Goal: Task Accomplishment & Management: Manage account settings

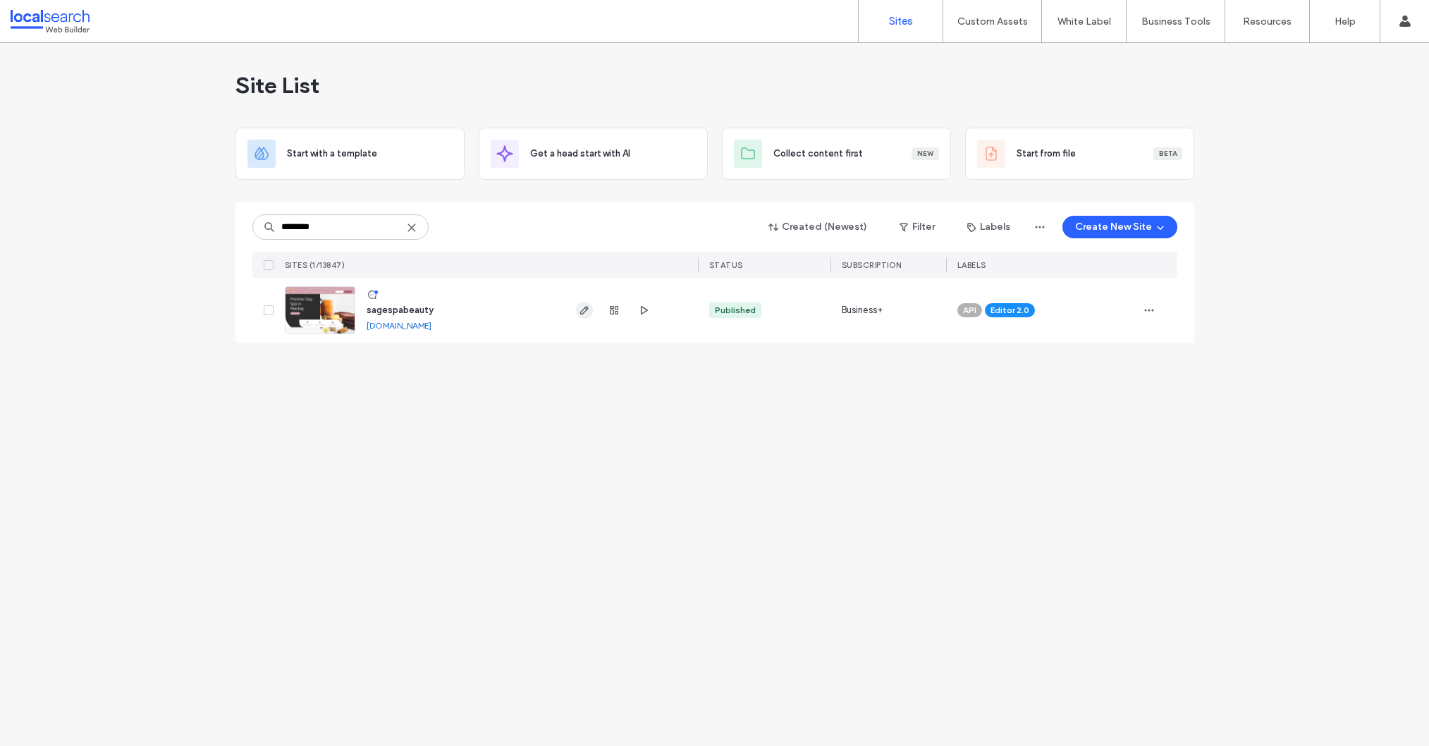
type input "********"
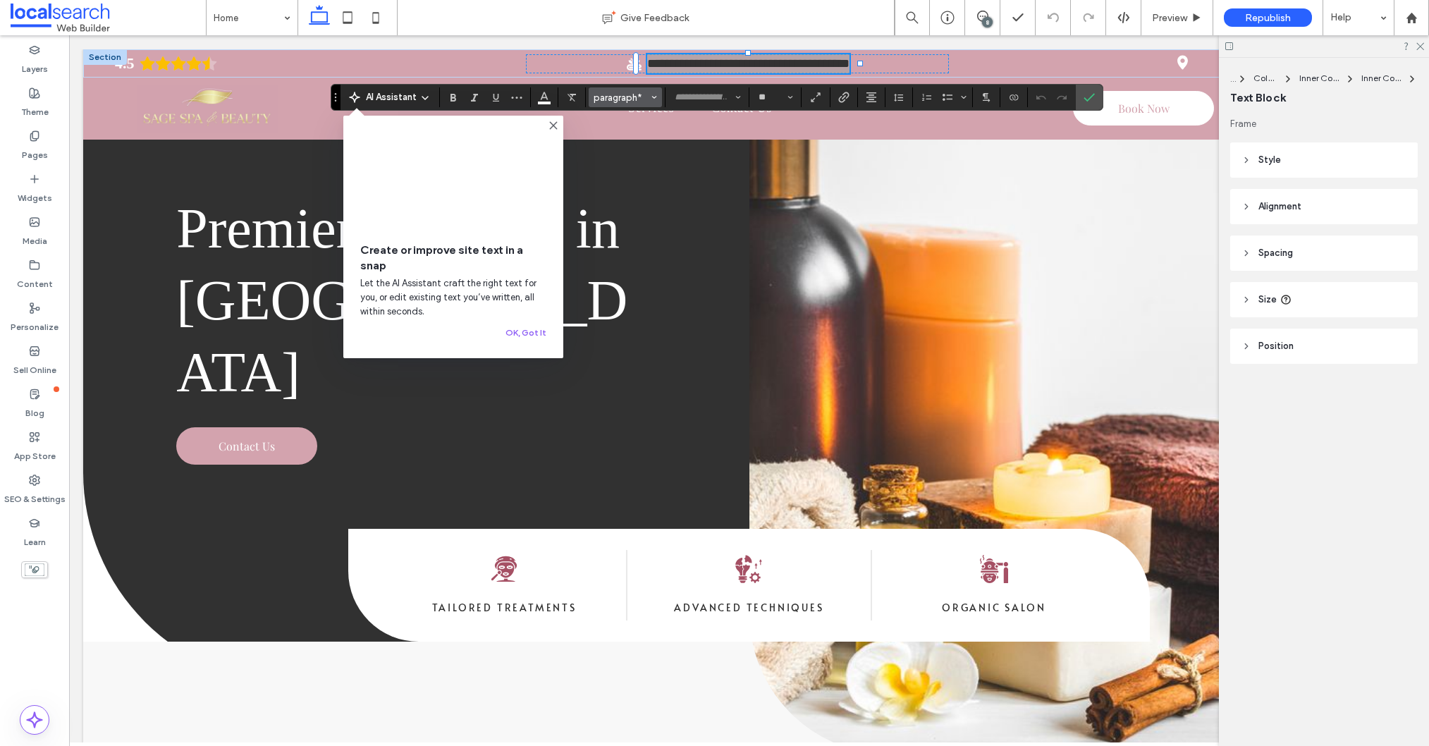
click at [656, 97] on icon "Styles" at bounding box center [654, 97] width 6 height 6
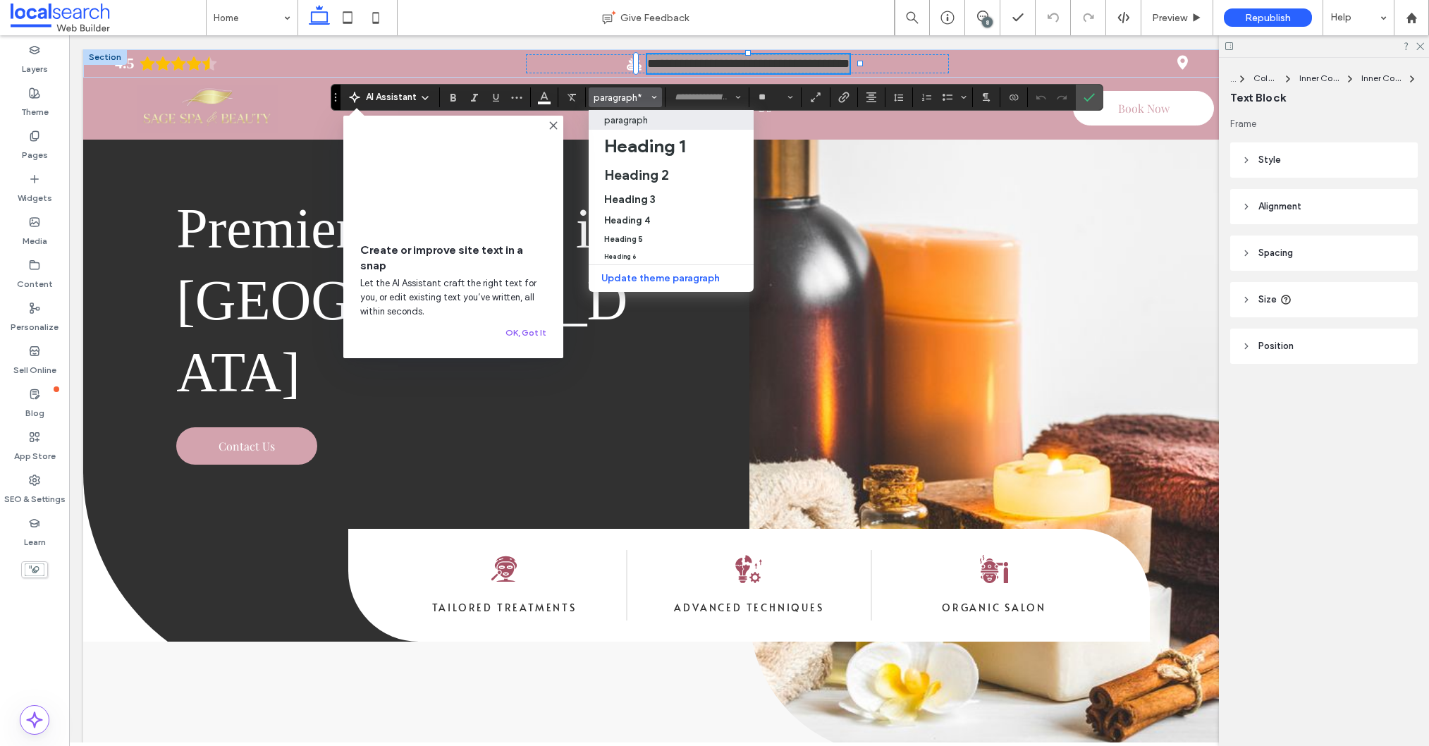
click at [653, 94] on icon "Styles" at bounding box center [654, 97] width 6 height 6
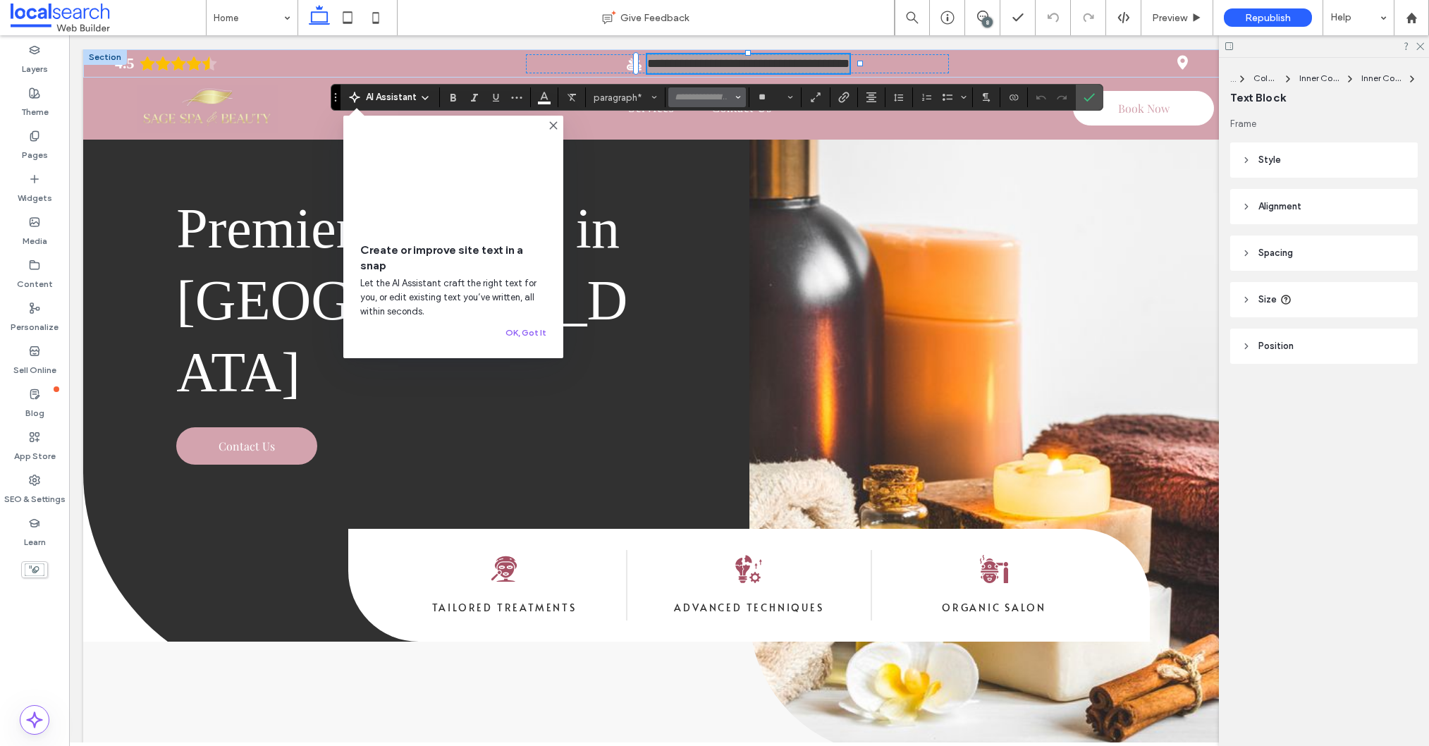
click at [699, 97] on input "Font & Font weight-input" at bounding box center [703, 97] width 60 height 11
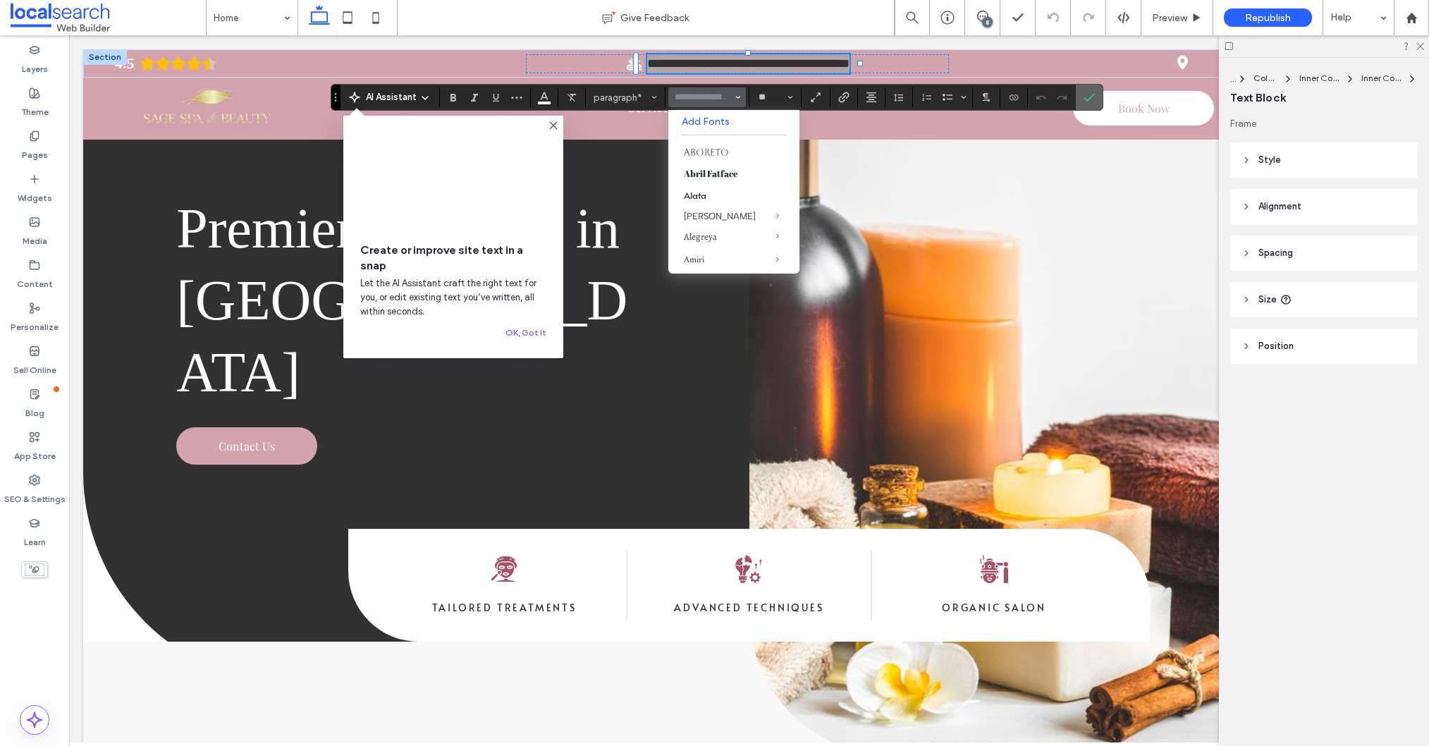
click at [1090, 97] on icon "Confirm" at bounding box center [1089, 97] width 11 height 11
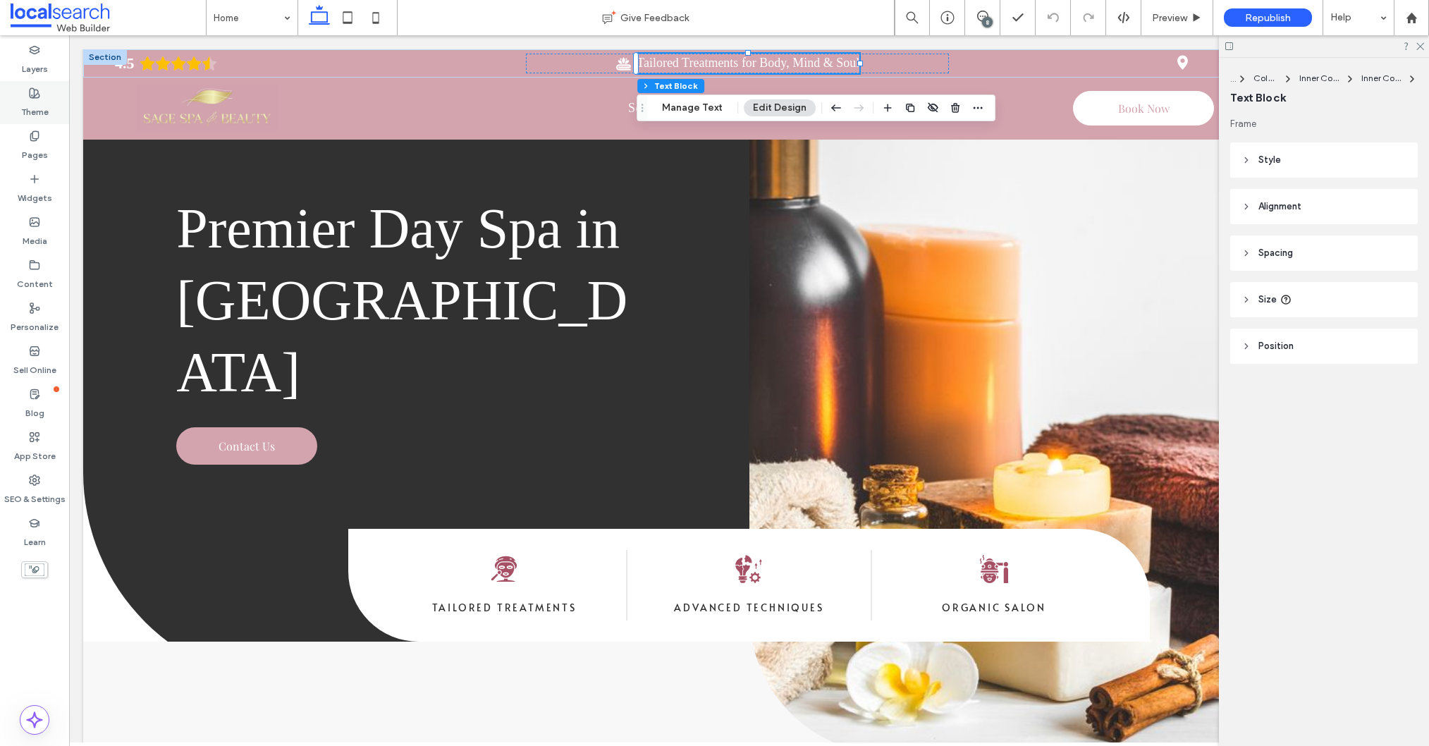
click at [47, 94] on div "Theme" at bounding box center [34, 102] width 69 height 43
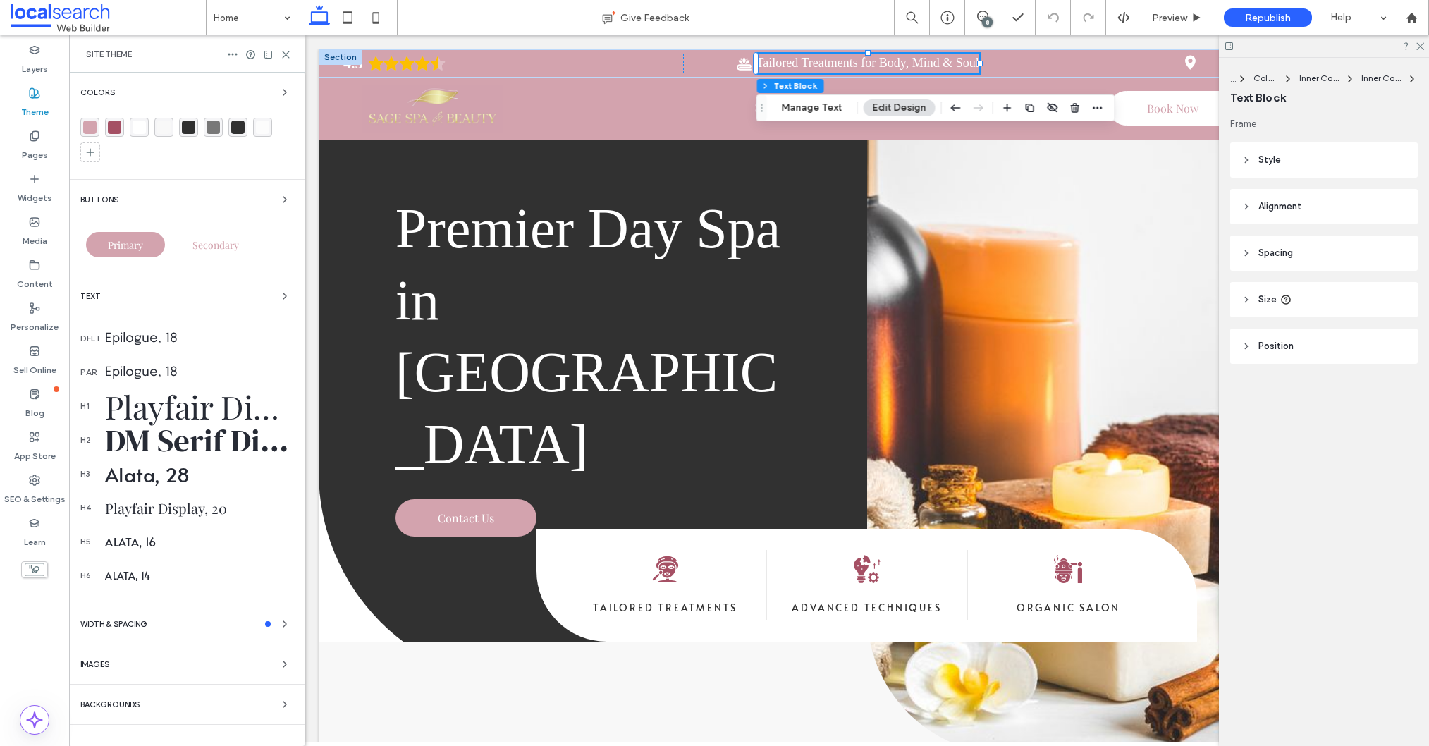
click at [218, 441] on div "DM Serif Display, 50" at bounding box center [199, 440] width 188 height 44
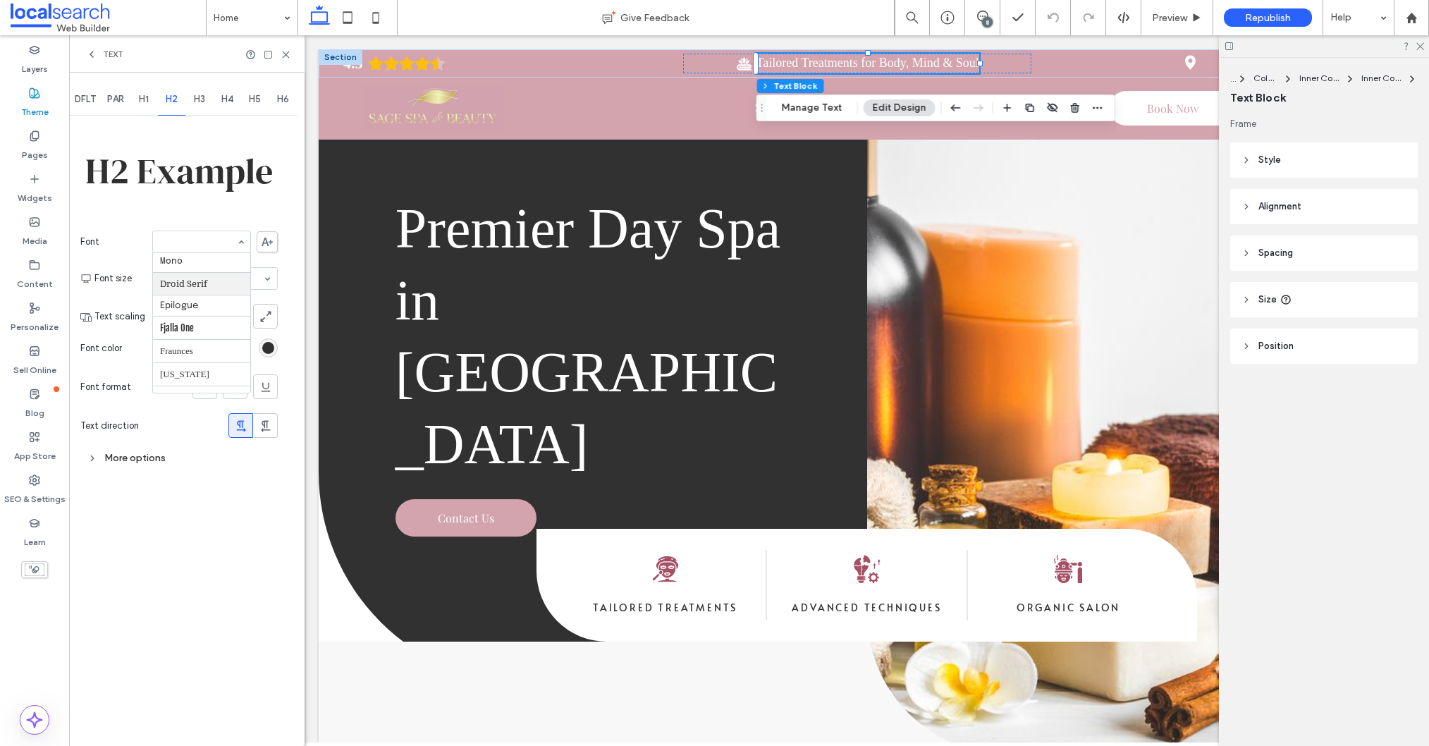
scroll to position [409, 0]
click at [988, 15] on span at bounding box center [982, 16] width 35 height 11
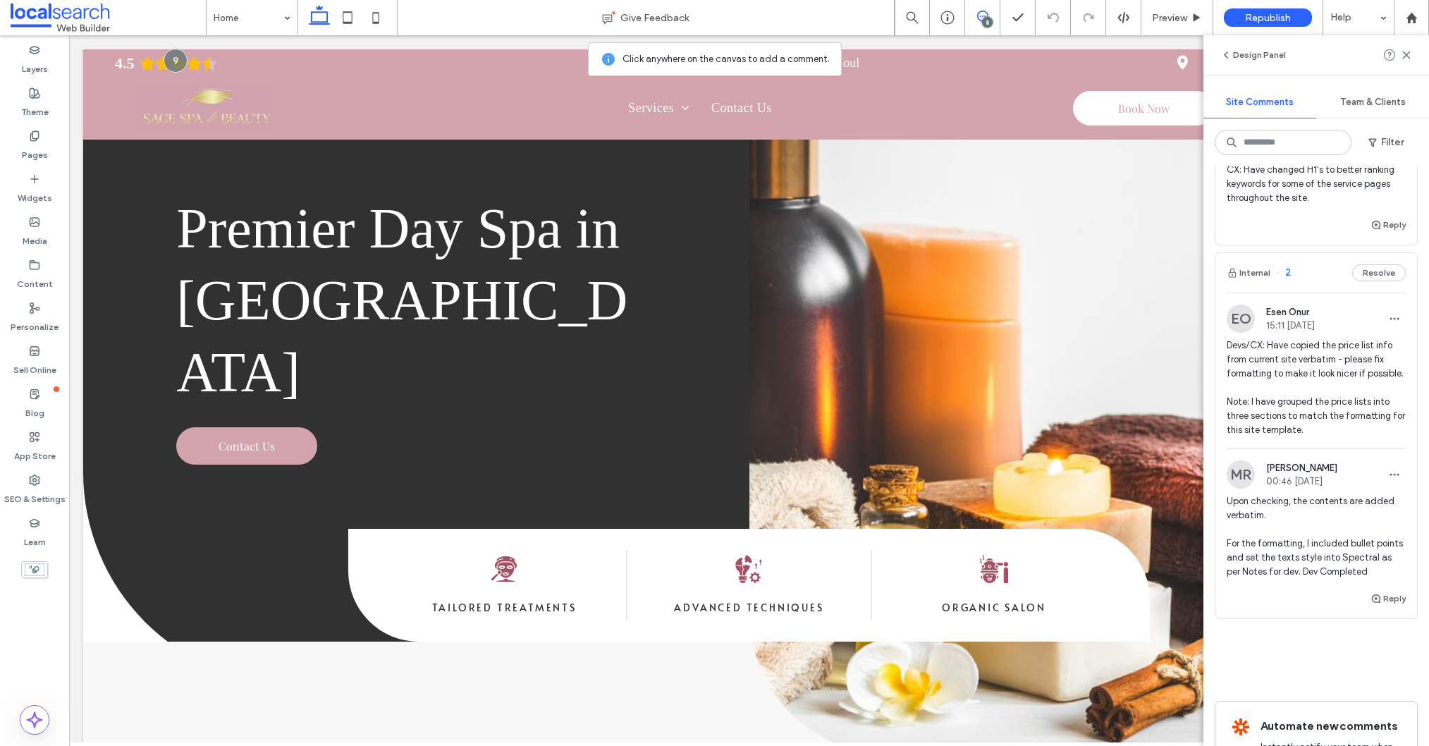
scroll to position [1740, 0]
click at [39, 113] on label "Theme" at bounding box center [34, 109] width 27 height 20
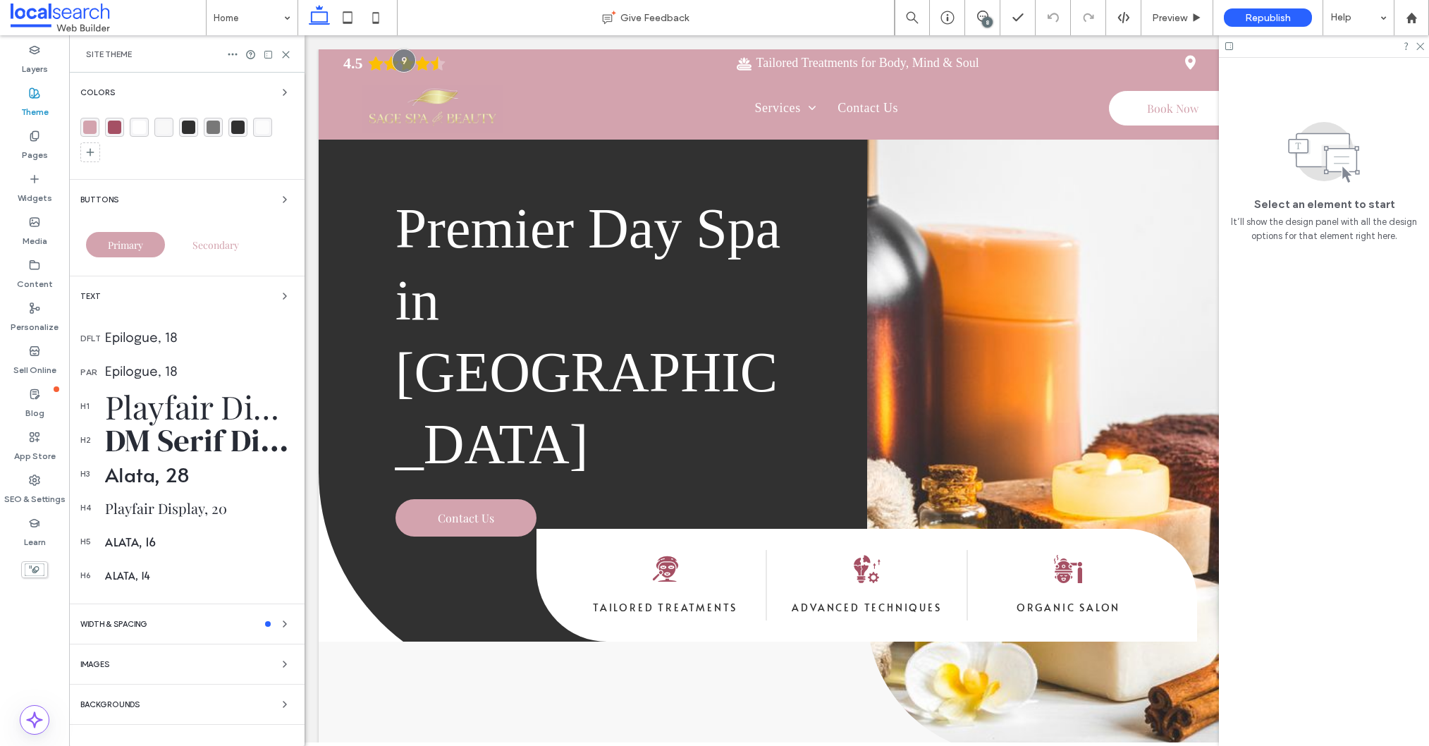
scroll to position [0, 0]
click at [176, 430] on div "DM Serif Display, 50" at bounding box center [199, 440] width 188 height 44
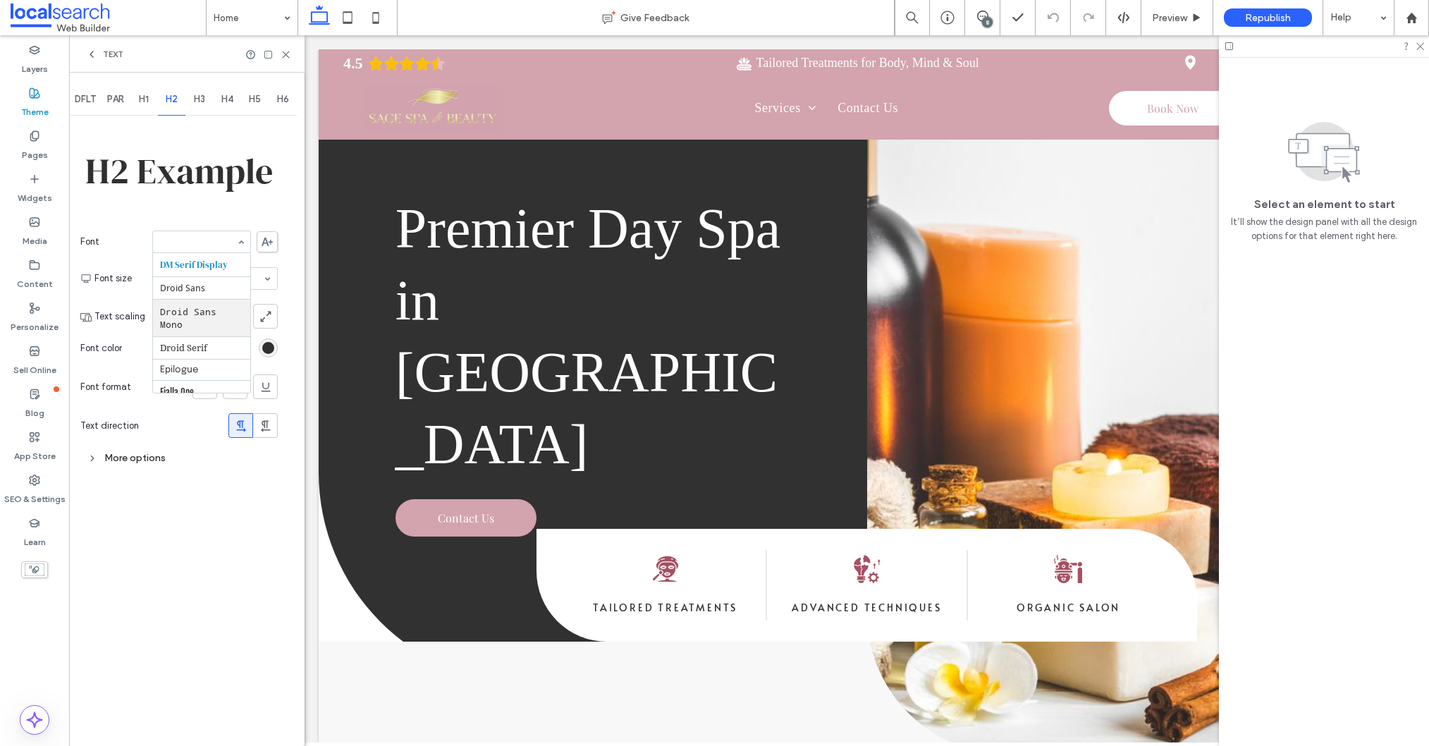
scroll to position [302, 0]
click at [143, 103] on span "H1" at bounding box center [144, 99] width 10 height 11
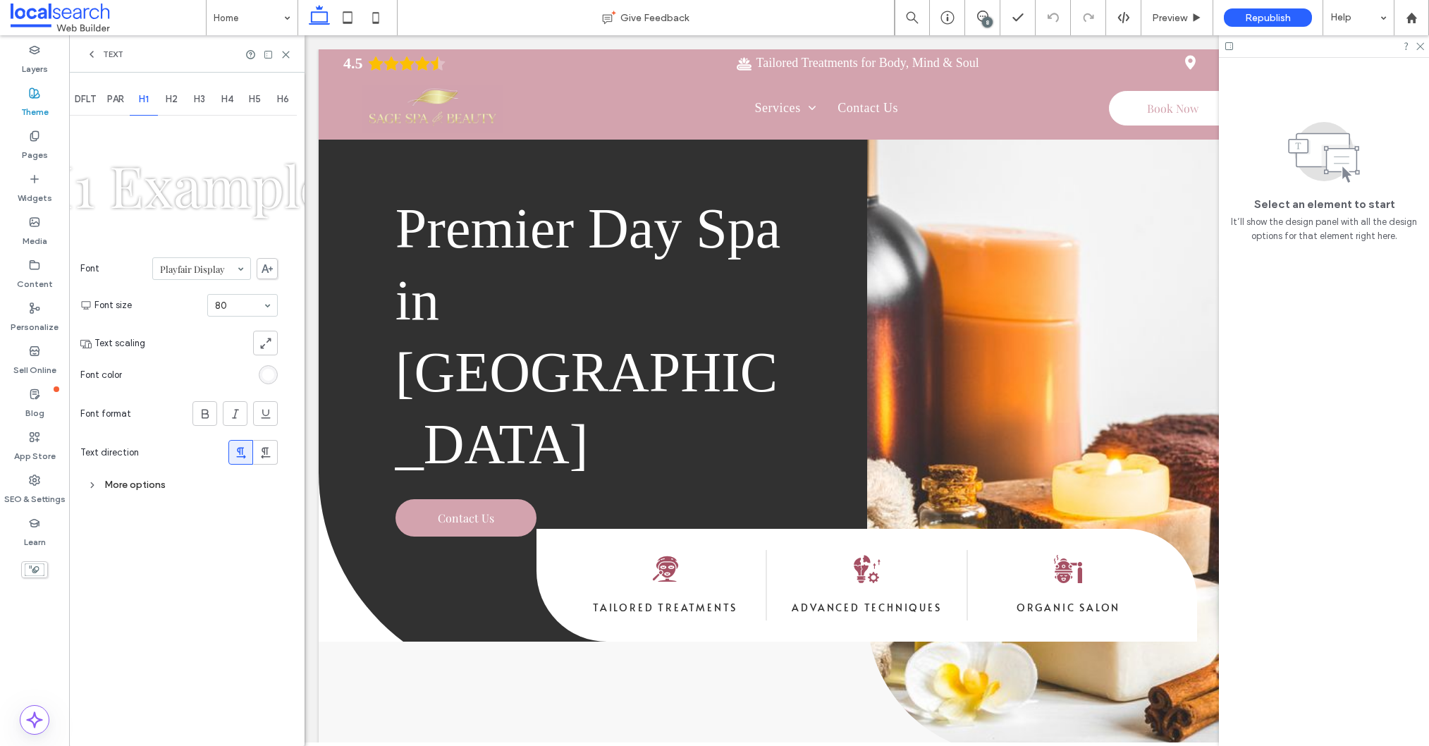
click at [173, 100] on span "H2" at bounding box center [172, 99] width 12 height 11
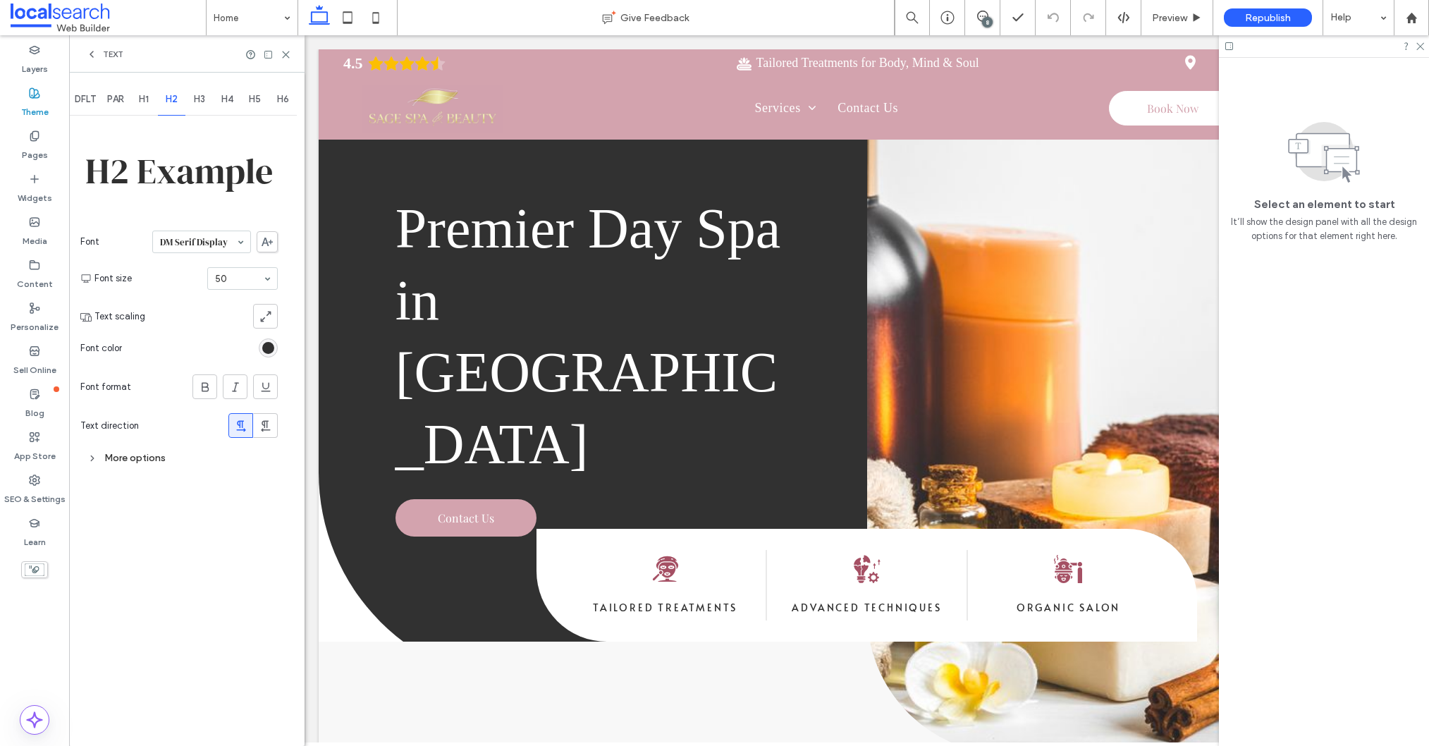
drag, startPoint x: 208, startPoint y: 241, endPoint x: 204, endPoint y: 235, distance: 7.6
type input "******"
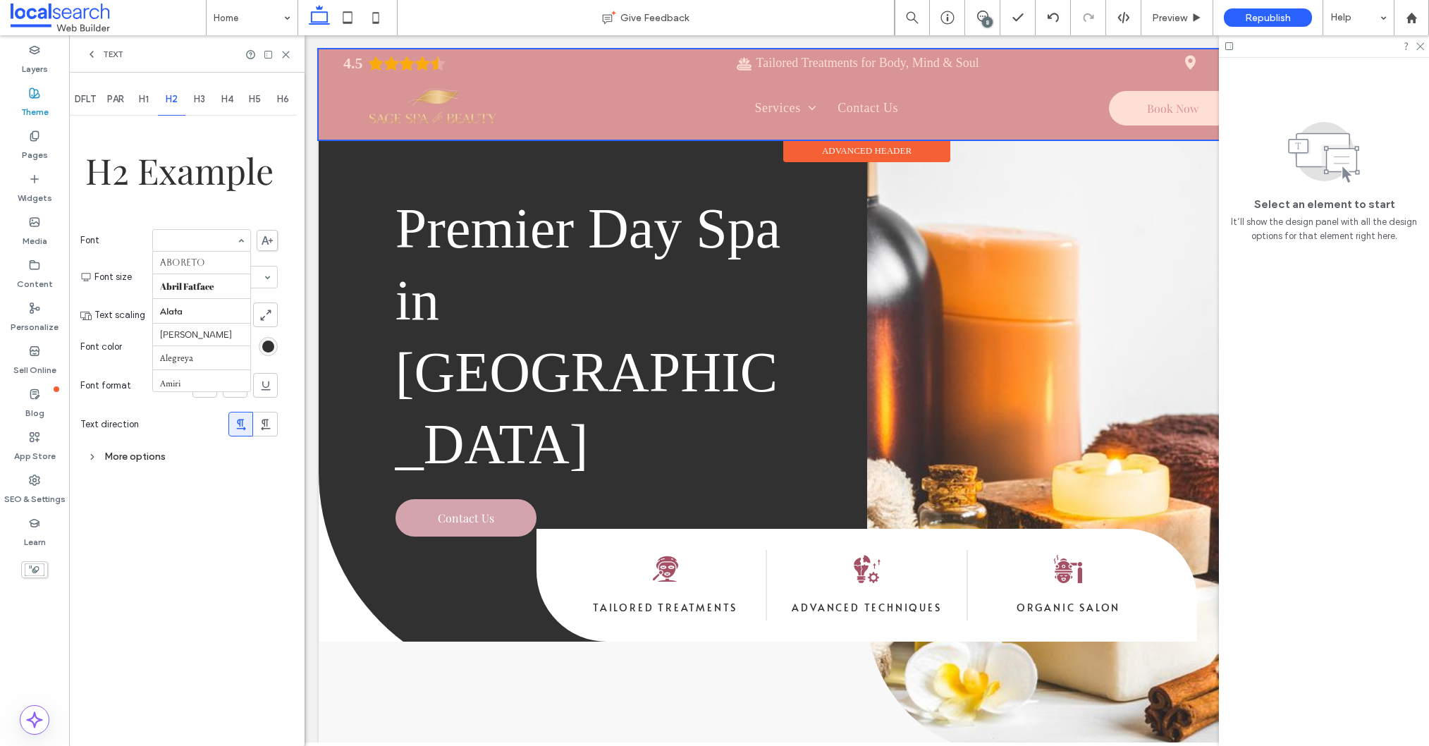
scroll to position [1275, 0]
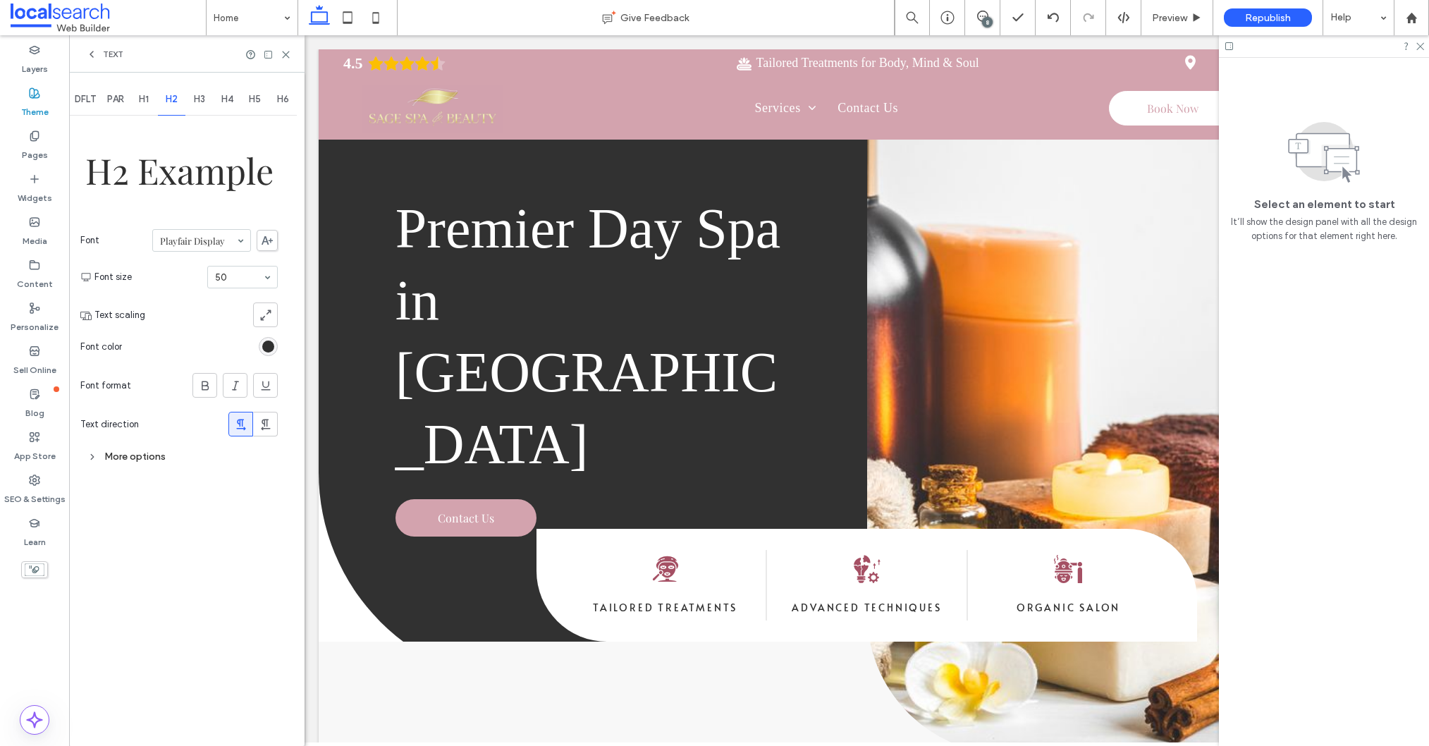
click at [228, 228] on section "Font Playfair Display" at bounding box center [178, 240] width 197 height 37
click at [193, 97] on div "H3" at bounding box center [199, 99] width 28 height 31
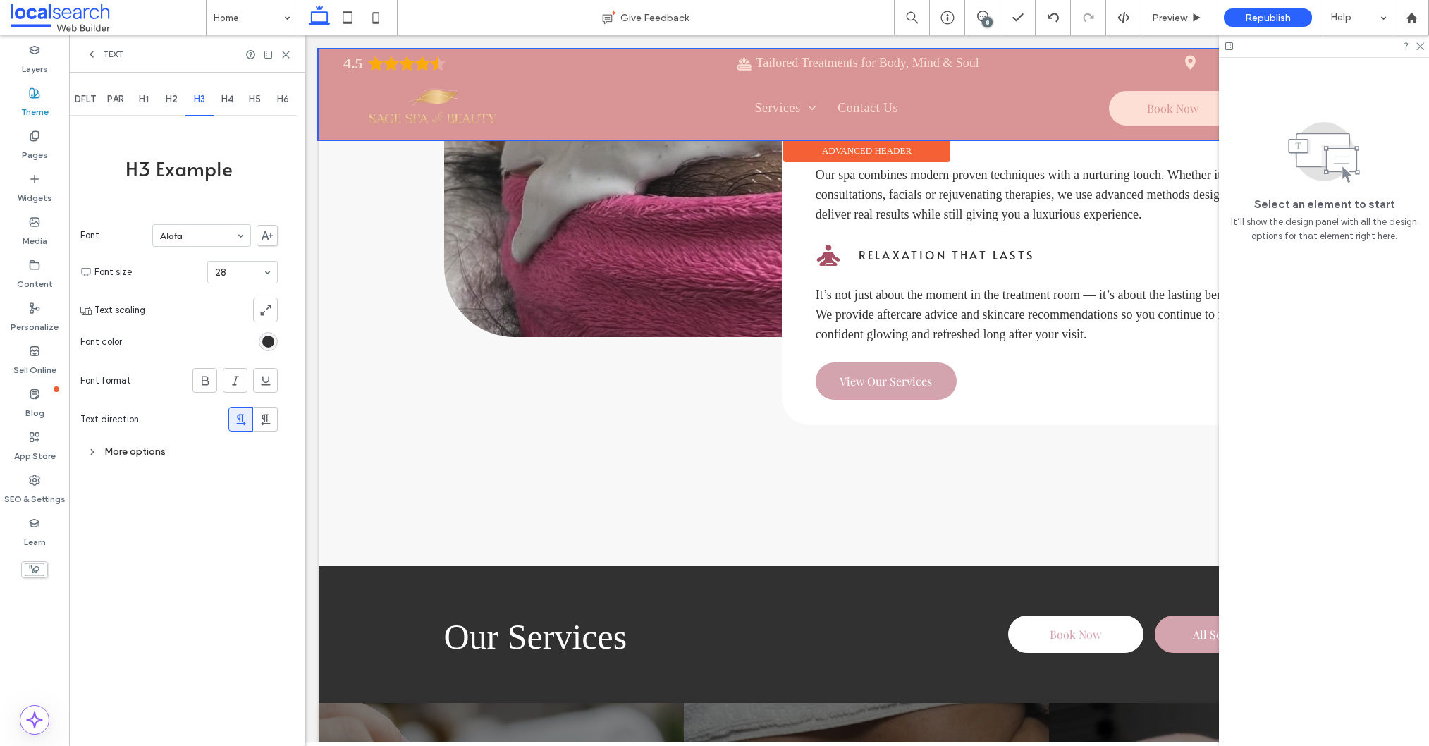
scroll to position [1151, 0]
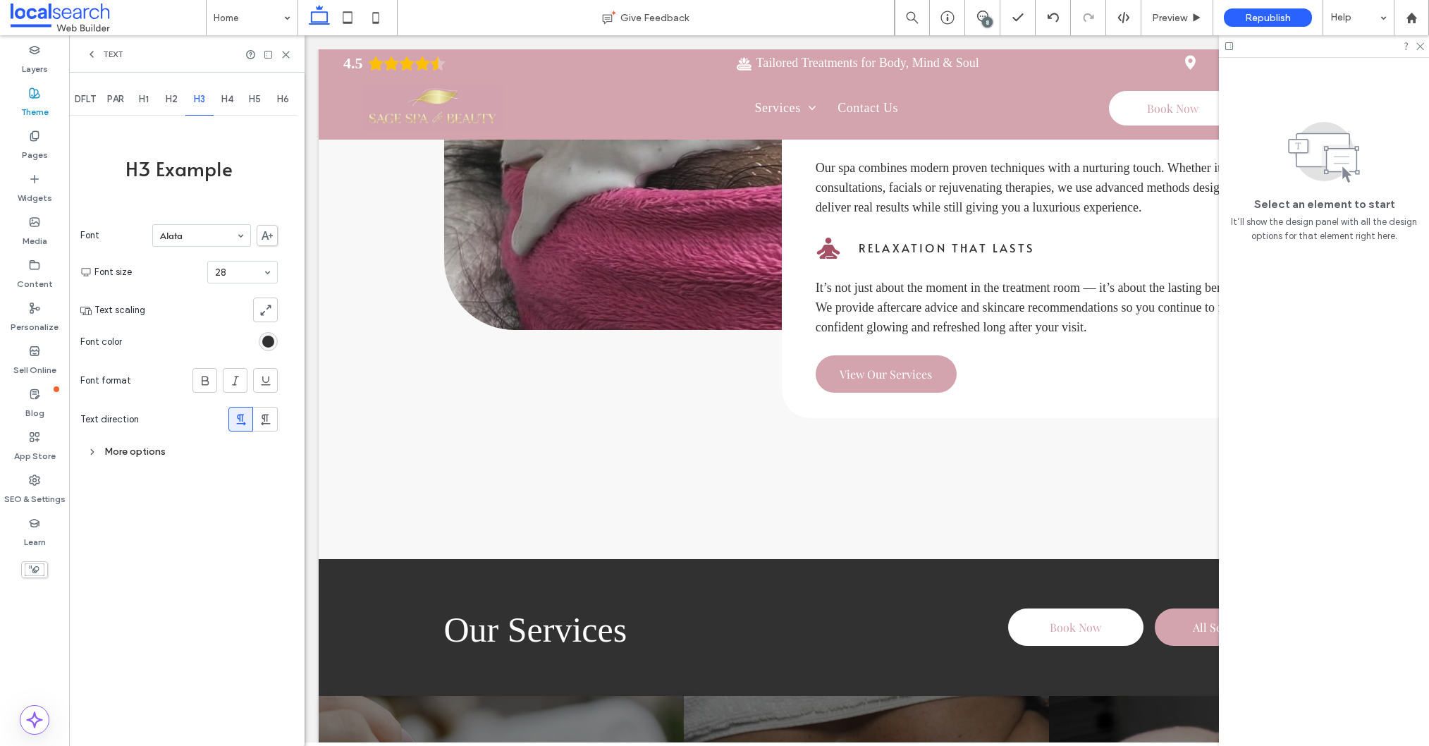
click at [92, 54] on icon at bounding box center [91, 54] width 11 height 11
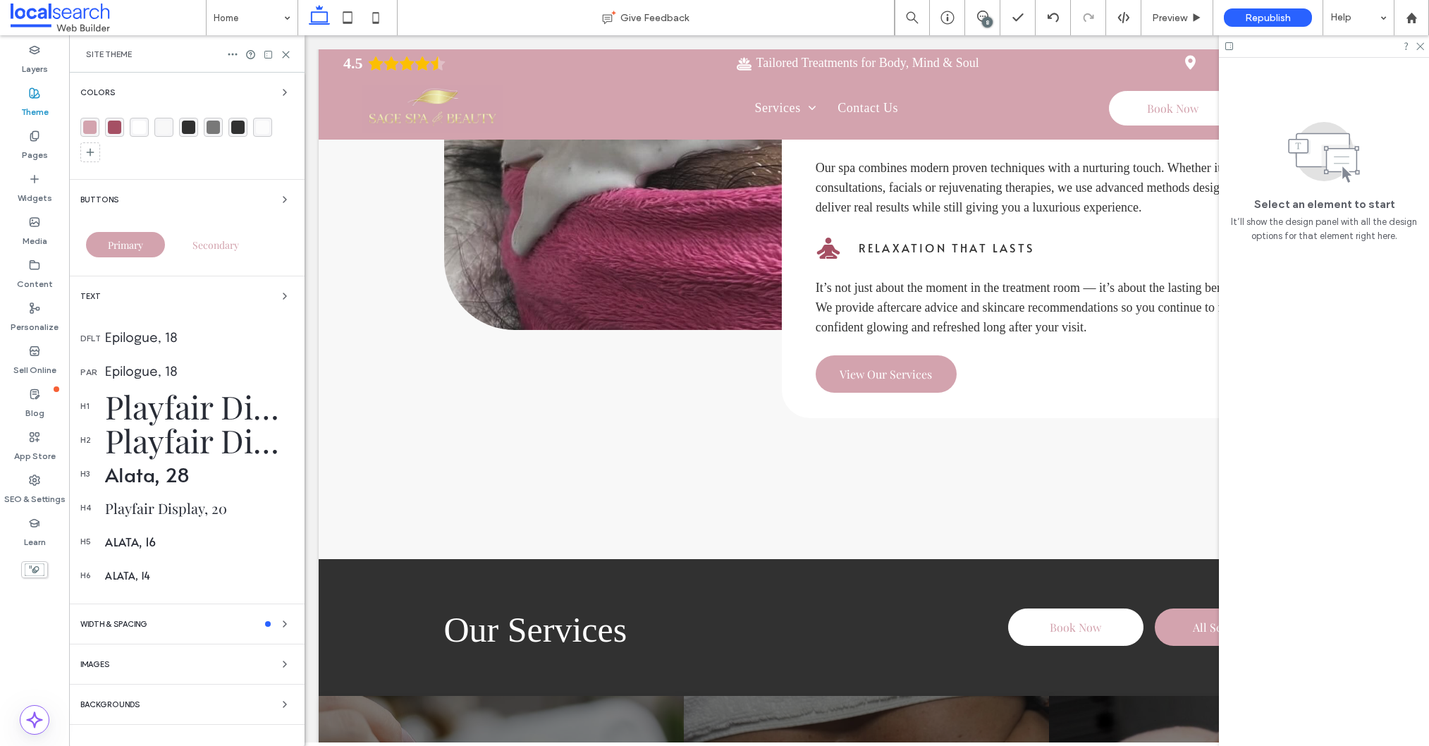
click at [154, 476] on div "Alata, 28" at bounding box center [199, 473] width 188 height 27
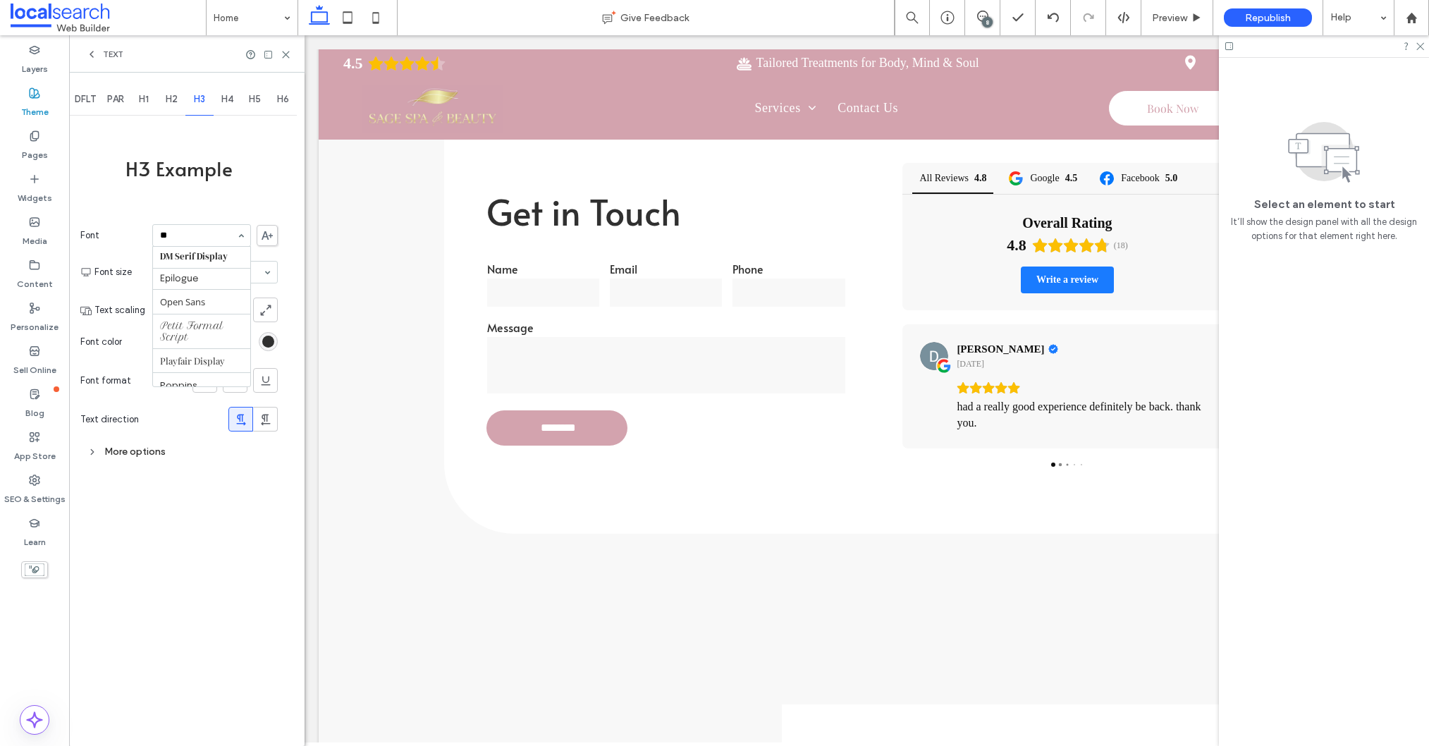
scroll to position [0, 0]
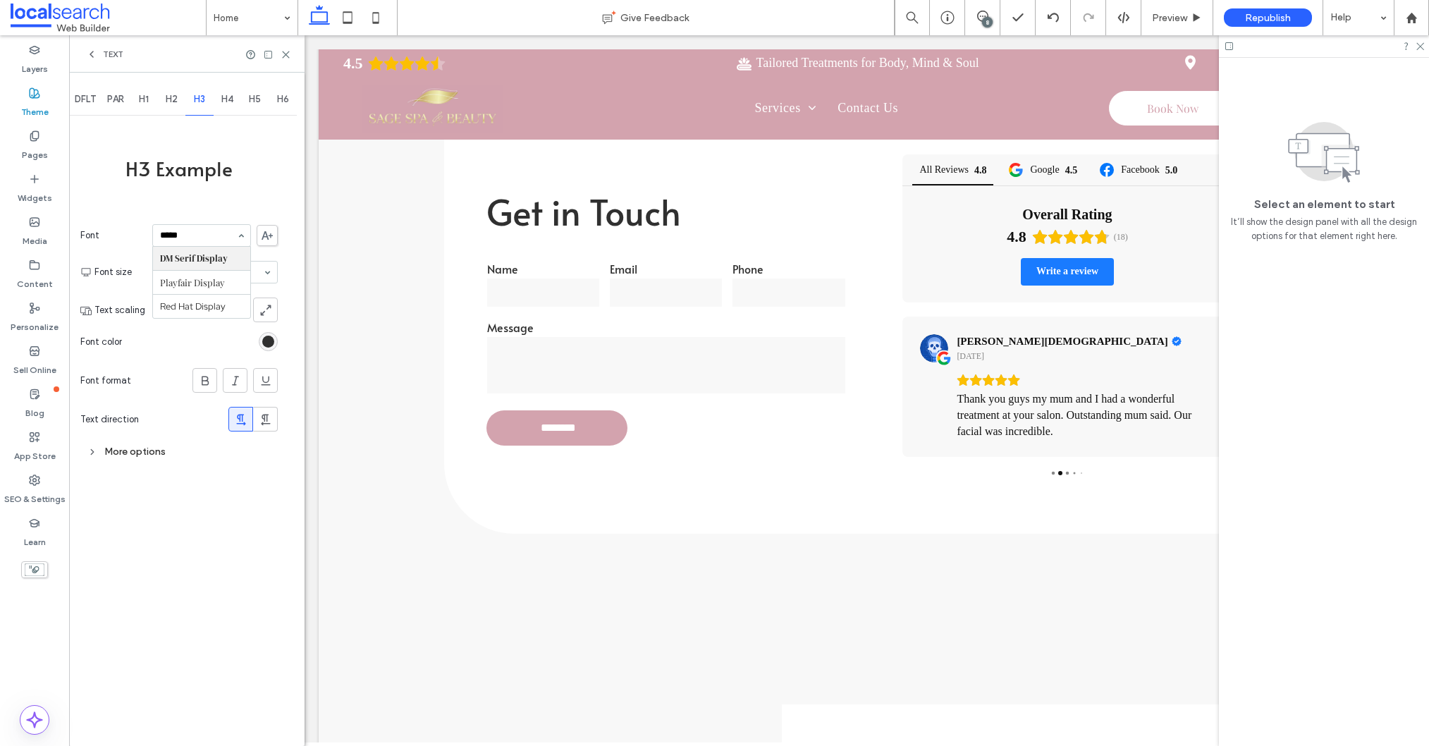
type input "******"
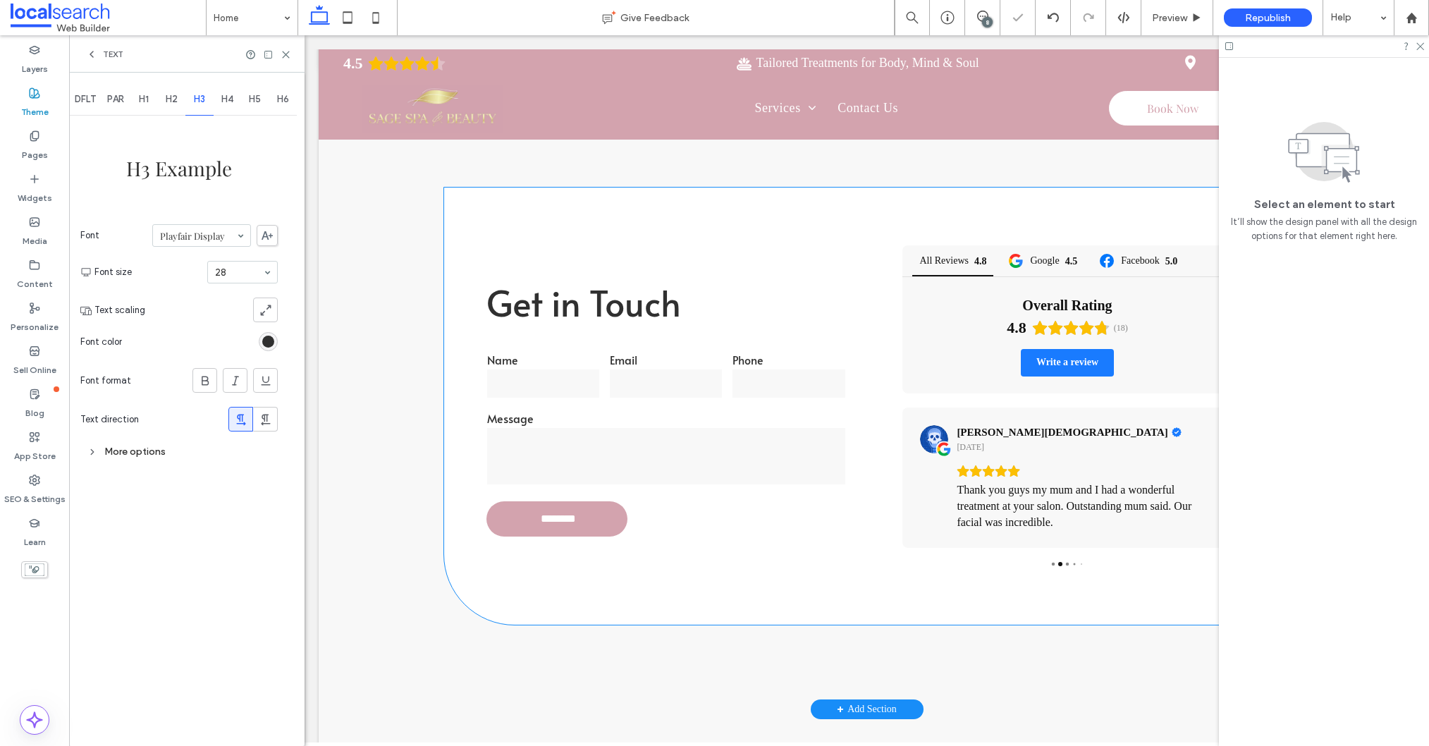
scroll to position [2259, 0]
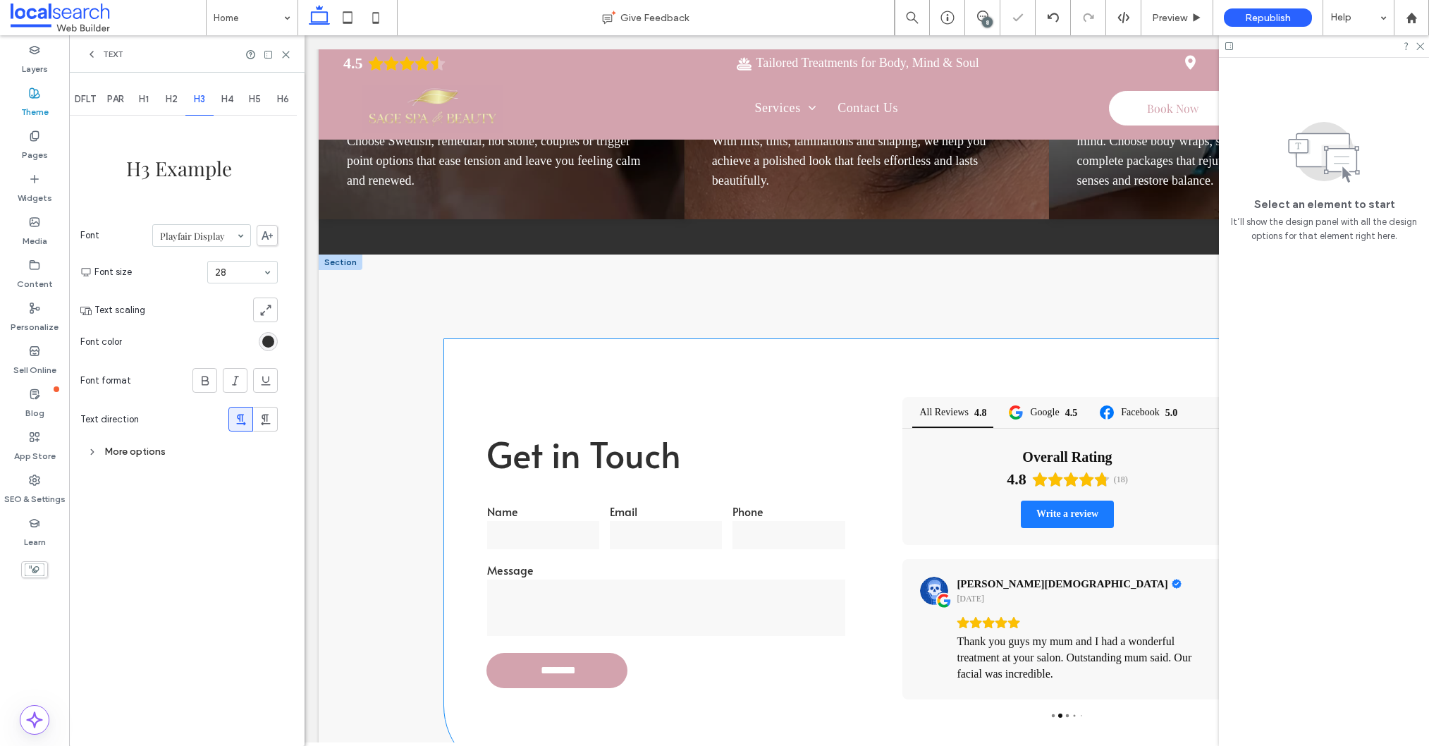
click at [640, 458] on span "Get in Touch" at bounding box center [583, 453] width 195 height 49
drag, startPoint x: 640, startPoint y: 458, endPoint x: 775, endPoint y: 458, distance: 135.4
click at [775, 458] on p "Get in Touch" at bounding box center [666, 456] width 360 height 58
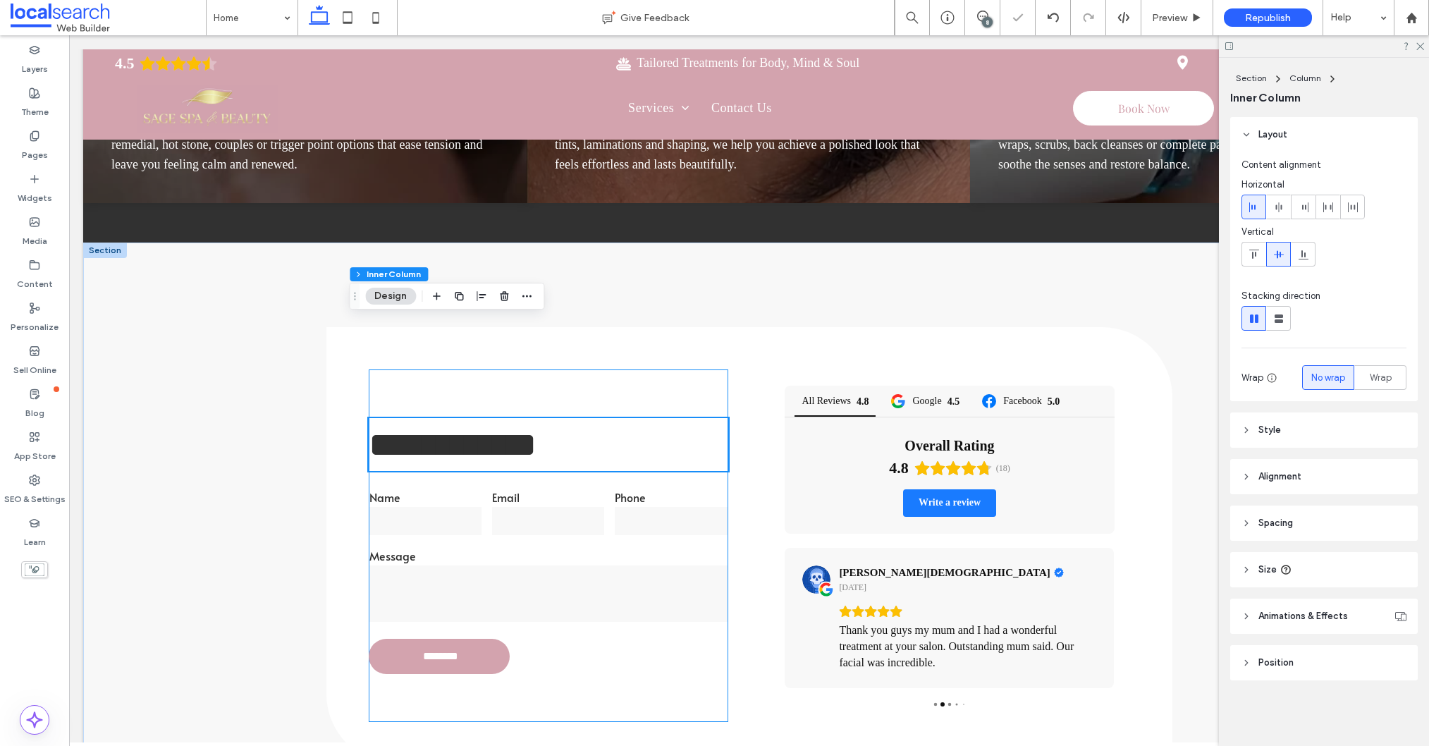
type input "*****"
type input "**"
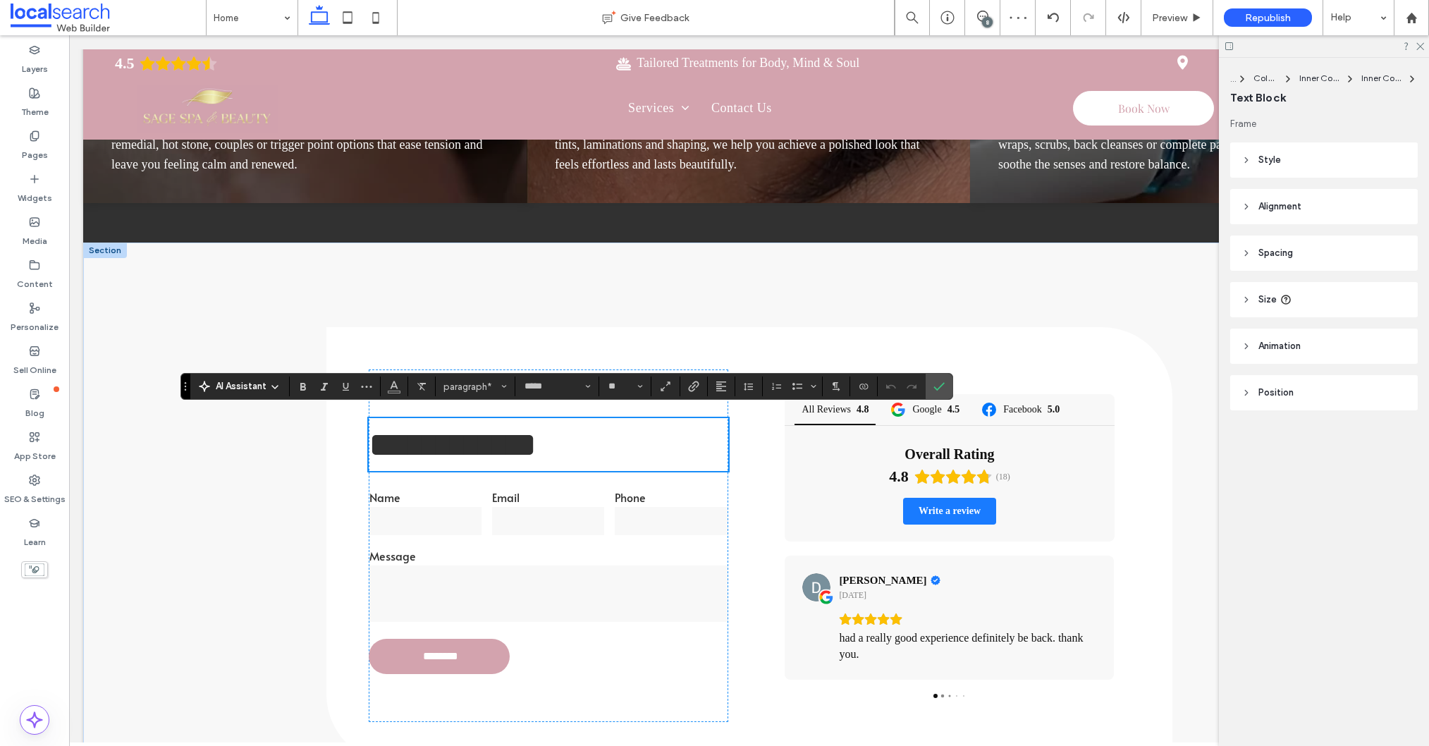
scroll to position [2266, 0]
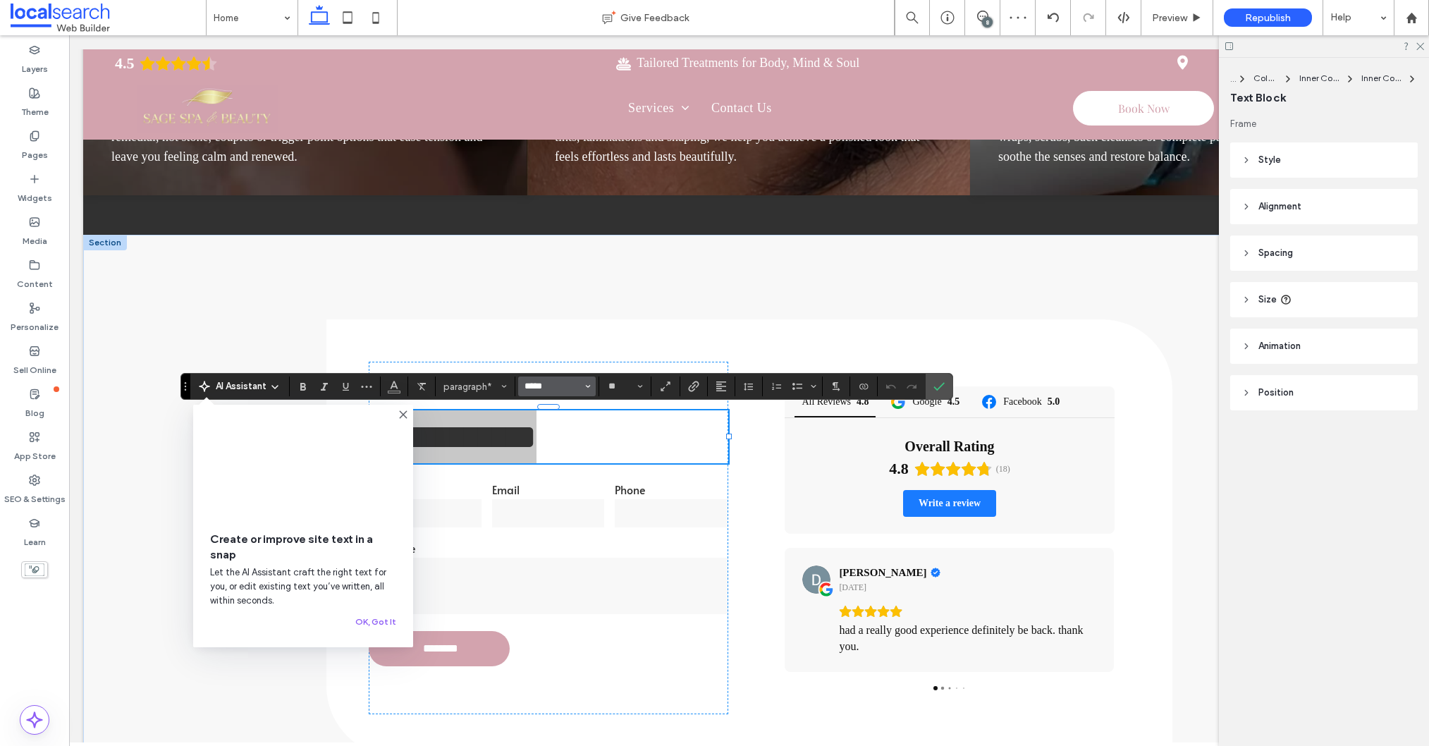
click at [553, 386] on input "*****" at bounding box center [553, 386] width 60 height 11
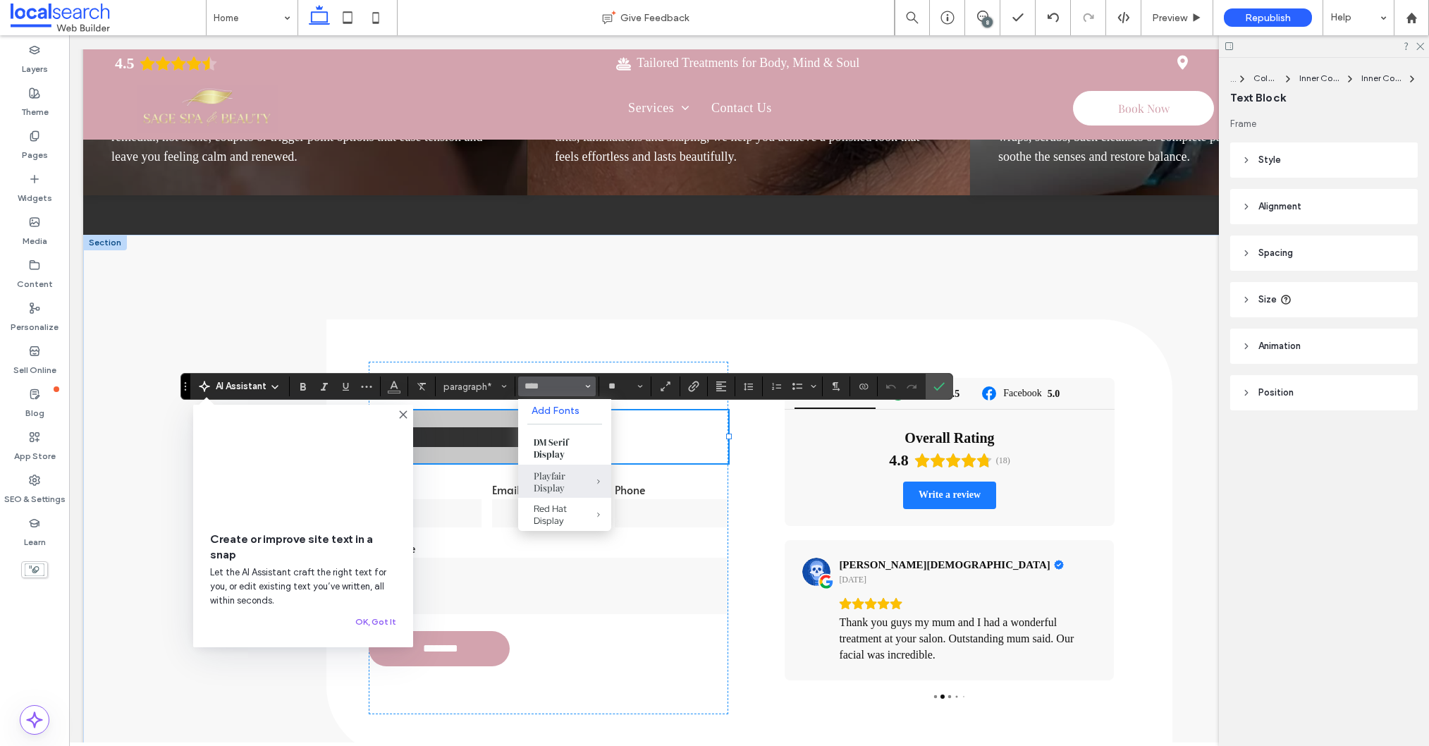
click at [563, 485] on div "Playfair Display" at bounding box center [565, 482] width 62 height 24
type input "**********"
click at [931, 391] on label "Confirm" at bounding box center [938, 386] width 21 height 25
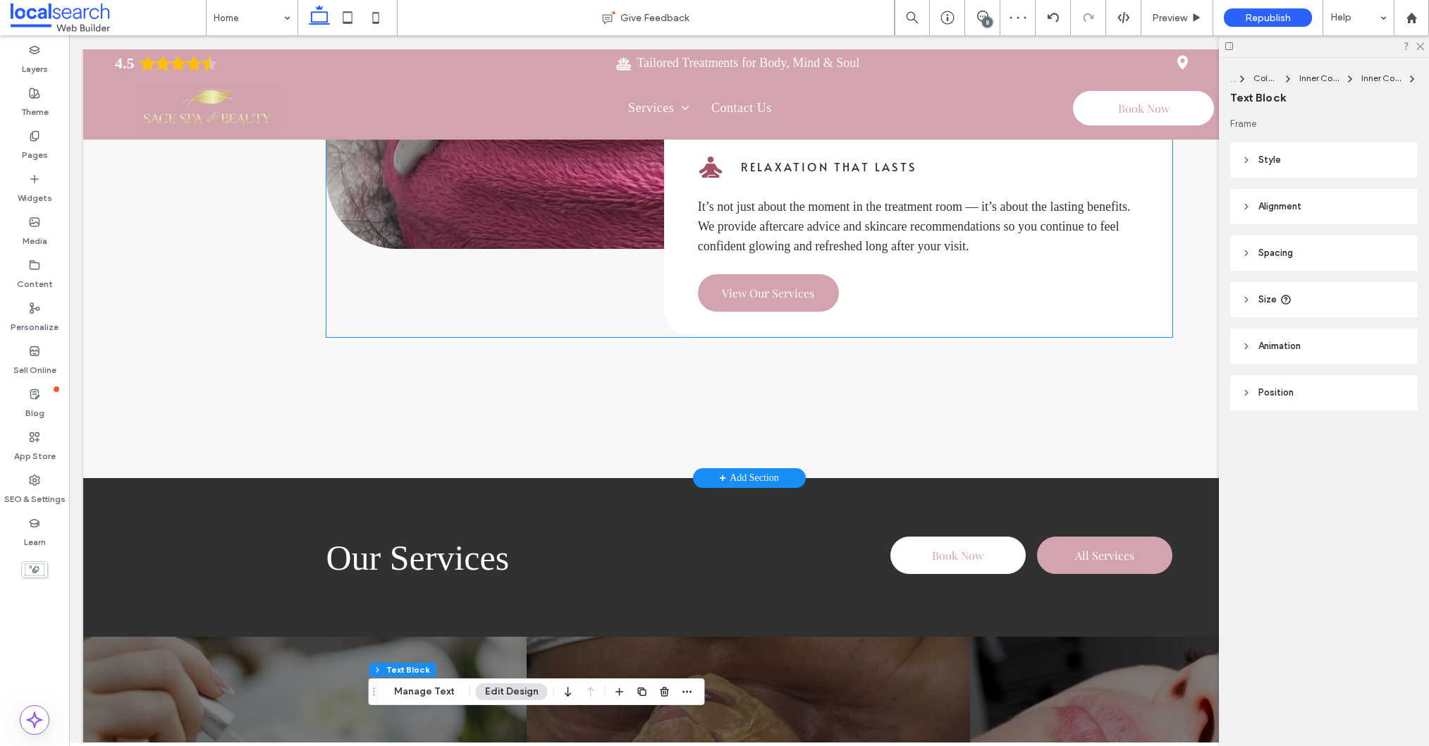
scroll to position [1248, 0]
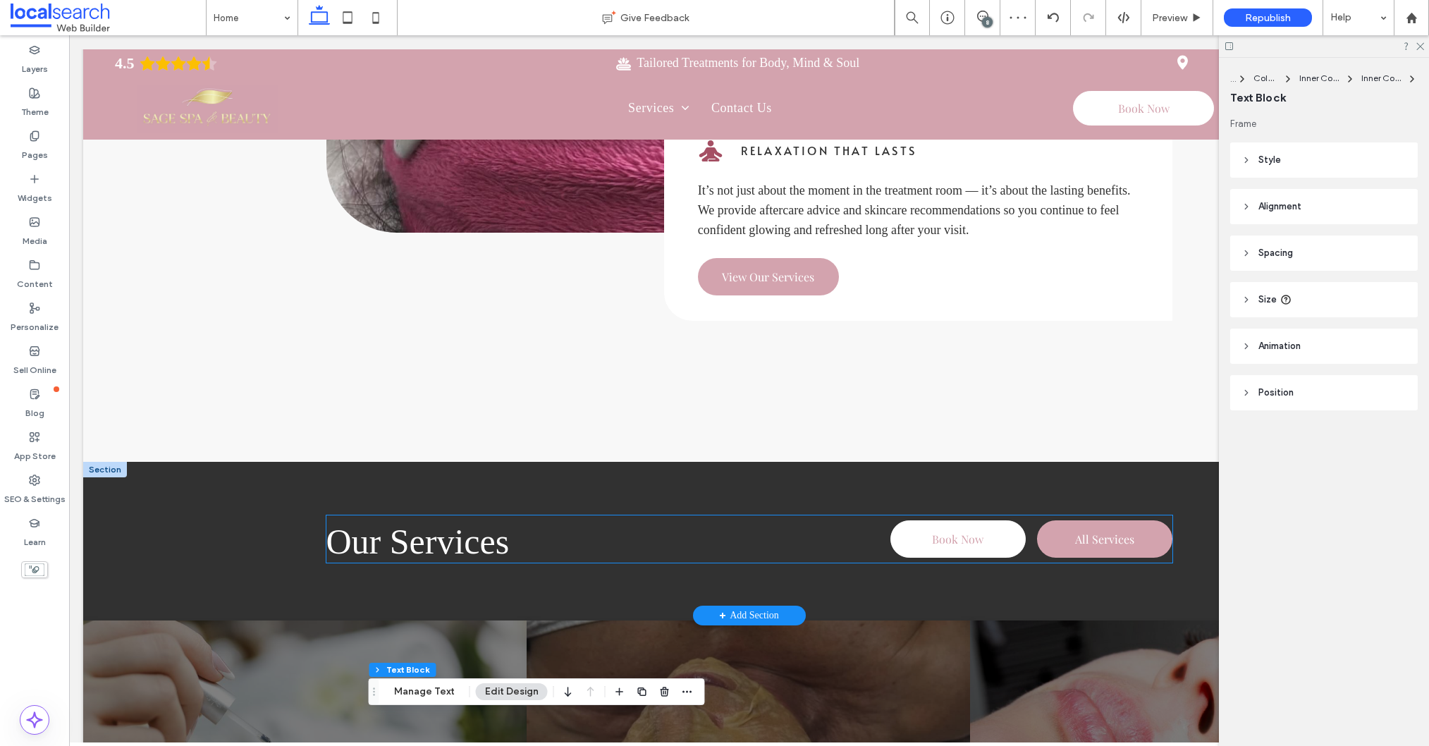
click at [417, 541] on span "Our Services" at bounding box center [417, 541] width 183 height 39
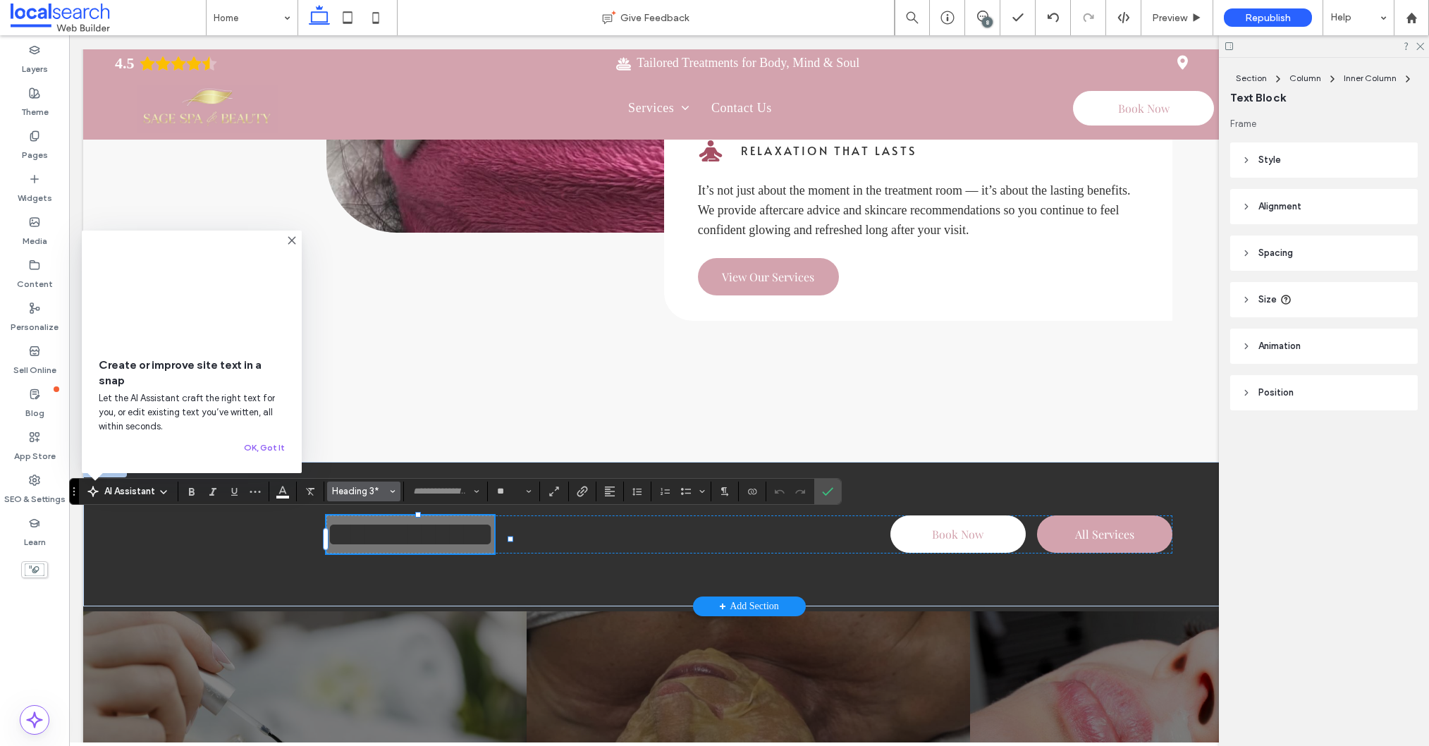
click at [370, 497] on button "Heading 3*" at bounding box center [363, 491] width 73 height 20
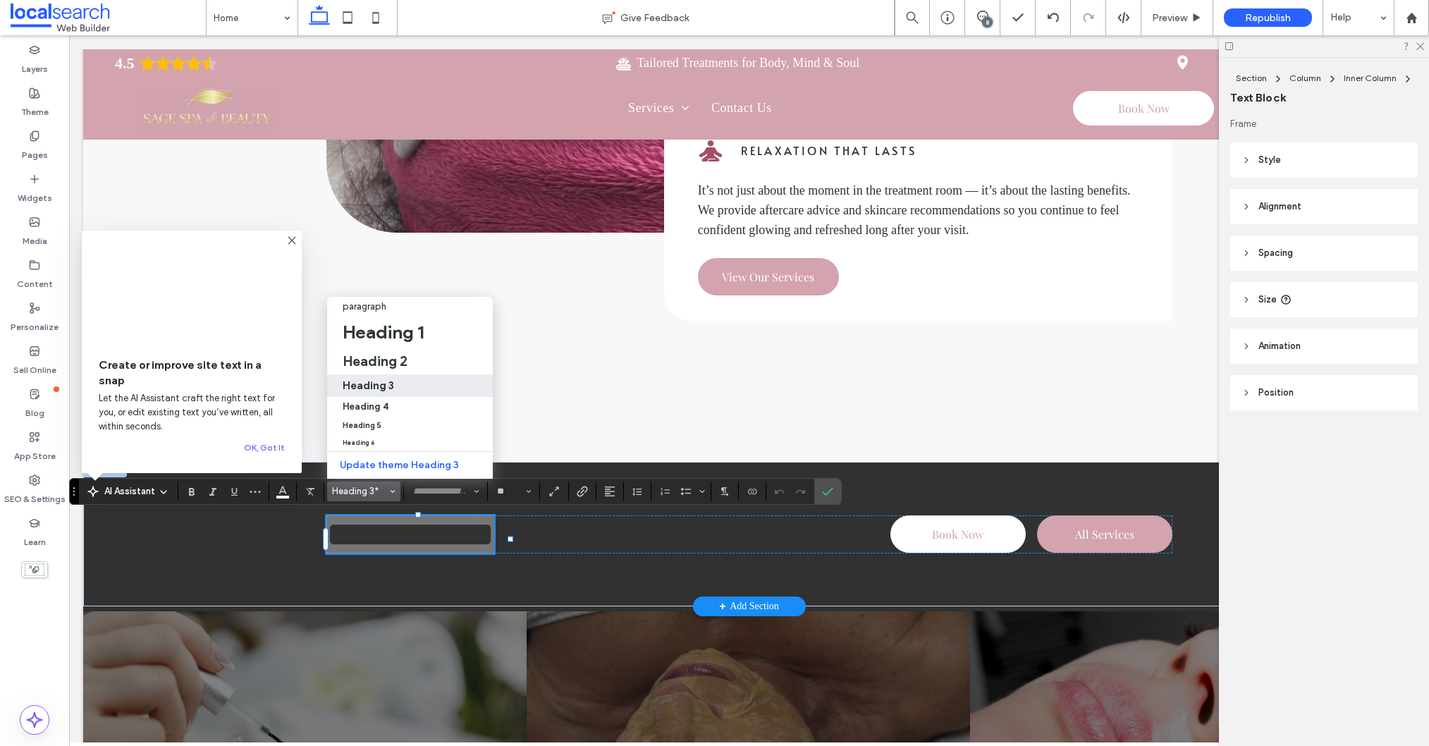
click at [388, 390] on h3 "Heading 3" at bounding box center [368, 385] width 51 height 13
type input "**"
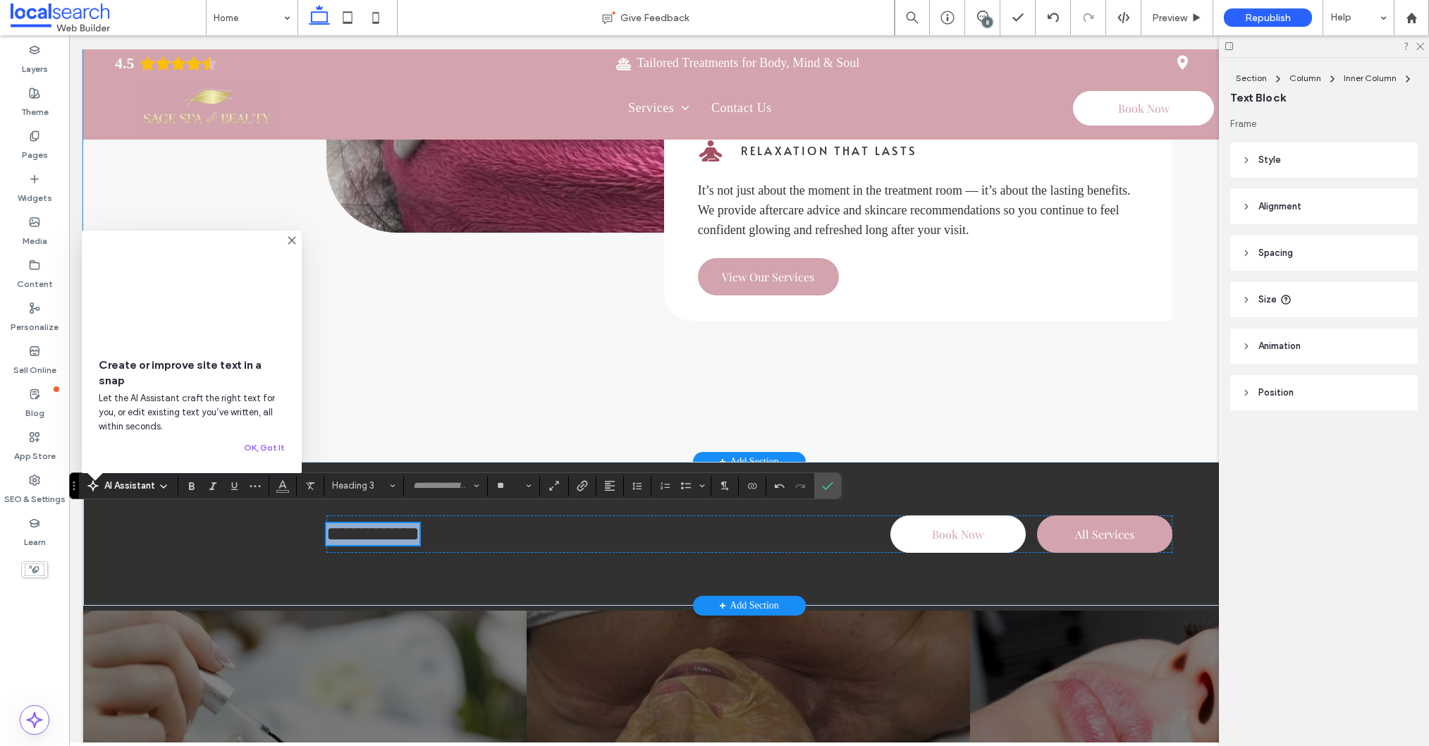
scroll to position [1254, 0]
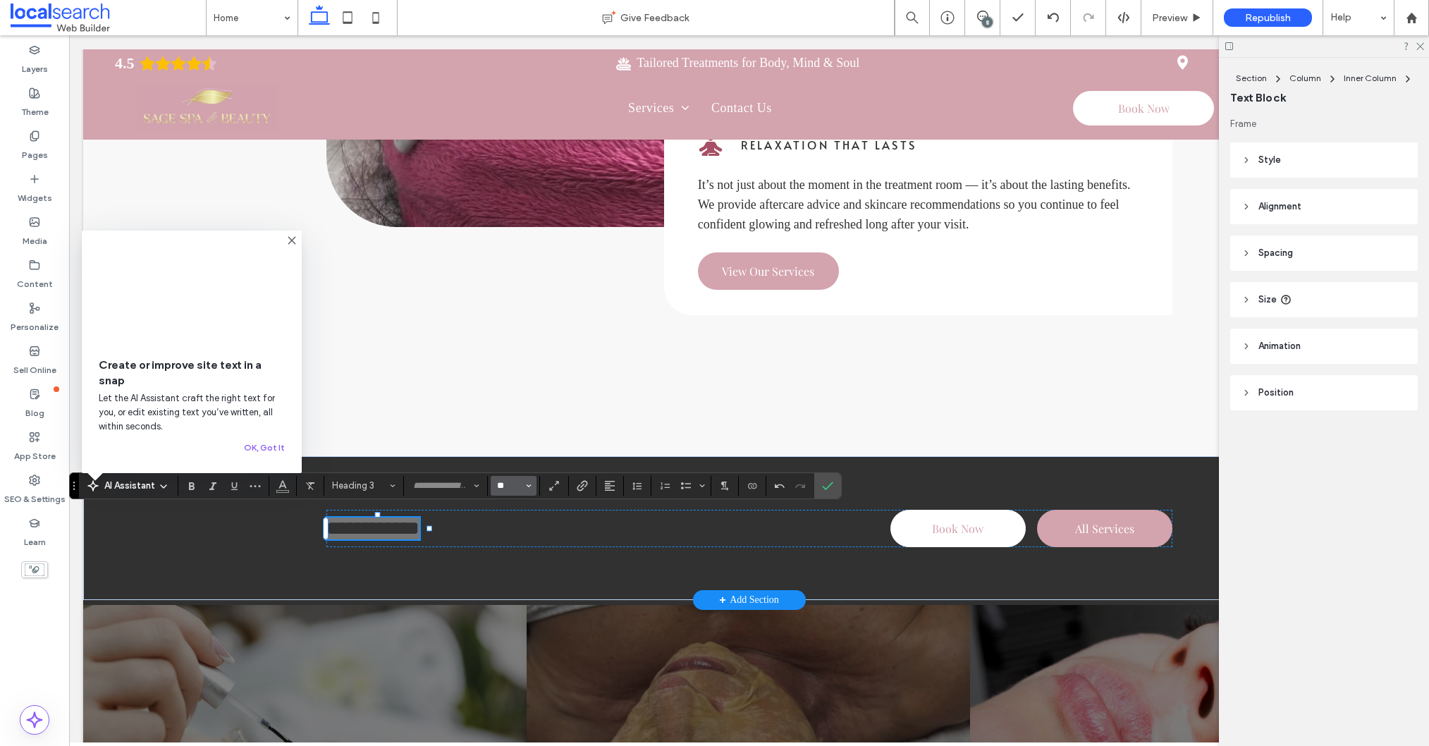
drag, startPoint x: 511, startPoint y: 486, endPoint x: 530, endPoint y: 491, distance: 19.9
click at [510, 486] on input "**" at bounding box center [509, 485] width 27 height 11
type input "**"
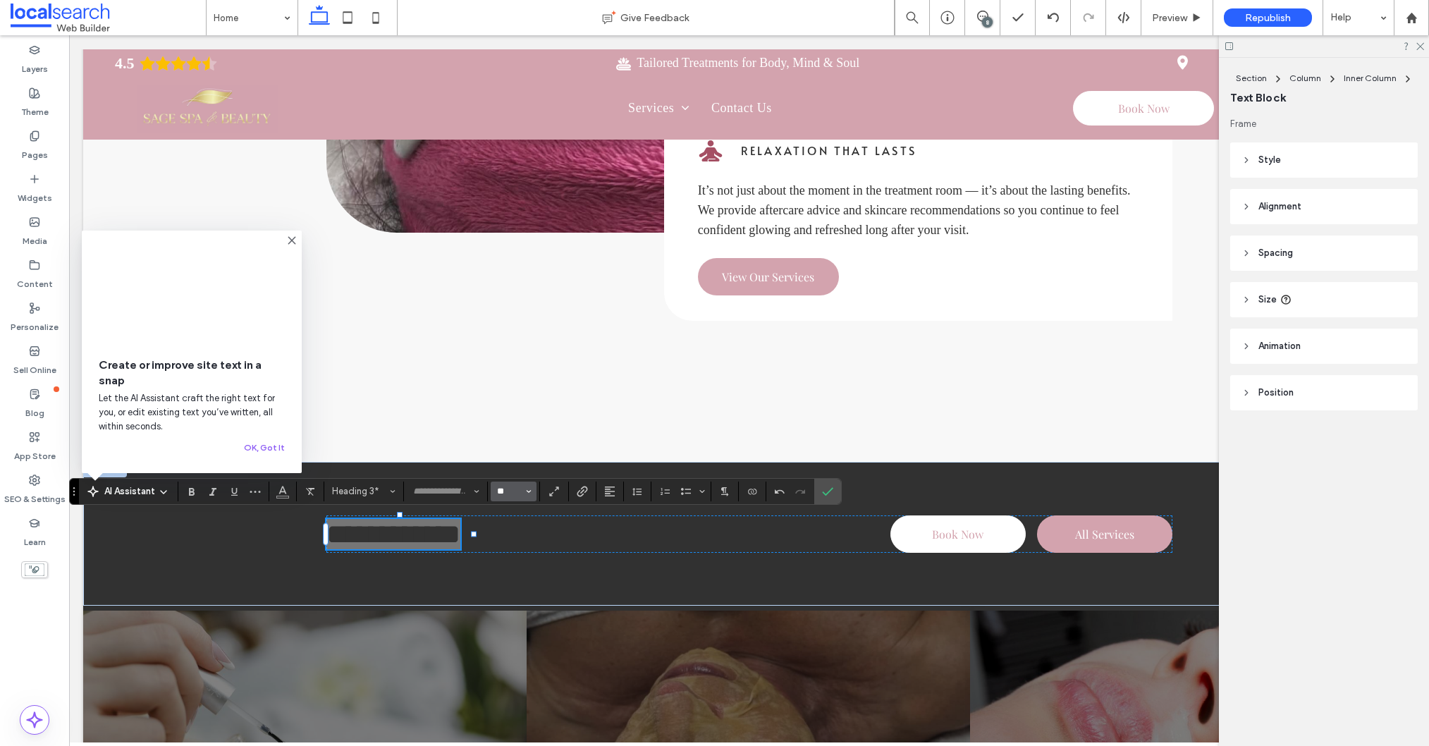
click at [515, 492] on input "**" at bounding box center [509, 491] width 27 height 11
type input "**"
click at [277, 493] on icon "Color" at bounding box center [282, 489] width 11 height 11
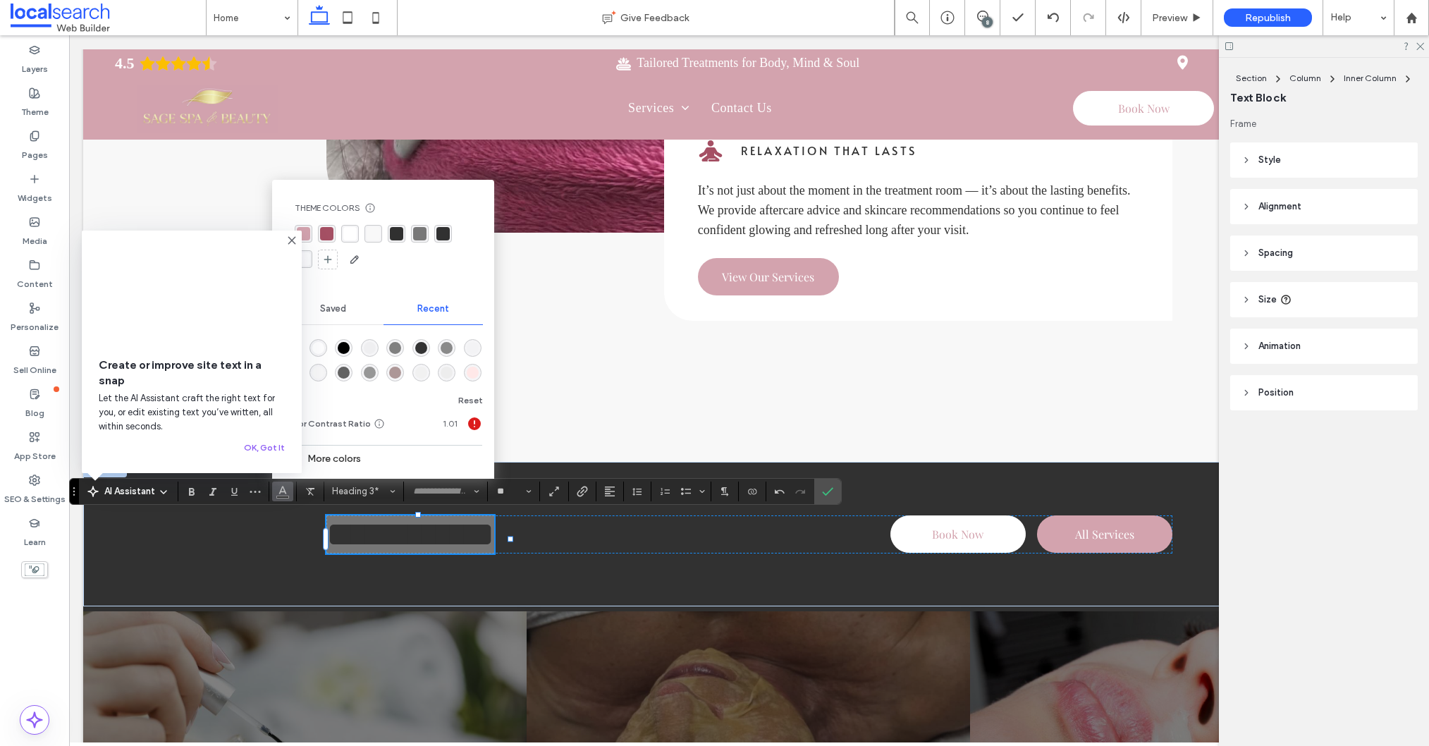
click at [343, 234] on div "rgba(255, 255, 255, 1)" at bounding box center [349, 233] width 13 height 13
click at [835, 489] on label "Confirm" at bounding box center [827, 491] width 21 height 25
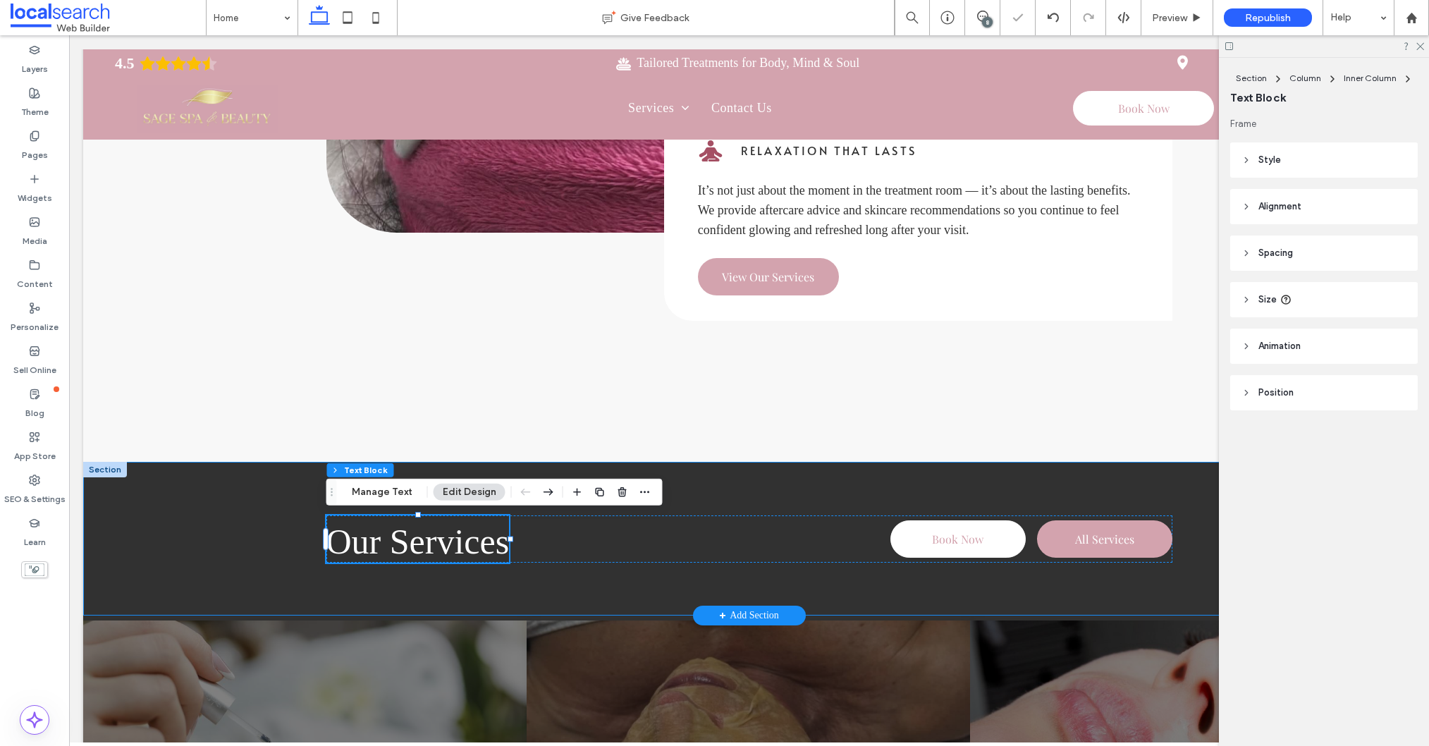
click at [223, 562] on div "Our Services Book Now All Services" at bounding box center [749, 539] width 1332 height 154
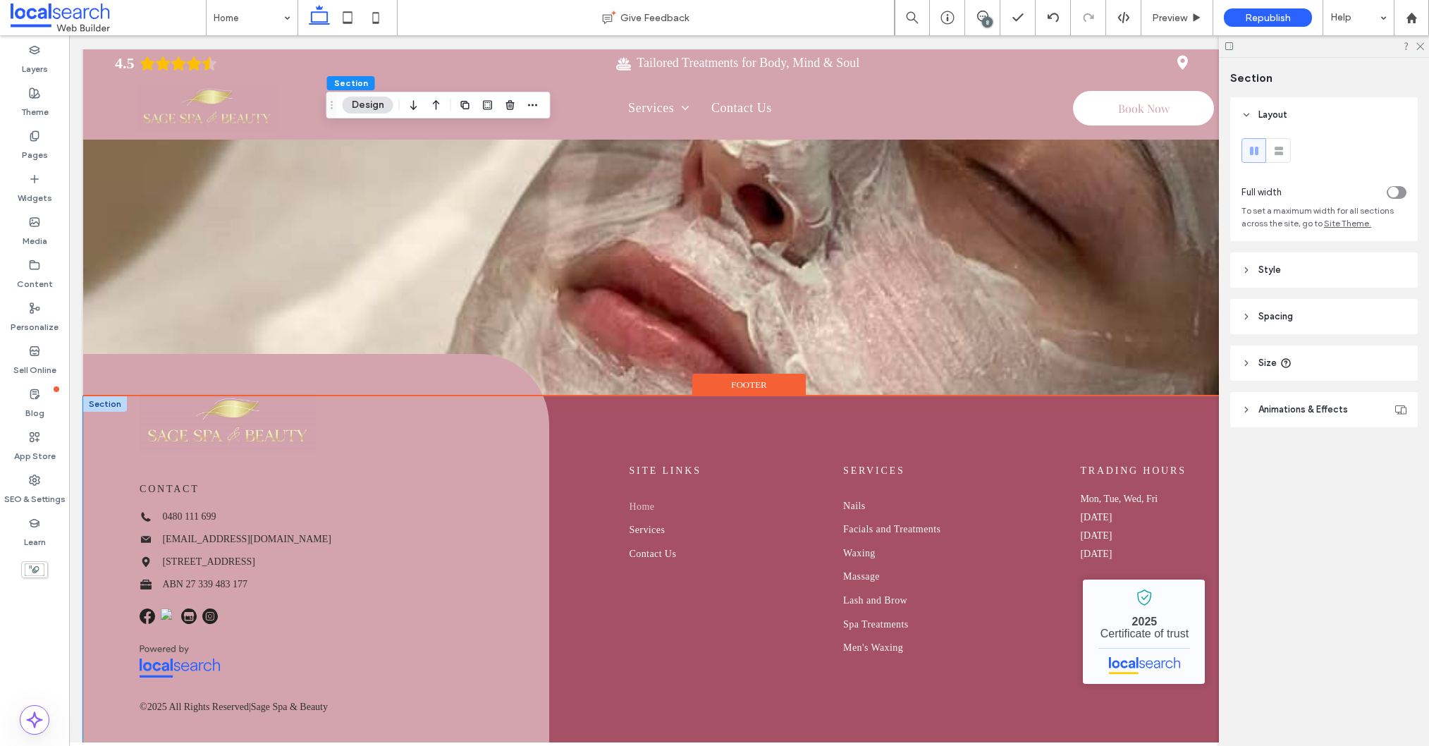
scroll to position [3738, 0]
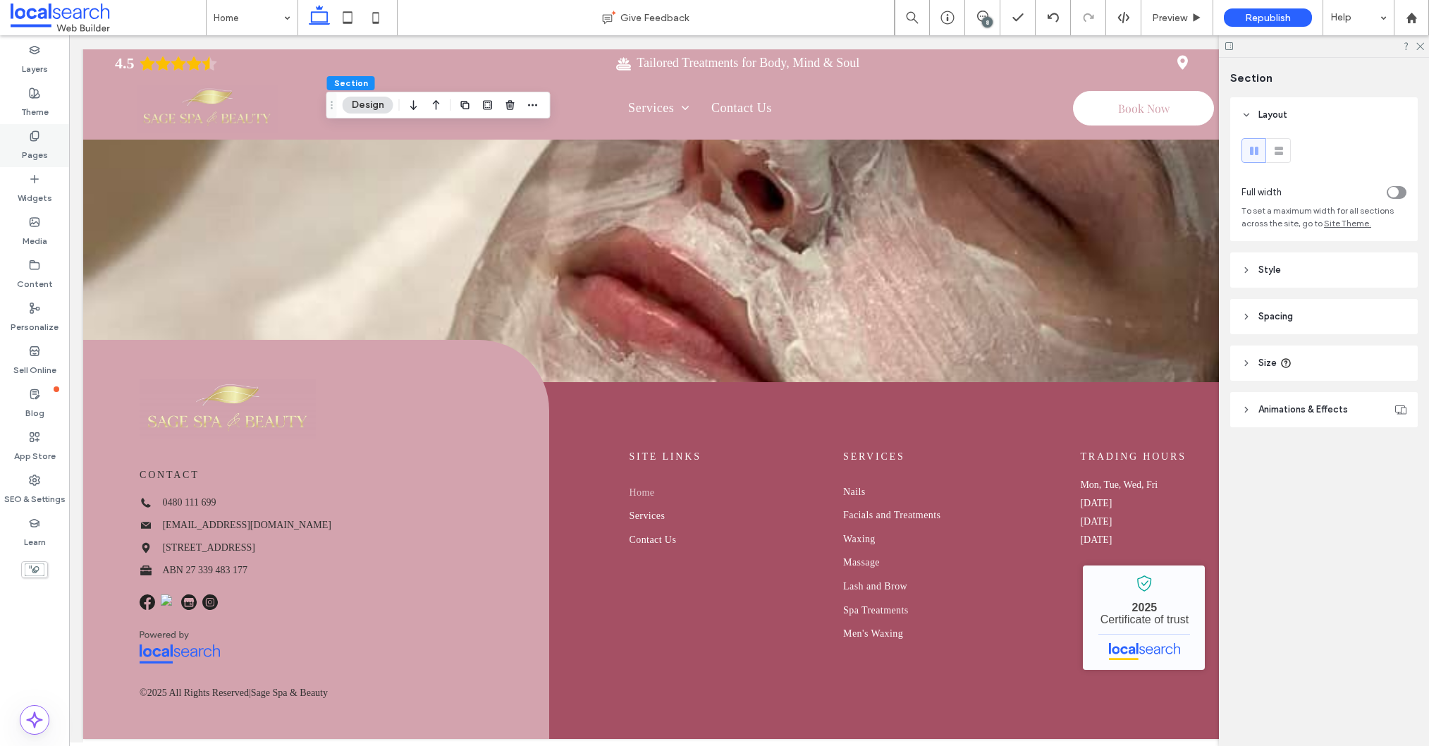
click at [18, 138] on div "Pages" at bounding box center [34, 145] width 69 height 43
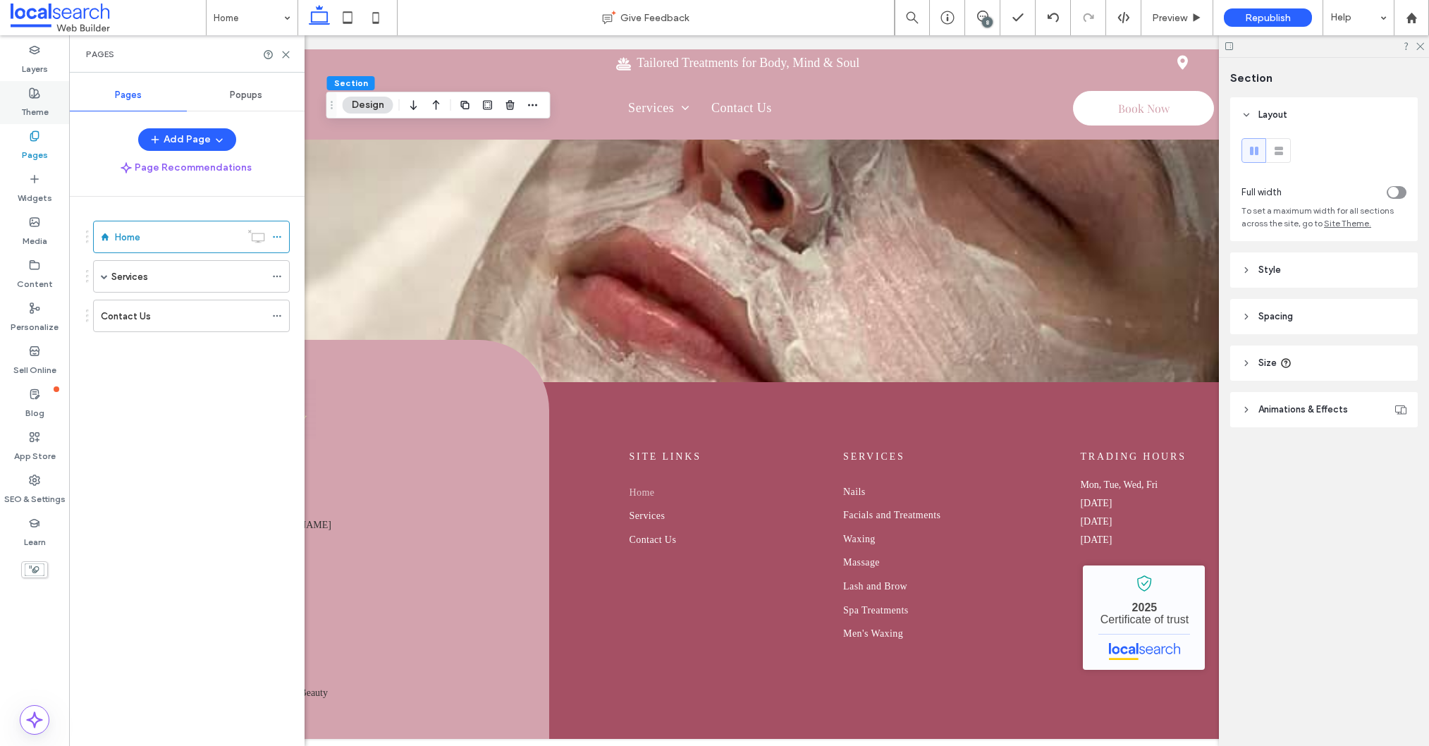
click at [35, 102] on label "Theme" at bounding box center [34, 109] width 27 height 20
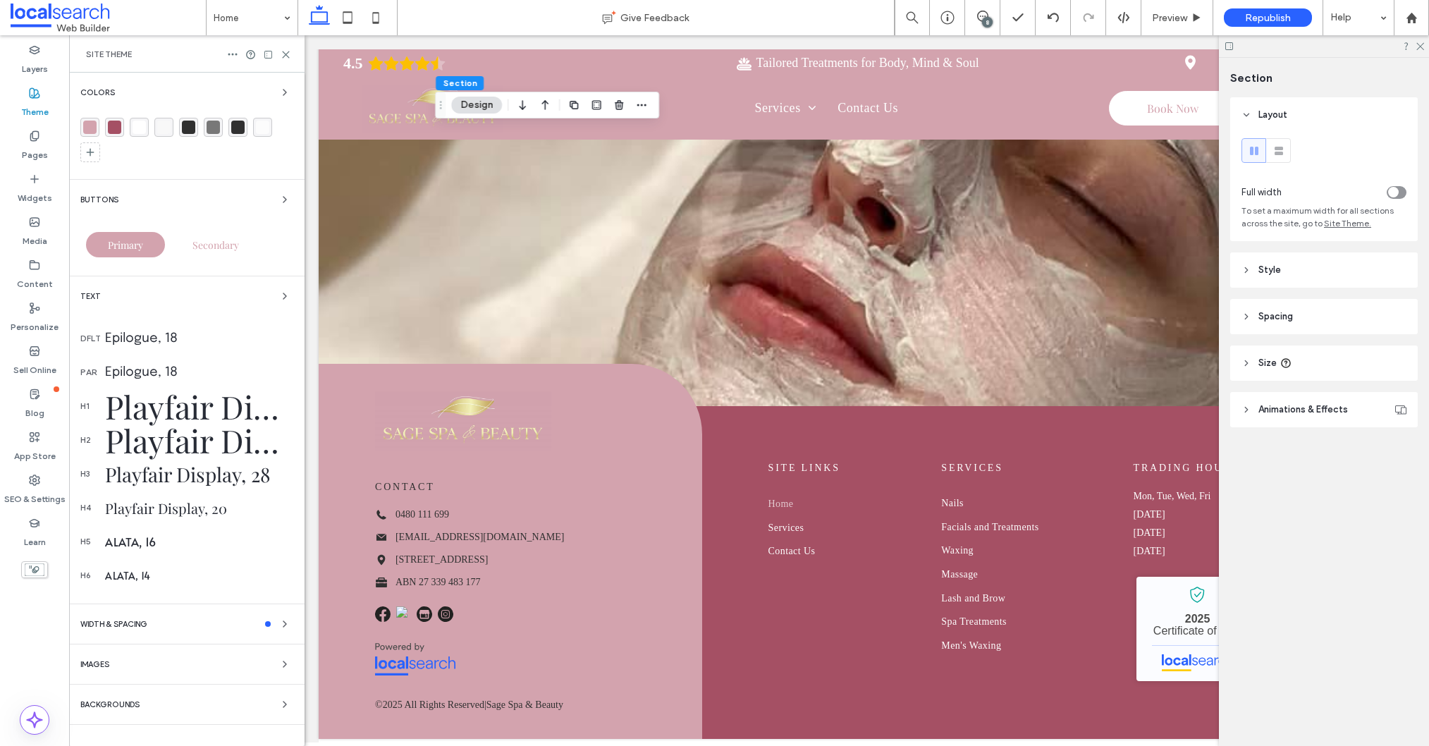
scroll to position [3703, 0]
click at [125, 543] on div "Alata, 16" at bounding box center [199, 542] width 188 height 16
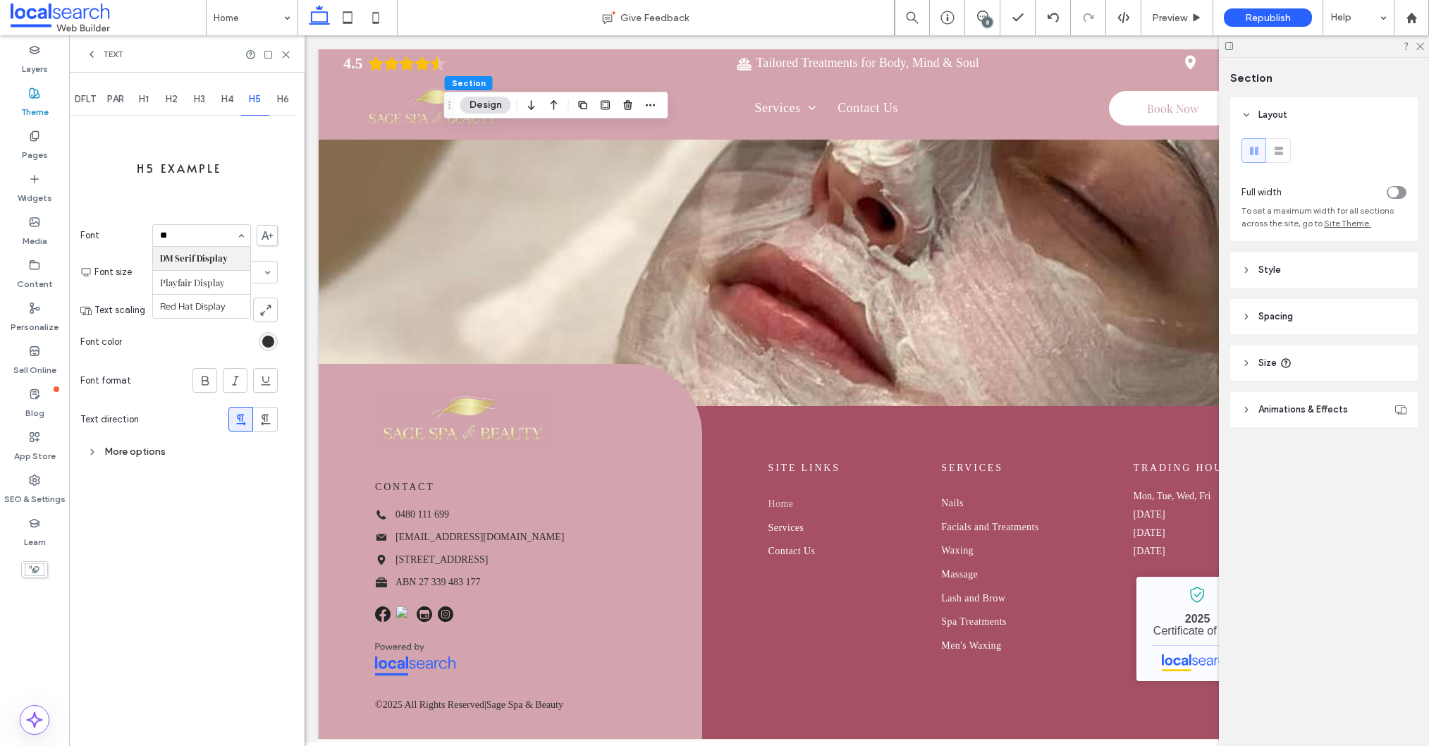
scroll to position [0, 0]
type input "****"
click at [265, 342] on div "rgb(48, 48, 48)" at bounding box center [268, 342] width 12 height 12
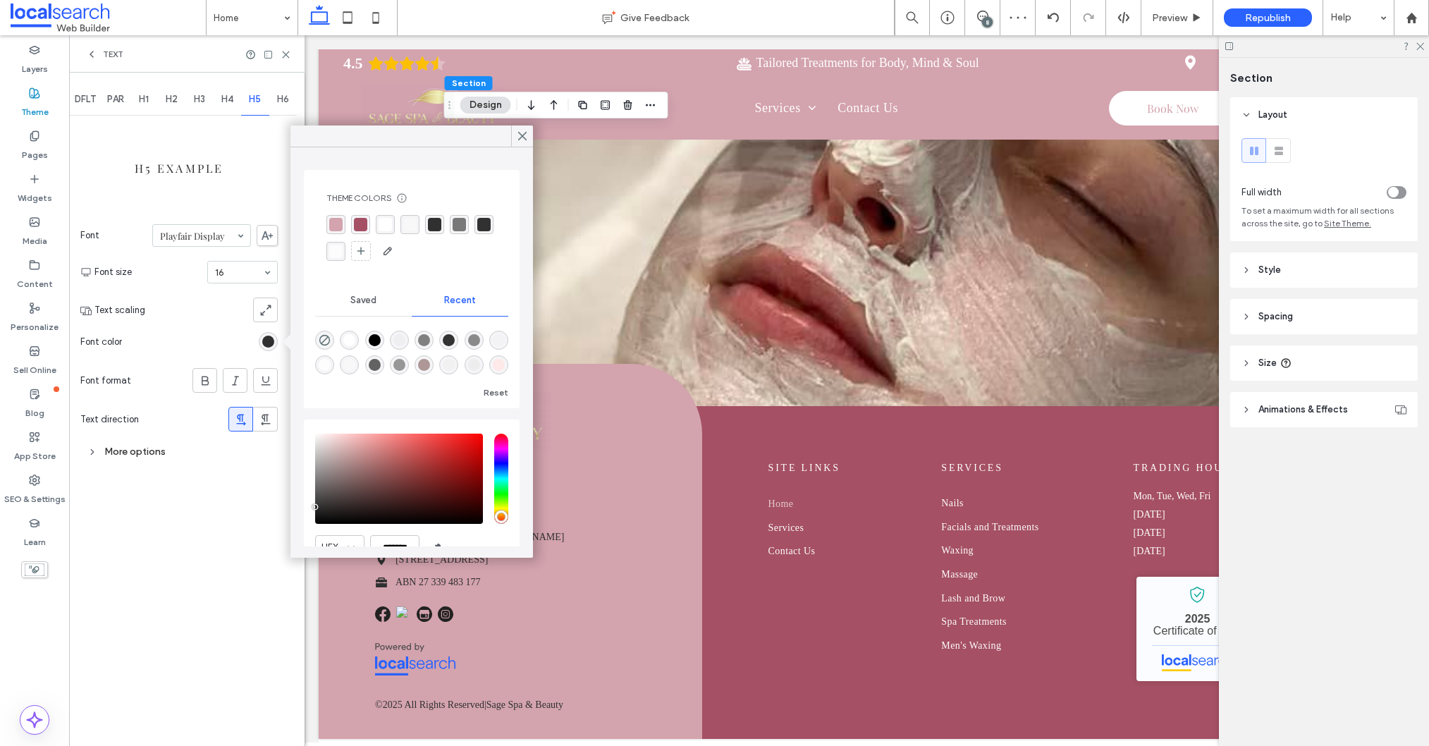
scroll to position [3703, 0]
click at [524, 140] on icon at bounding box center [522, 136] width 13 height 13
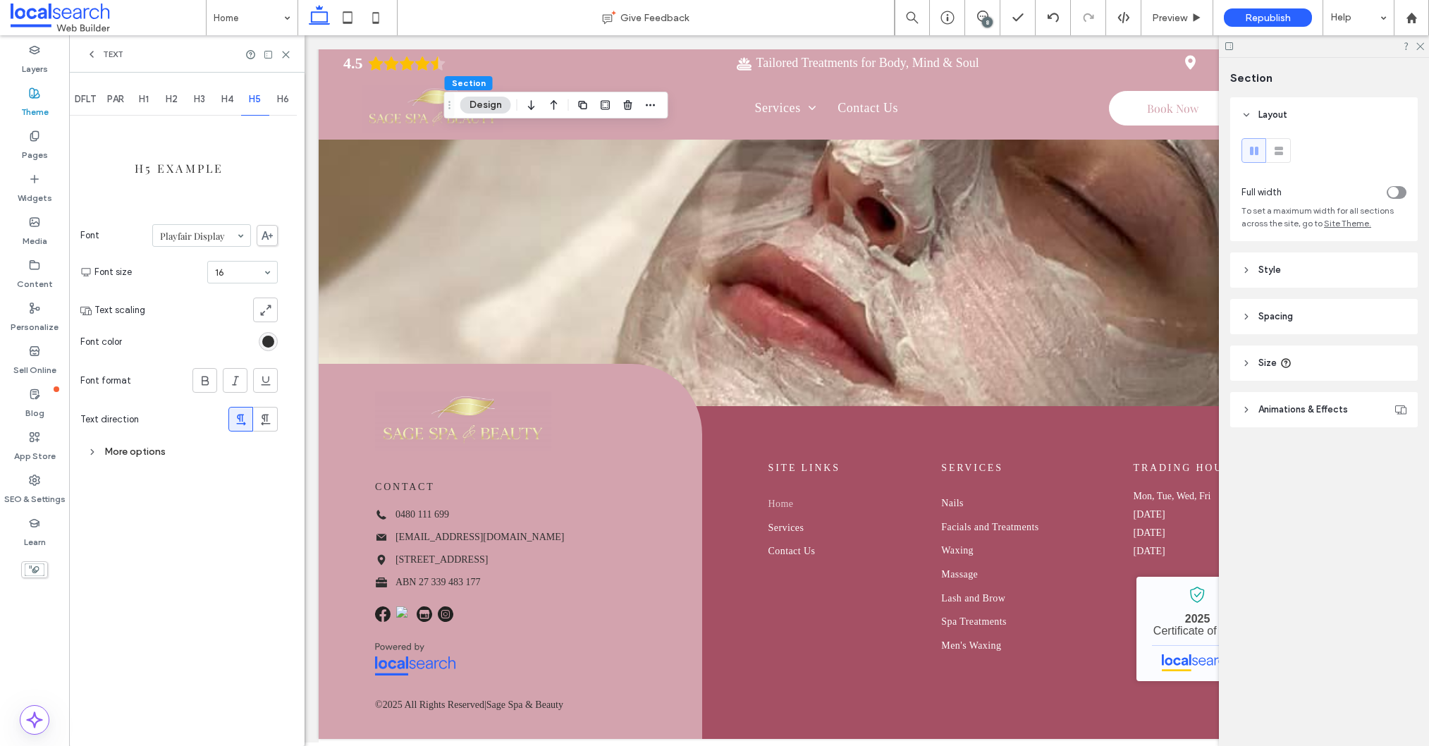
click at [273, 97] on div "H6" at bounding box center [283, 99] width 28 height 31
click at [118, 99] on span "PAR" at bounding box center [115, 99] width 17 height 11
click at [85, 94] on span "DFLT" at bounding box center [85, 99] width 21 height 11
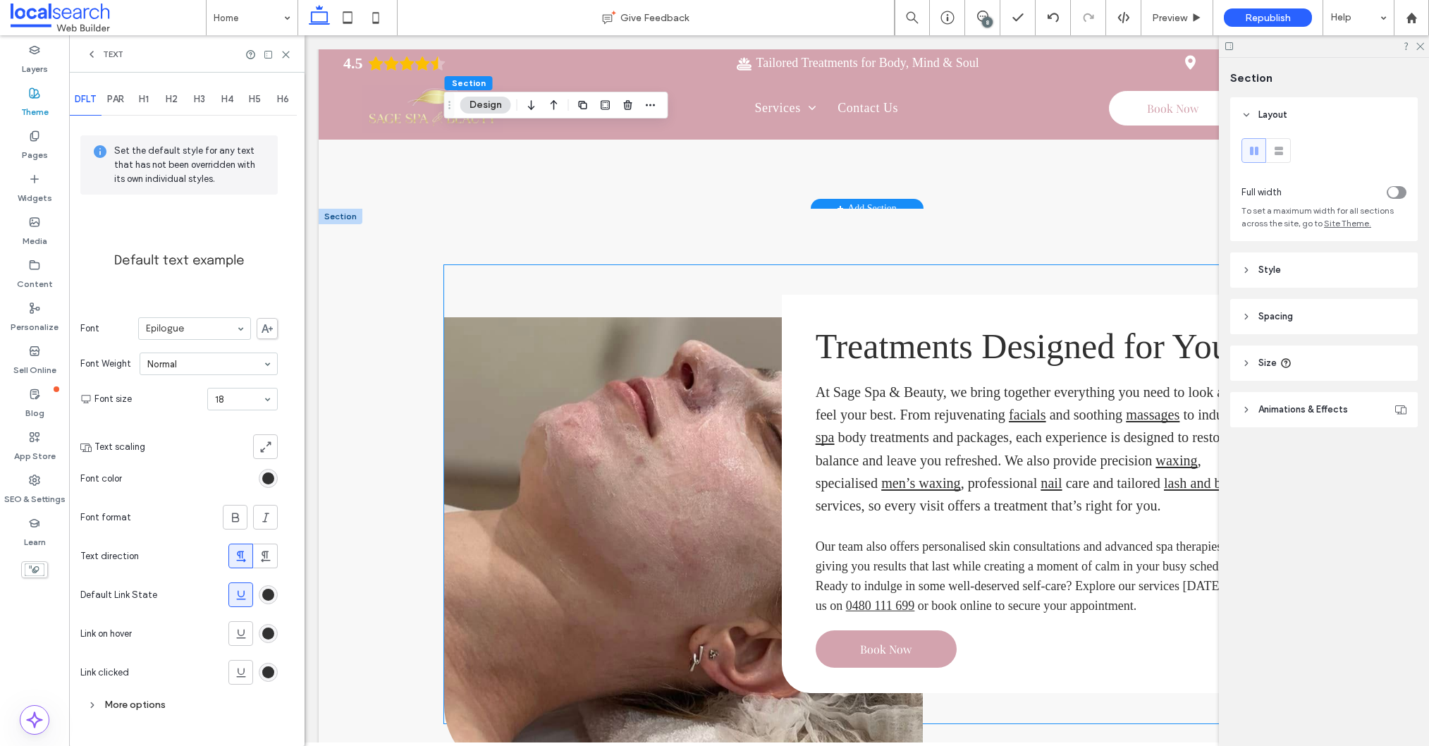
scroll to position [2871, 0]
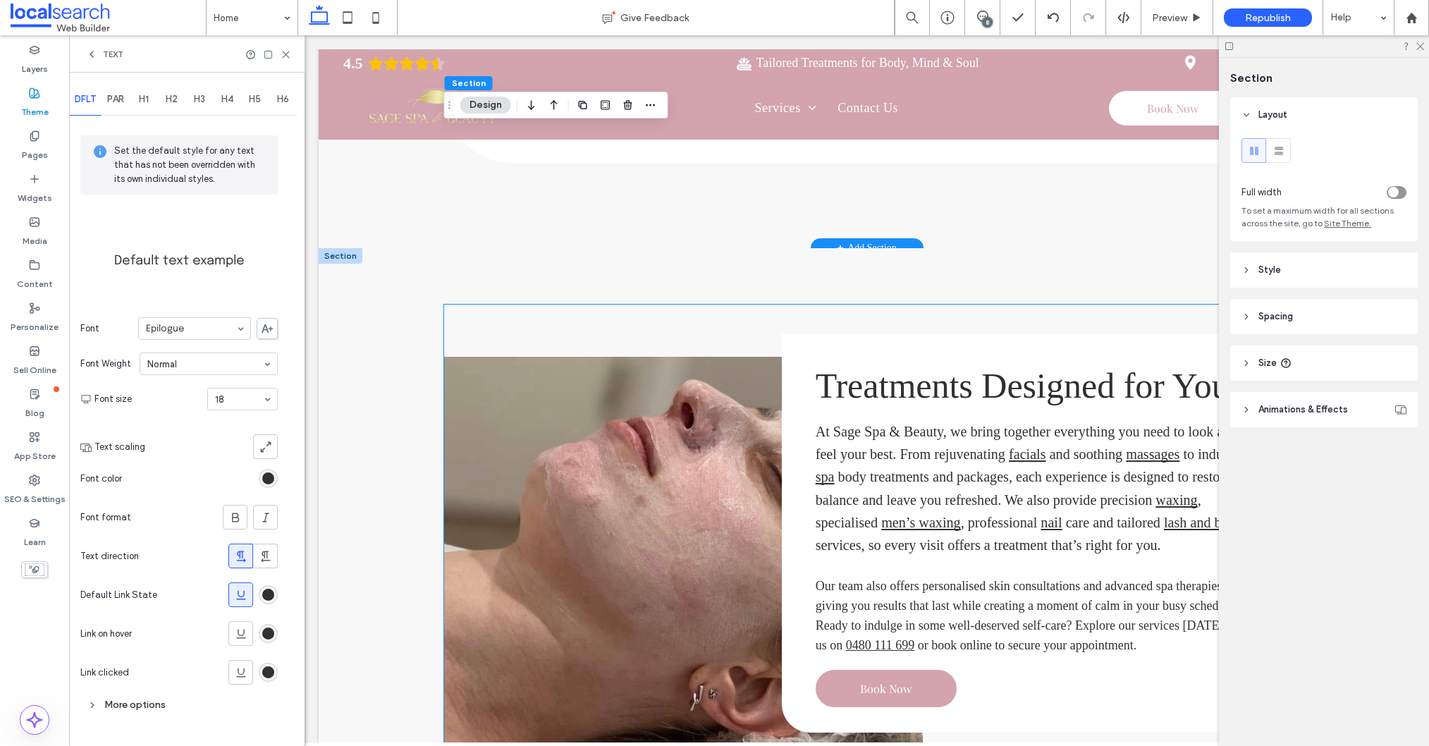
drag, startPoint x: 873, startPoint y: 596, endPoint x: 983, endPoint y: 596, distance: 110.7
click at [873, 596] on span "Our team also offers personalised skin consultations and advanced spa therapies…" at bounding box center [1032, 615] width 433 height 73
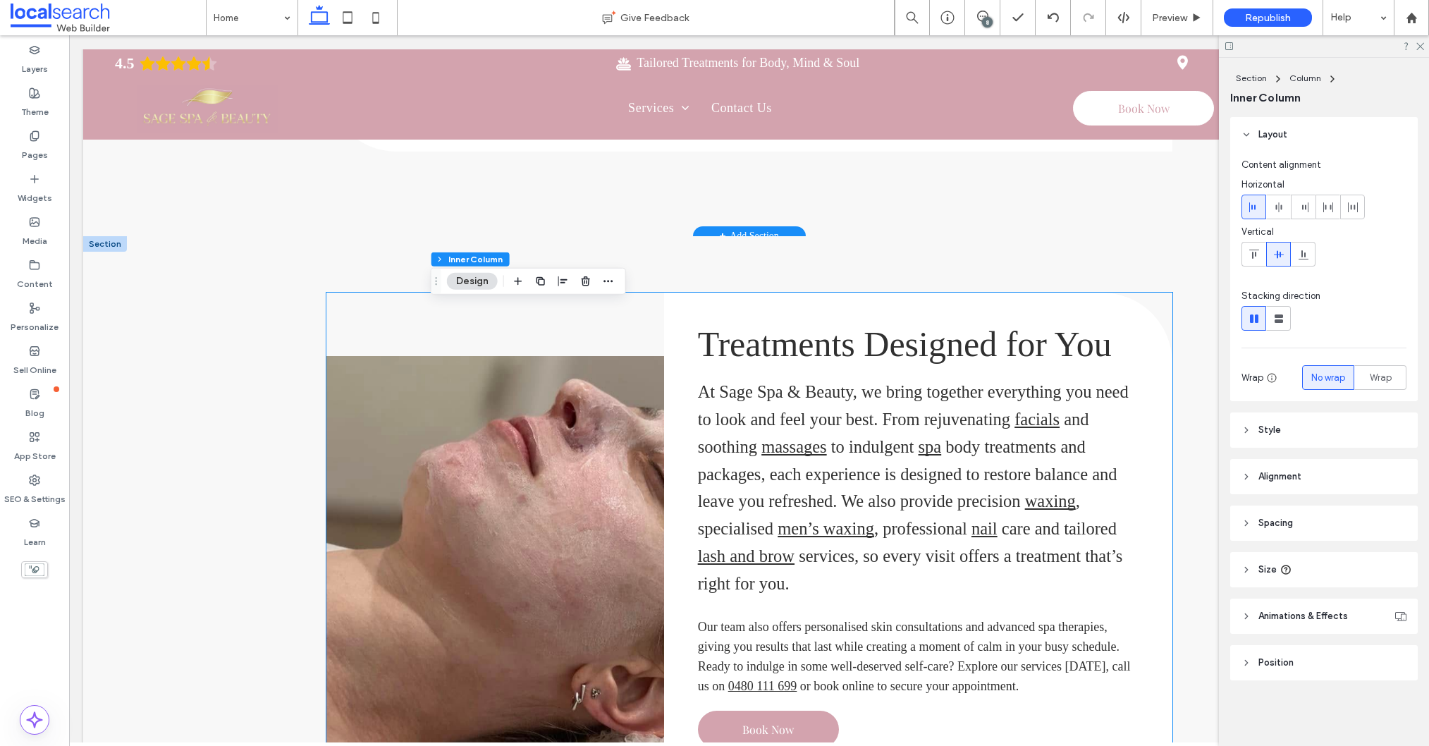
click at [748, 620] on span "Our team also offers personalised skin consultations and advanced spa therapies…" at bounding box center [914, 656] width 433 height 73
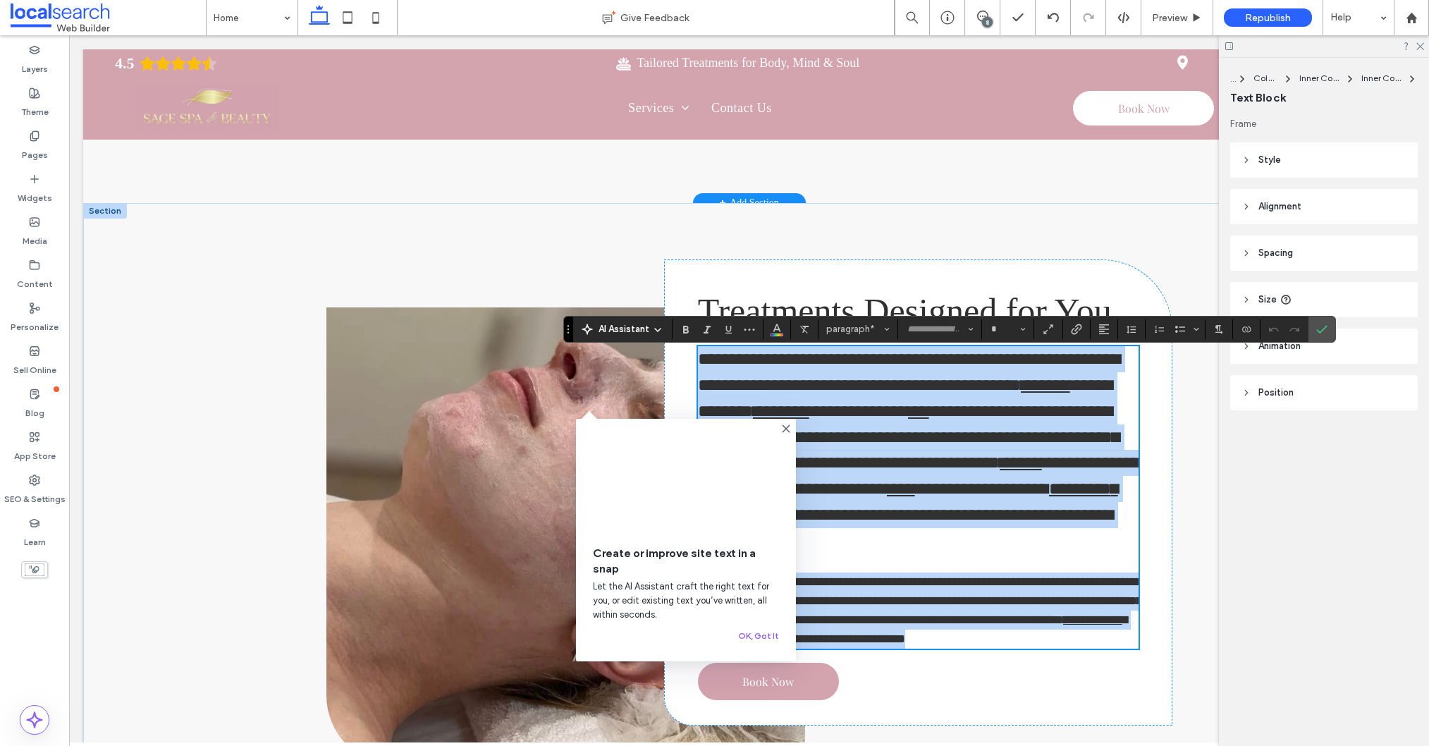
scroll to position [2916, 0]
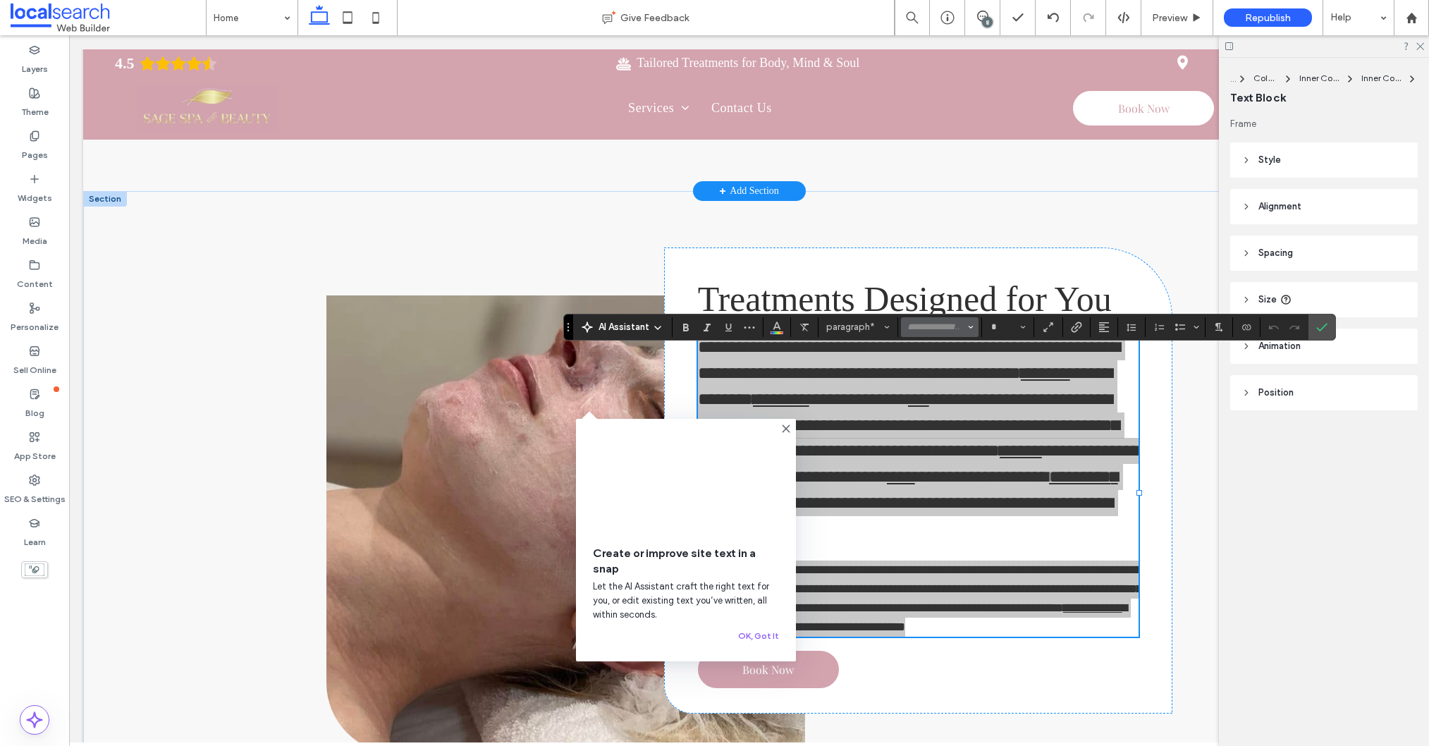
click at [961, 325] on input "Font & Font weight-input" at bounding box center [936, 326] width 60 height 11
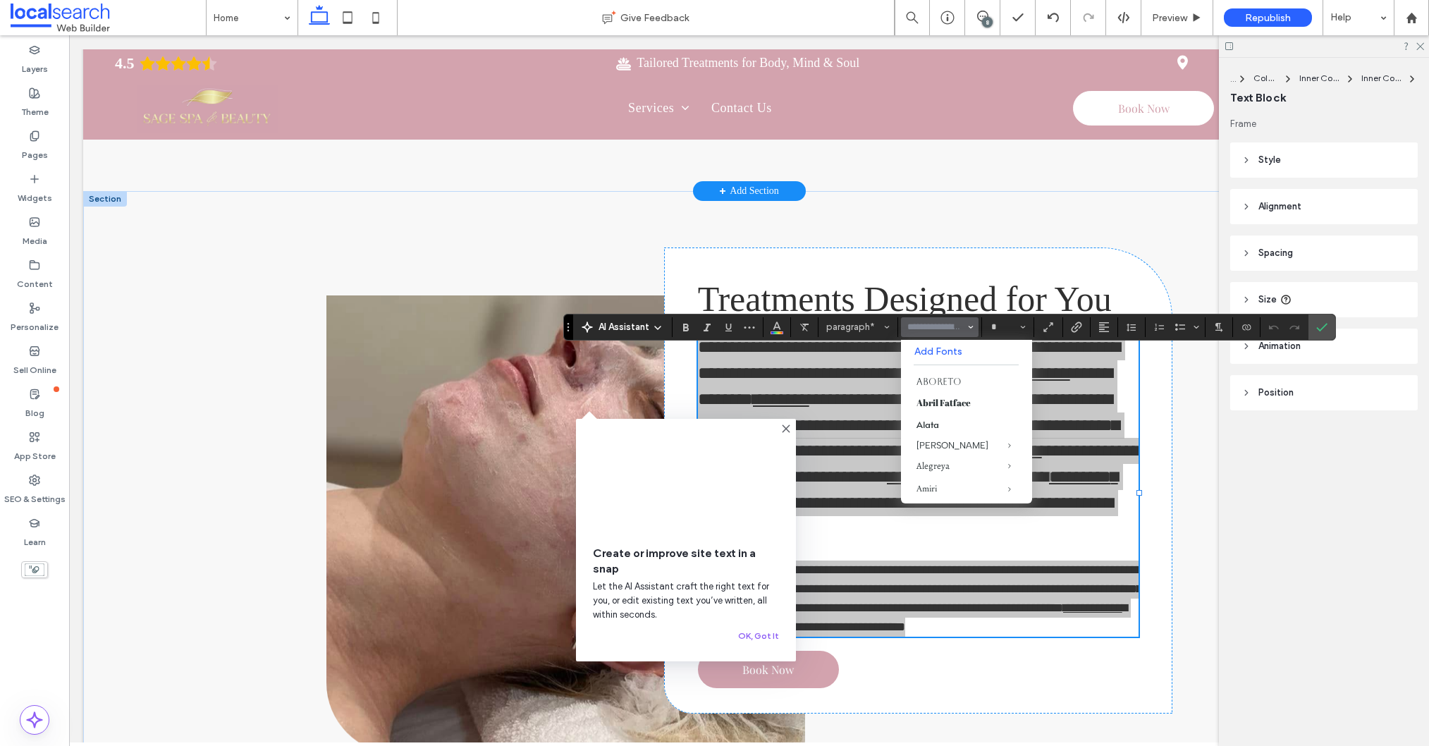
click at [1330, 324] on label "Confirm" at bounding box center [1321, 326] width 21 height 25
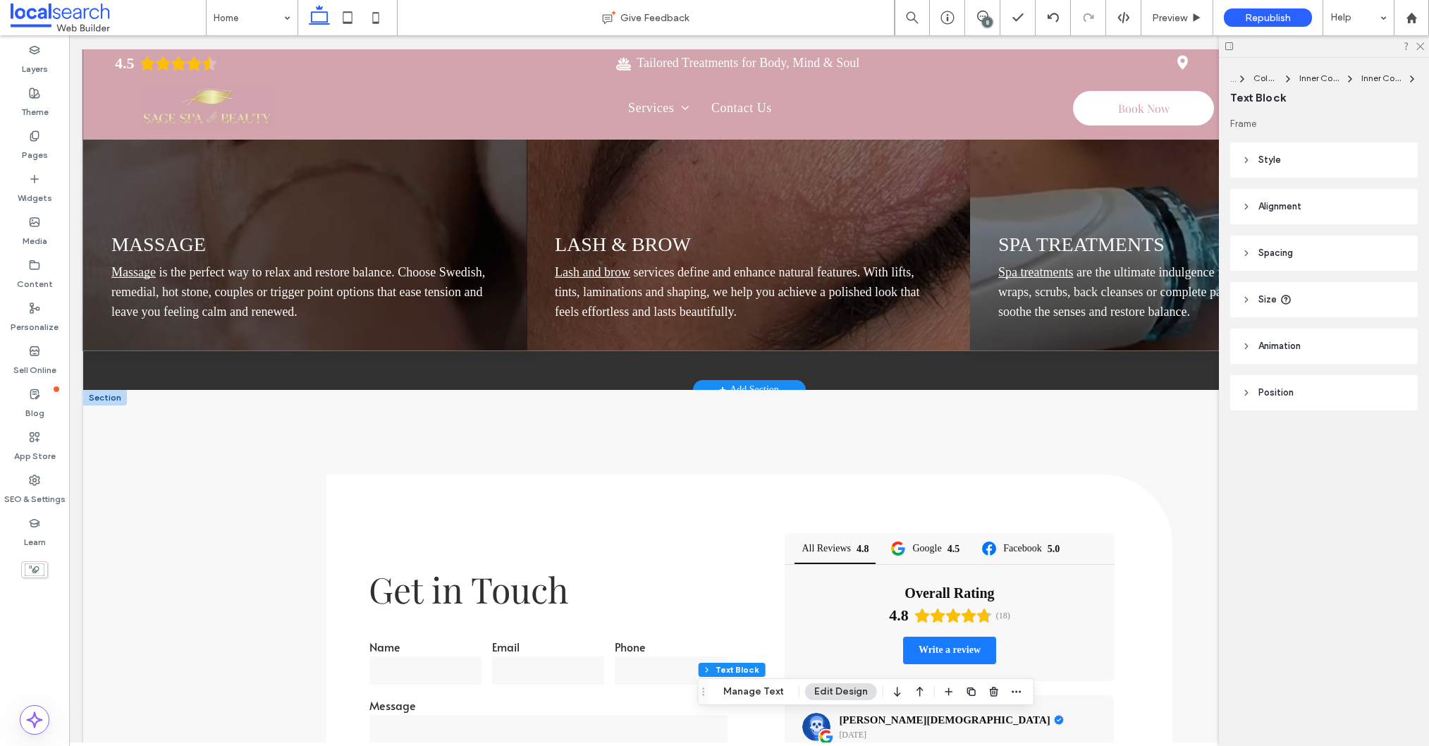
scroll to position [1826, 0]
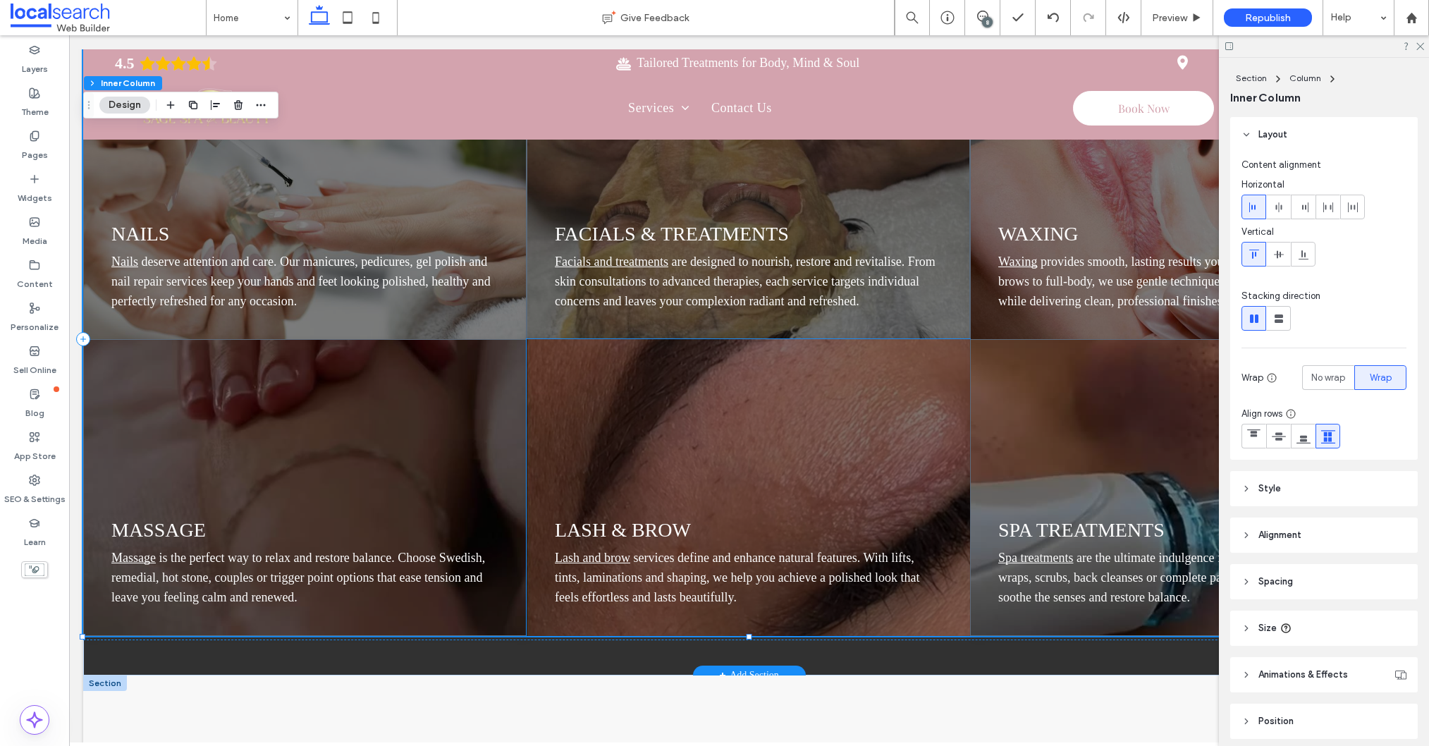
click at [658, 588] on p "Lash and brow services define and enhance natural features. With lifts, tints, …" at bounding box center [748, 577] width 387 height 59
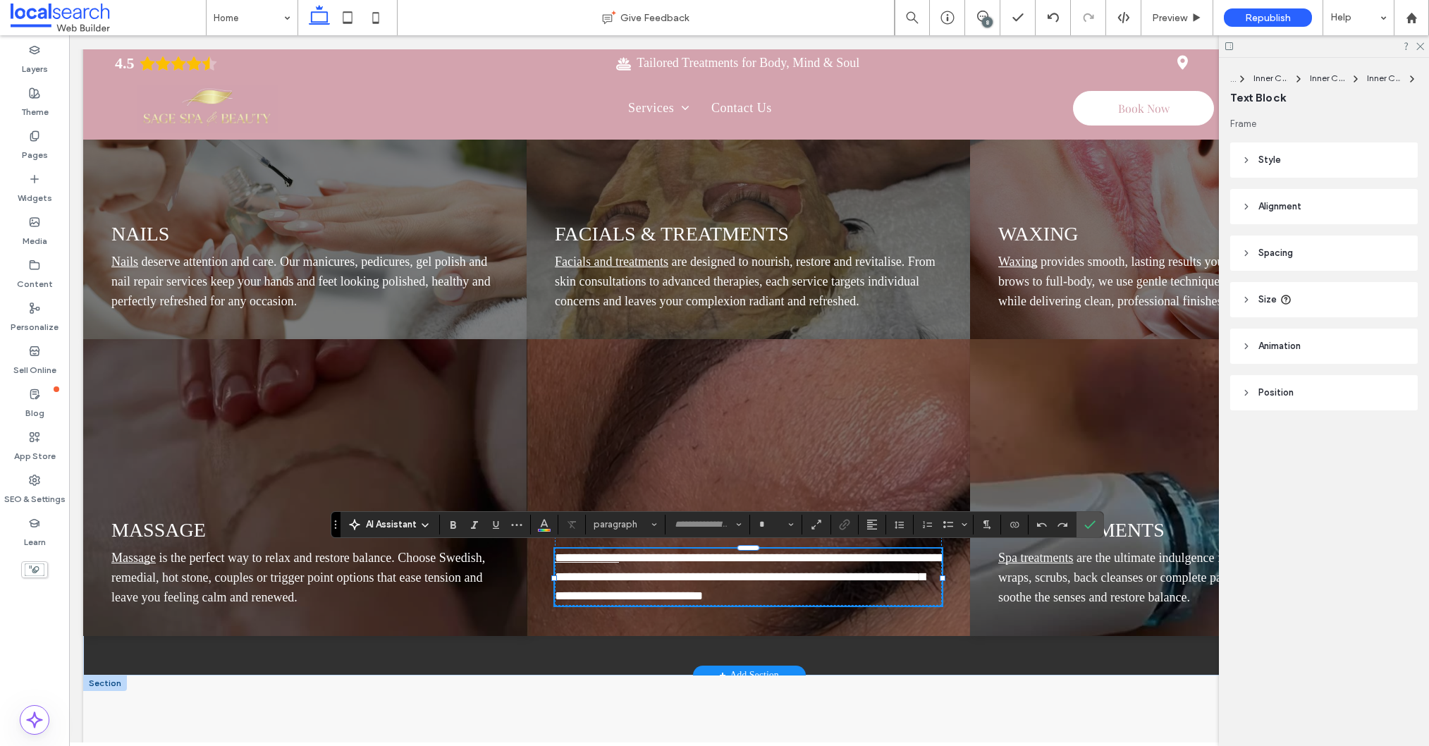
type input "**"
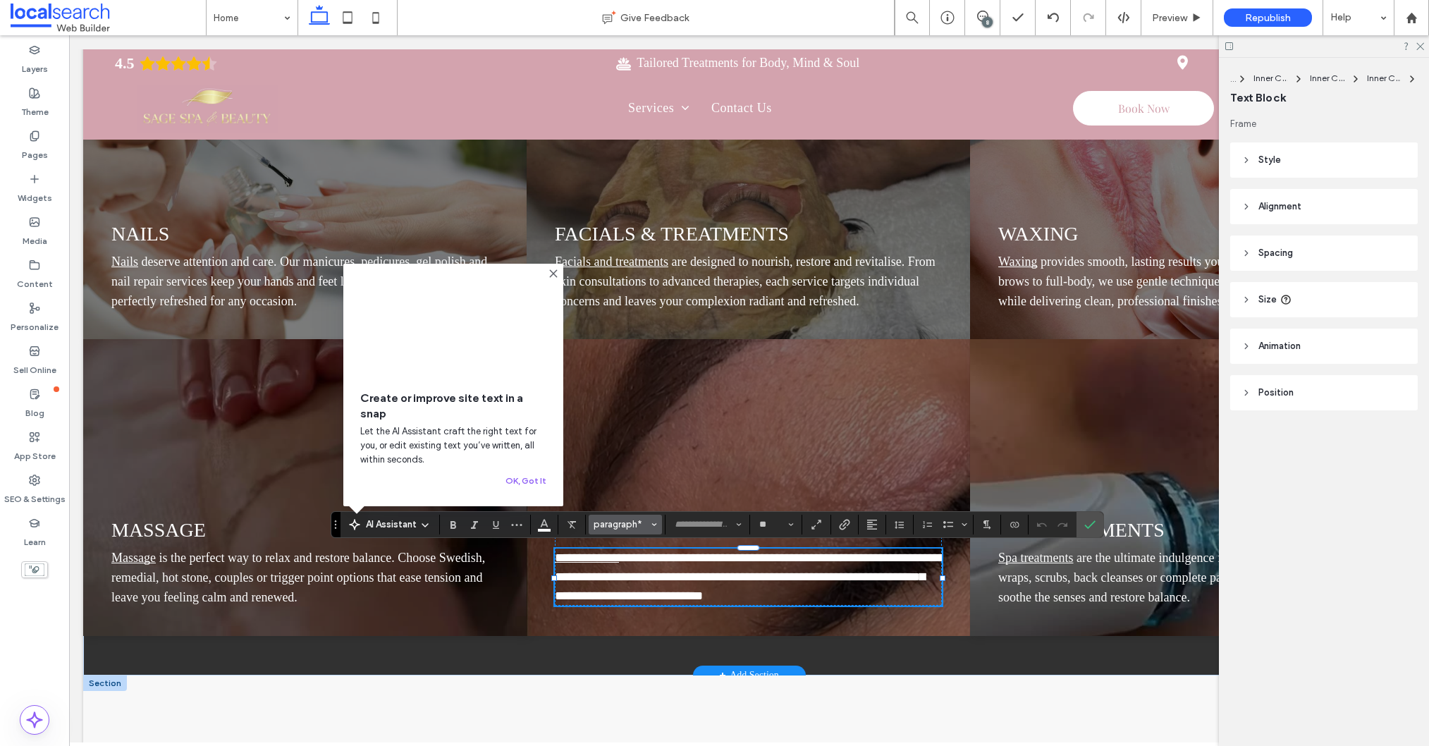
click at [637, 530] on button "paragraph*" at bounding box center [625, 525] width 73 height 20
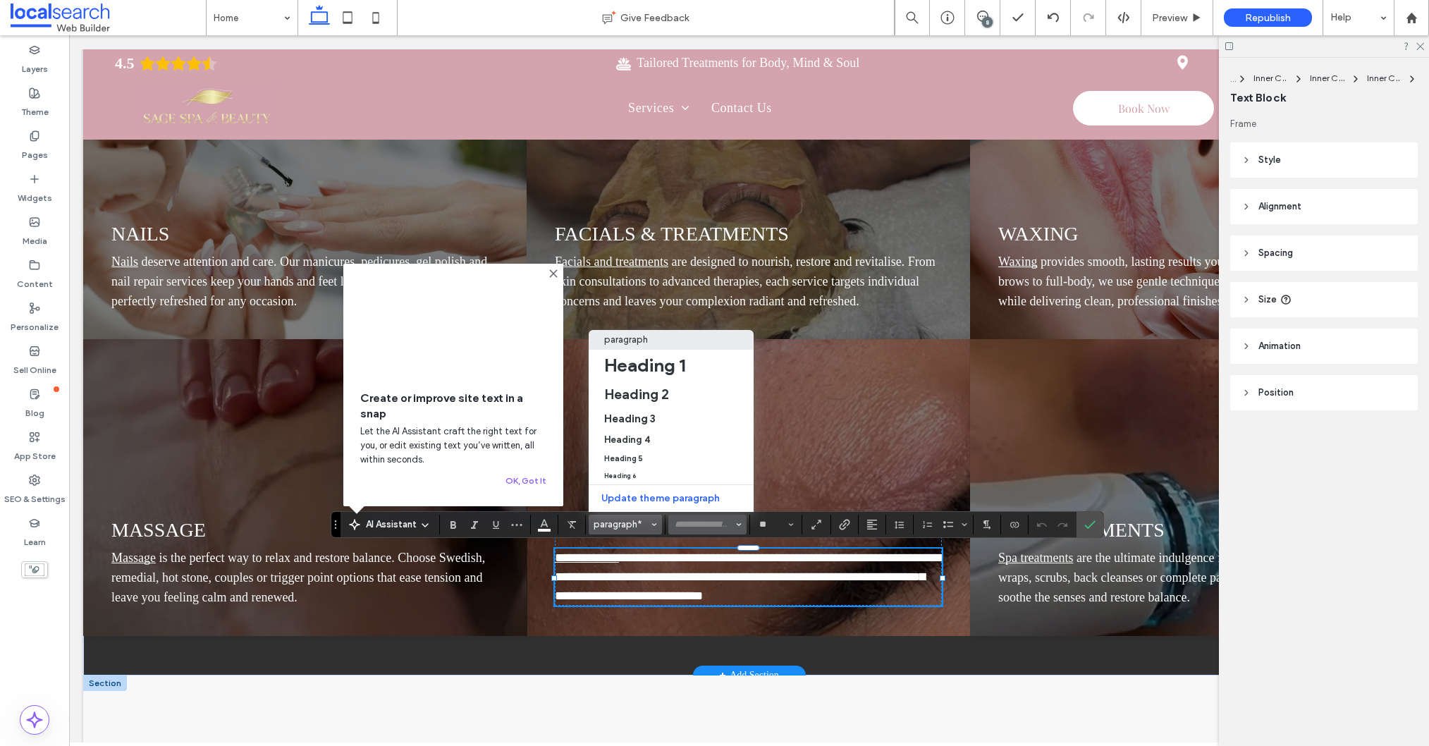
click at [713, 529] on input "Font & Font weight-input" at bounding box center [703, 524] width 60 height 11
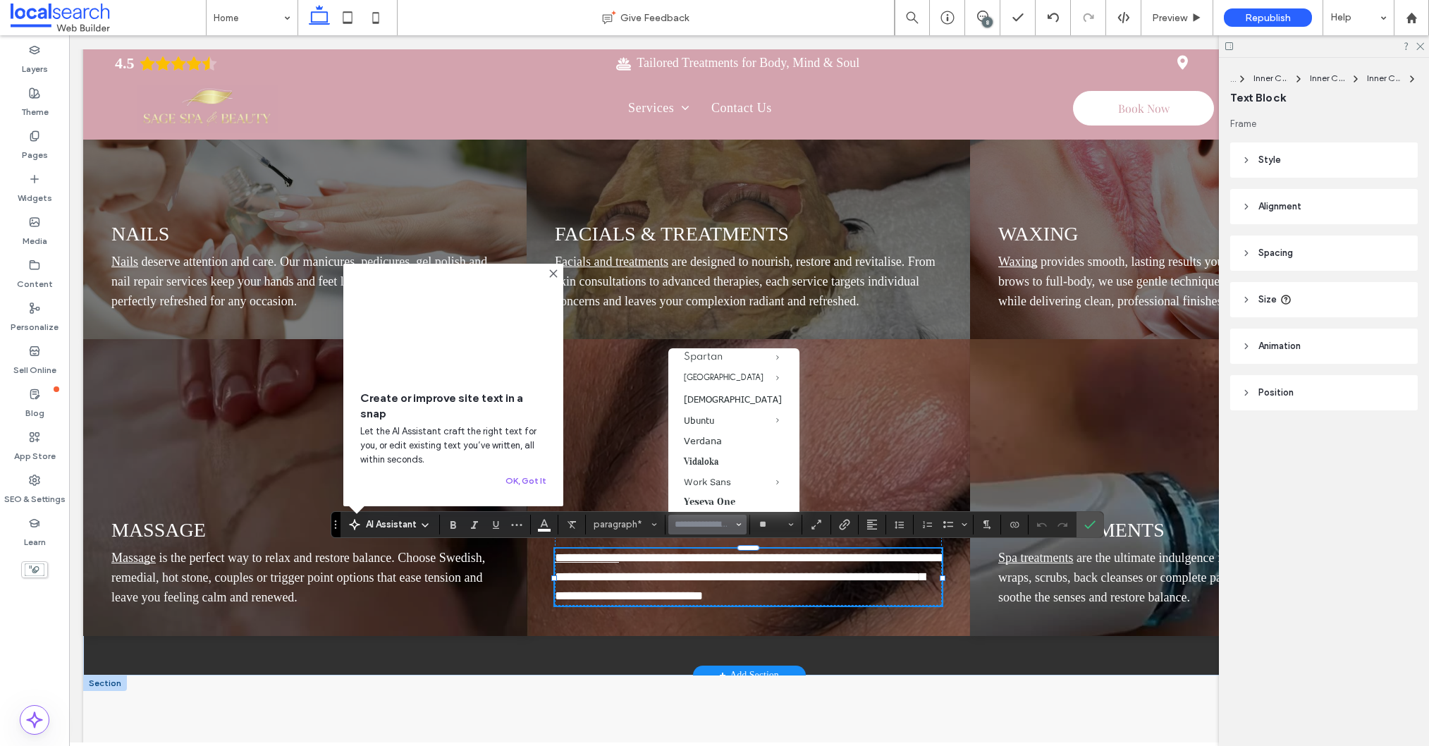
scroll to position [1474, 0]
click at [1085, 526] on use "Confirm" at bounding box center [1089, 524] width 11 height 8
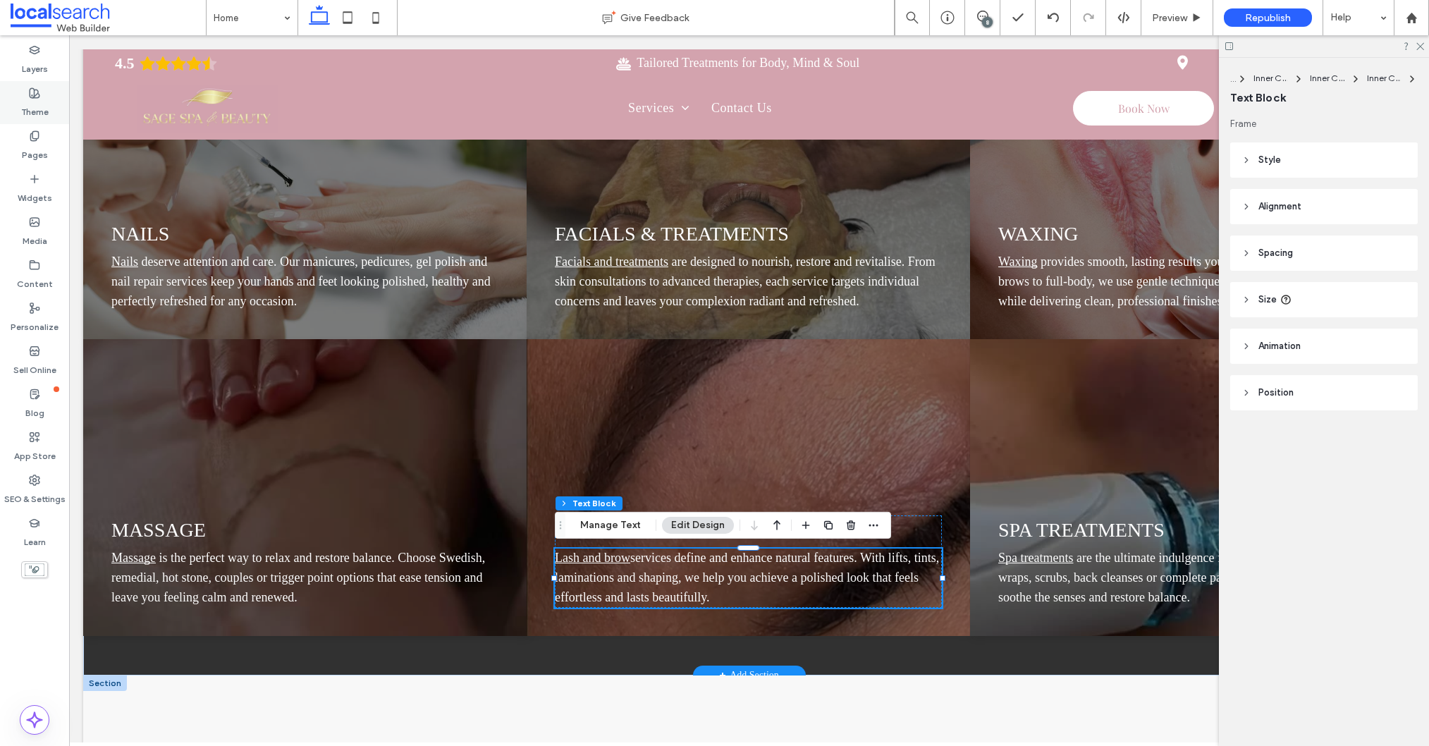
click at [32, 97] on use at bounding box center [35, 93] width 10 height 10
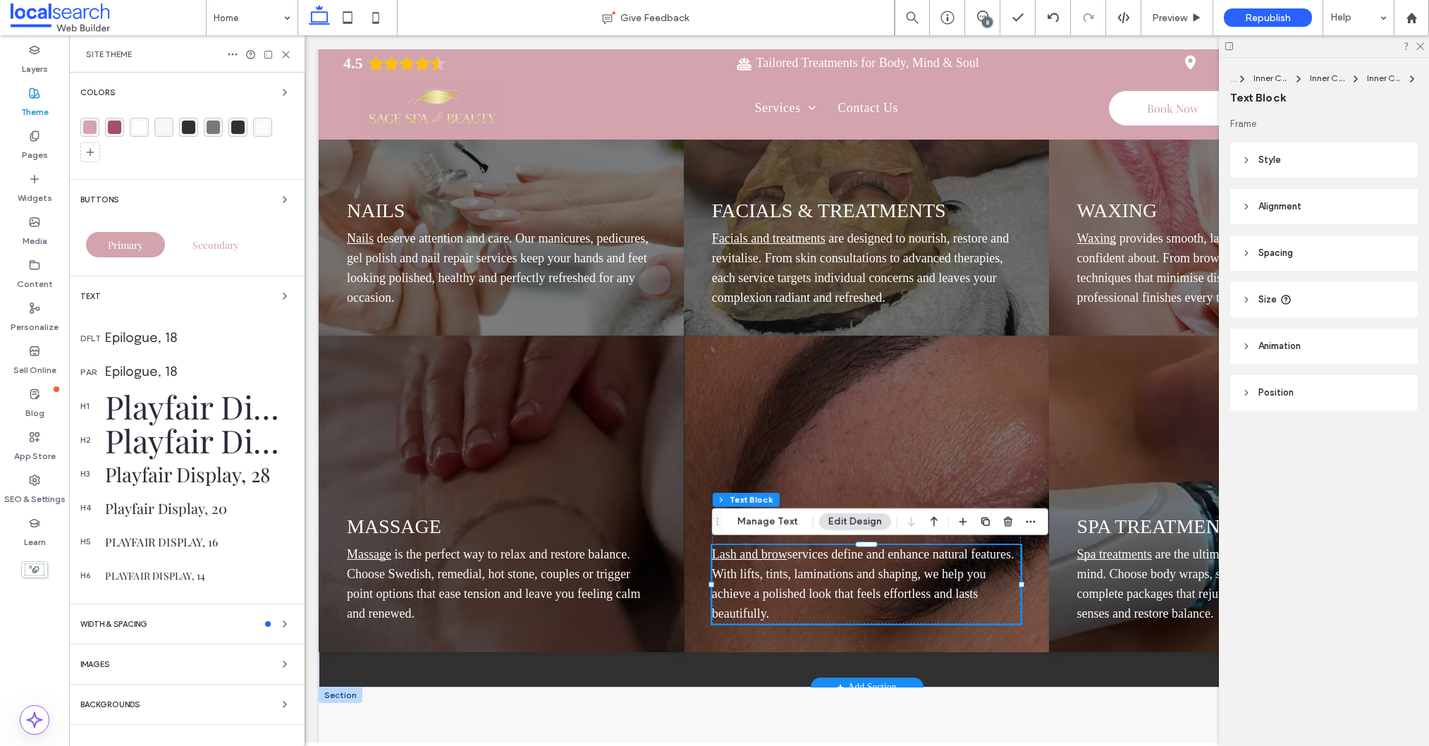
drag, startPoint x: 154, startPoint y: 331, endPoint x: 155, endPoint y: 338, distance: 7.1
click at [154, 332] on div "Epilogue, 18" at bounding box center [199, 338] width 188 height 13
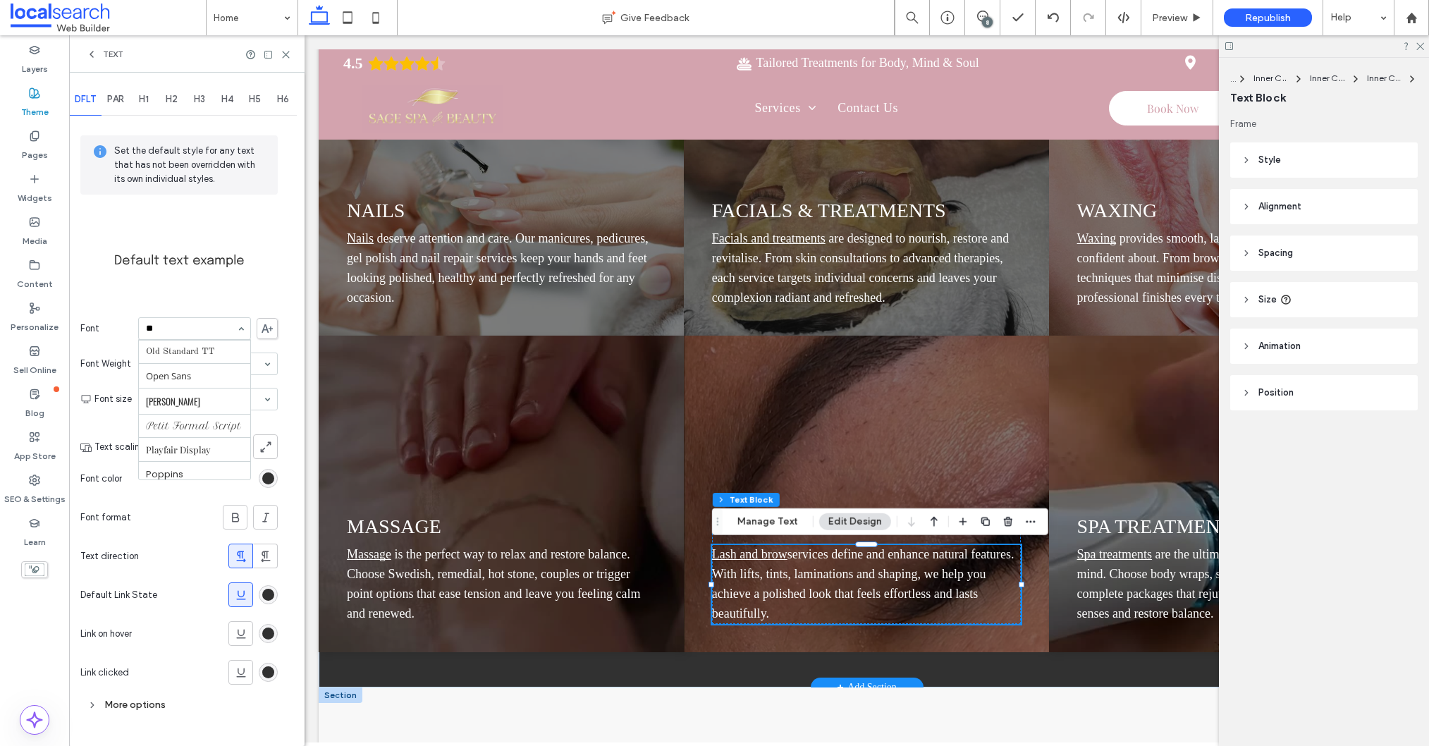
scroll to position [0, 0]
type input "******"
type input "****"
click at [121, 99] on span "PAR" at bounding box center [115, 99] width 17 height 11
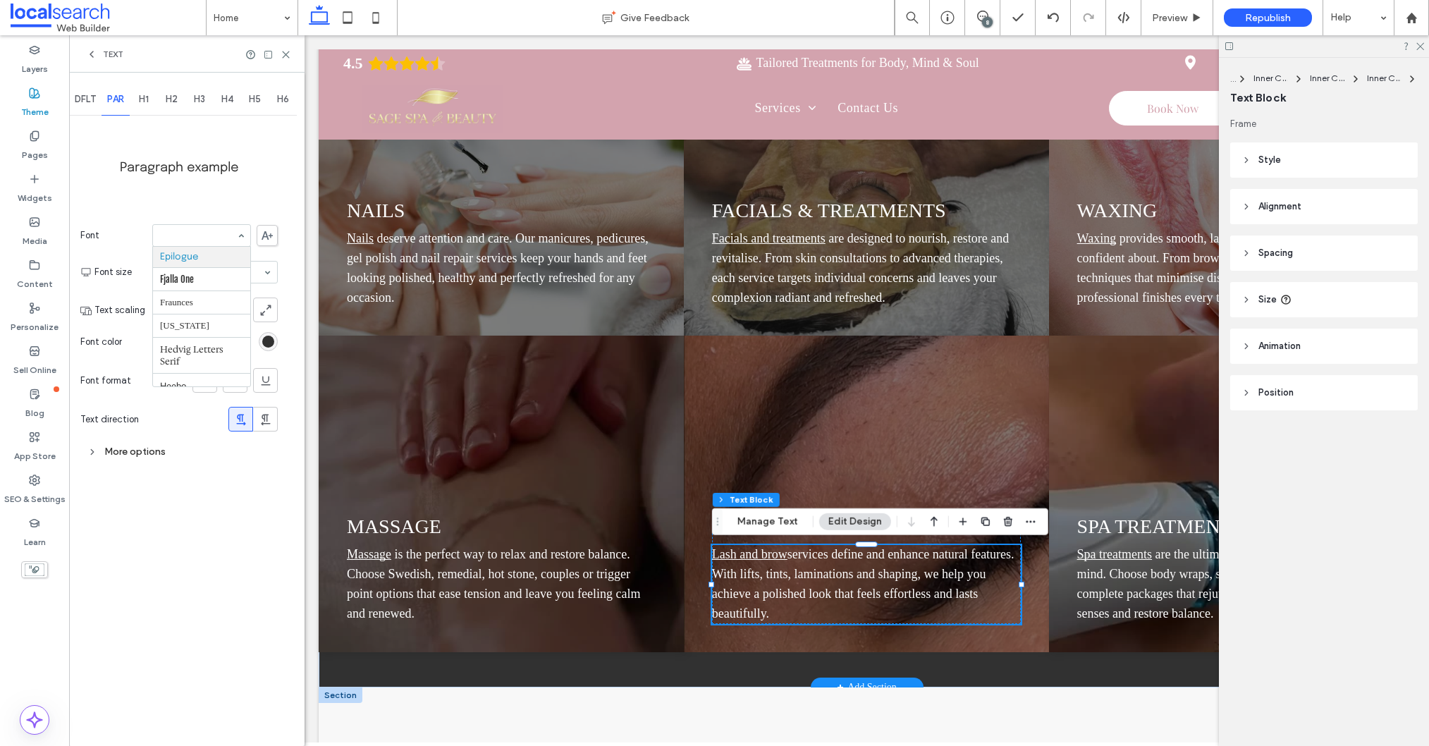
type input "*"
type input "****"
click at [247, 192] on div "Paragraph example Font No results Font size 18 Text scaling Font color Font for…" at bounding box center [178, 291] width 197 height 346
click at [79, 102] on span "DFLT" at bounding box center [85, 99] width 21 height 11
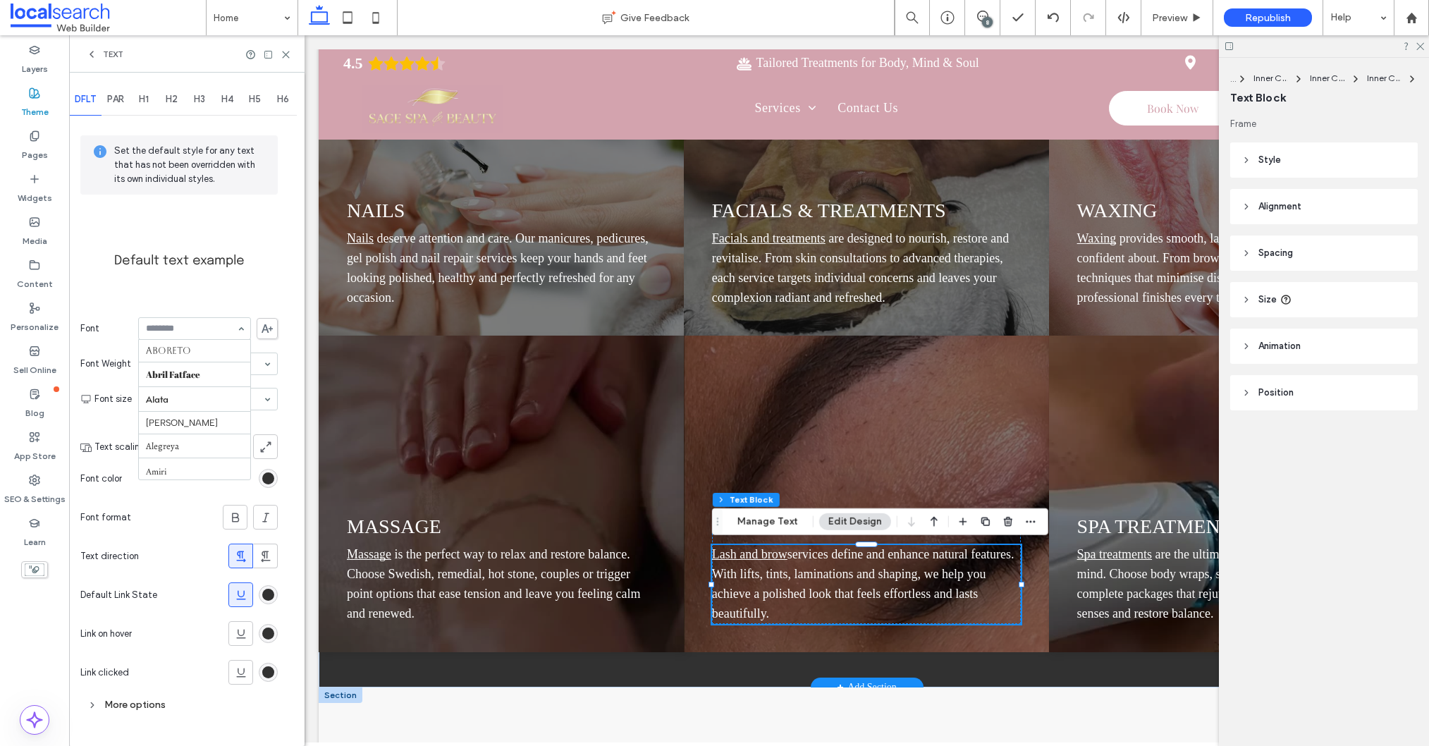
scroll to position [426, 0]
click at [265, 335] on span at bounding box center [267, 328] width 21 height 21
click at [266, 326] on div at bounding box center [714, 373] width 1429 height 746
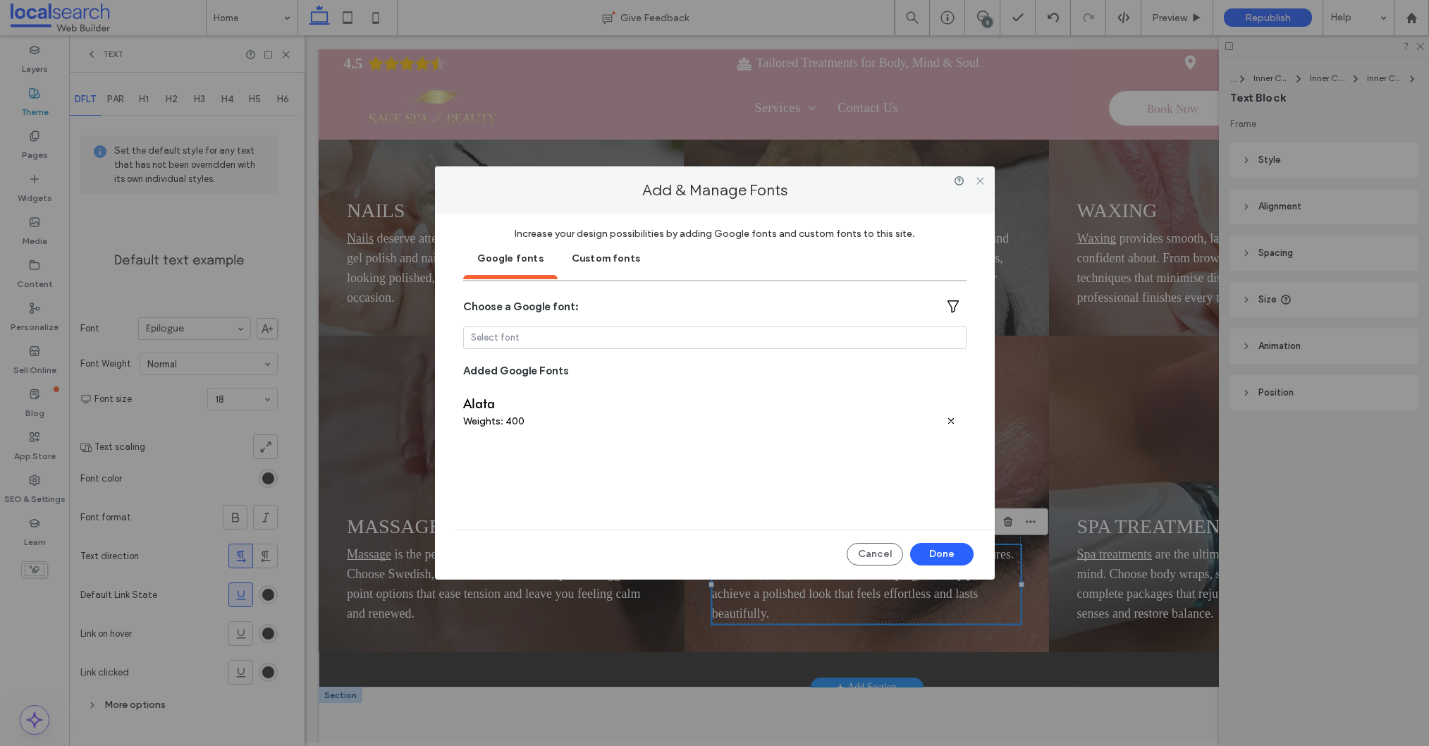
click at [568, 322] on div "Choose a Google font: Select font Added Google Fonts Alata Weights: 400" at bounding box center [714, 408] width 503 height 226
type input "*"
type input "****"
drag, startPoint x: 555, startPoint y: 362, endPoint x: 544, endPoint y: 361, distance: 10.6
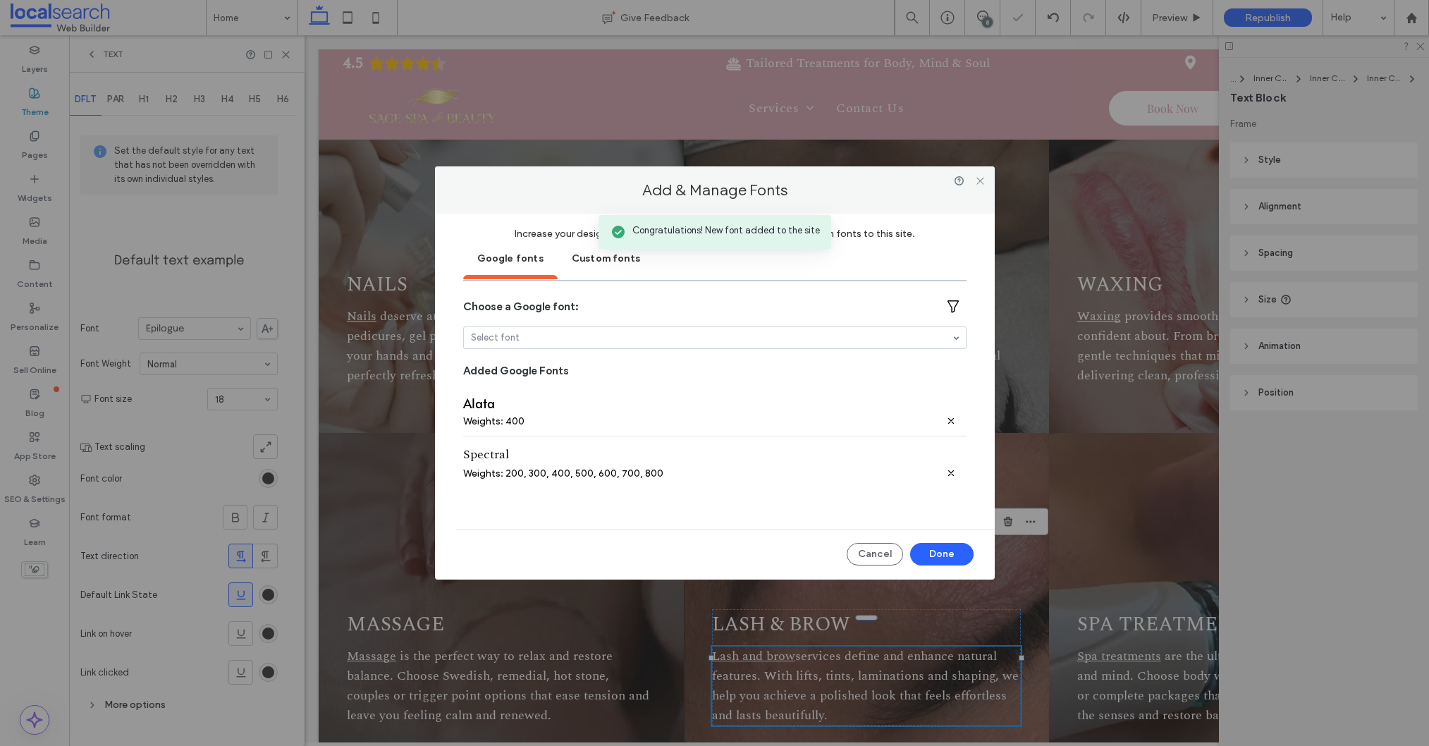
scroll to position [1892, 0]
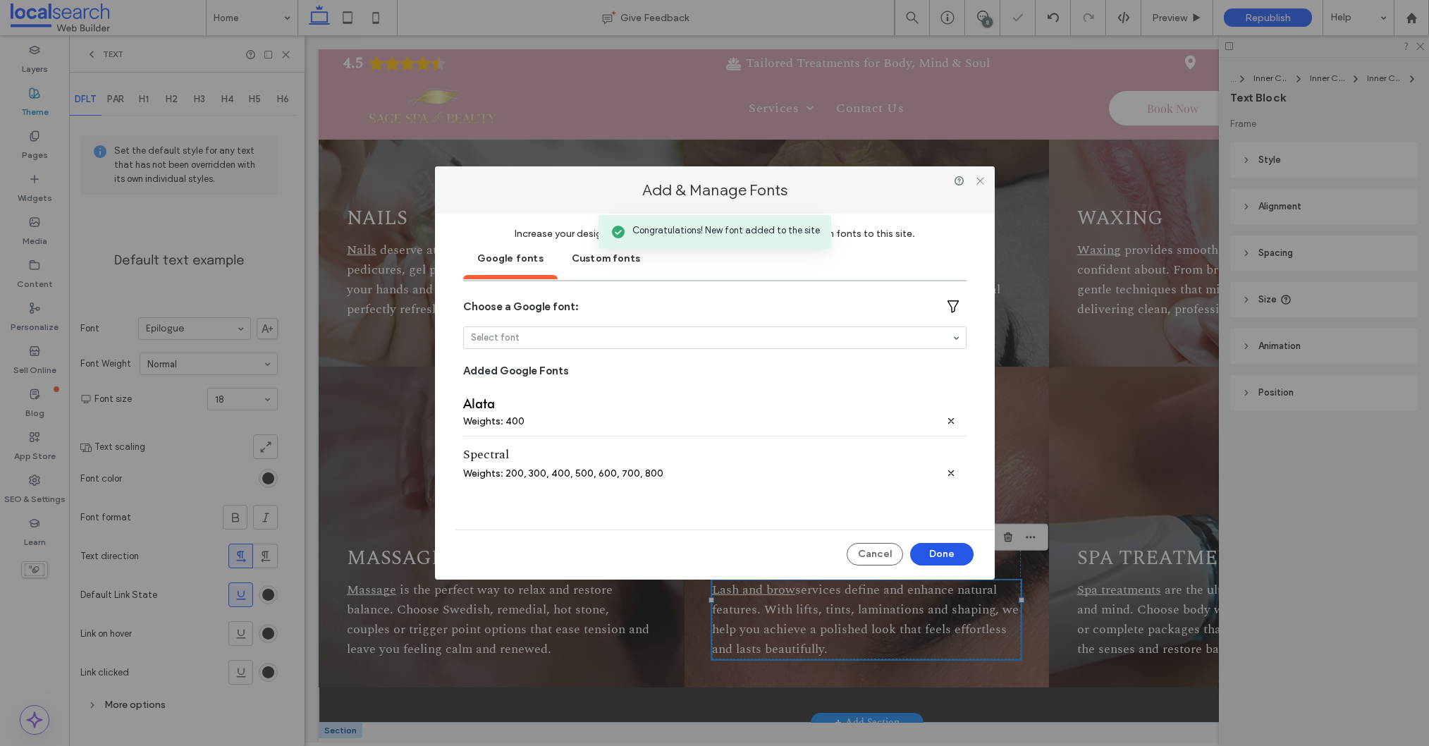
click at [939, 556] on button "Done" at bounding box center [941, 554] width 63 height 23
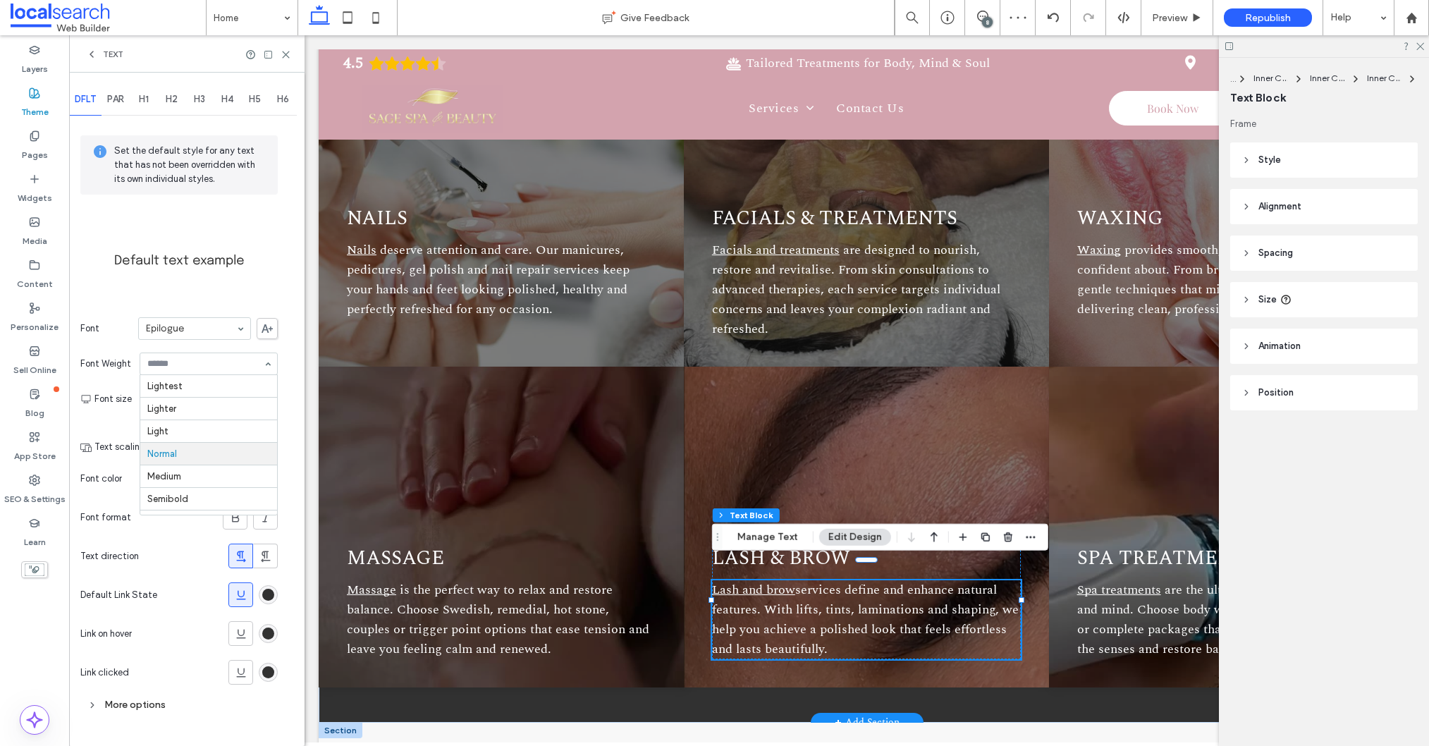
scroll to position [63, 0]
click at [202, 276] on label "Default text example" at bounding box center [179, 261] width 130 height 42
type input "****"
click at [120, 94] on span "PAR" at bounding box center [115, 99] width 17 height 11
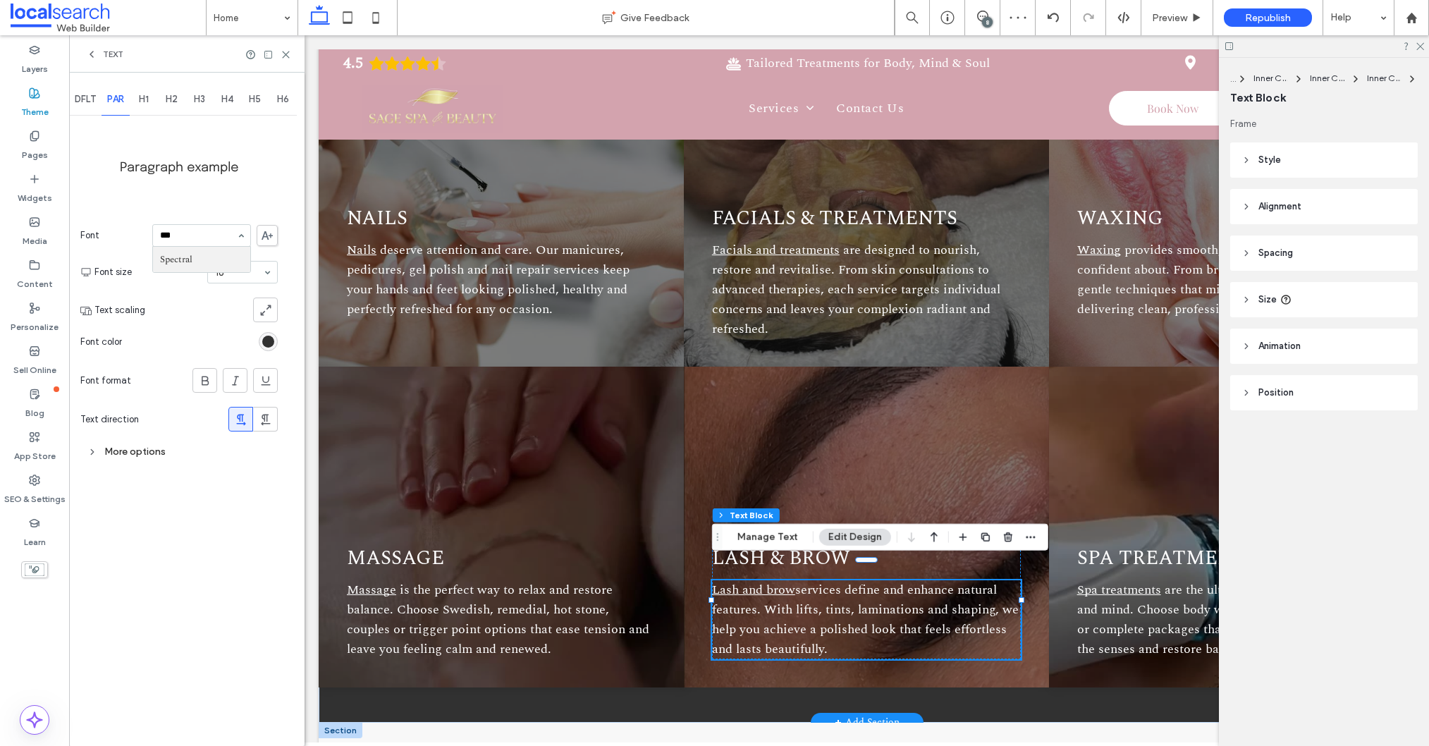
type input "****"
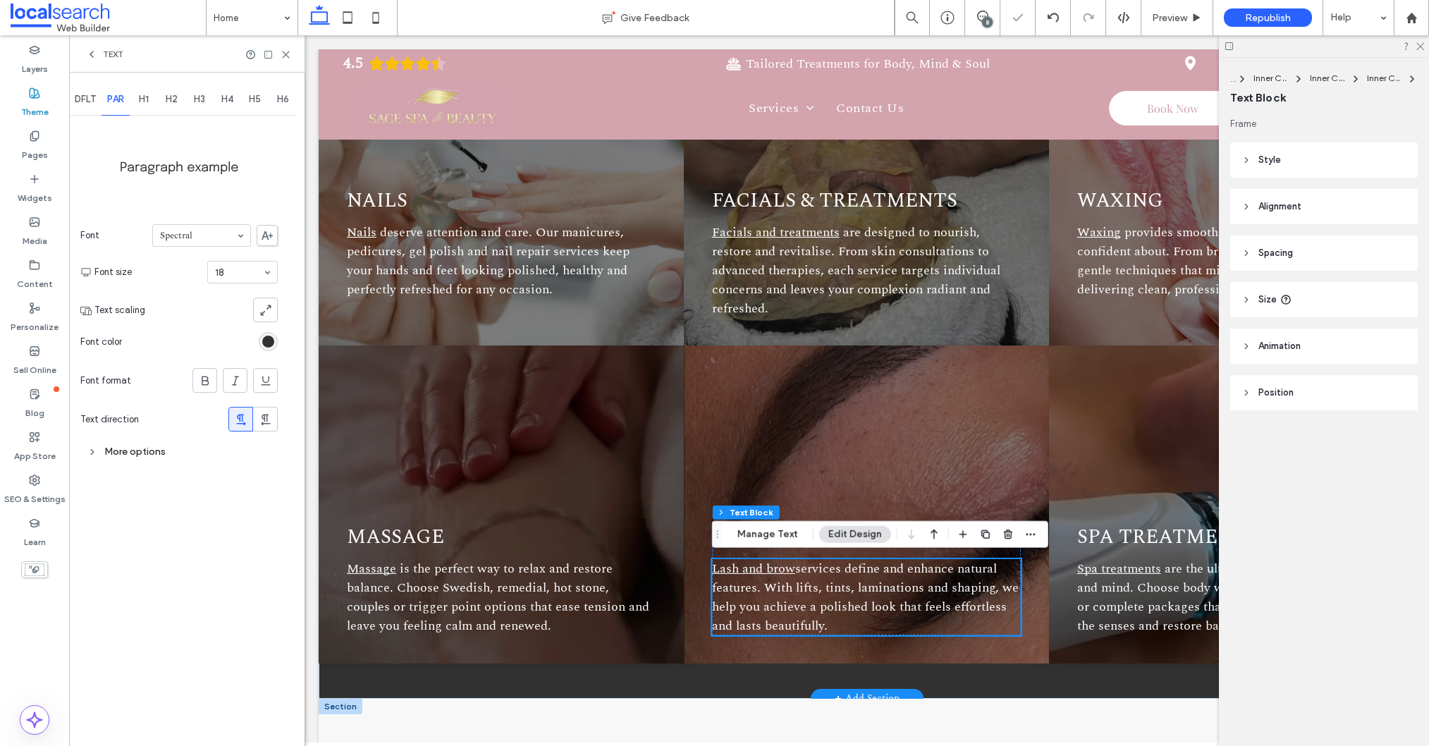
scroll to position [1875, 0]
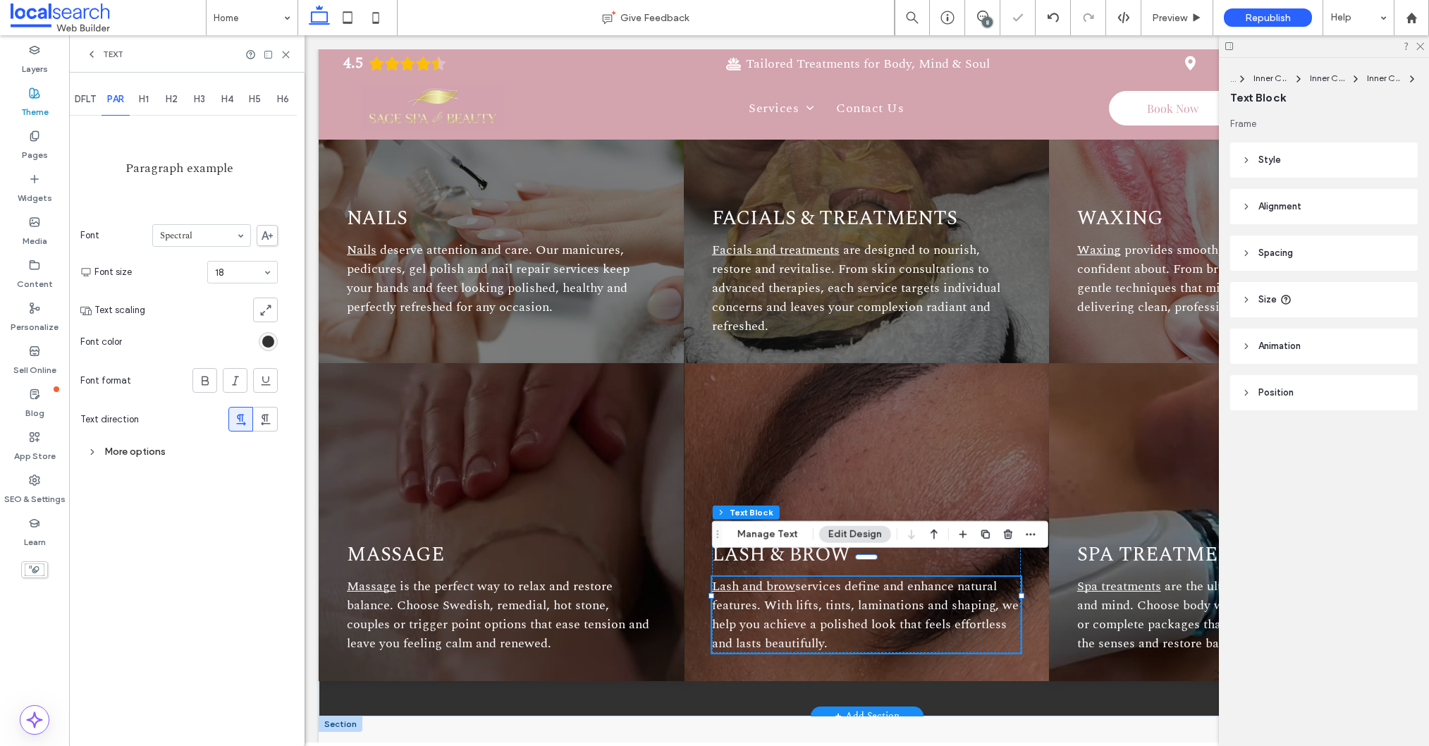
click at [142, 103] on span "H1" at bounding box center [144, 99] width 10 height 11
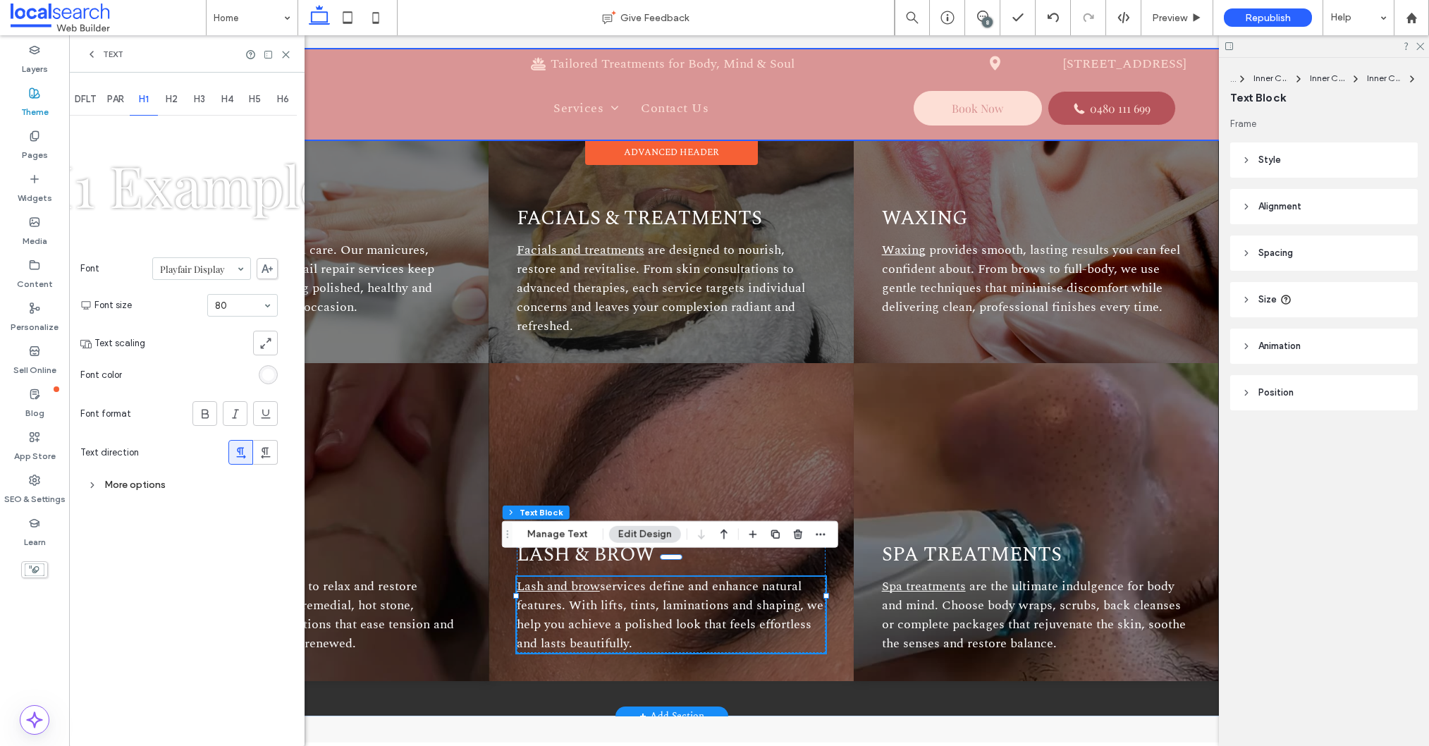
scroll to position [0, 210]
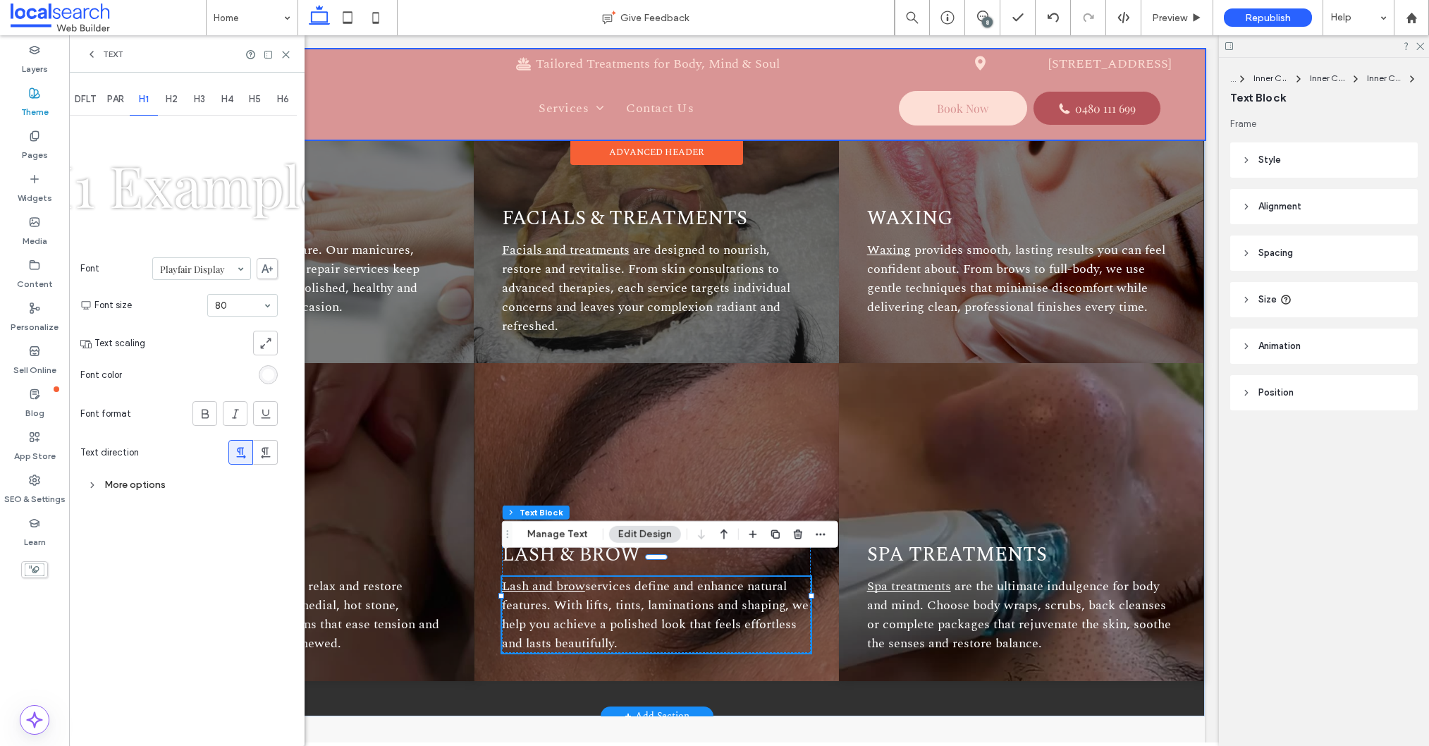
click at [1055, 59] on div at bounding box center [657, 94] width 1096 height 90
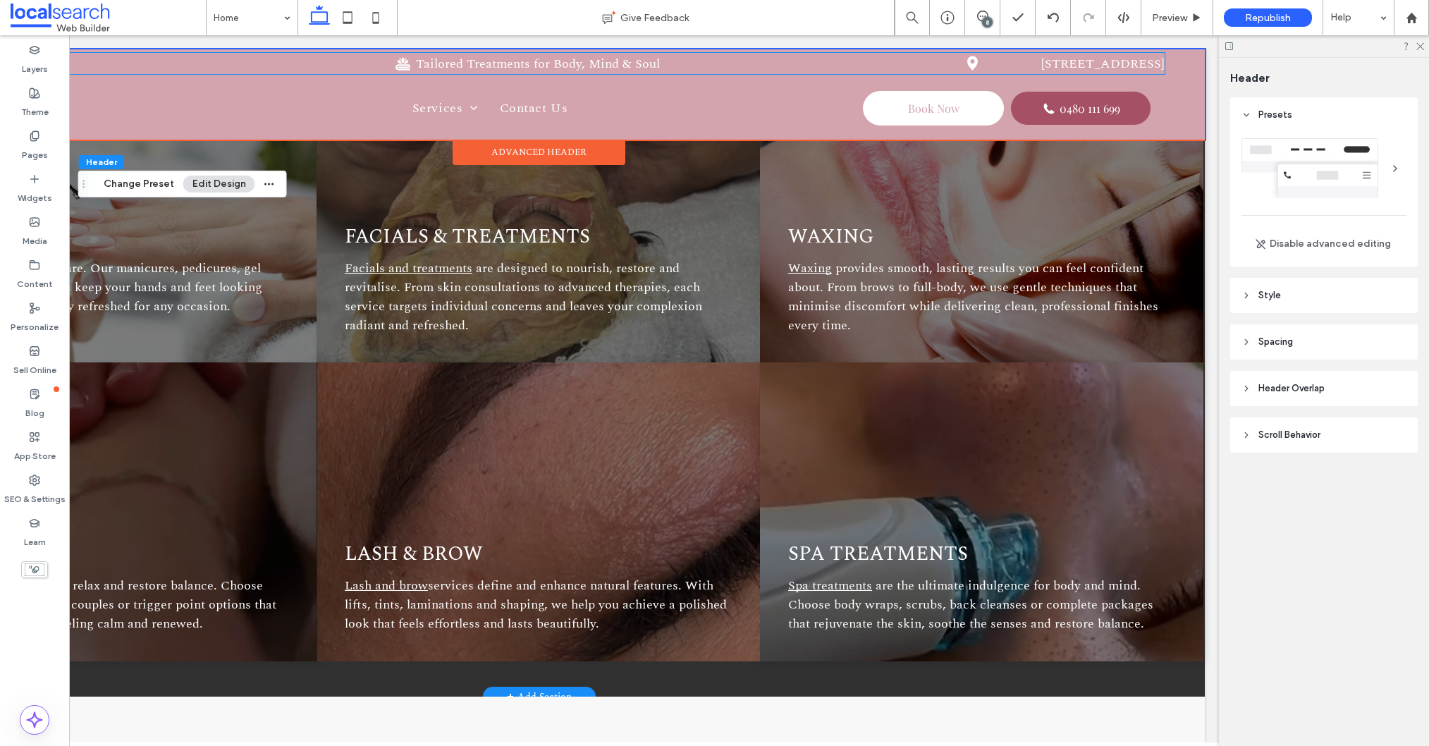
click at [1041, 66] on link "4/ 74 Wood St, Mackay QLD 4740" at bounding box center [1102, 63] width 123 height 19
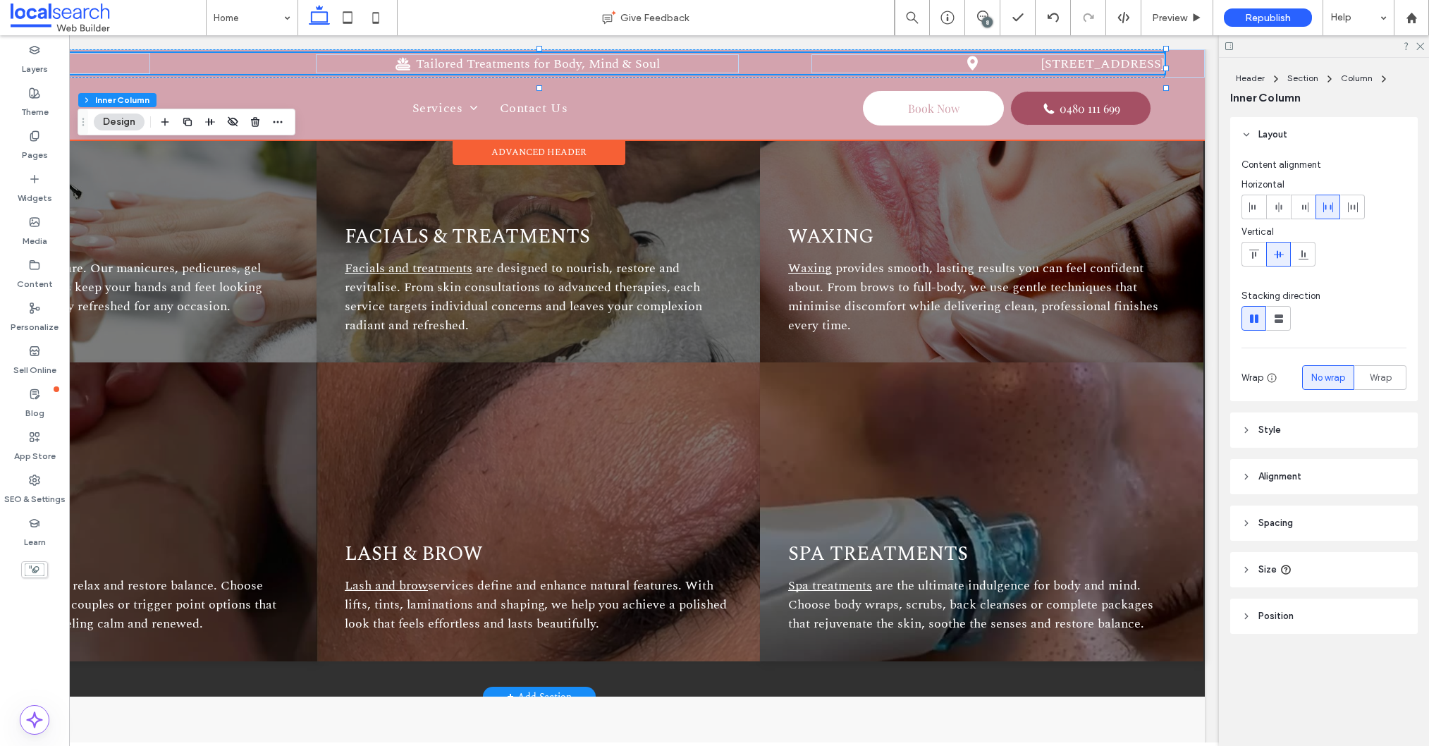
click at [1041, 58] on link "4/ 74 Wood St, Mackay QLD 4740" at bounding box center [1102, 63] width 123 height 19
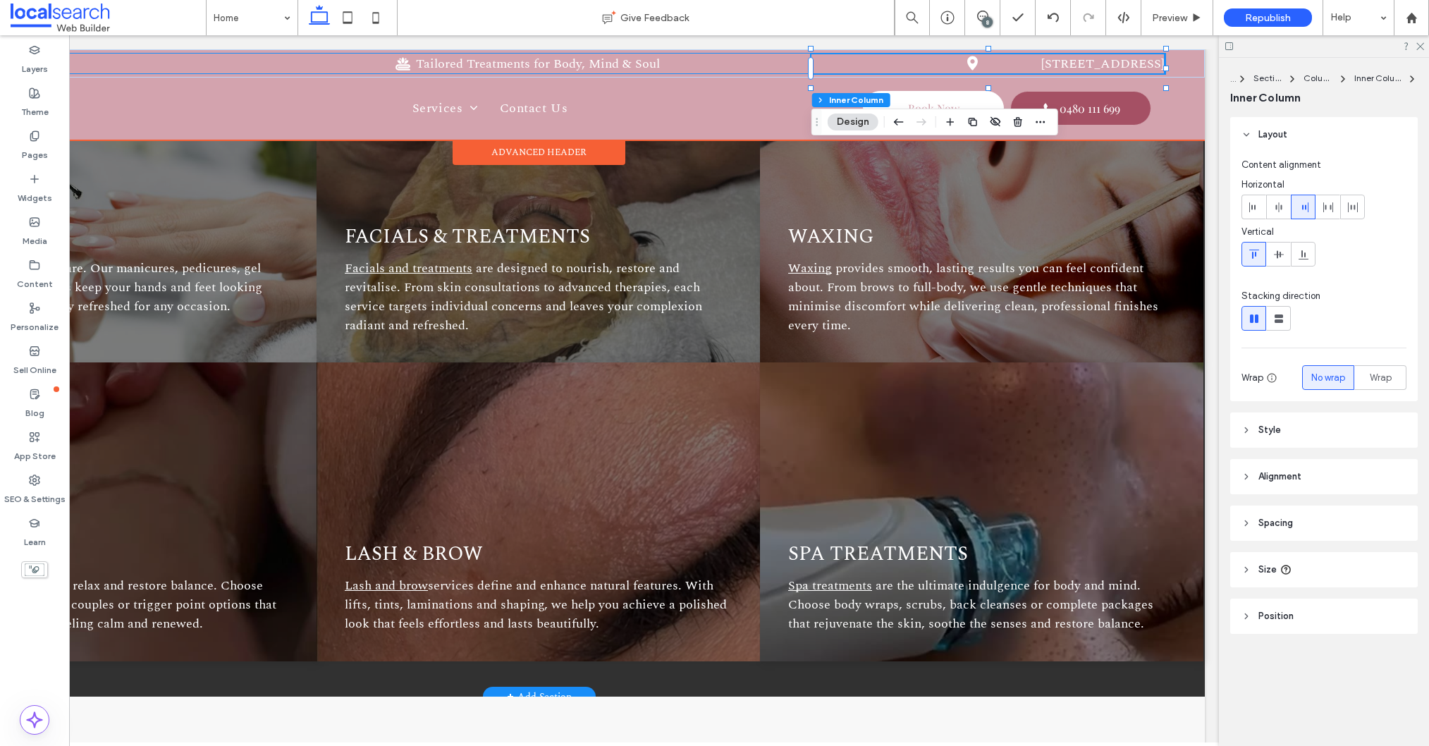
click at [1041, 59] on link "4/ 74 Wood St, Mackay QLD 4740" at bounding box center [1102, 63] width 123 height 19
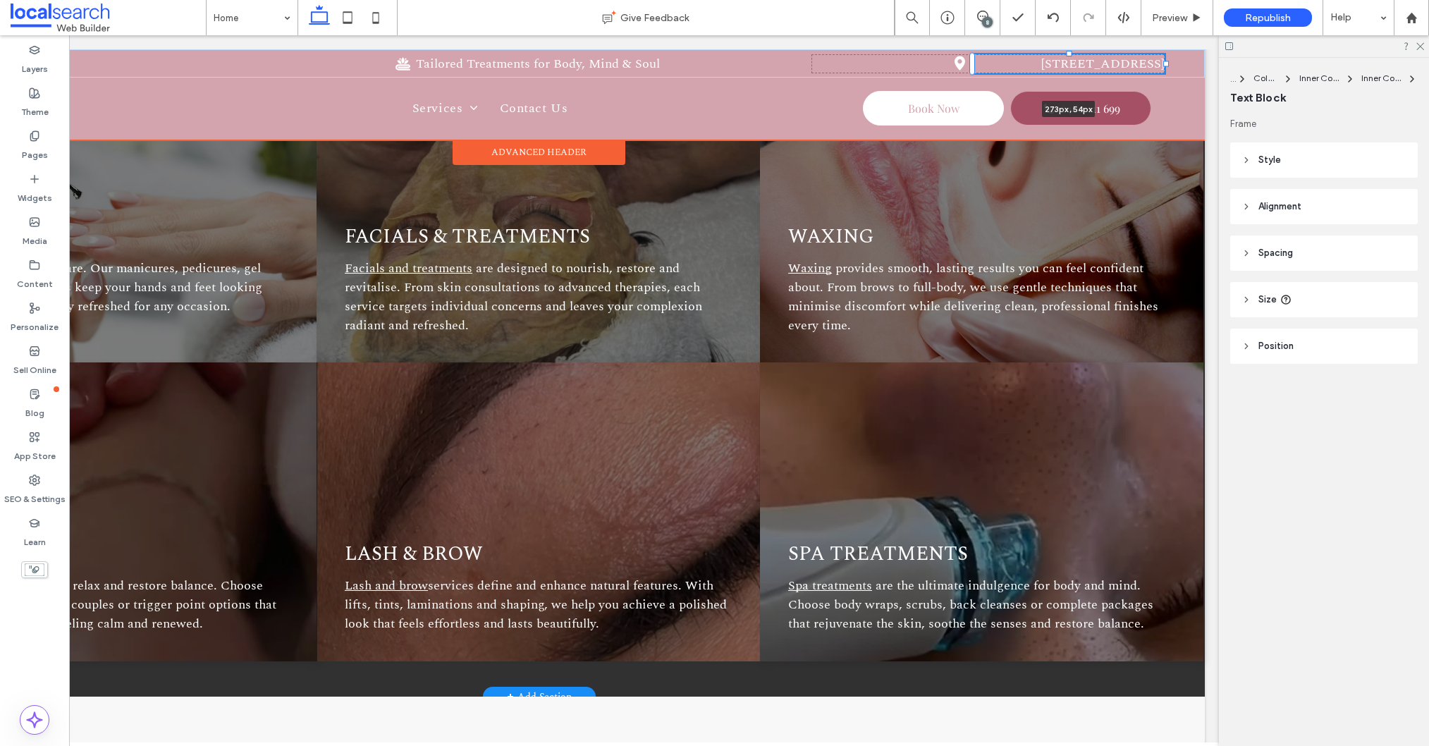
drag, startPoint x: 1167, startPoint y: 68, endPoint x: 1176, endPoint y: 67, distance: 9.2
click at [1176, 67] on div "4.5 Spa Icon Tailored Treatments for Body, Mind & Soul Pin Icon 4/ 74 Wood St, …" at bounding box center [539, 63] width 1332 height 28
type input "***"
click at [1165, 64] on div at bounding box center [1166, 64] width 6 height 6
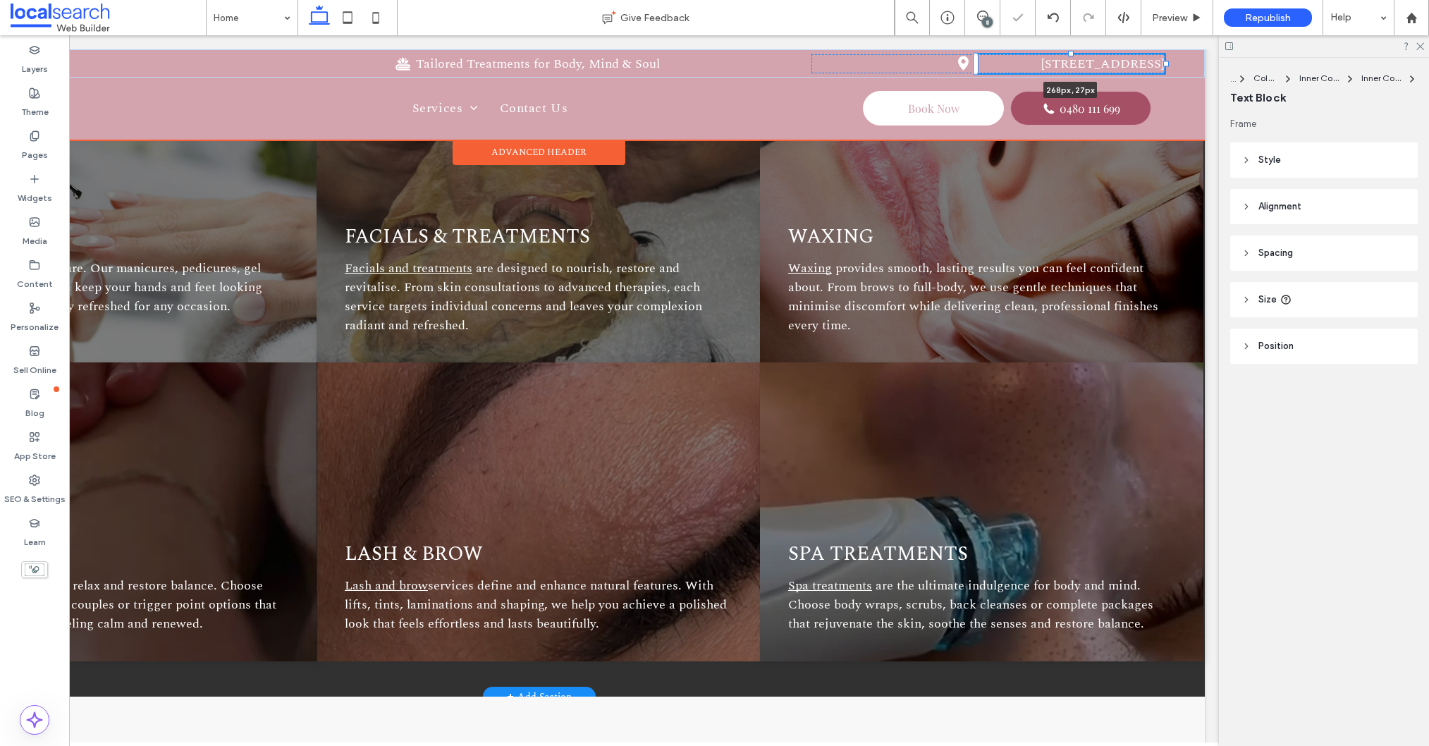
type input "***"
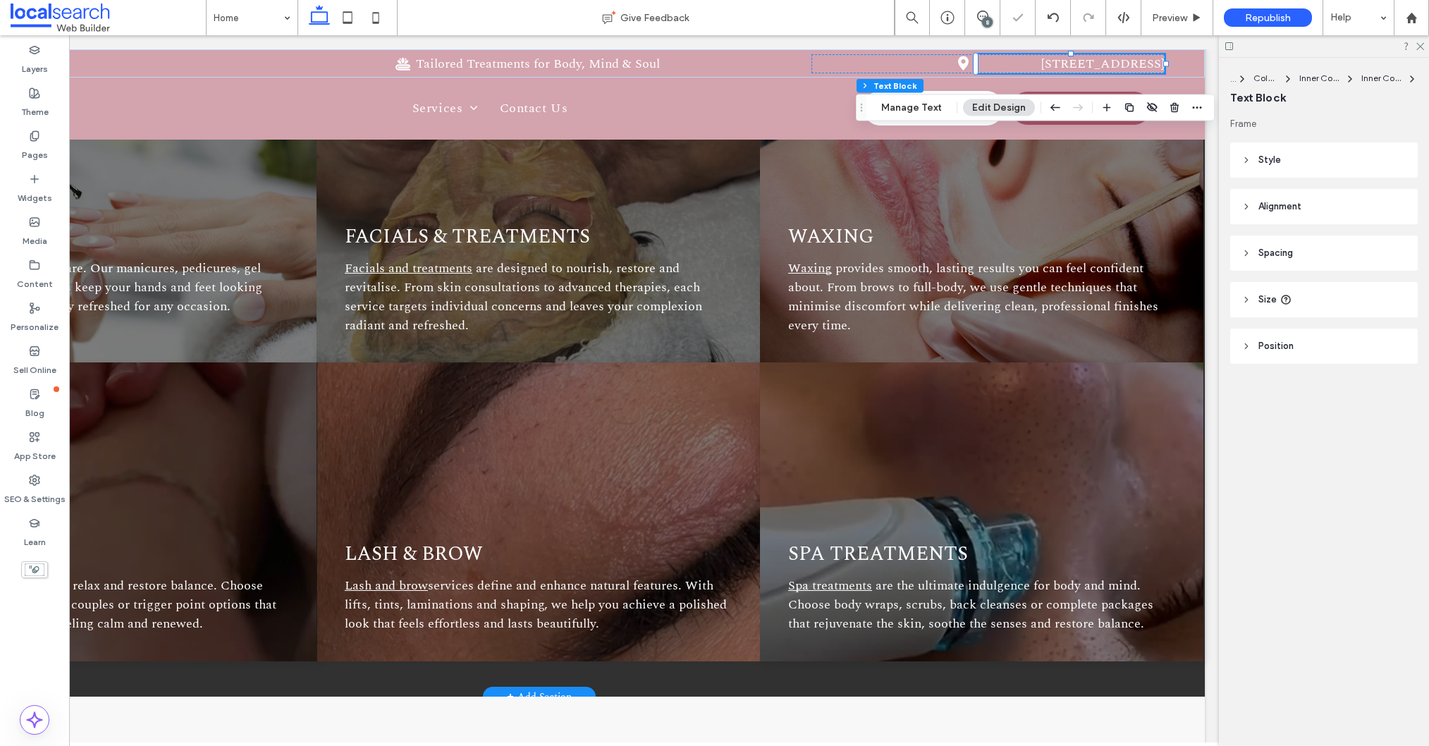
click at [1258, 161] on span "Style" at bounding box center [1269, 160] width 23 height 14
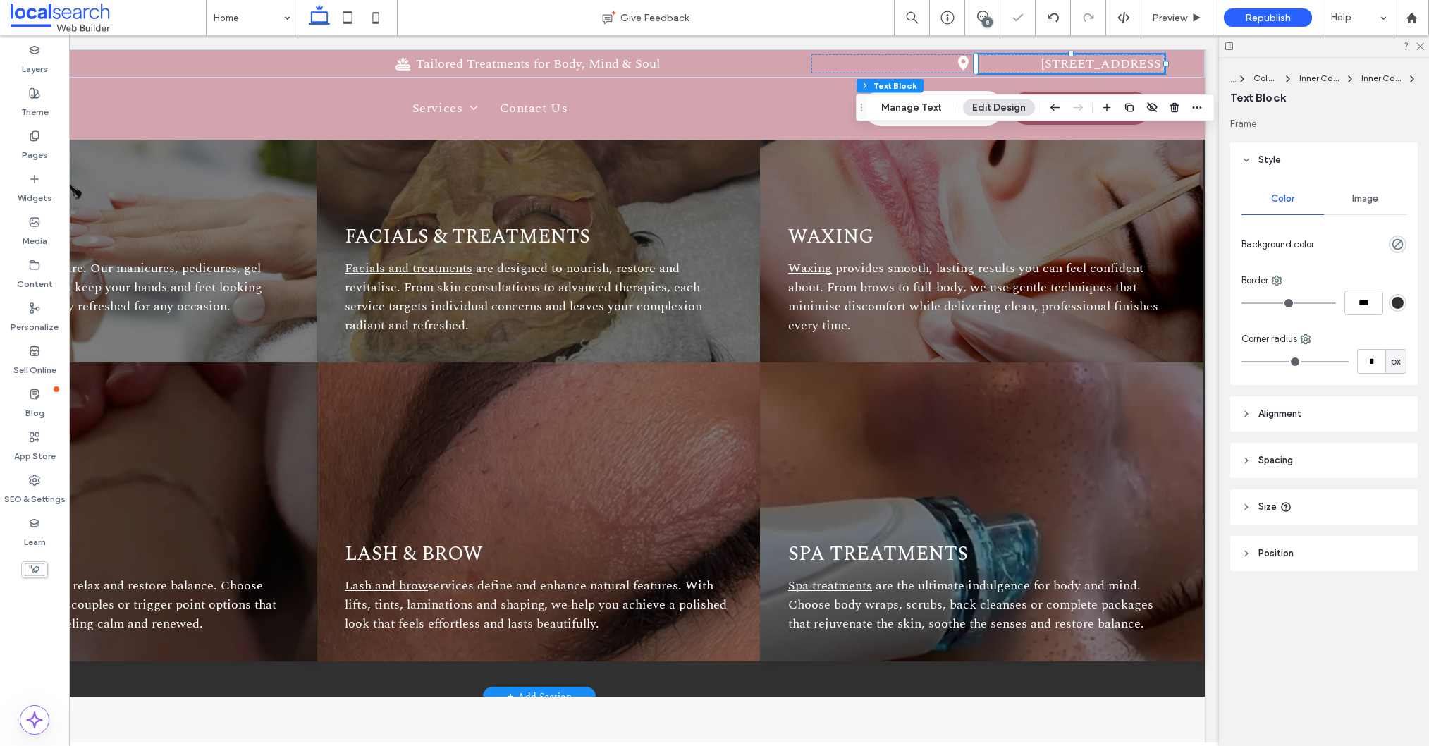
click at [1280, 427] on header "Alignment" at bounding box center [1324, 413] width 188 height 35
click at [907, 105] on button "Manage Text" at bounding box center [911, 107] width 79 height 17
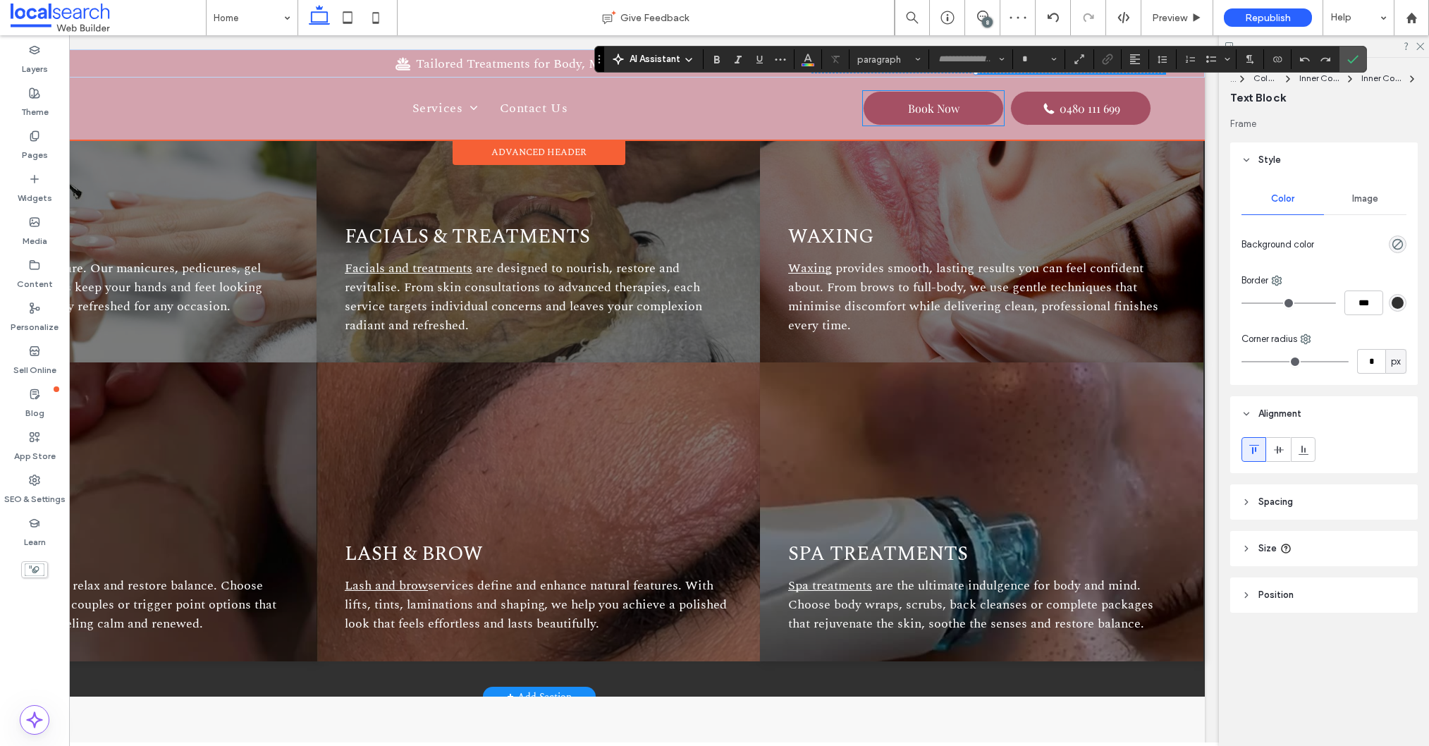
type input "**"
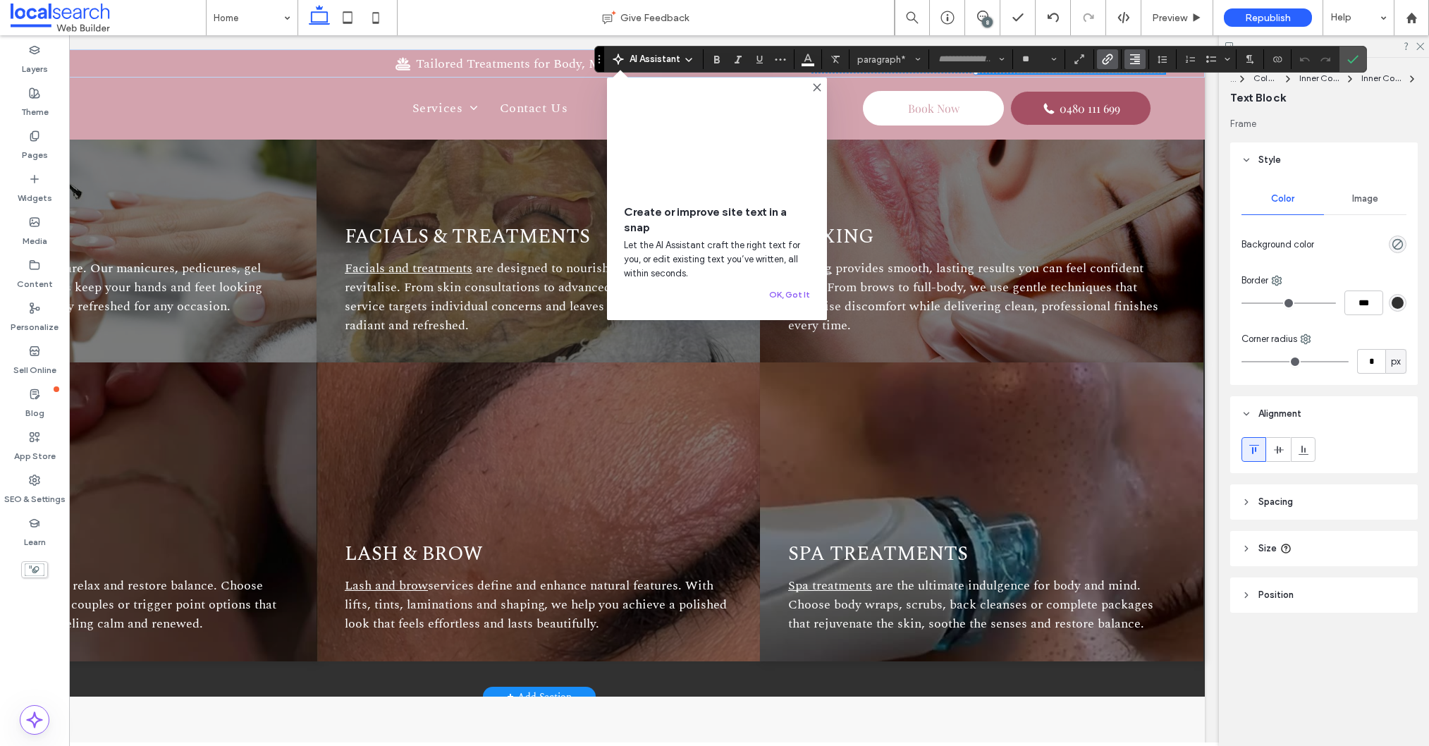
click at [1129, 60] on icon "Alignment" at bounding box center [1134, 59] width 11 height 11
click at [1140, 83] on icon "ui.textEditor.alignment.left" at bounding box center [1145, 82] width 11 height 11
drag, startPoint x: 1346, startPoint y: 59, endPoint x: 1344, endPoint y: 70, distance: 11.6
click at [1347, 59] on icon "Confirm" at bounding box center [1352, 59] width 11 height 11
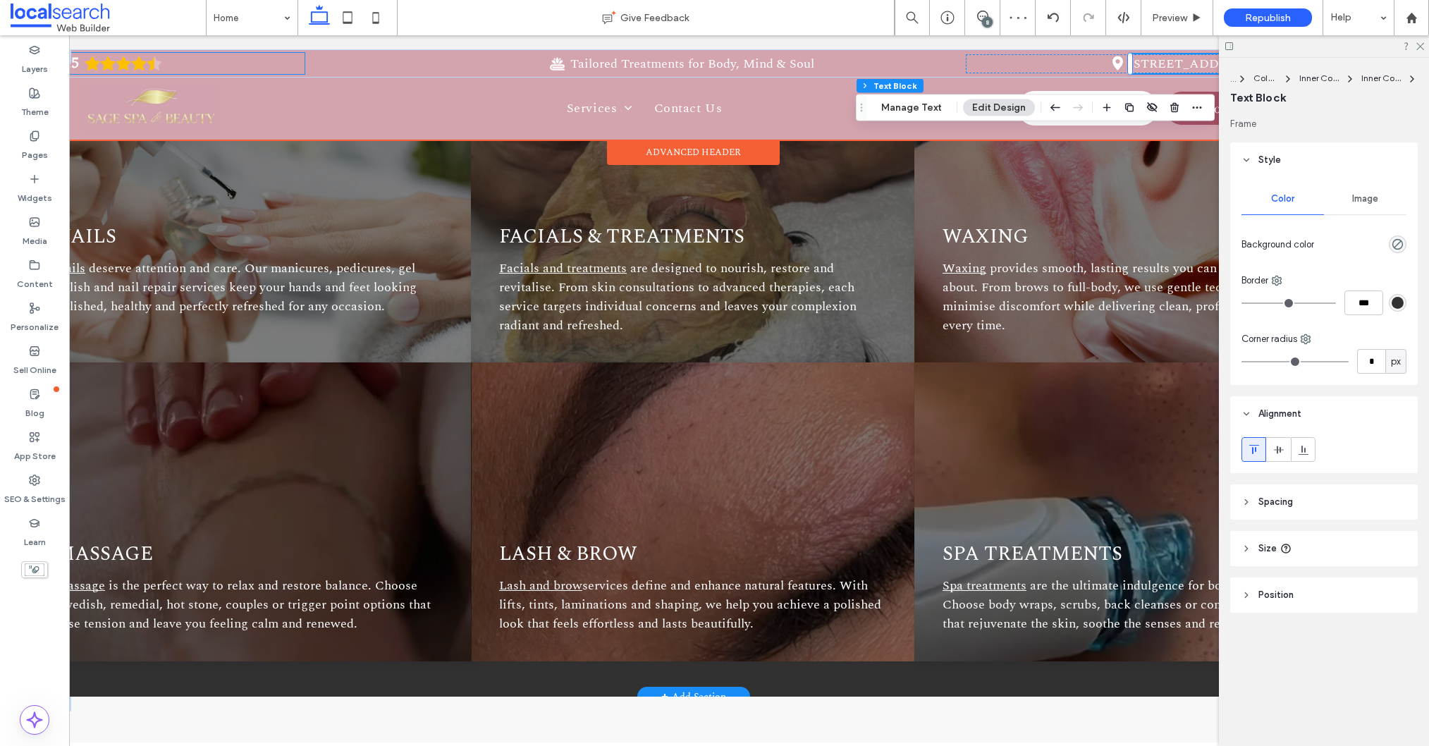
scroll to position [0, 0]
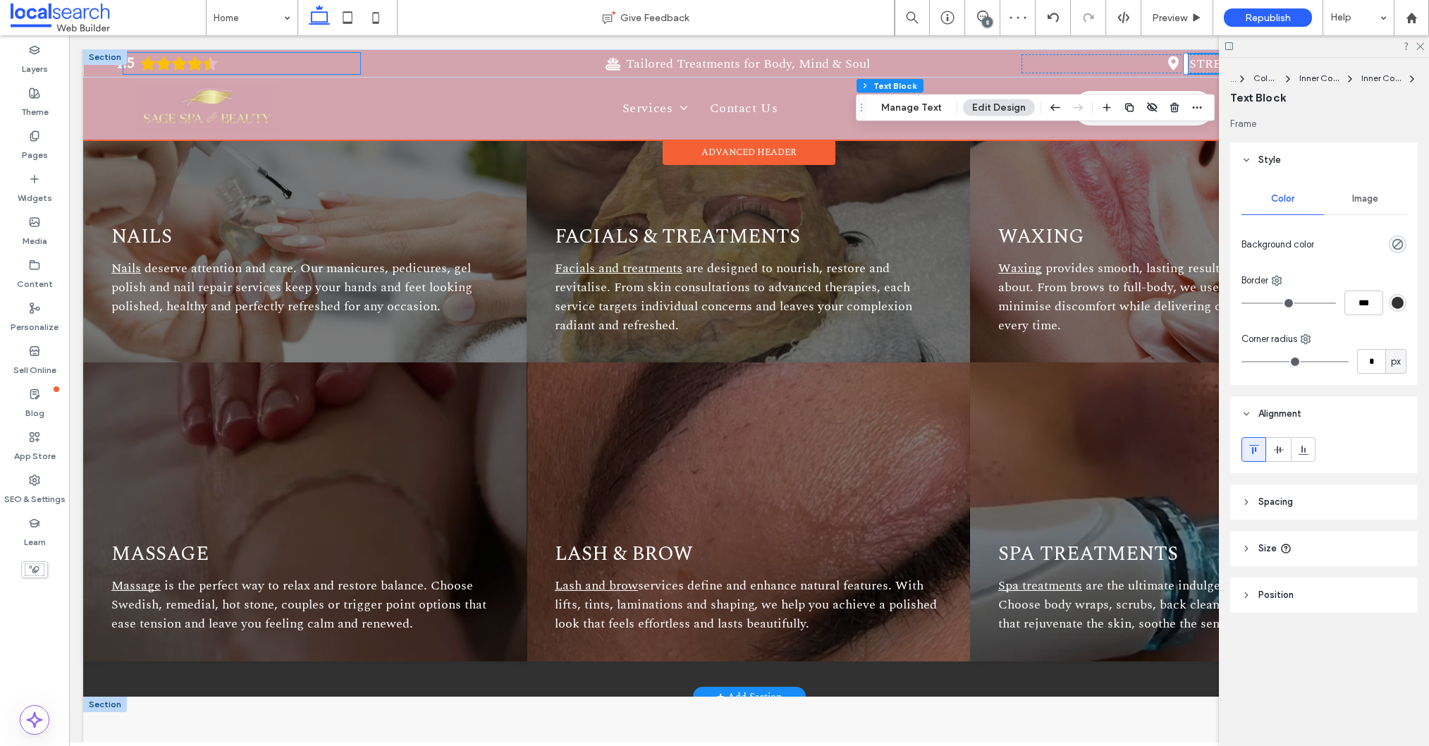
click at [152, 61] on icon "Rating: 4.5 out of 5" at bounding box center [148, 64] width 16 height 16
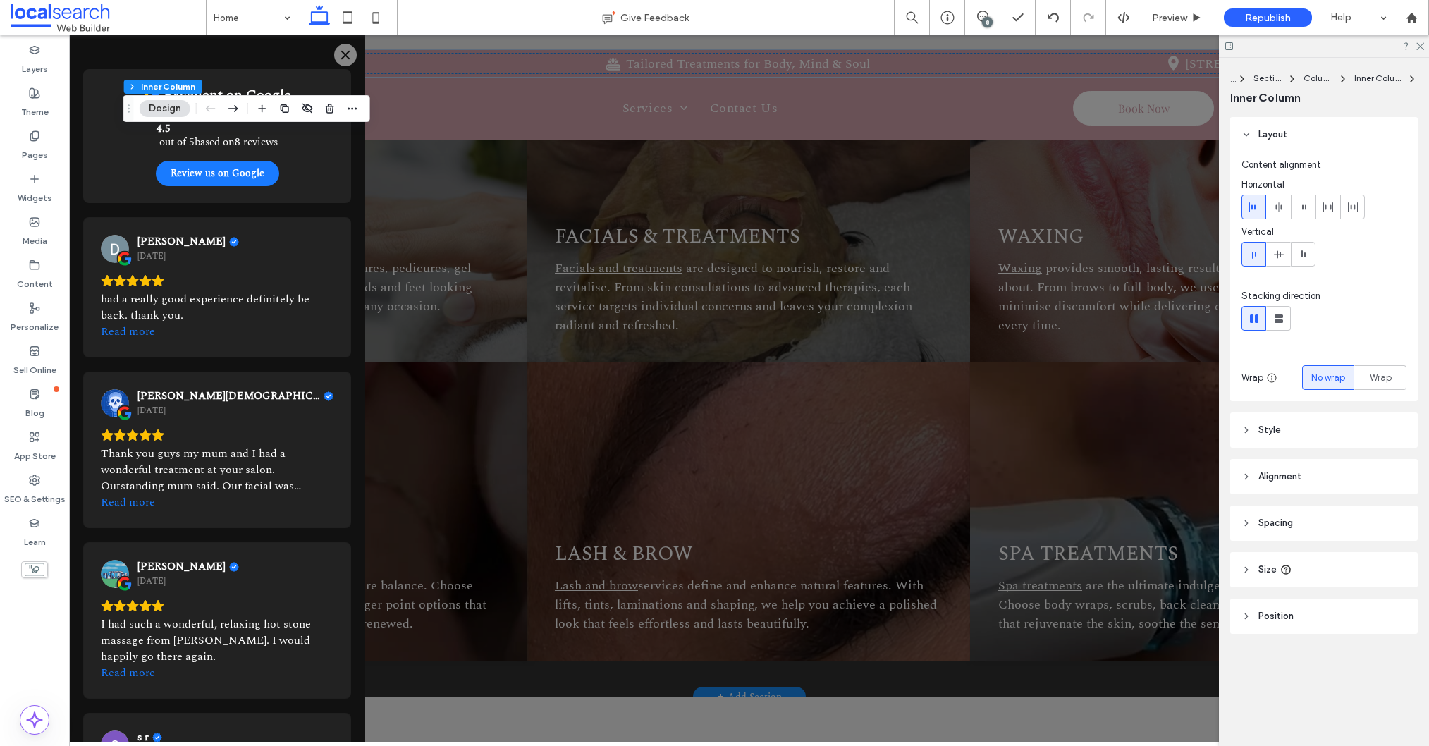
click at [338, 50] on button "Close" at bounding box center [345, 55] width 23 height 23
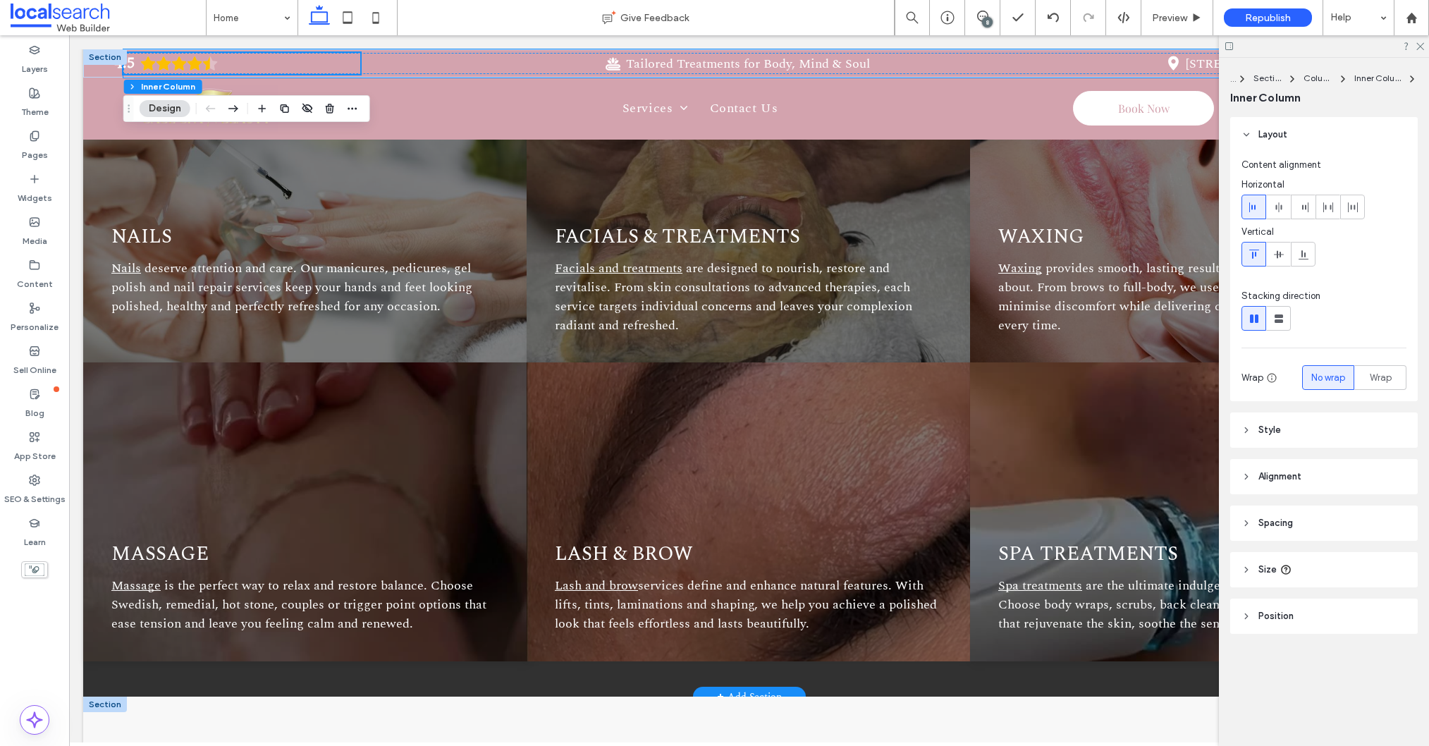
scroll to position [1879, 0]
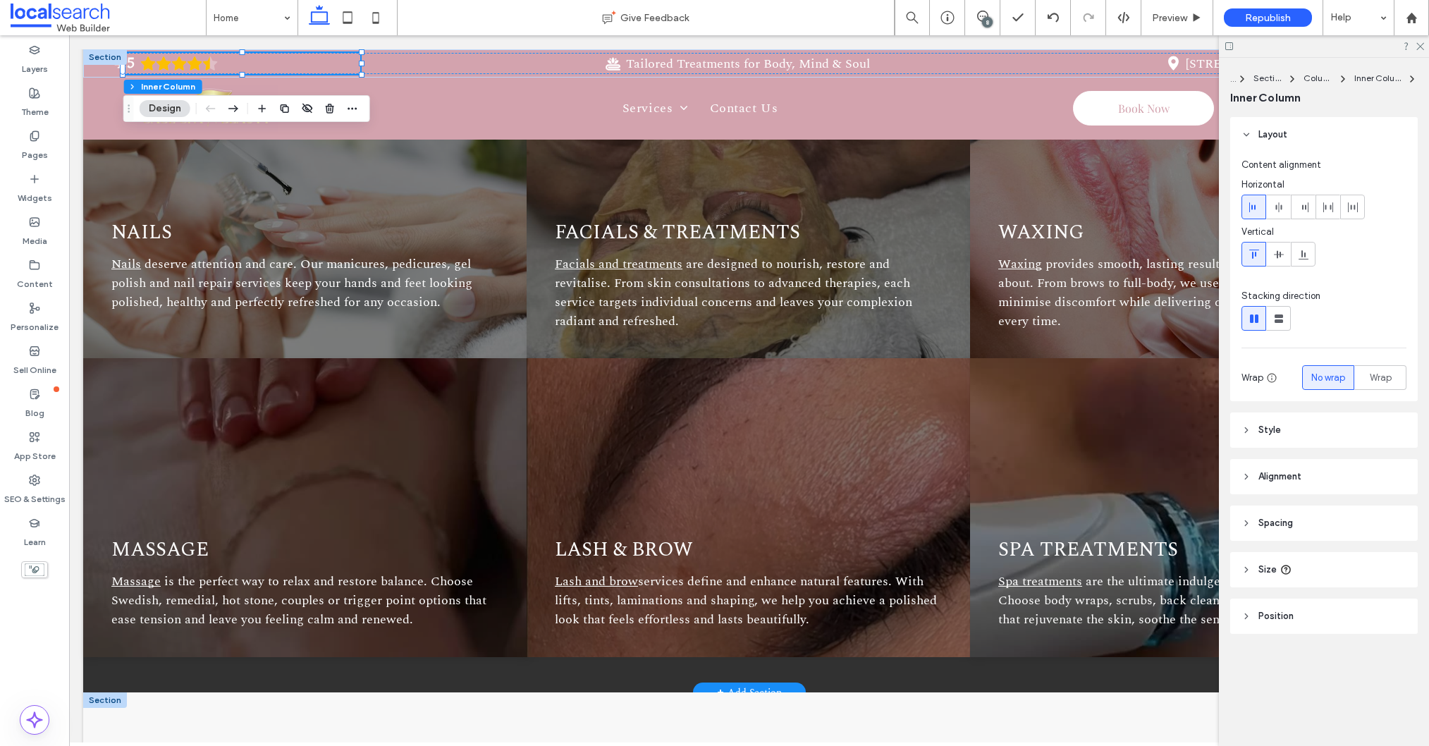
click at [1310, 523] on header "Spacing" at bounding box center [1324, 522] width 188 height 35
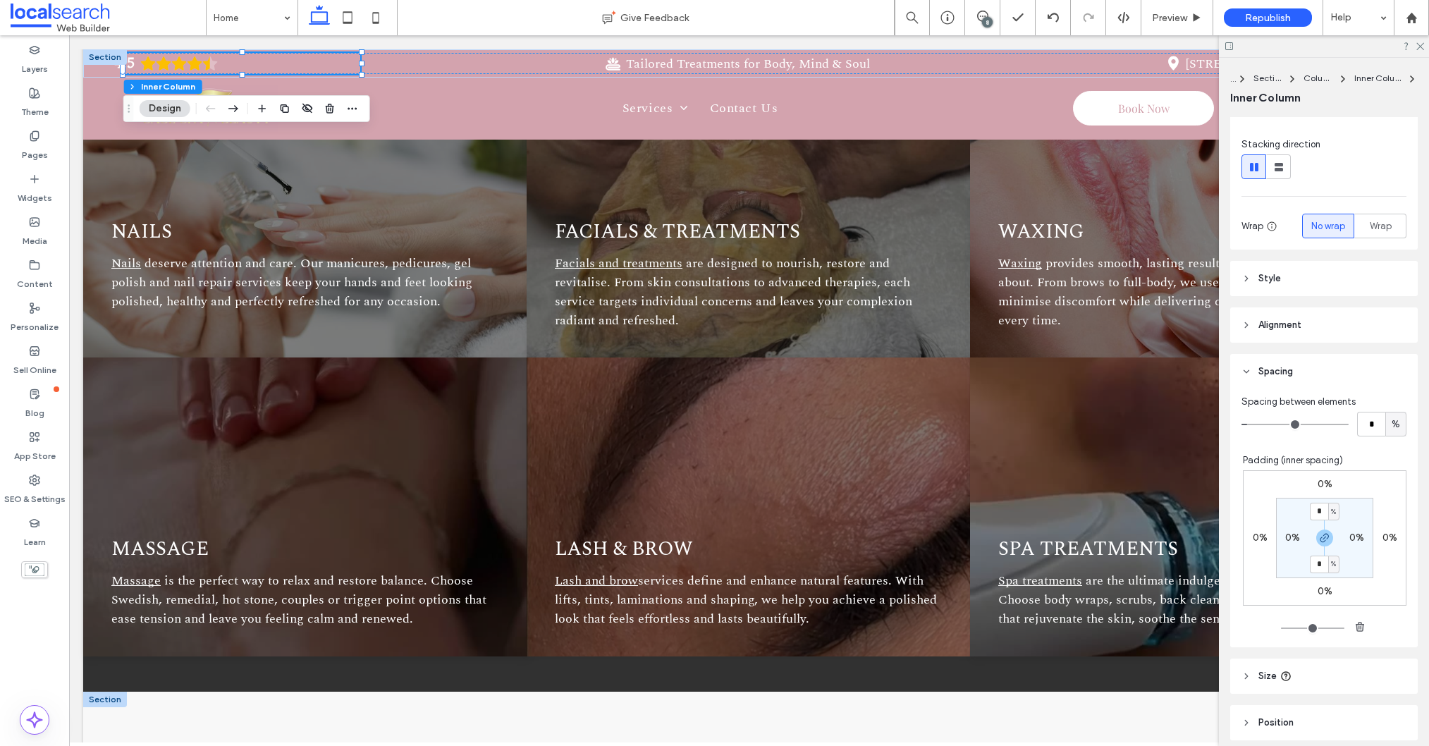
scroll to position [208, 0]
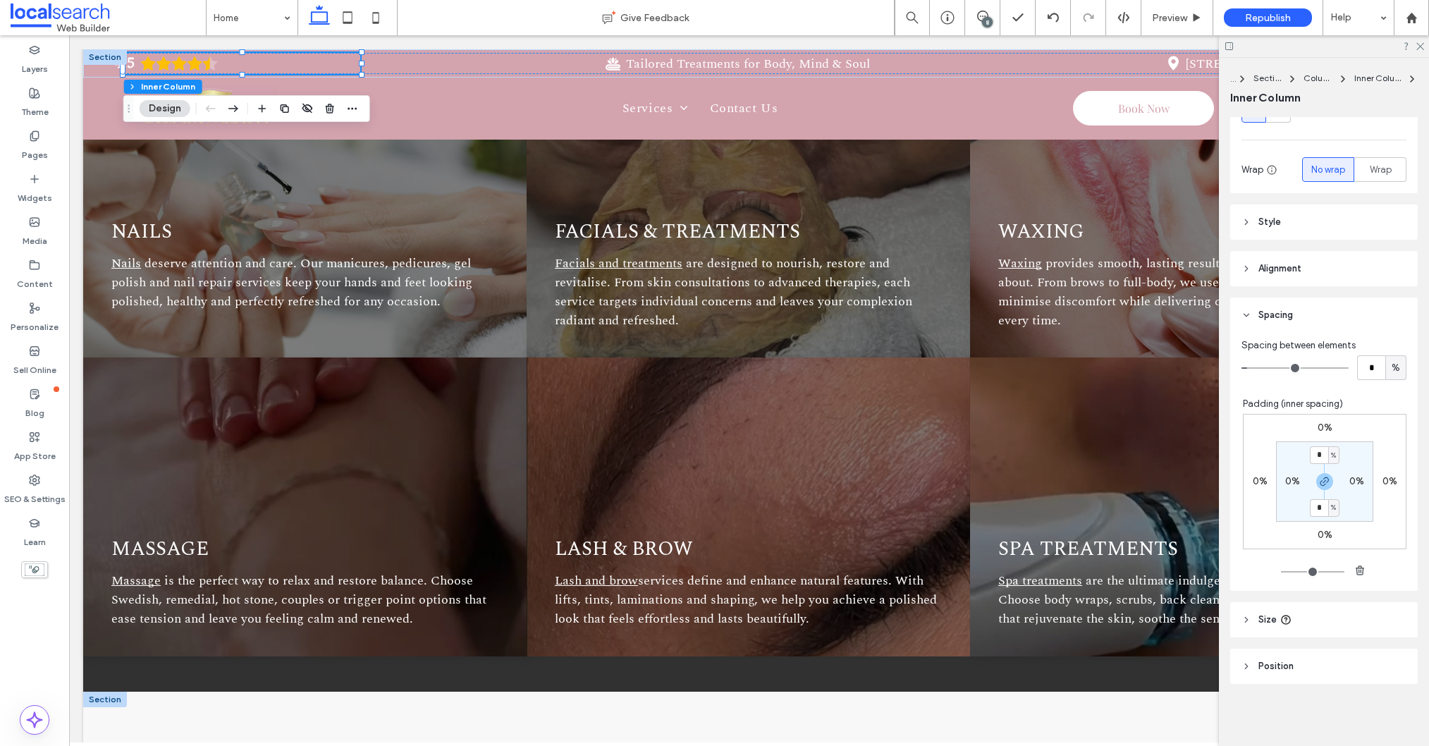
click at [1392, 363] on span "%" at bounding box center [1396, 368] width 8 height 14
click at [1376, 368] on input "*" at bounding box center [1371, 367] width 28 height 25
type input "*"
click at [1292, 620] on header "Size" at bounding box center [1324, 619] width 188 height 35
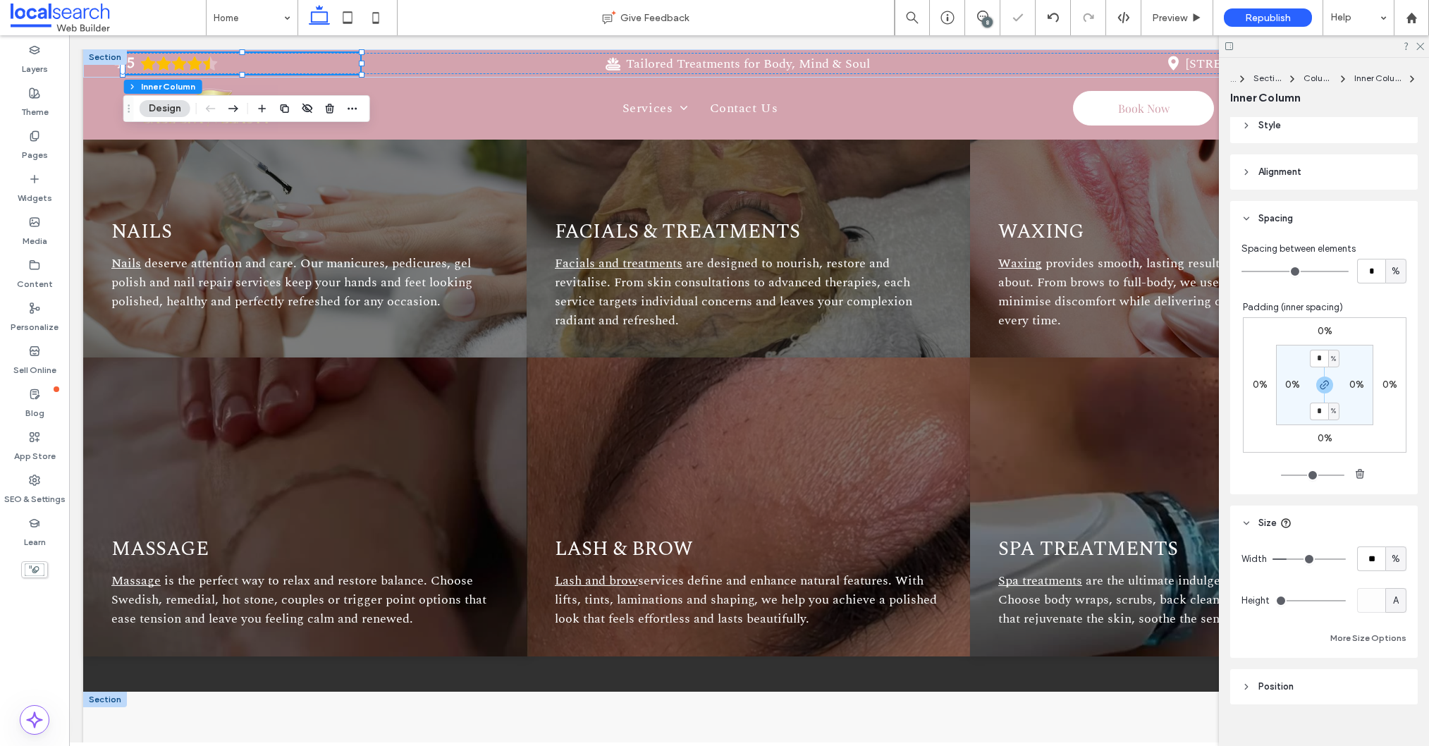
scroll to position [312, 0]
drag, startPoint x: 1396, startPoint y: 552, endPoint x: 1409, endPoint y: 591, distance: 41.0
click at [1396, 552] on span "%" at bounding box center [1396, 552] width 8 height 14
click at [1388, 673] on div "A" at bounding box center [1396, 675] width 20 height 25
type input "*"
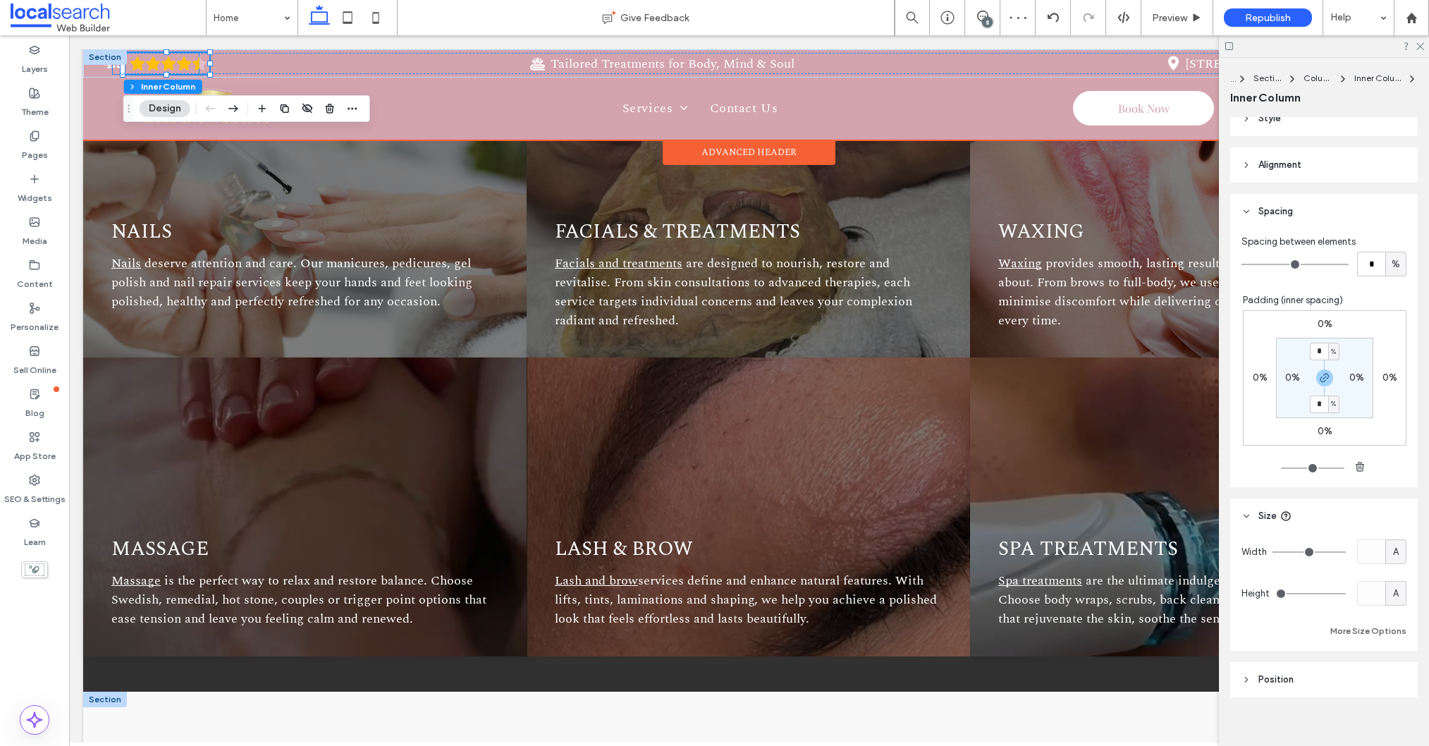
click at [114, 70] on div "4.5" at bounding box center [114, 64] width 20 height 20
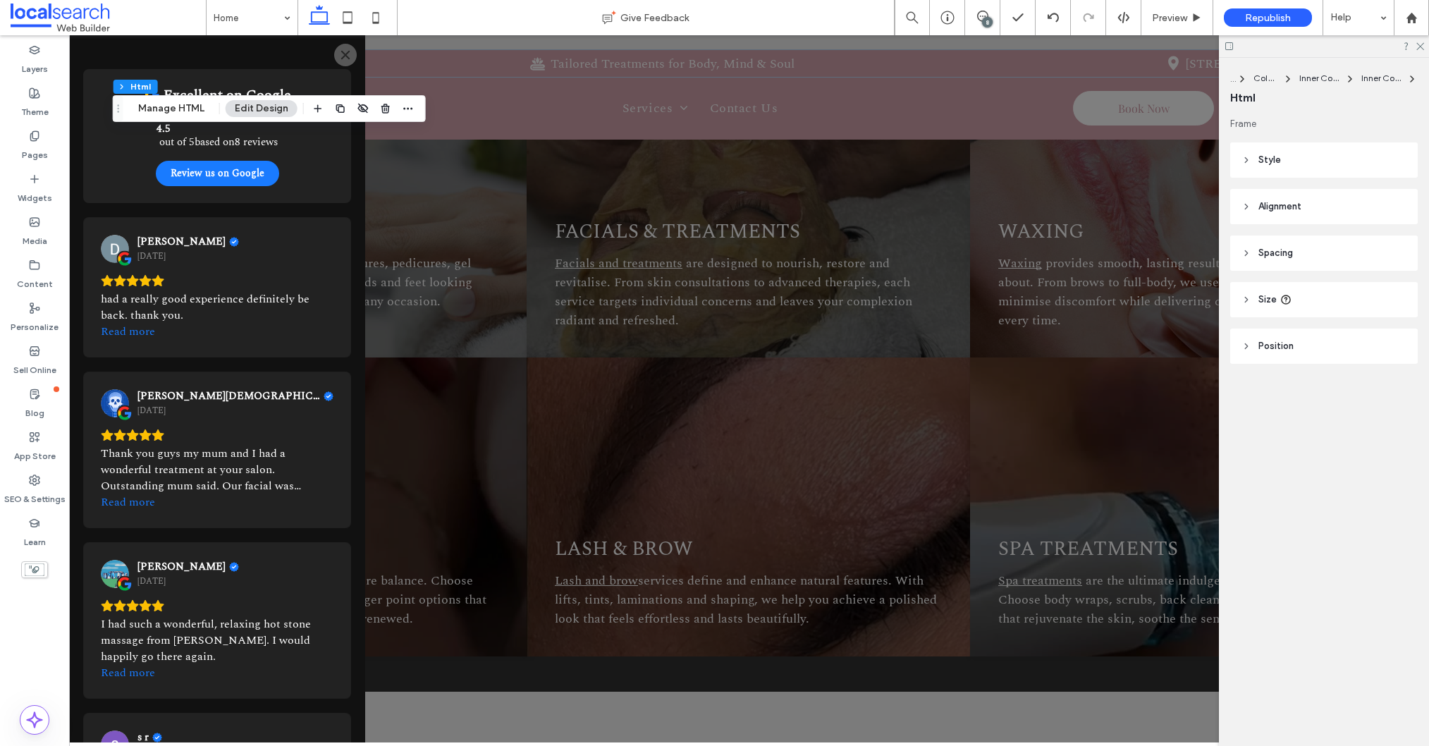
drag, startPoint x: 1283, startPoint y: 251, endPoint x: 1273, endPoint y: 251, distance: 9.9
click at [1283, 251] on span "Spacing" at bounding box center [1275, 253] width 35 height 14
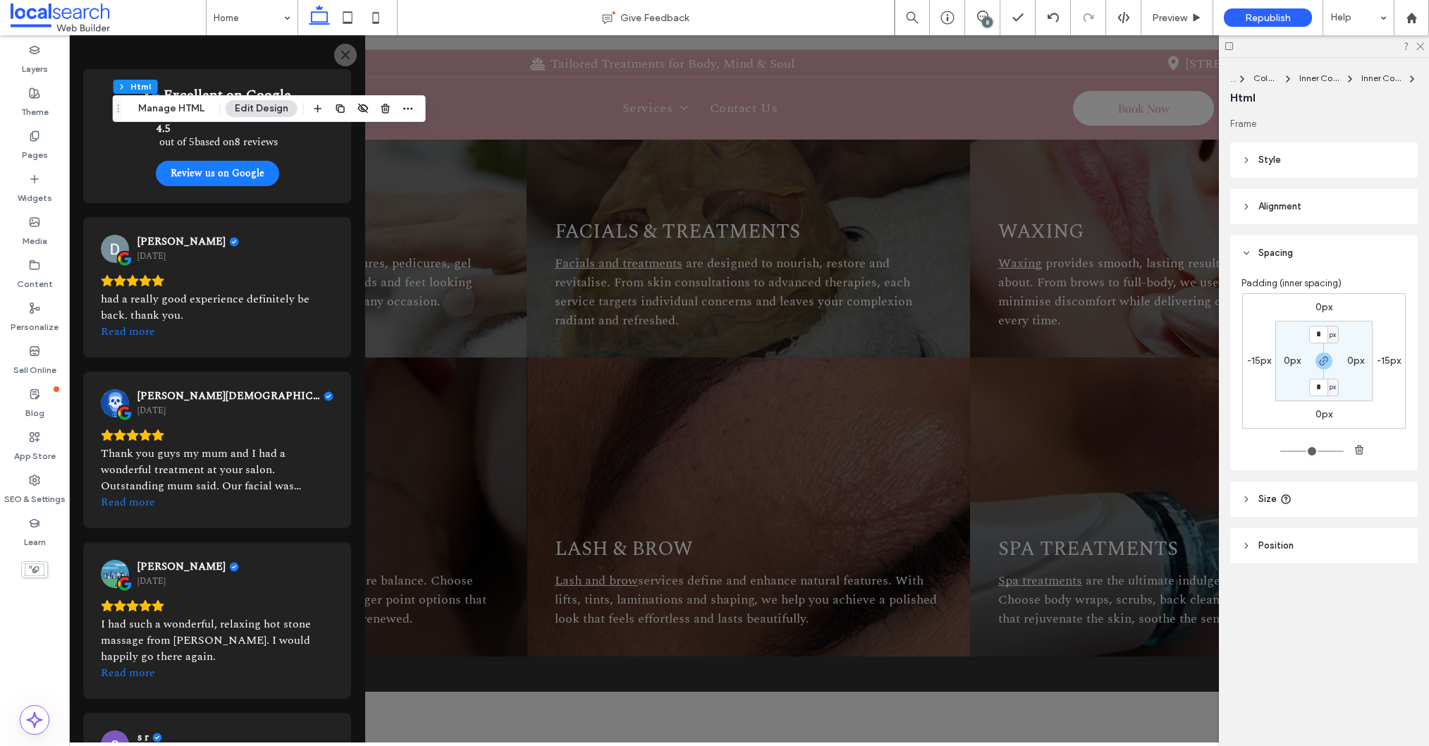
drag, startPoint x: 1257, startPoint y: 360, endPoint x: 1290, endPoint y: 367, distance: 33.9
click at [1257, 360] on label "-15px" at bounding box center [1259, 361] width 24 height 12
type input "*"
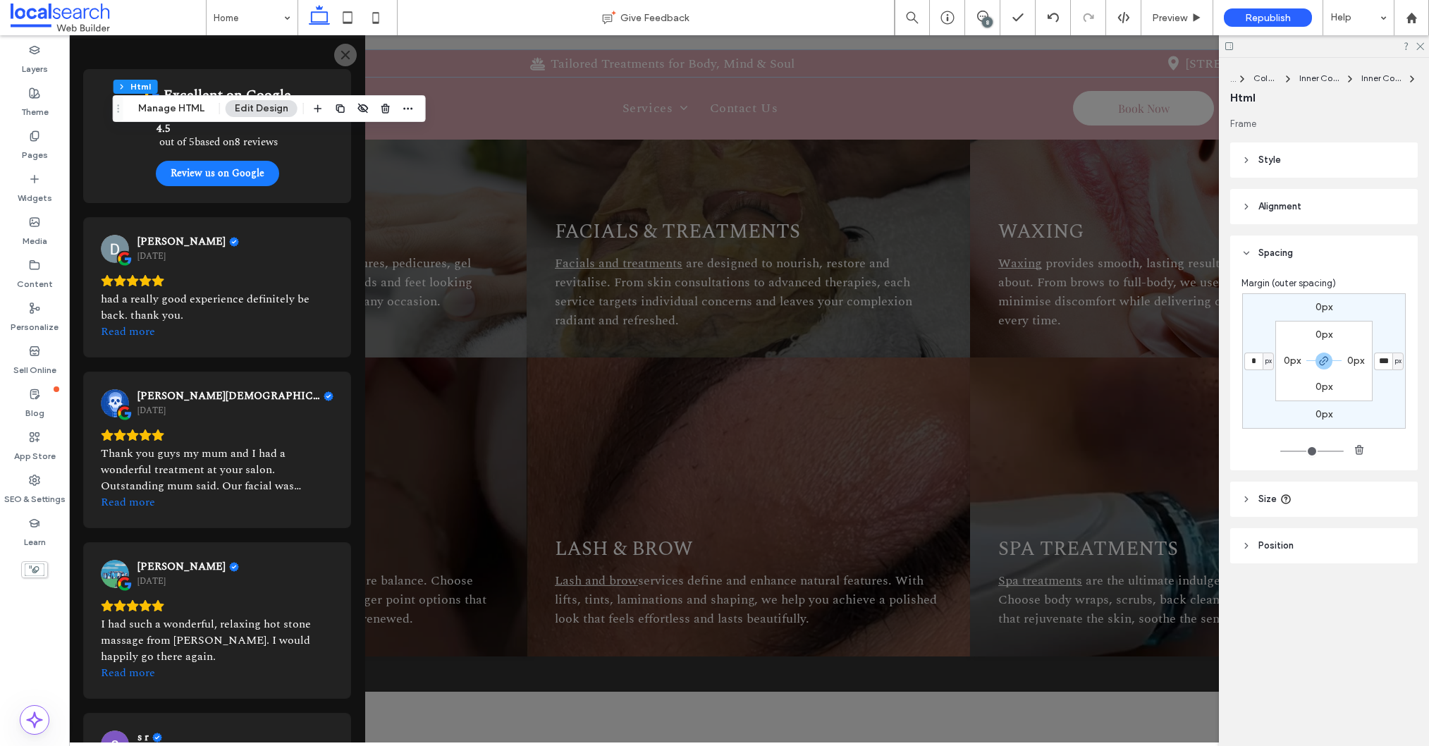
type input "*"
click at [336, 53] on button "Close" at bounding box center [345, 55] width 23 height 23
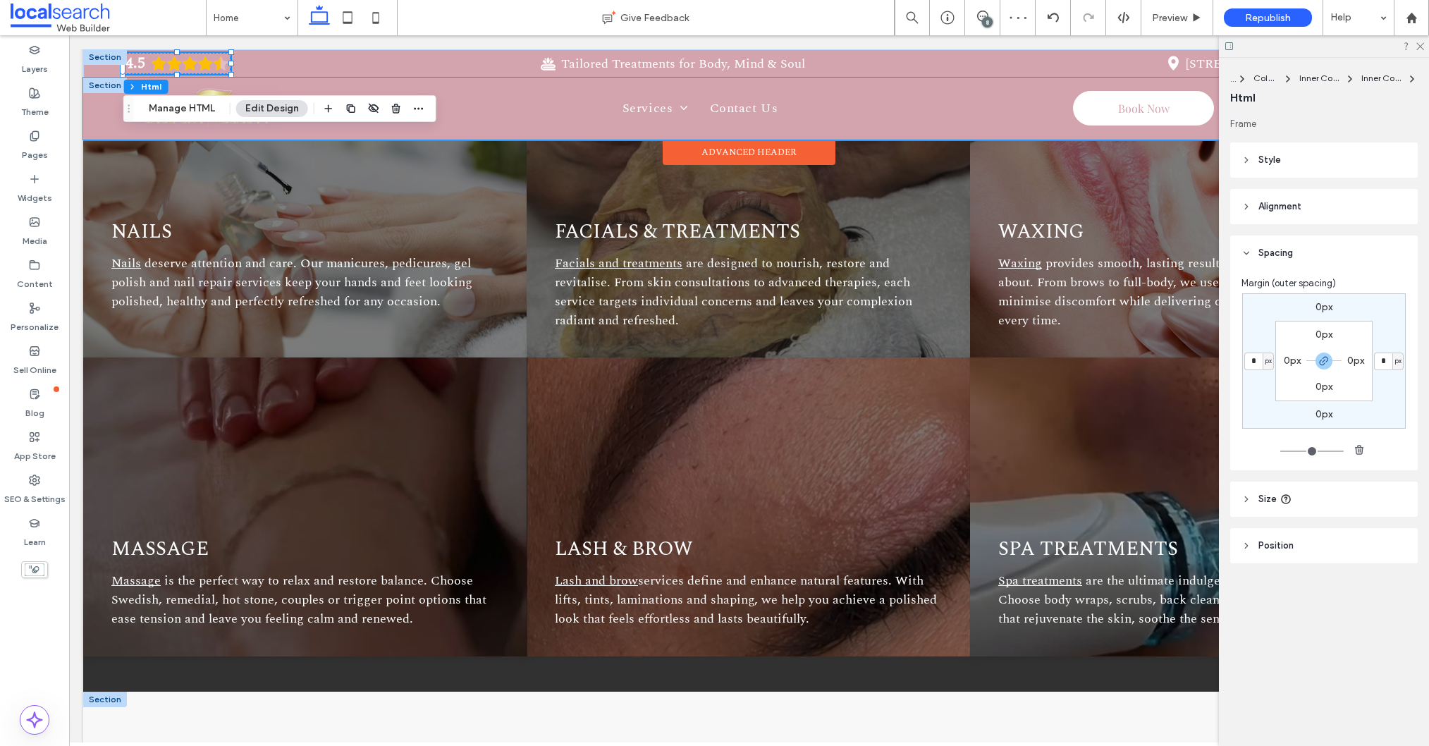
click at [96, 100] on div "Home Services Nails Facials and Treatments Waxing Massage Lash and Brow Spa Tre…" at bounding box center [749, 109] width 1332 height 62
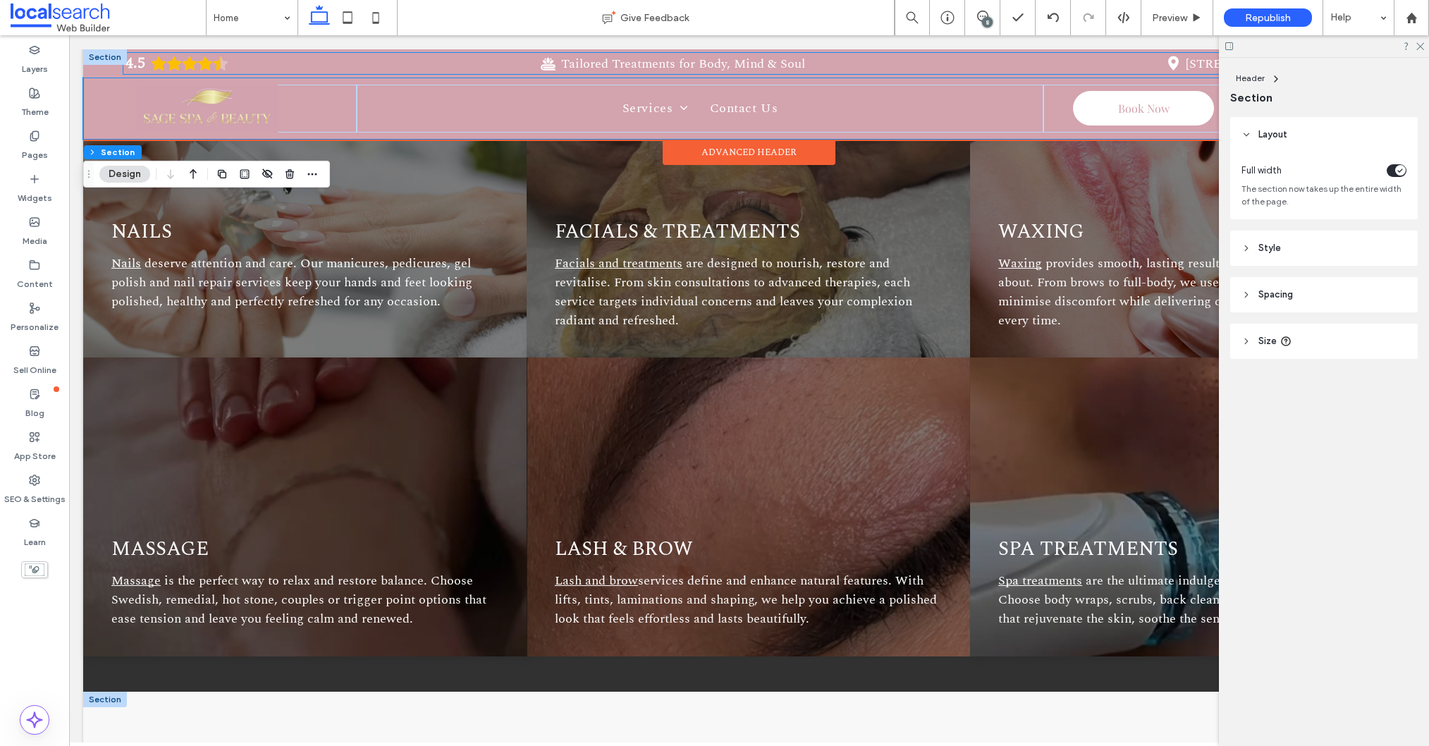
click at [609, 57] on span "Tailored Treatments for Body, Mind & Soul" at bounding box center [683, 63] width 244 height 19
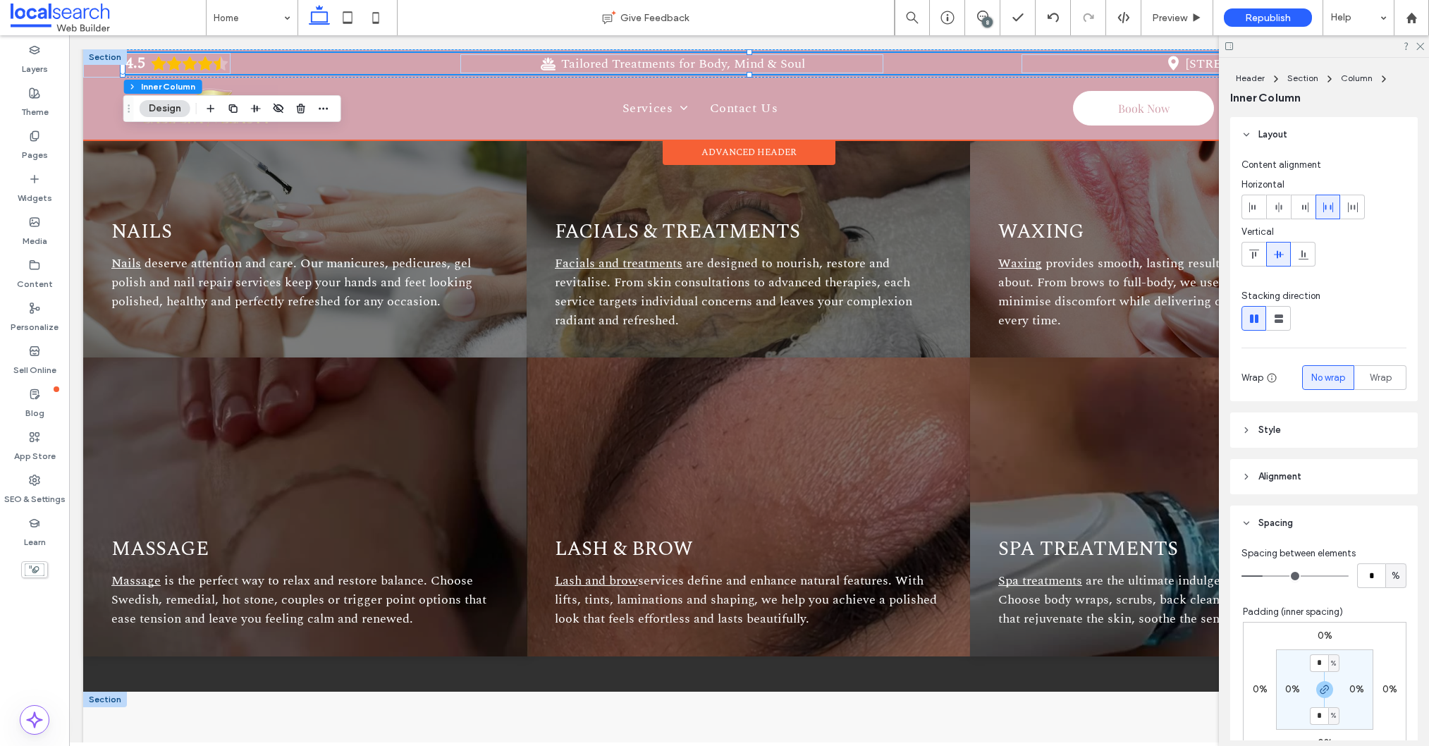
click at [600, 60] on span "Tailored Treatments for Body, Mind & Soul" at bounding box center [683, 63] width 244 height 19
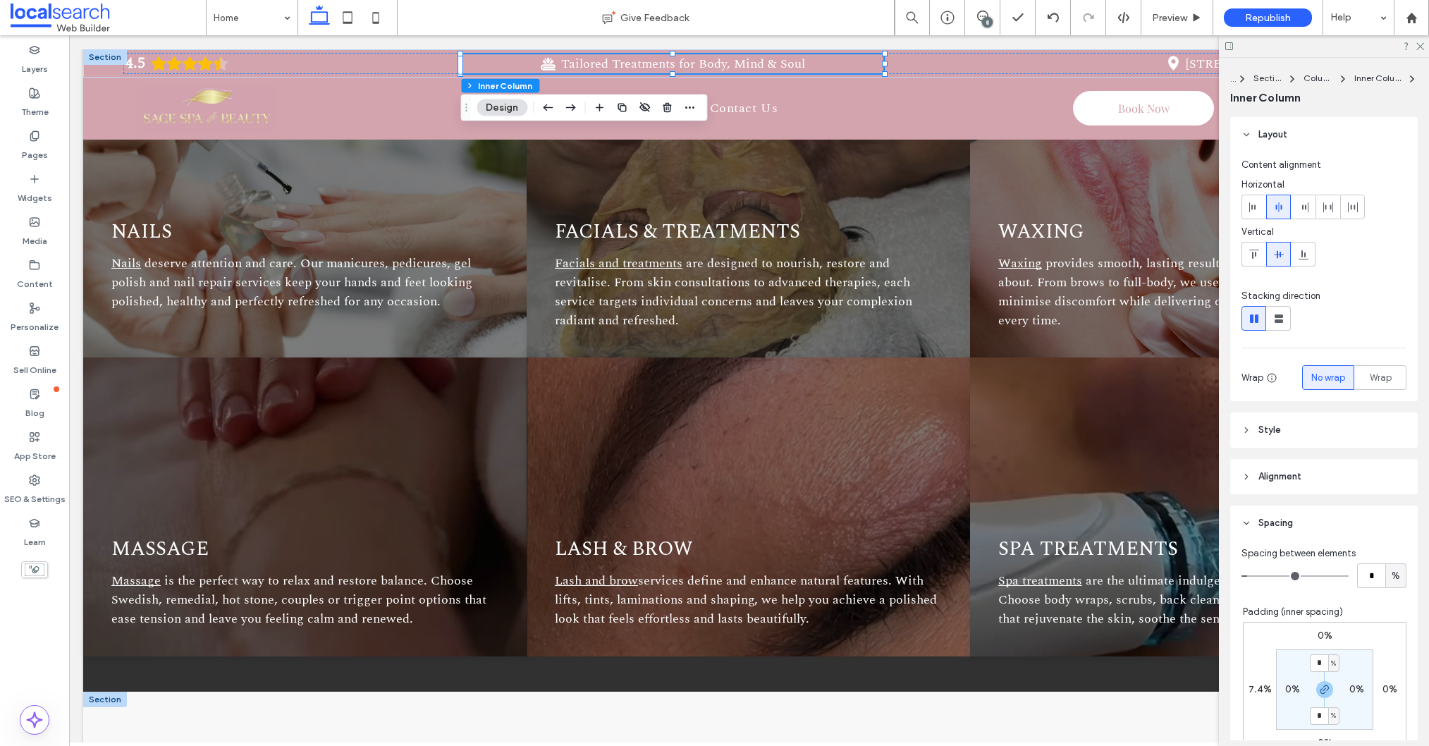
click at [1395, 578] on span "%" at bounding box center [1396, 576] width 8 height 14
click at [1379, 578] on input "*" at bounding box center [1371, 575] width 28 height 25
type input "*"
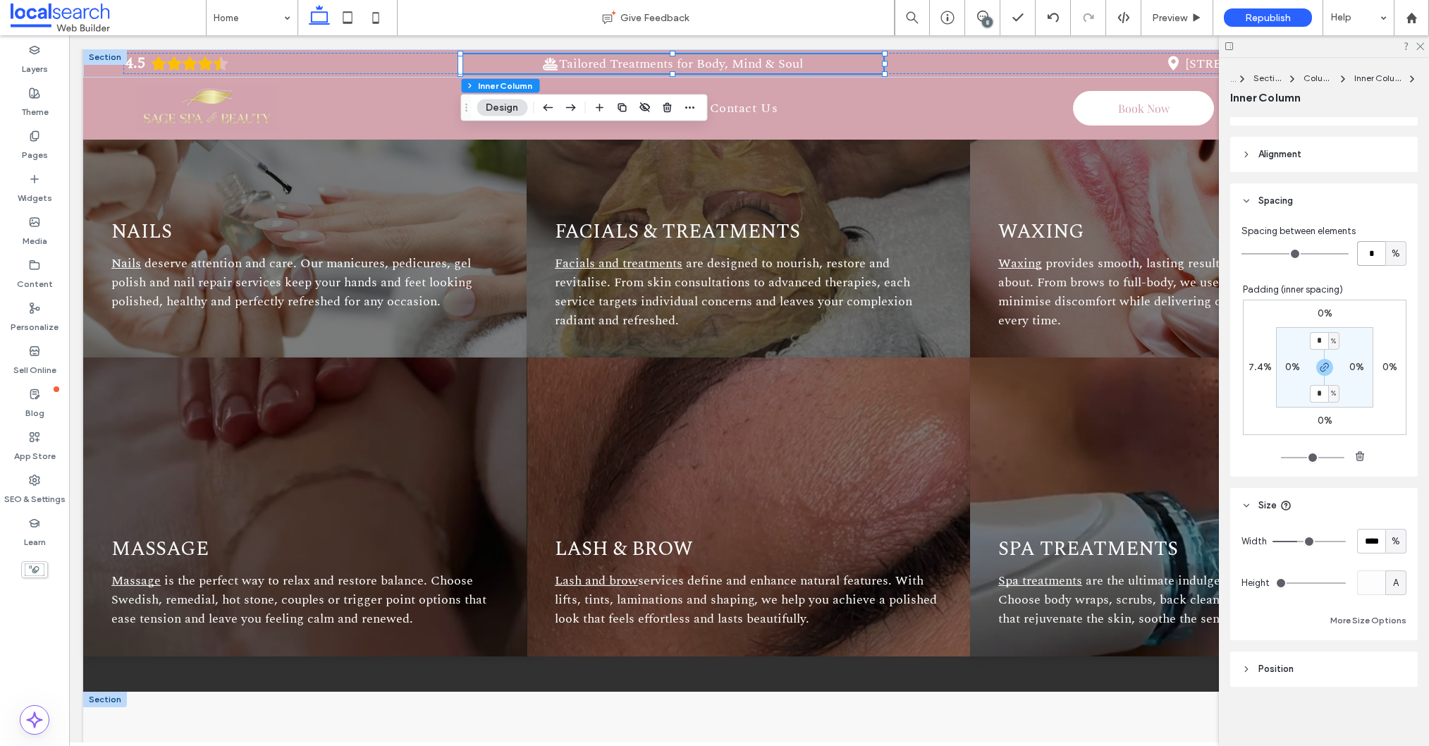
scroll to position [325, 0]
click at [1404, 544] on div "%" at bounding box center [1395, 538] width 21 height 25
click at [1395, 667] on span "A" at bounding box center [1396, 662] width 6 height 14
type input "*"
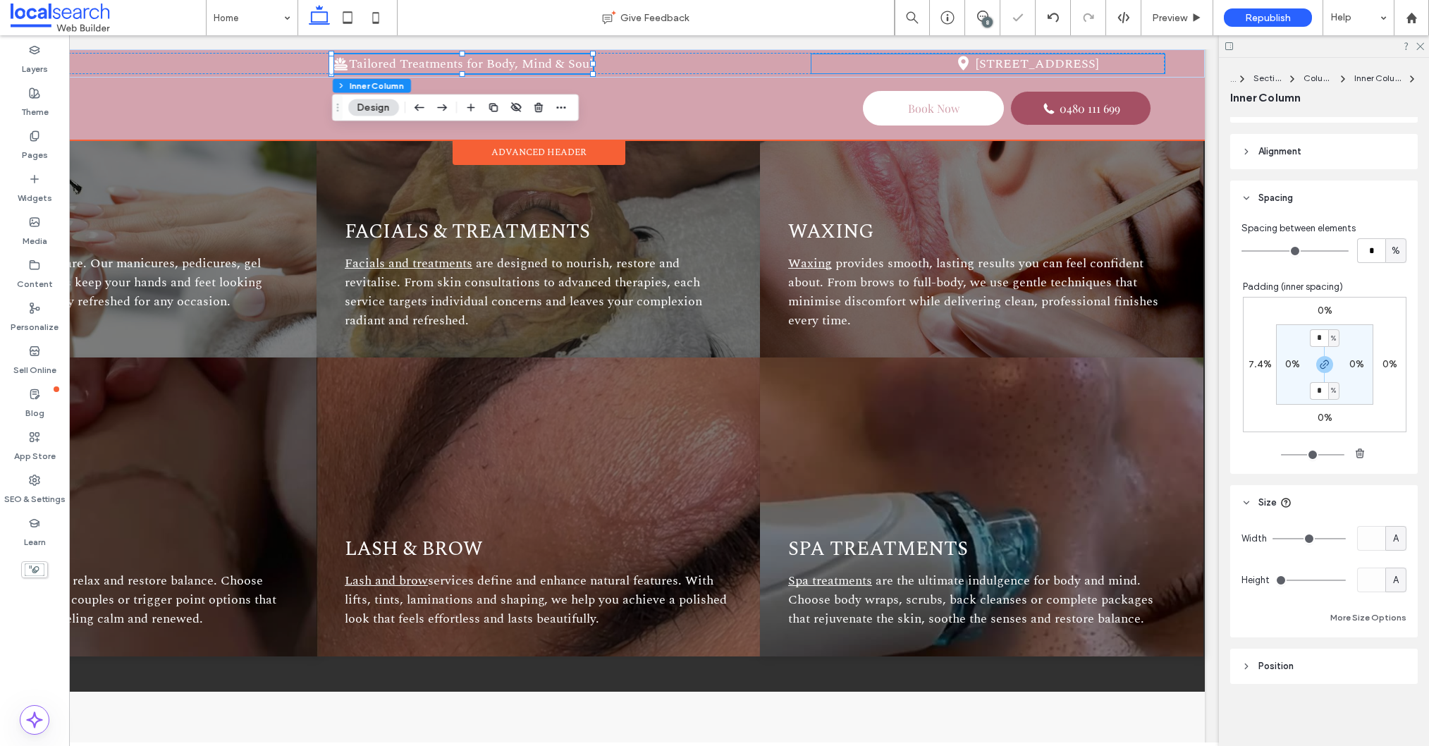
scroll to position [0, 0]
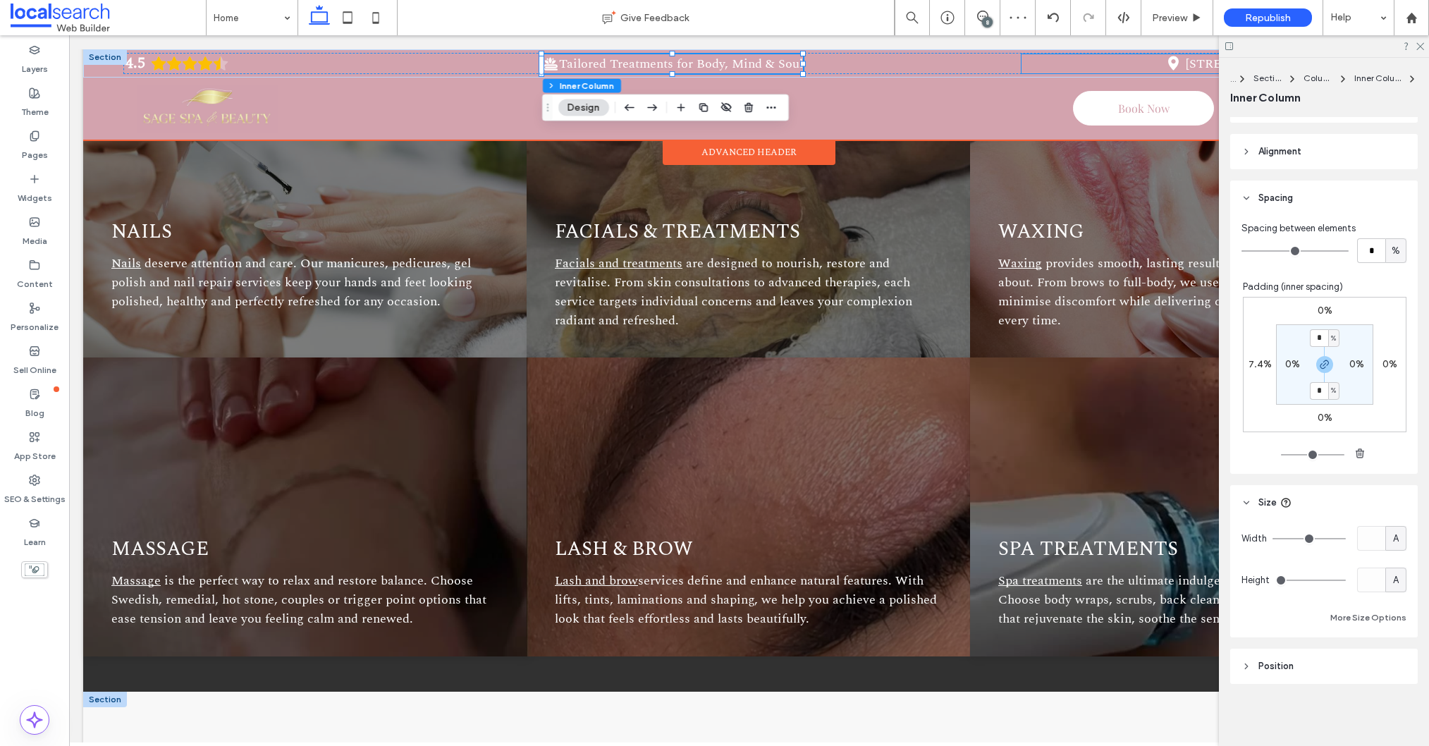
click at [1091, 63] on div "Pin Icon 4/ 74 Wood St, Mackay QLD 4740" at bounding box center [1198, 63] width 354 height 19
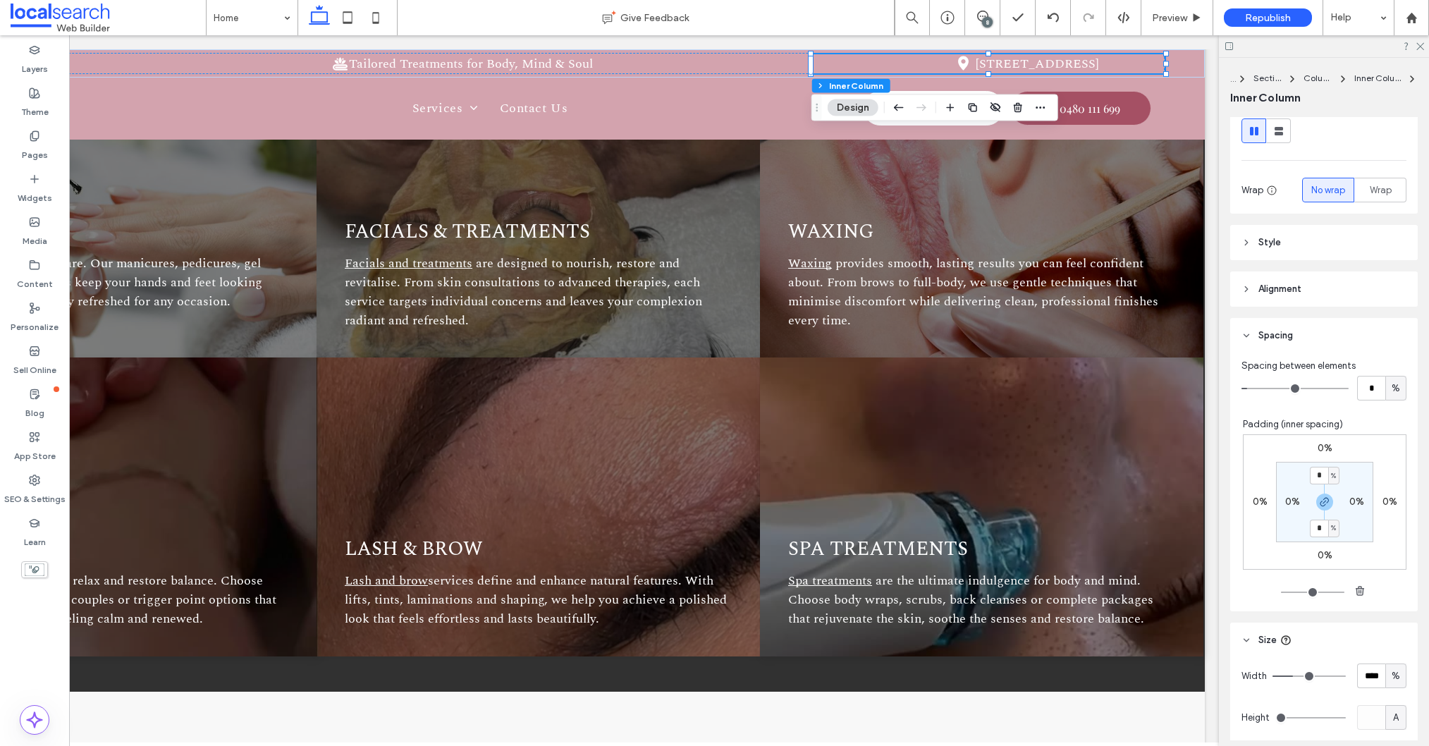
scroll to position [325, 0]
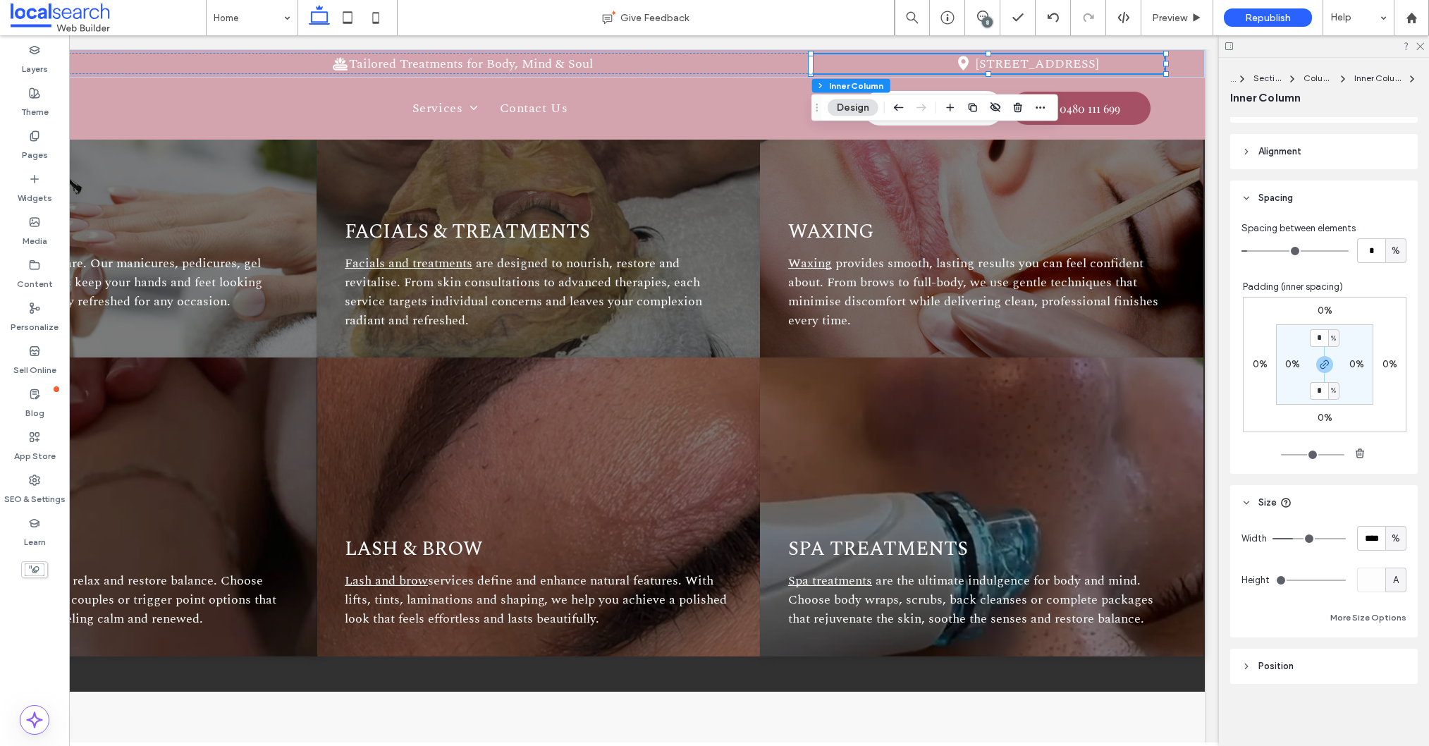
click at [1401, 532] on div "%" at bounding box center [1396, 539] width 14 height 14
click at [1396, 663] on span "A" at bounding box center [1396, 662] width 6 height 14
type input "*"
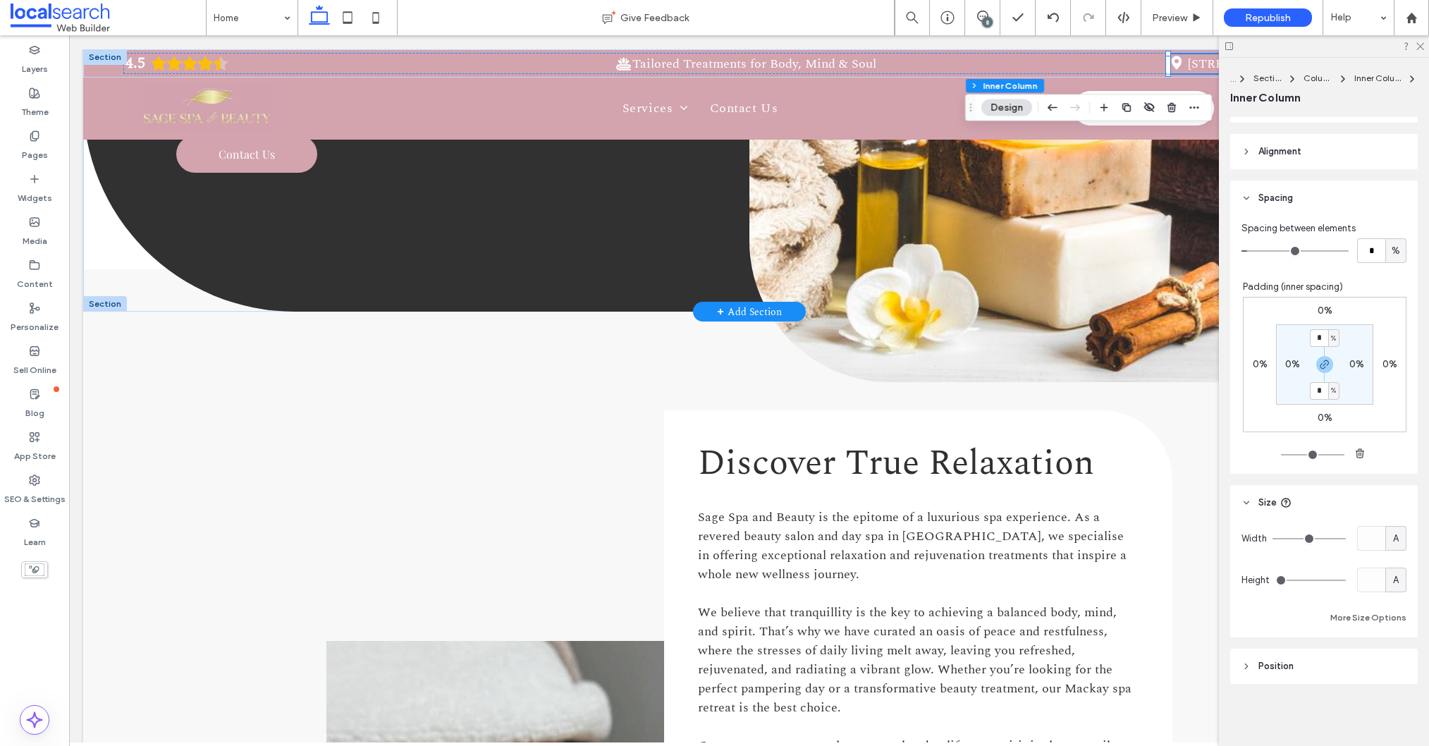
scroll to position [350, 0]
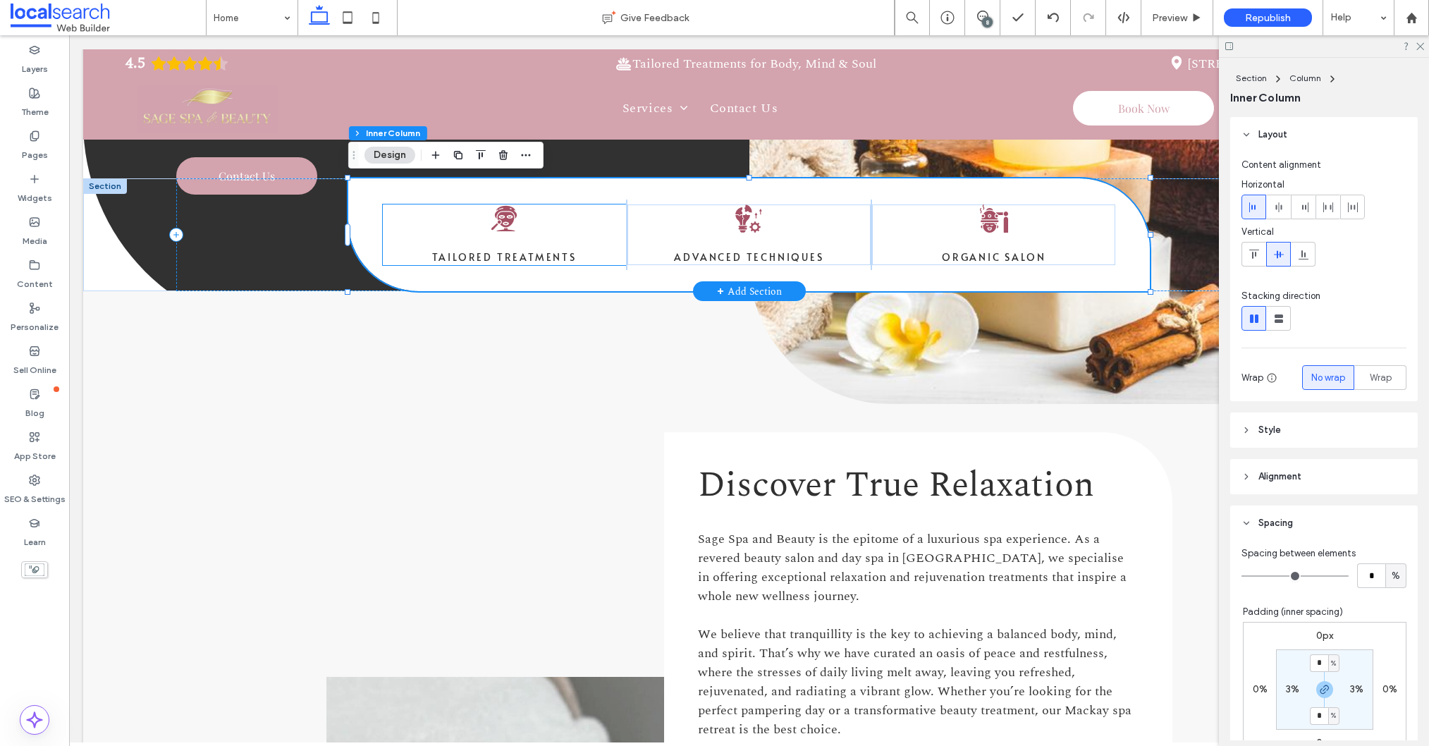
click at [504, 260] on span "Tailored Treatments" at bounding box center [504, 256] width 145 height 13
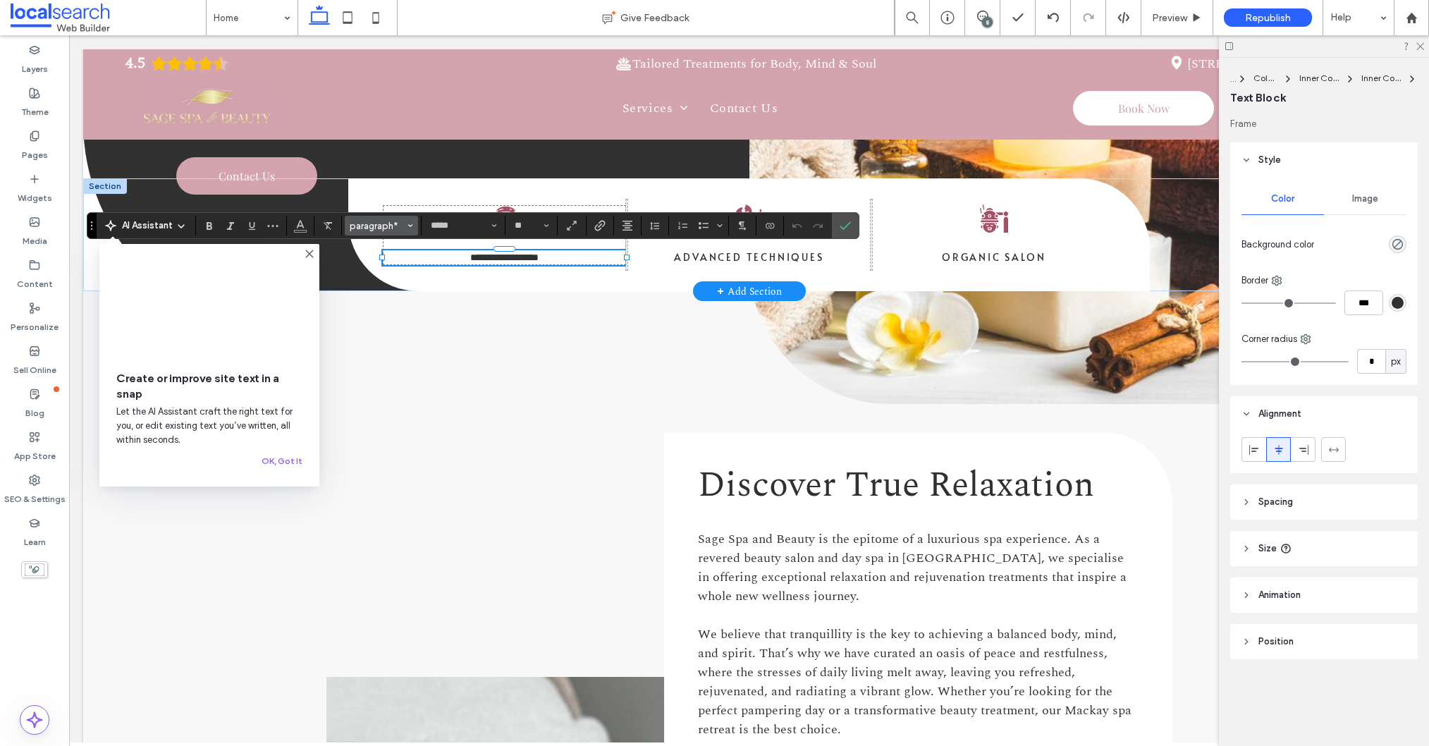
click at [410, 227] on icon "Styles" at bounding box center [410, 226] width 6 height 6
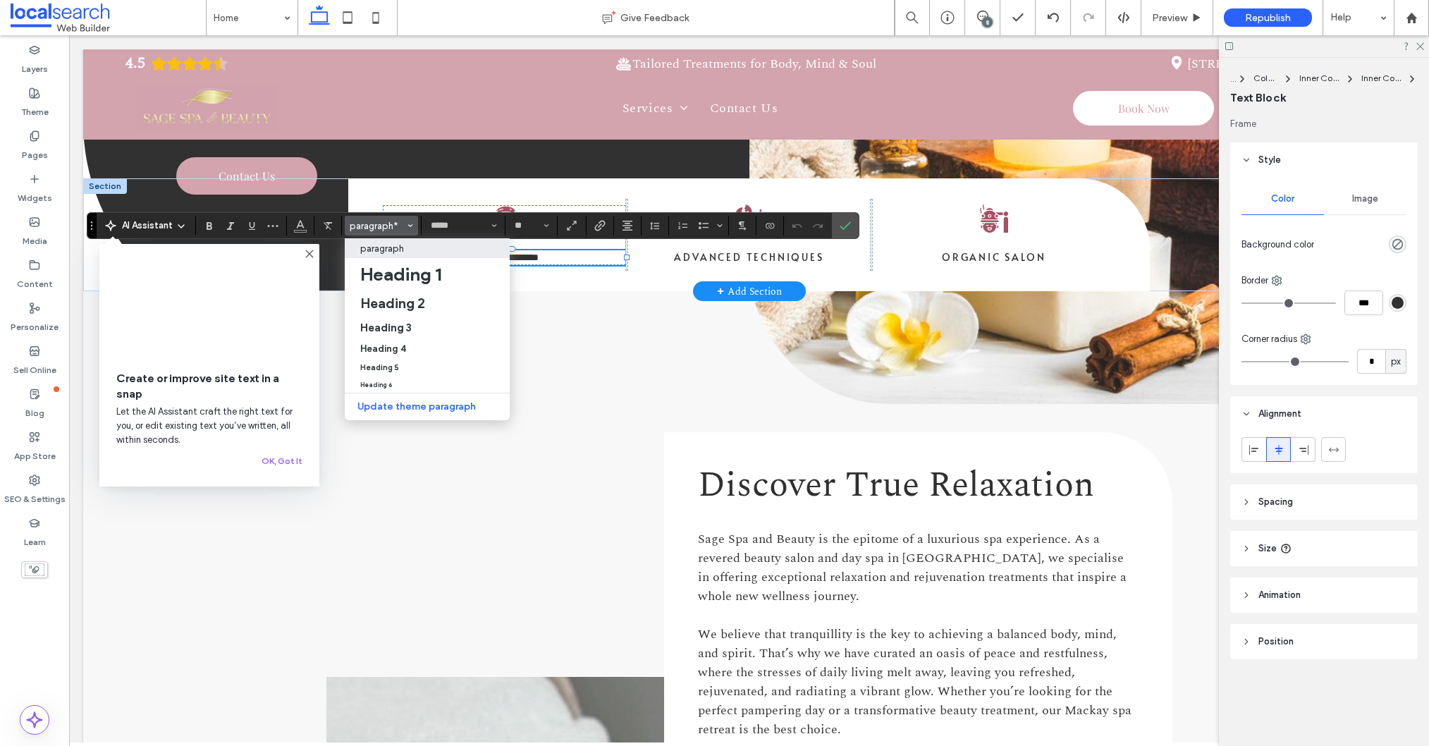
click at [401, 249] on p "paragraph" at bounding box center [382, 248] width 44 height 11
type input "**"
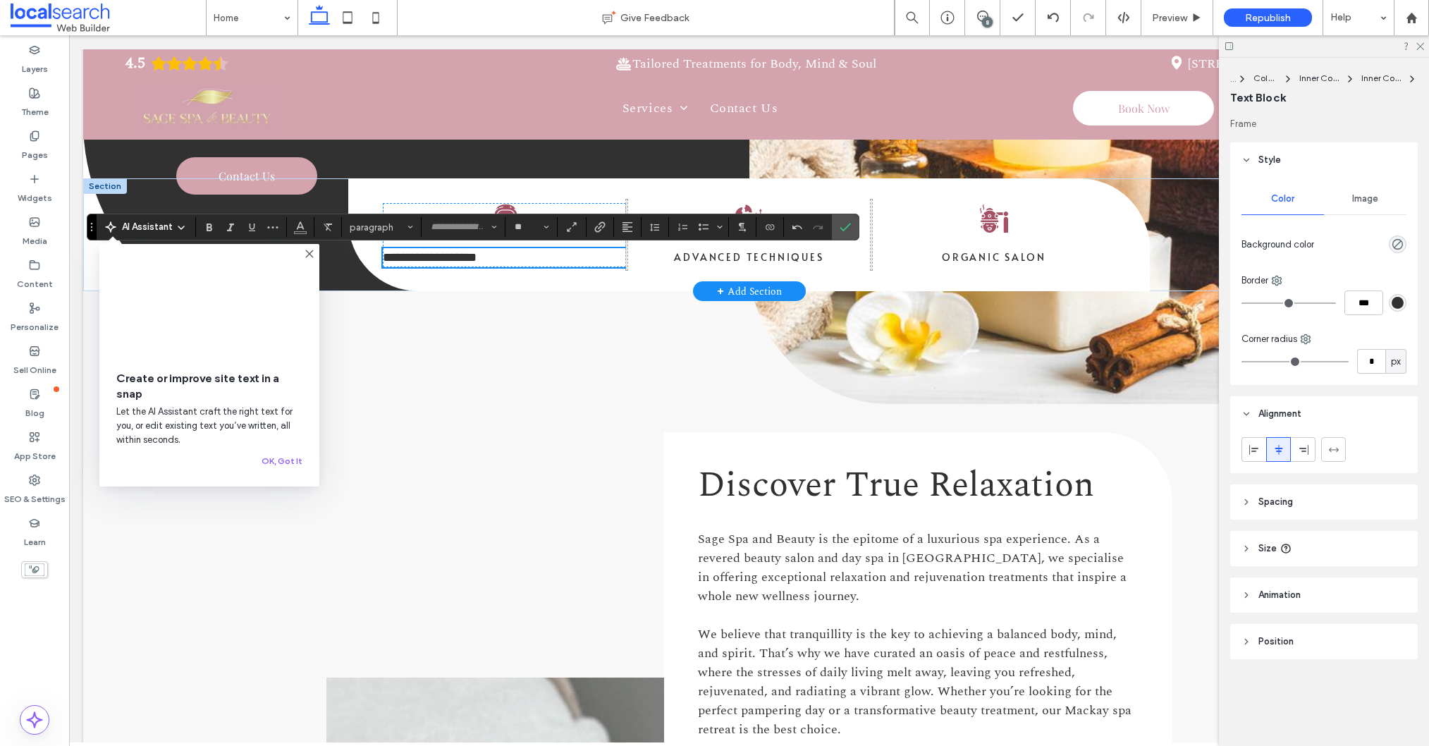
scroll to position [349, 0]
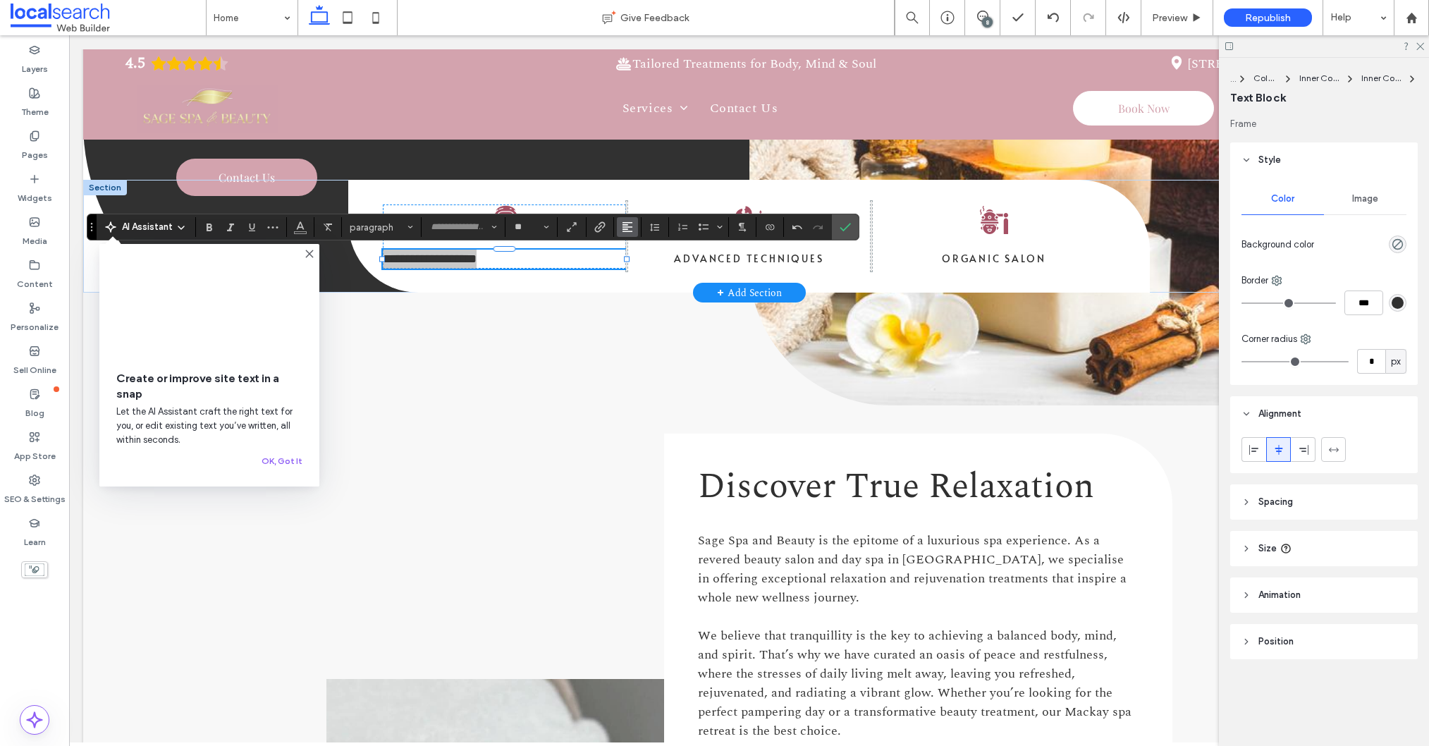
click at [627, 231] on use "Alignment" at bounding box center [627, 227] width 10 height 10
click at [641, 274] on icon "ui.textEditor.alignment.center" at bounding box center [637, 270] width 11 height 11
click at [850, 229] on icon "Confirm" at bounding box center [845, 226] width 11 height 11
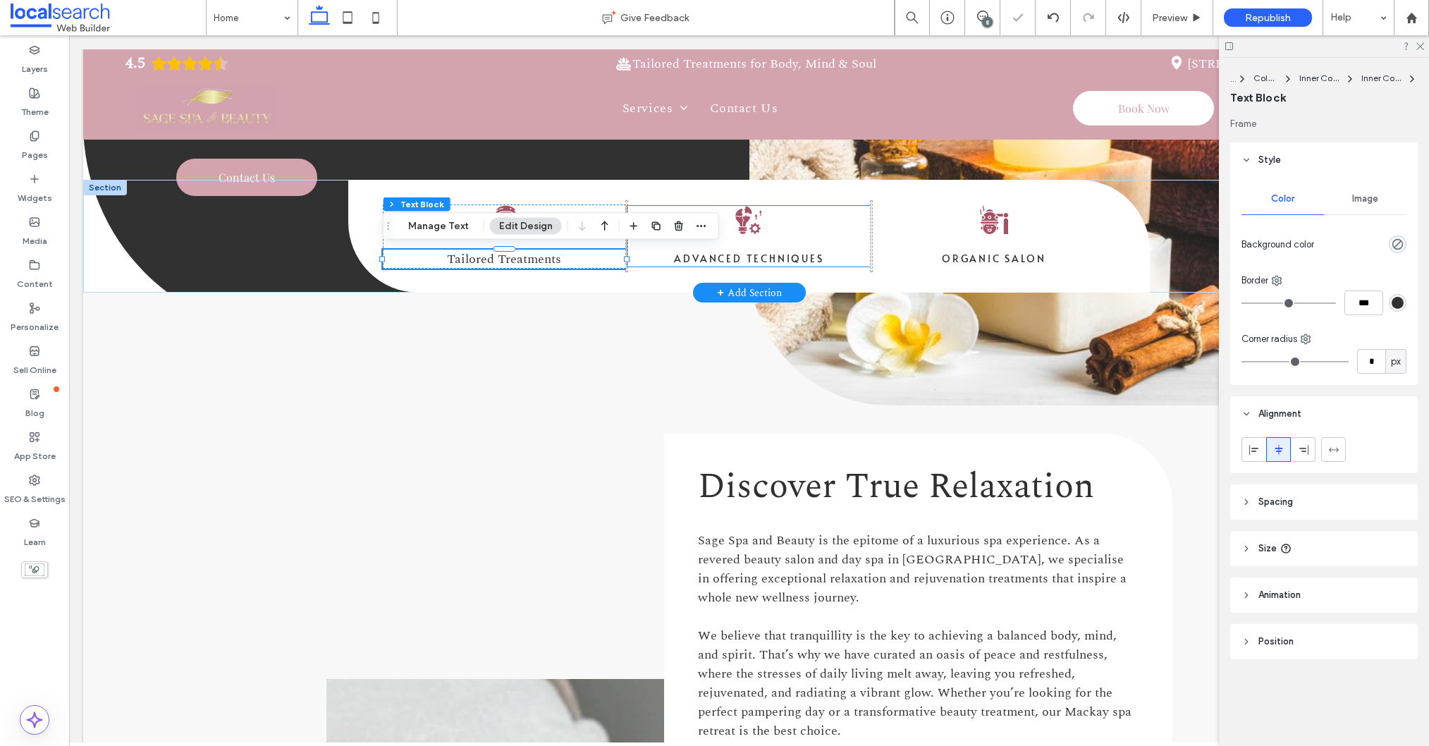
click at [744, 262] on span "Advanced Techniques" at bounding box center [748, 258] width 149 height 13
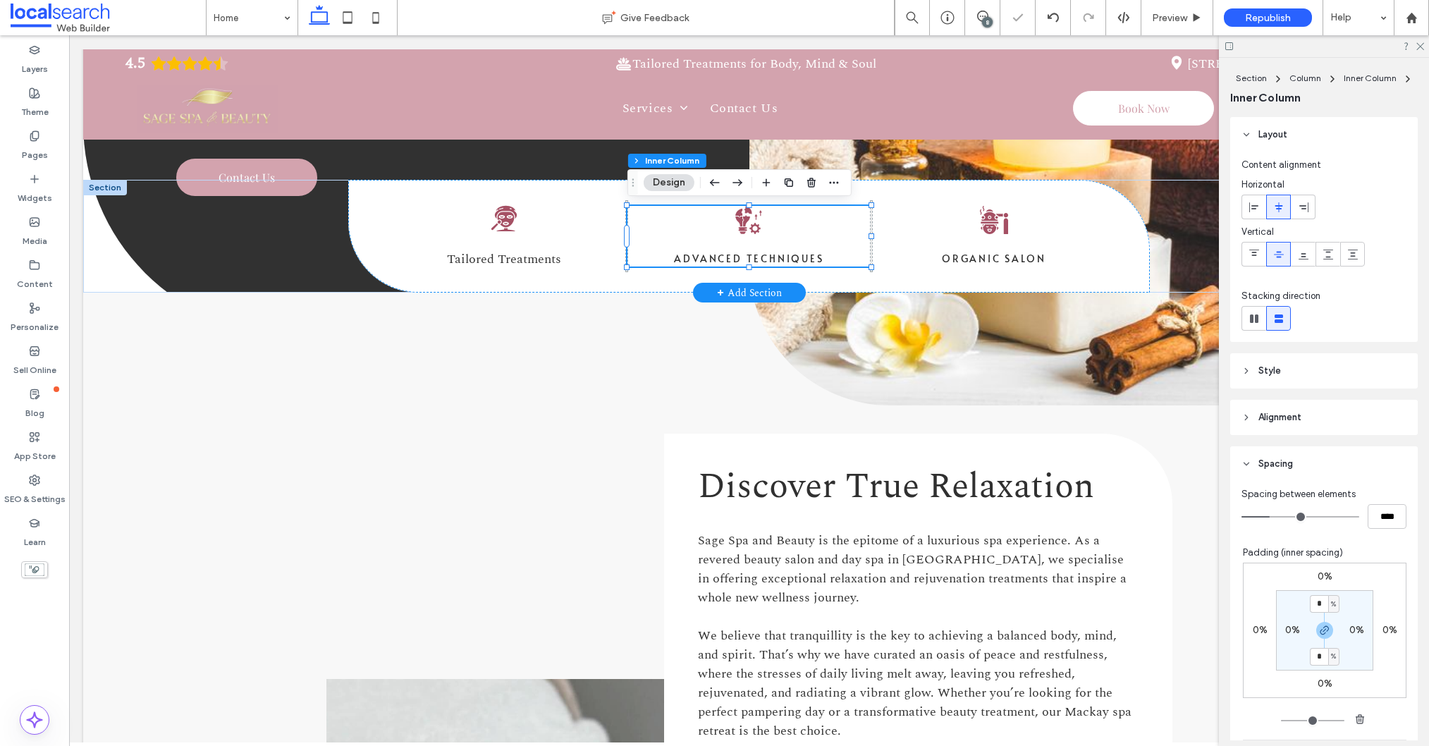
click at [744, 262] on span "Advanced Techniques" at bounding box center [748, 258] width 149 height 13
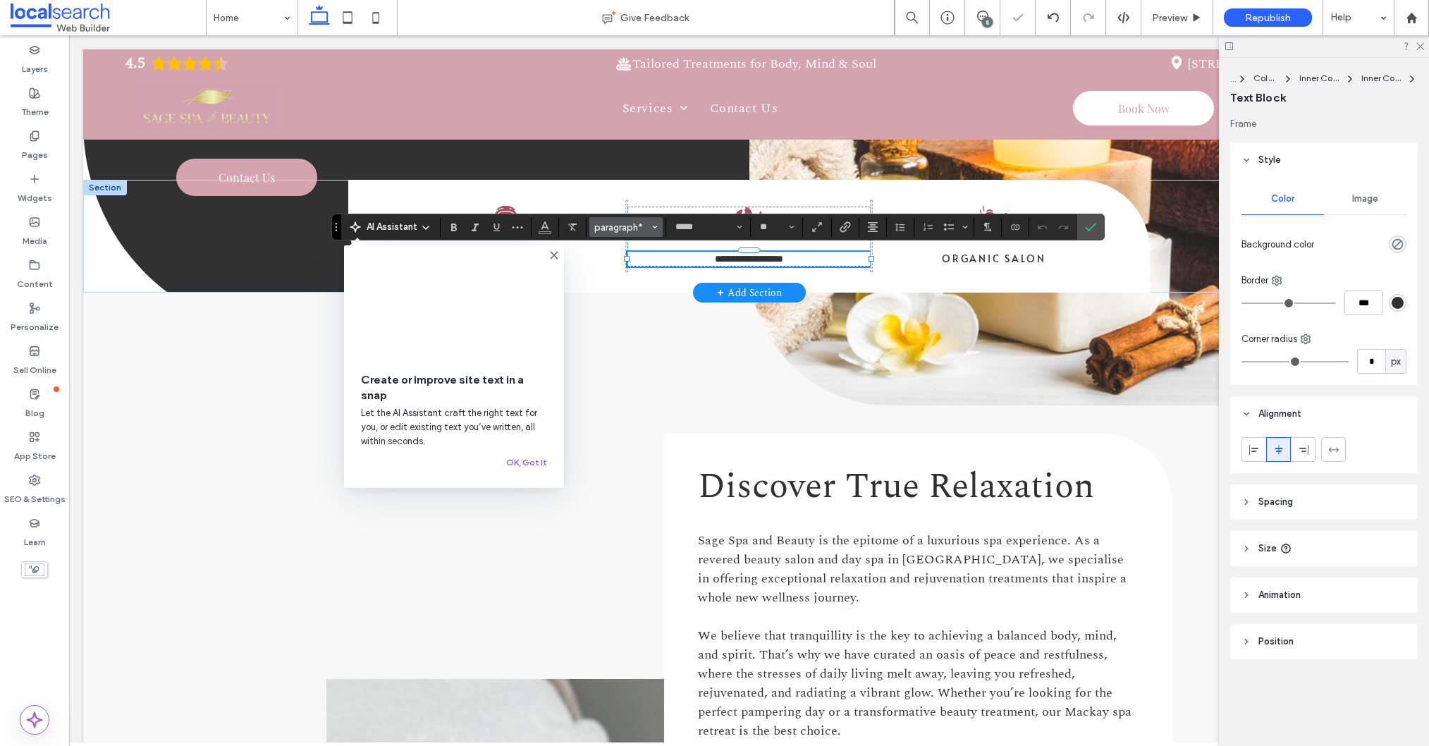
click at [644, 227] on span "paragraph*" at bounding box center [621, 227] width 55 height 11
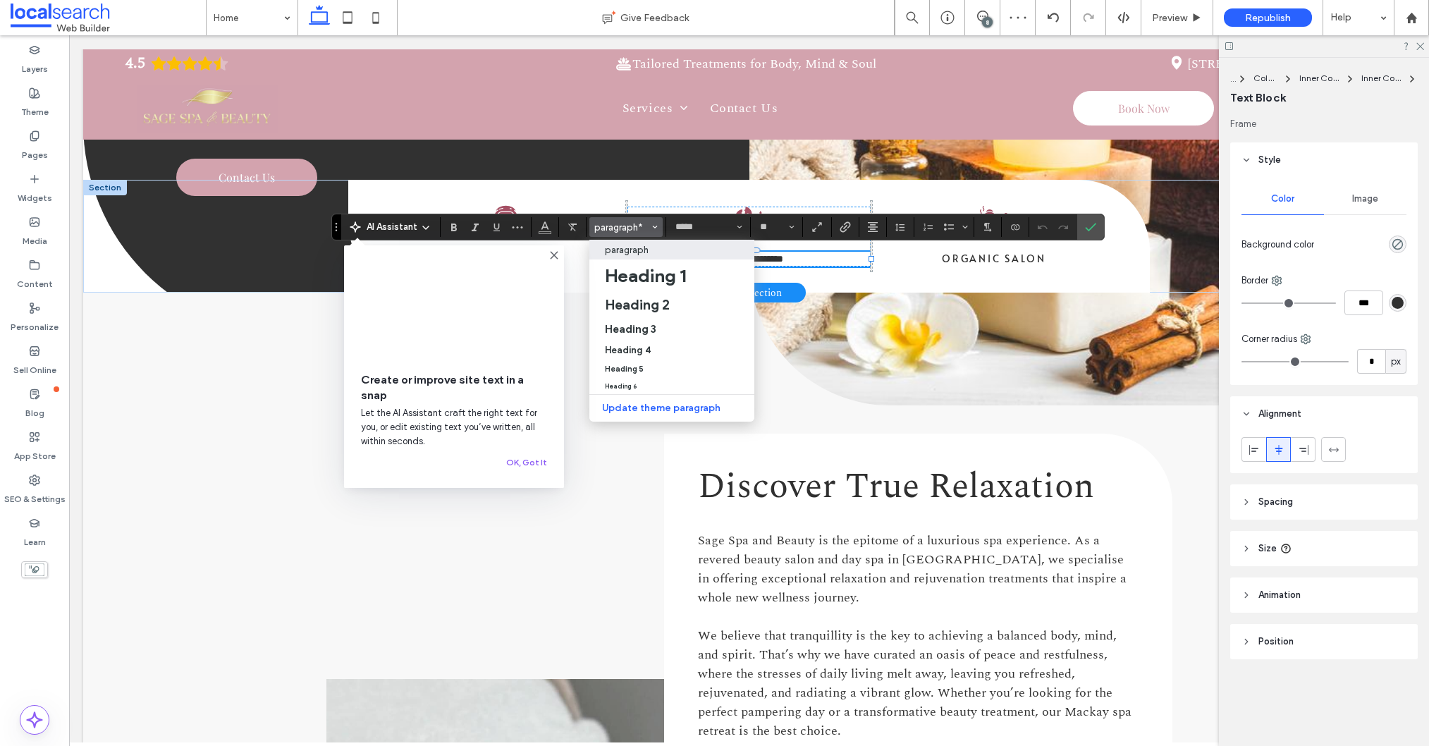
click at [641, 249] on p "paragraph" at bounding box center [627, 250] width 44 height 11
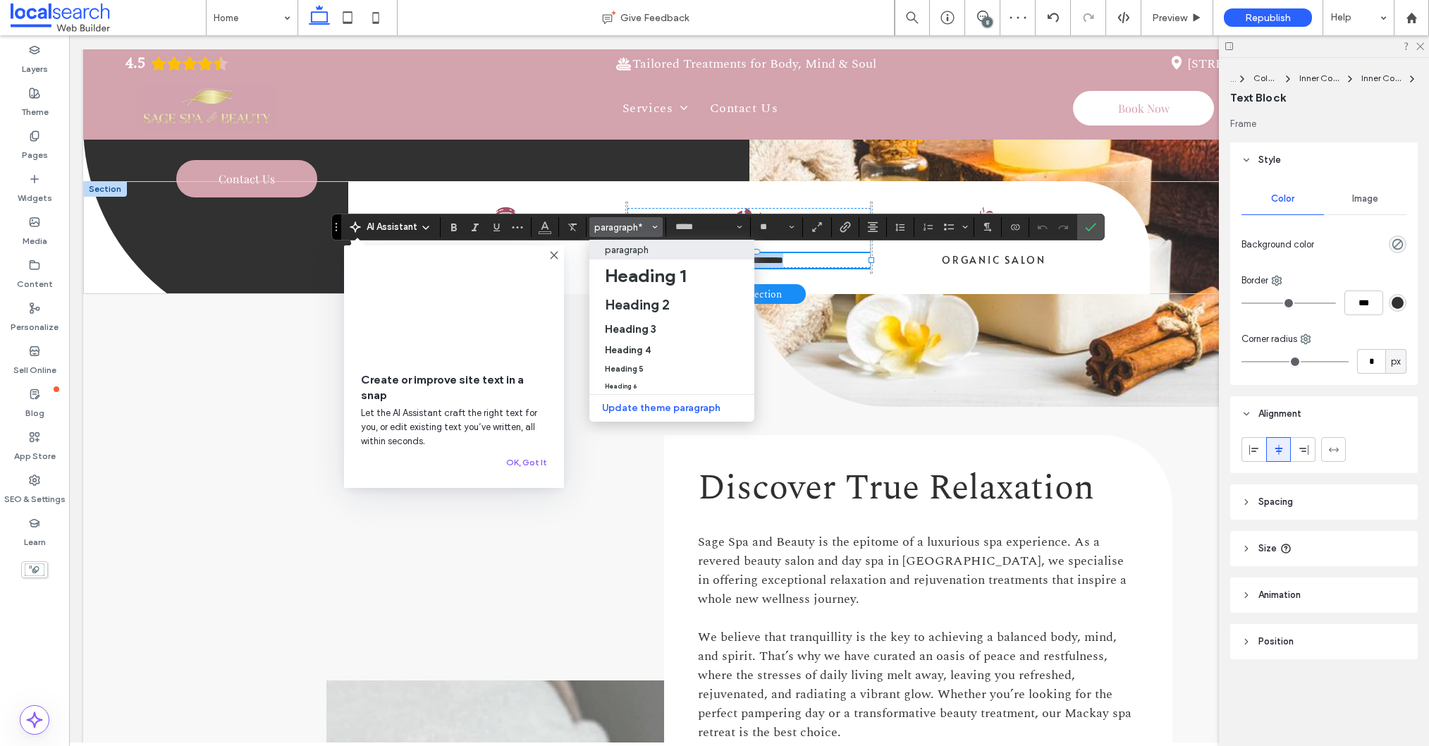
type input "**"
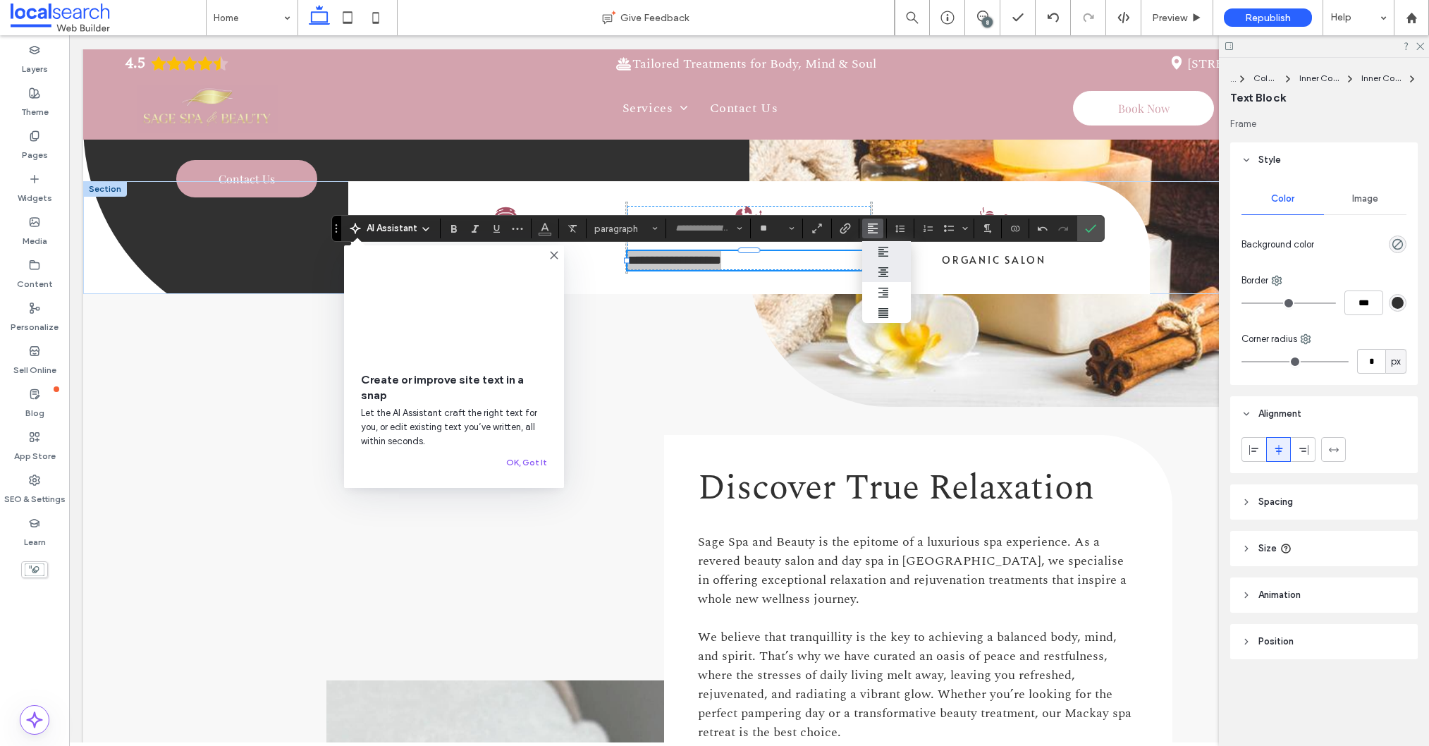
click at [882, 274] on icon "ui.textEditor.alignment.center" at bounding box center [883, 271] width 11 height 11
click at [1093, 229] on icon "Confirm" at bounding box center [1090, 228] width 11 height 11
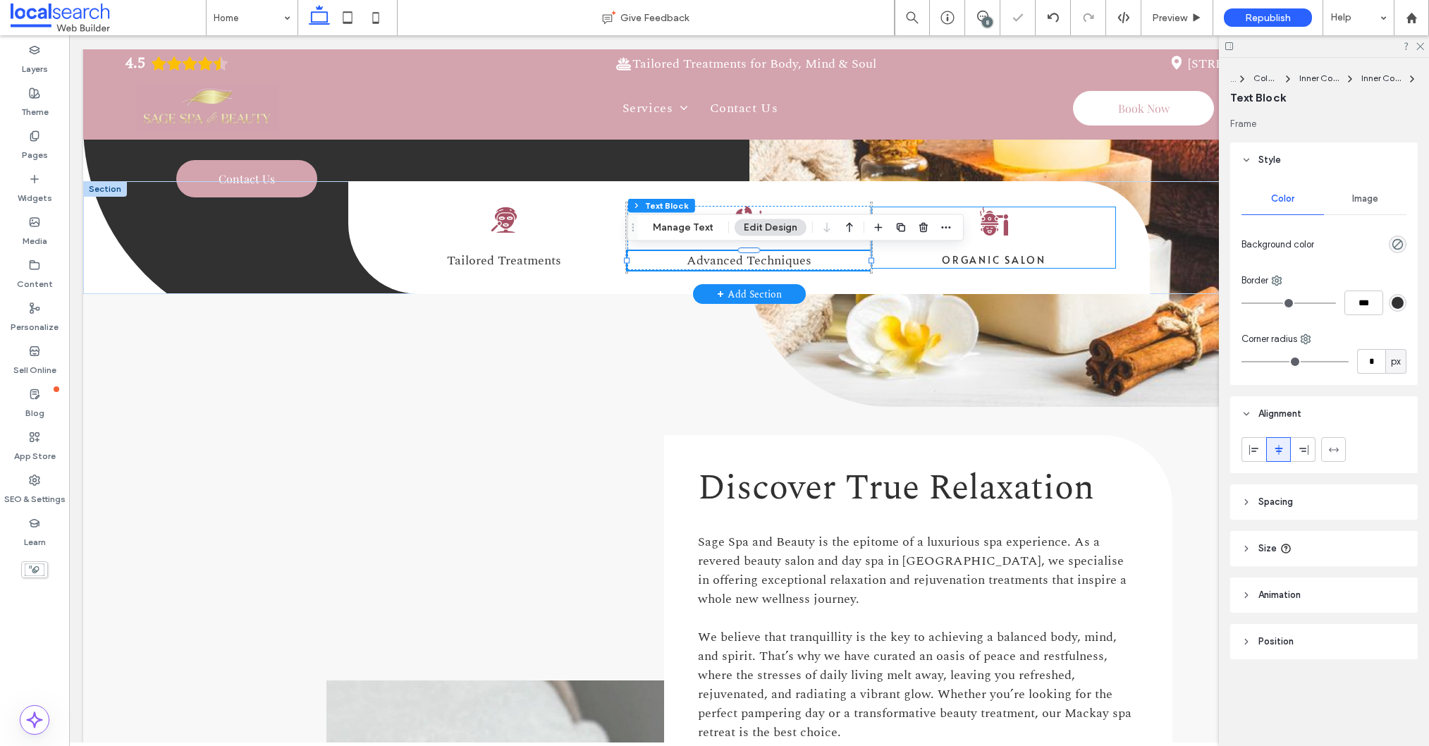
click at [985, 254] on span "Organic Salon" at bounding box center [994, 259] width 104 height 13
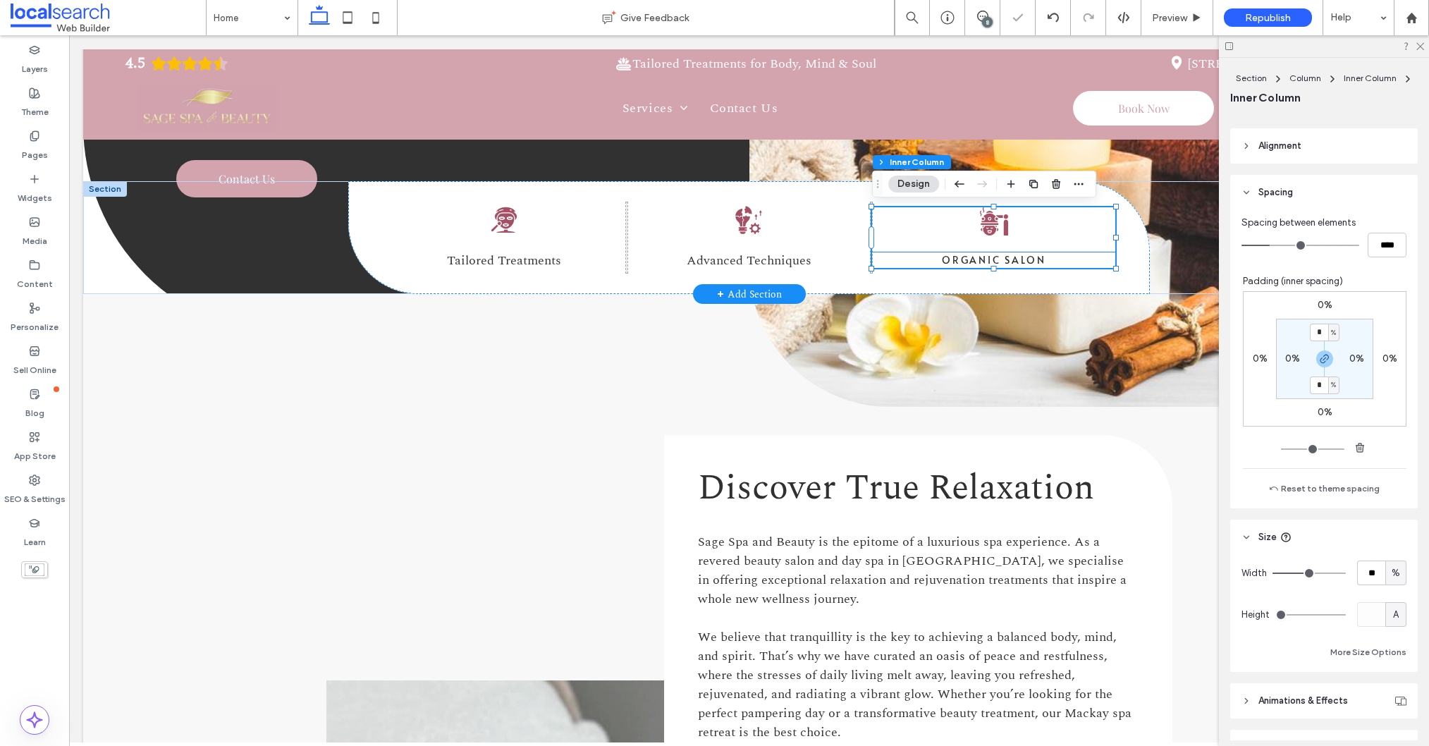
scroll to position [283, 0]
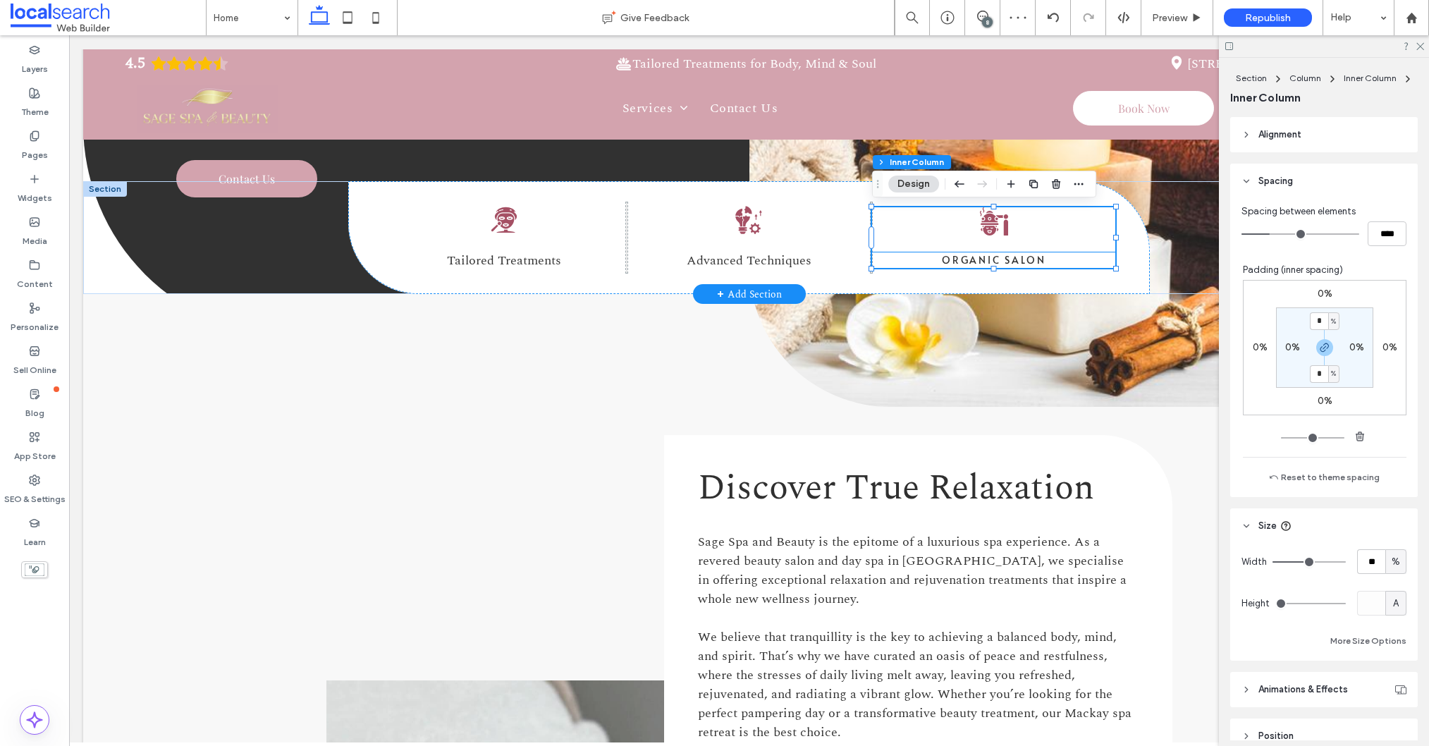
click at [976, 266] on p "Organic Salon" at bounding box center [993, 260] width 243 height 16
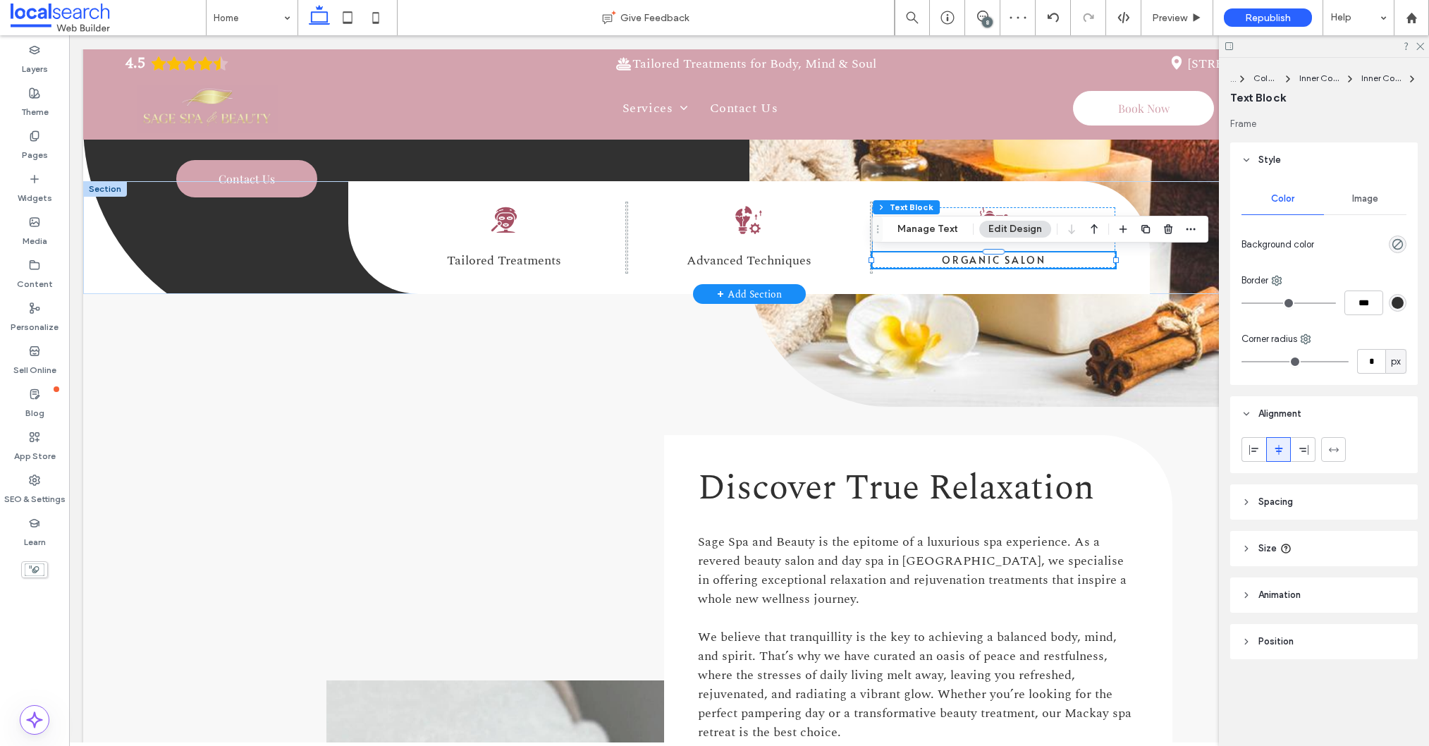
click at [976, 266] on span "Organic Salon" at bounding box center [994, 259] width 104 height 13
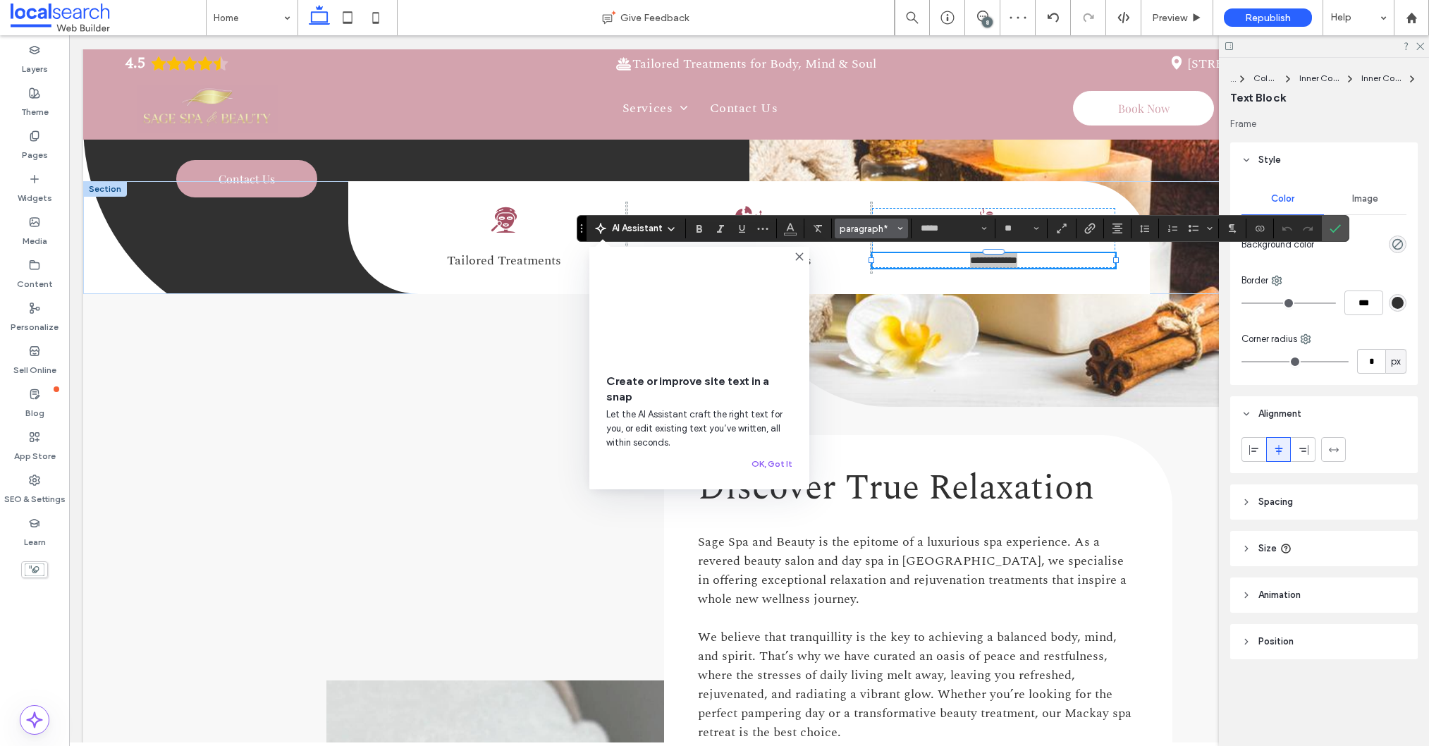
click at [883, 230] on span "paragraph*" at bounding box center [867, 228] width 55 height 11
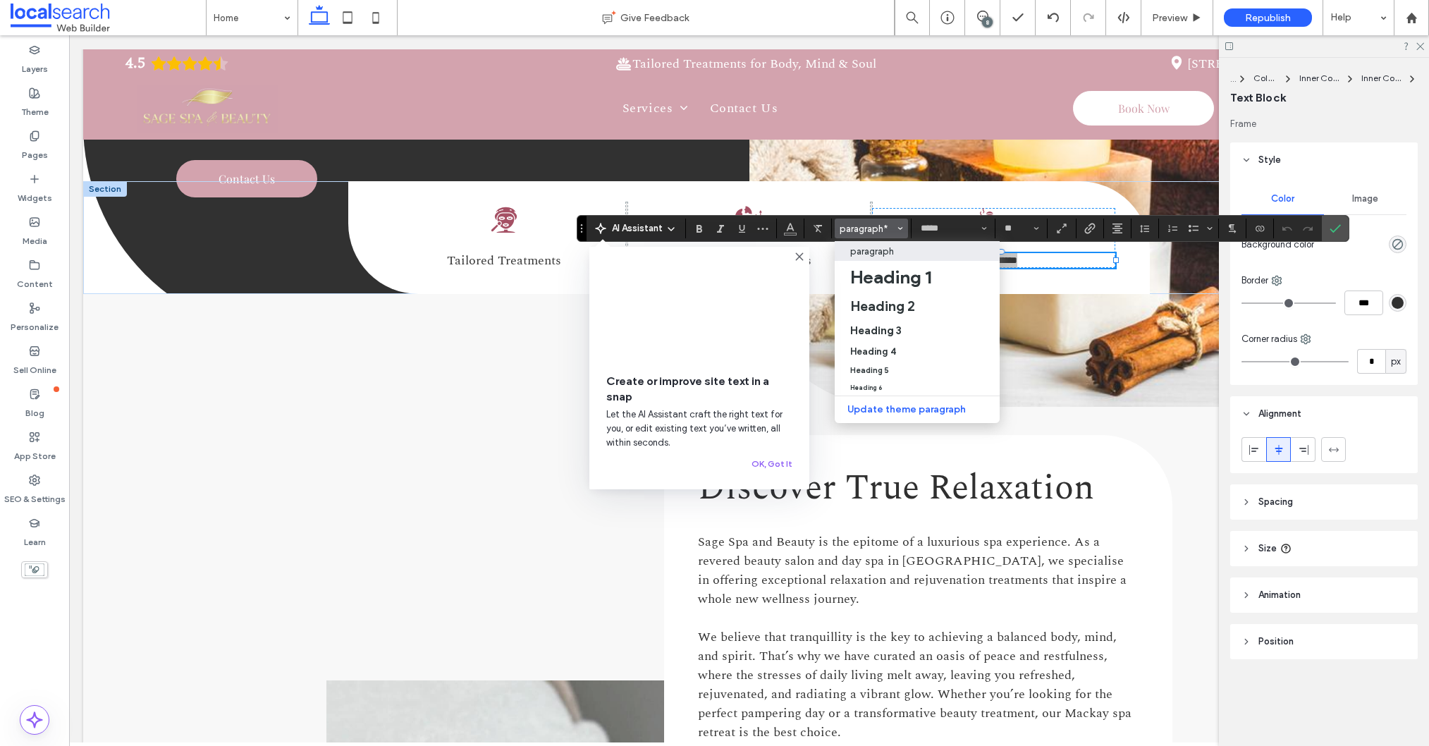
click at [872, 253] on p "paragraph" at bounding box center [872, 251] width 44 height 11
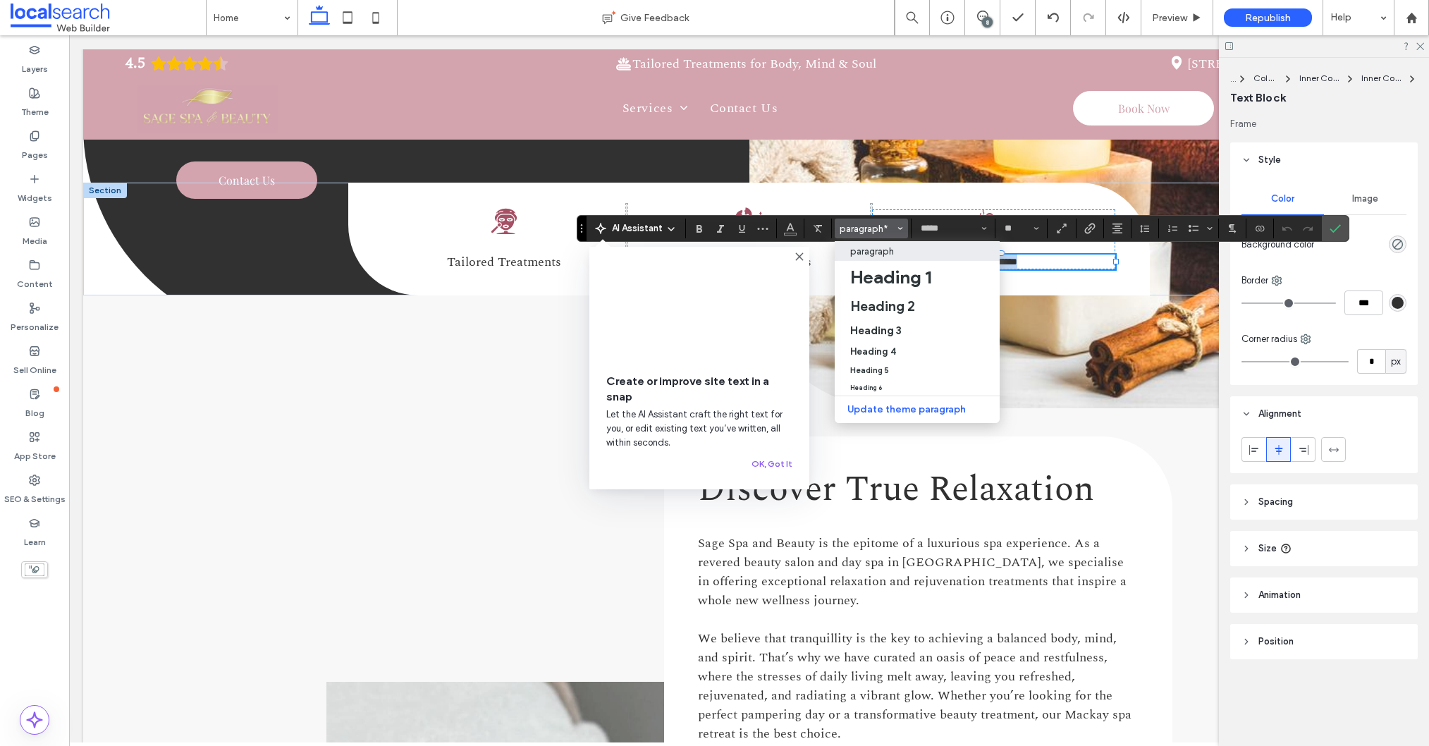
type input "**"
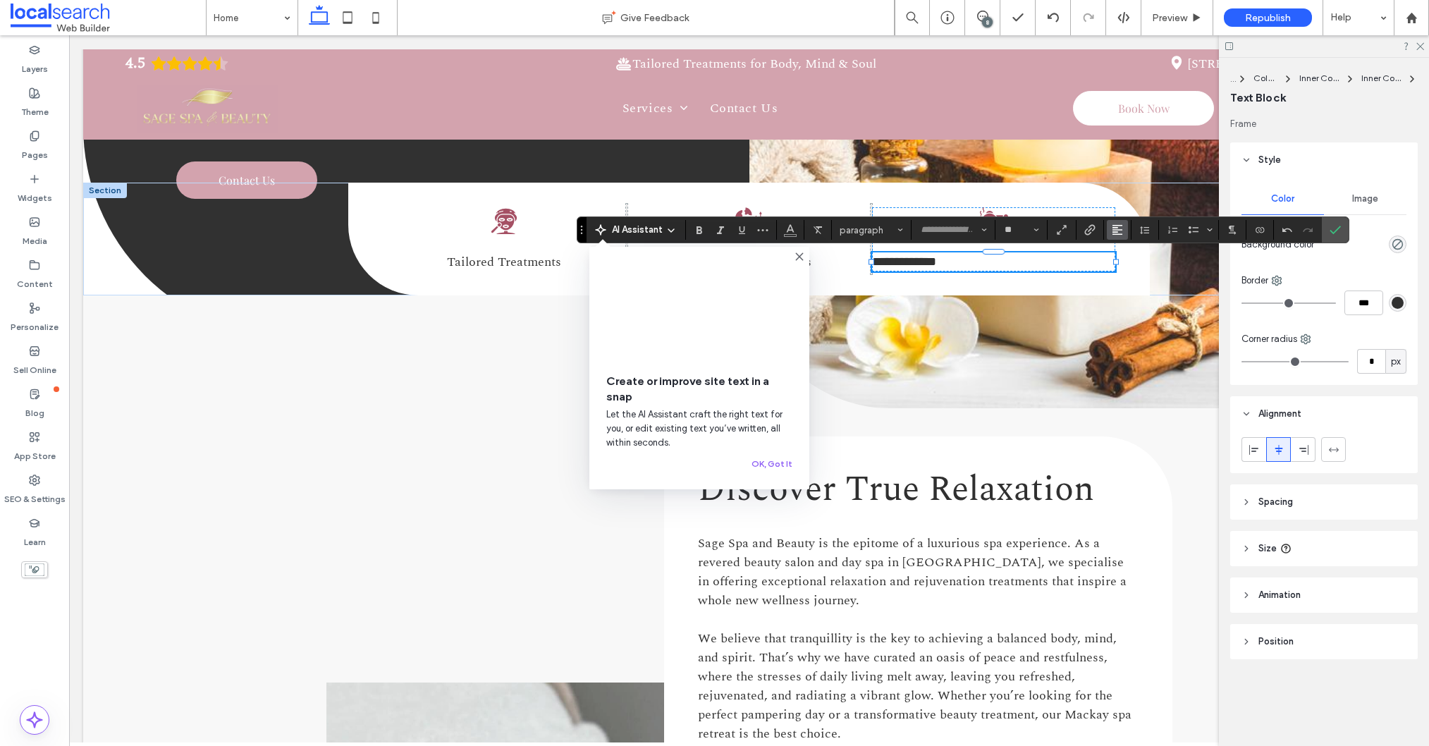
click at [1119, 231] on icon "Alignment" at bounding box center [1117, 229] width 11 height 11
click at [1125, 276] on icon "ui.textEditor.alignment.center" at bounding box center [1127, 273] width 11 height 11
drag, startPoint x: 1326, startPoint y: 235, endPoint x: 1248, endPoint y: 266, distance: 83.5
click at [1326, 235] on label "Confirm" at bounding box center [1335, 229] width 21 height 25
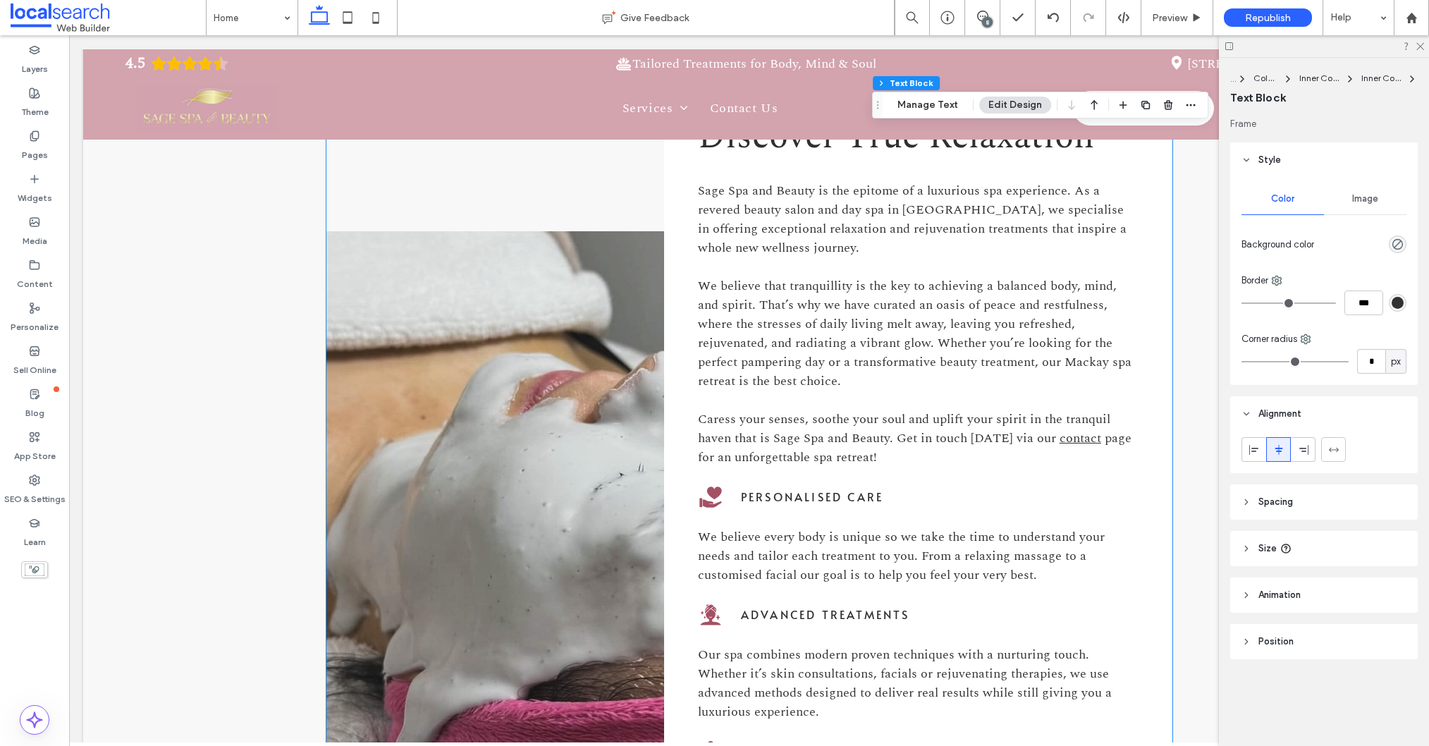
scroll to position [862, 0]
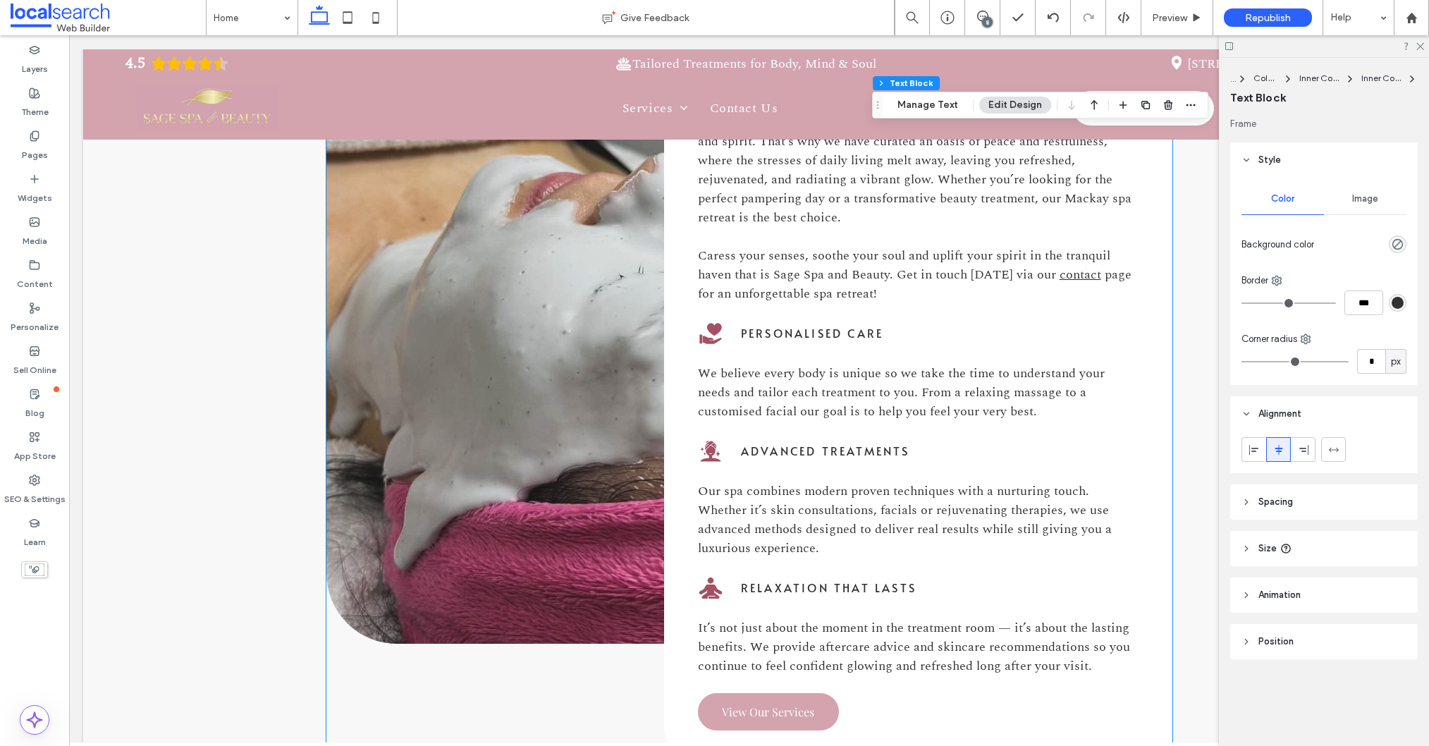
click at [807, 326] on span "Personalised Care" at bounding box center [812, 333] width 142 height 16
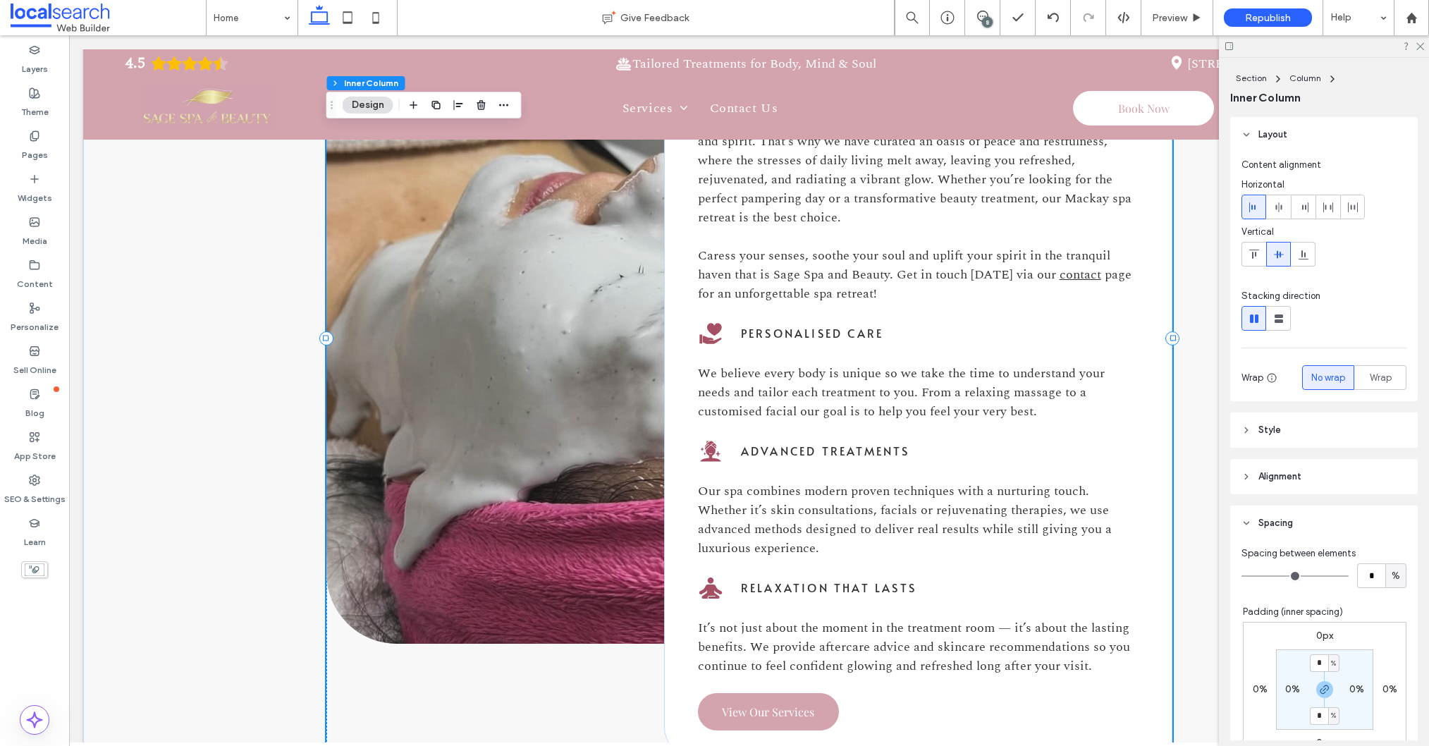
click at [807, 333] on span "Personalised Care" at bounding box center [812, 333] width 142 height 16
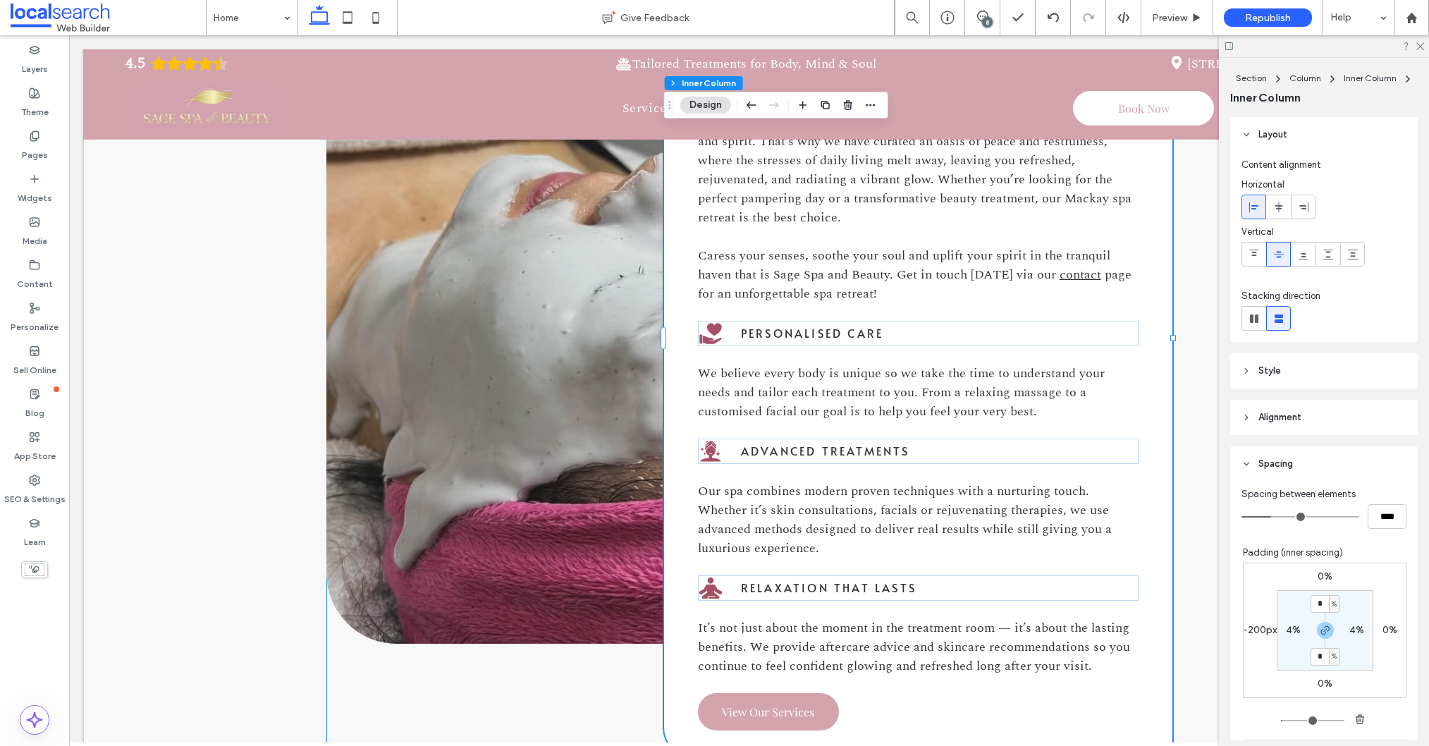
click at [807, 333] on span "Personalised Care" at bounding box center [812, 333] width 142 height 16
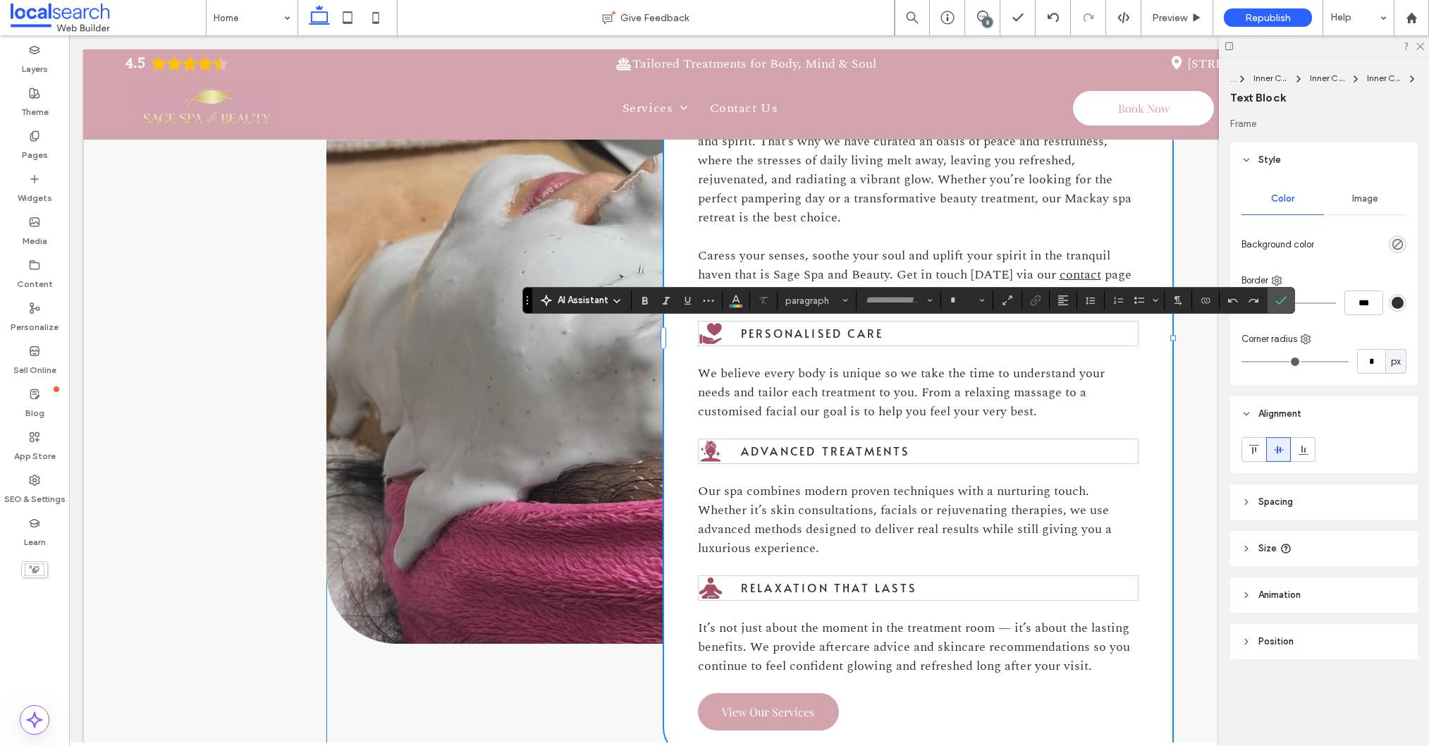
type input "*****"
type input "**"
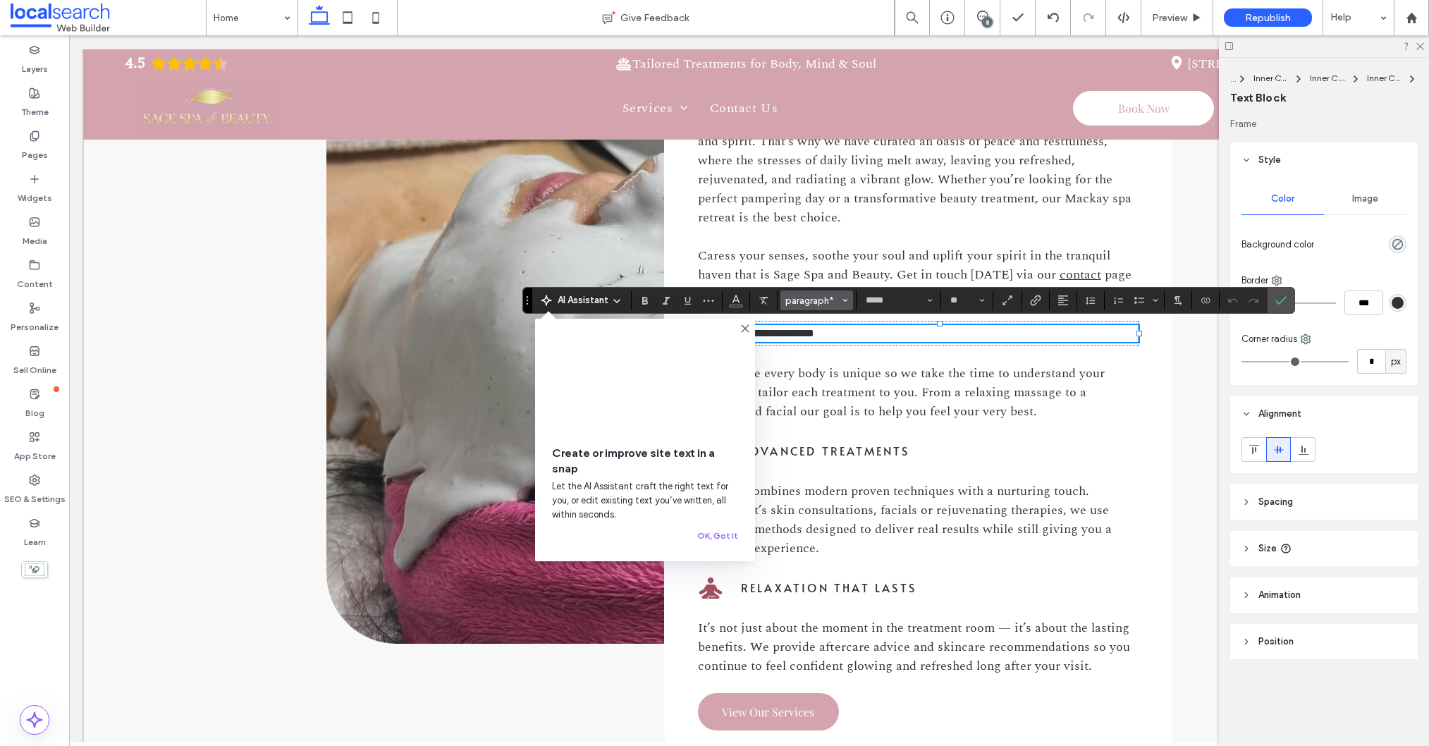
click at [840, 300] on button "paragraph*" at bounding box center [816, 300] width 73 height 20
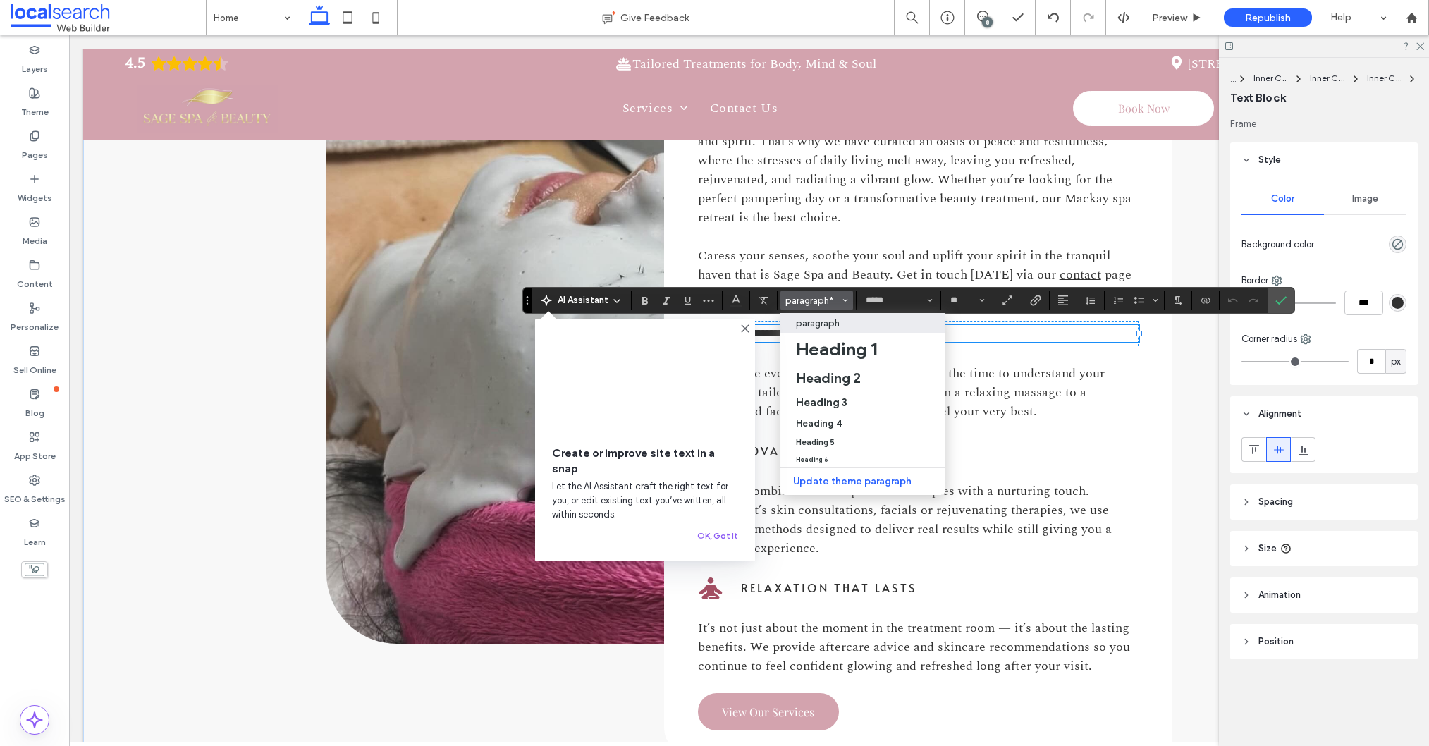
click at [838, 326] on p "paragraph" at bounding box center [818, 323] width 44 height 11
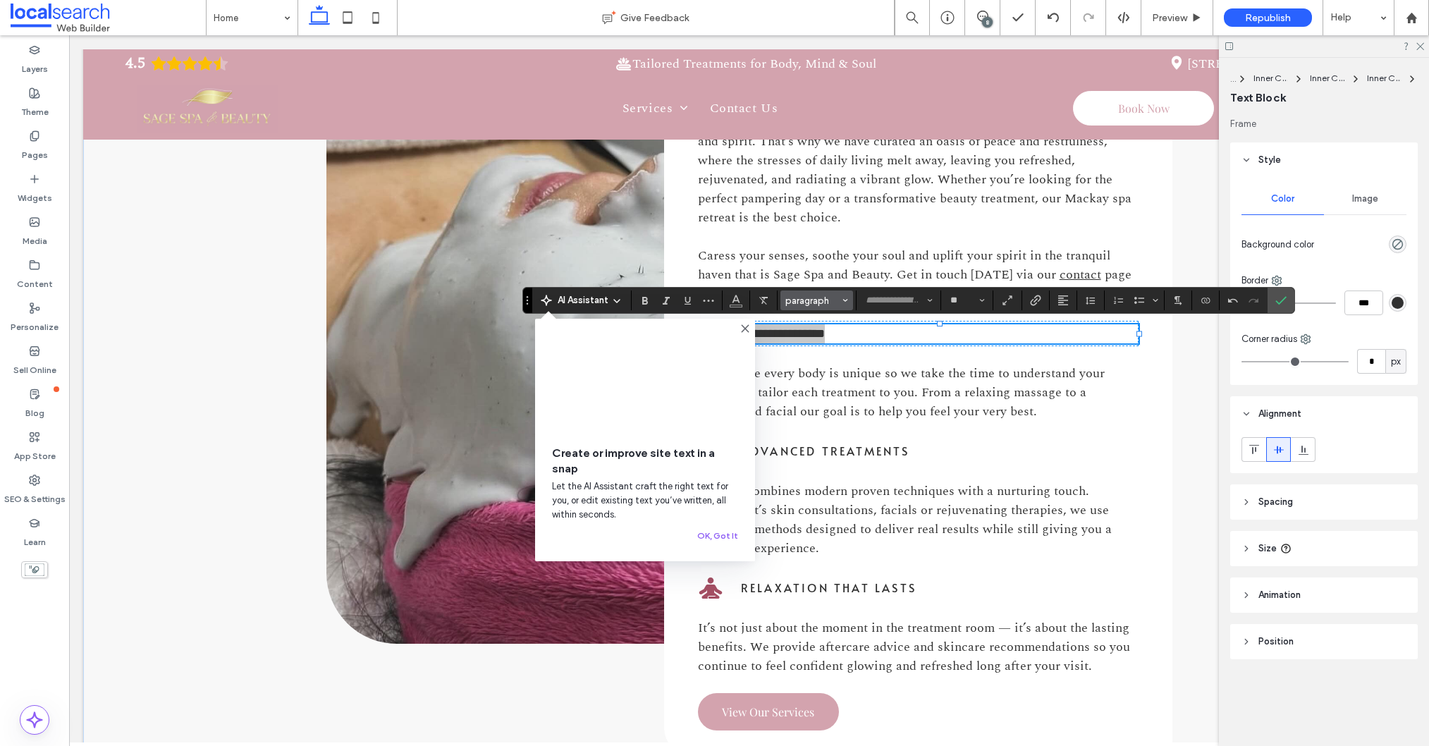
click at [838, 305] on button "paragraph" at bounding box center [816, 300] width 73 height 20
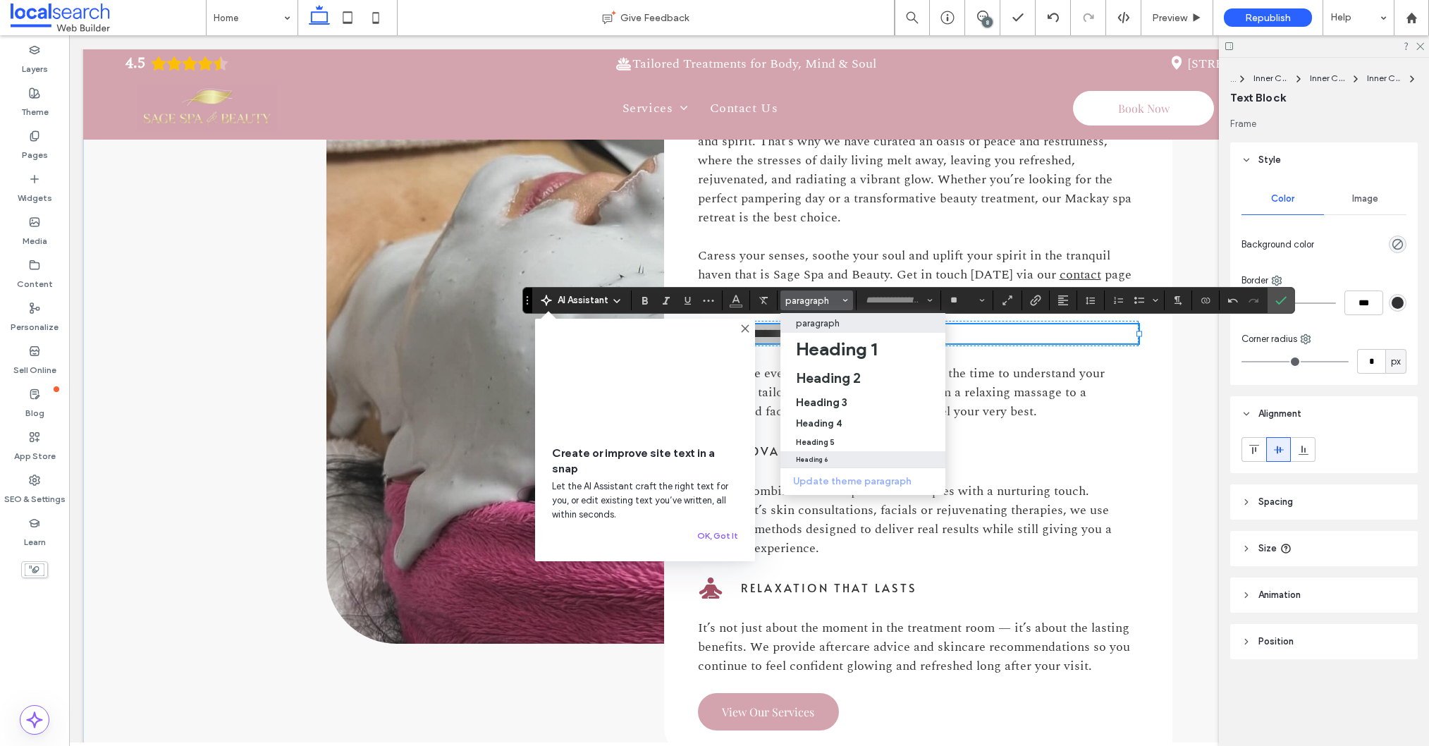
click at [823, 461] on h6 "Heading 6" at bounding box center [812, 459] width 32 height 7
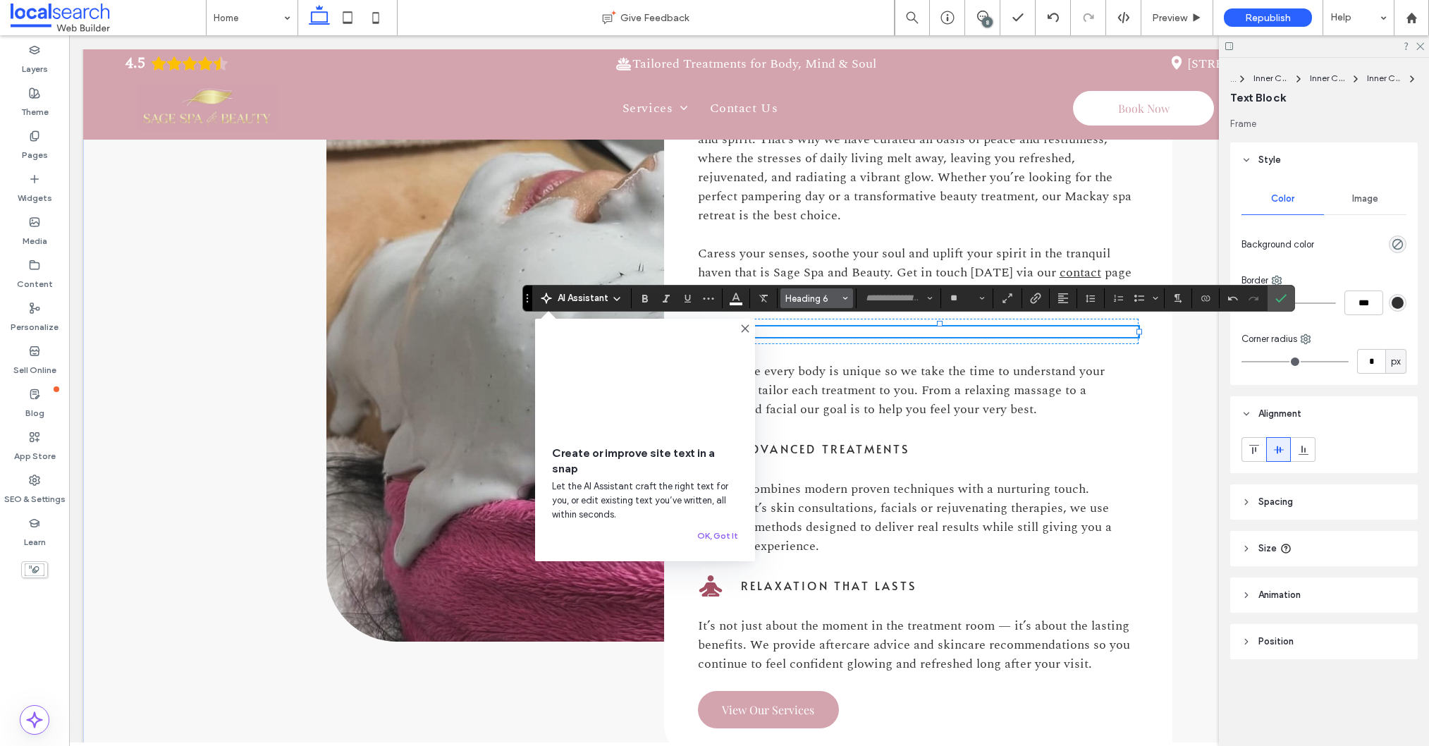
click at [826, 300] on span "Heading 6" at bounding box center [812, 298] width 55 height 11
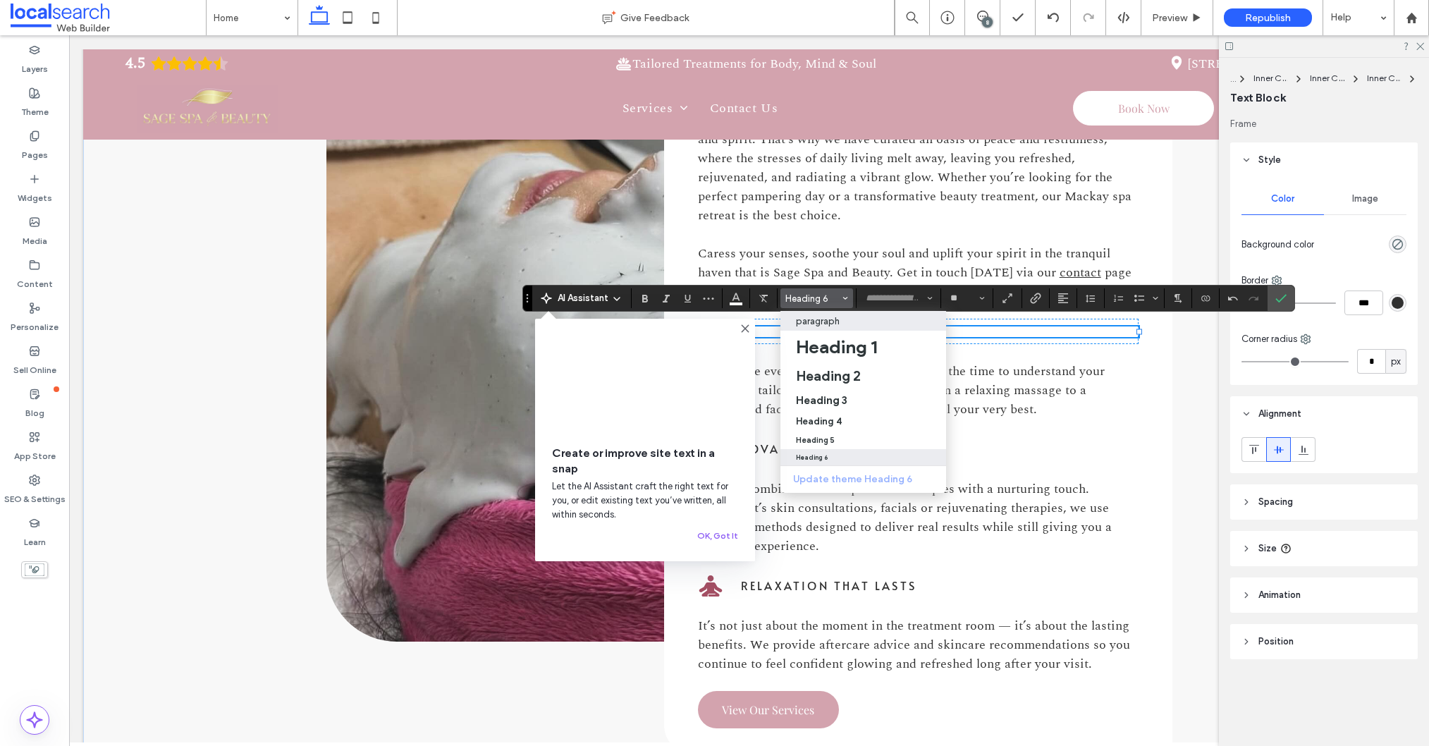
drag, startPoint x: 759, startPoint y: 289, endPoint x: 828, endPoint y: 321, distance: 75.7
click at [828, 321] on p "paragraph" at bounding box center [818, 321] width 44 height 11
type input "**"
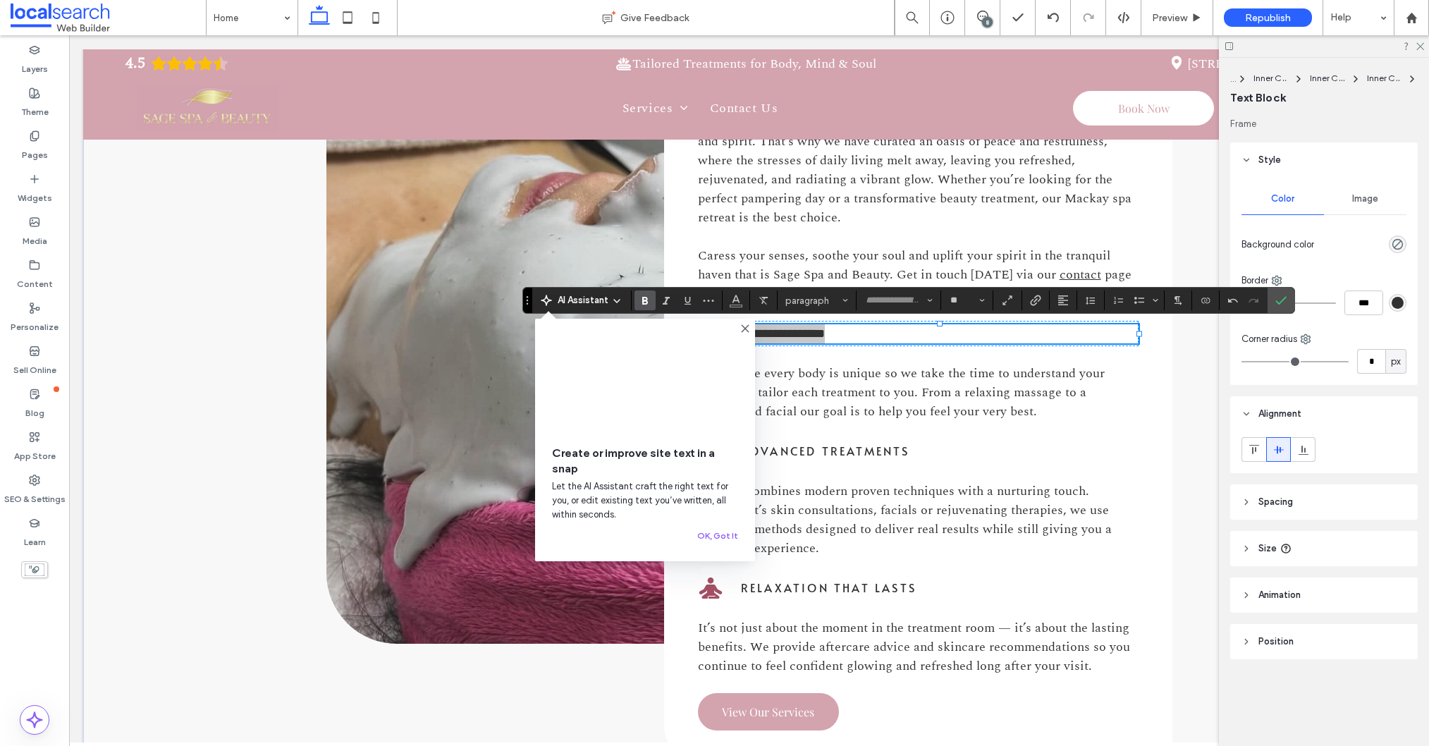
click at [649, 301] on icon "Bold" at bounding box center [644, 300] width 11 height 11
type input "********"
click at [974, 302] on input "**" at bounding box center [962, 300] width 27 height 11
type input "**"
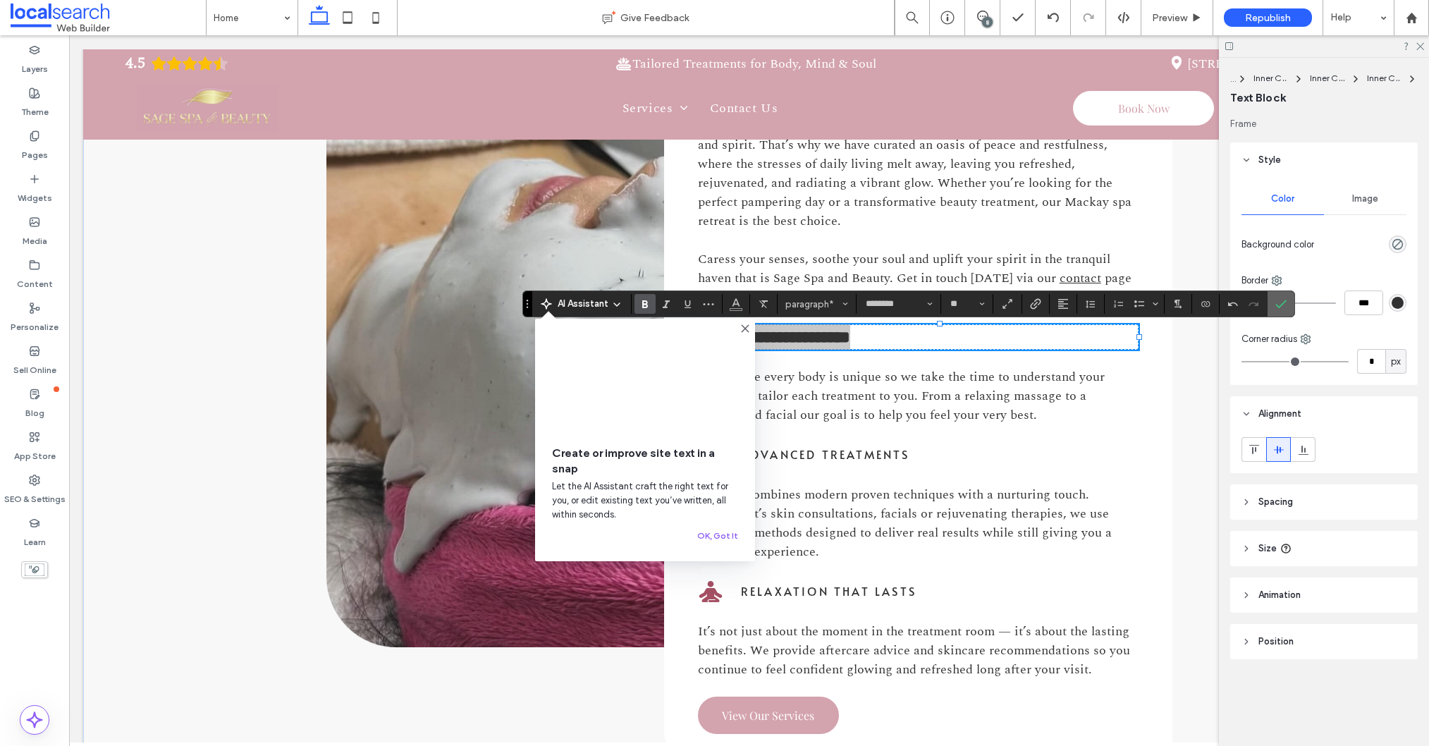
click at [1273, 307] on label "Confirm" at bounding box center [1280, 303] width 21 height 25
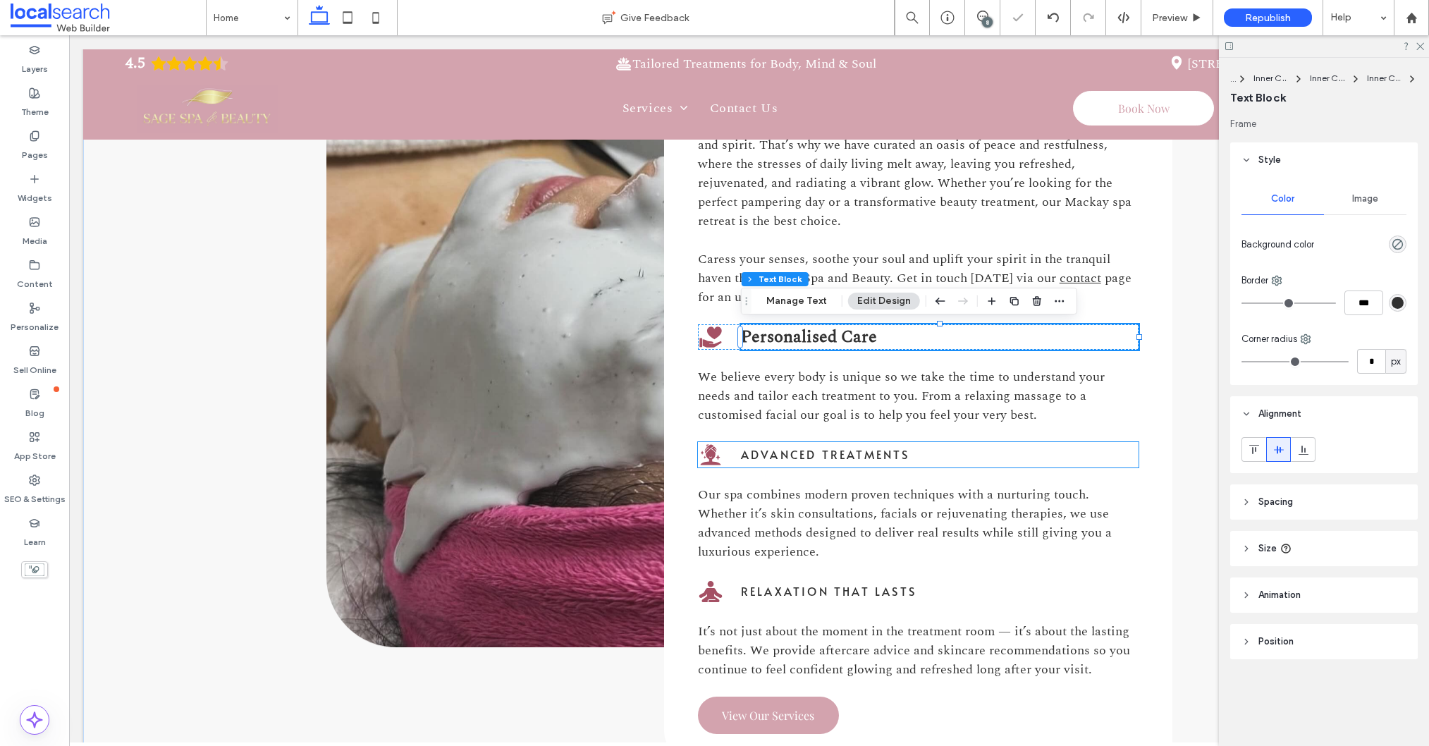
click at [792, 455] on span "Advanced Treatments" at bounding box center [825, 454] width 169 height 16
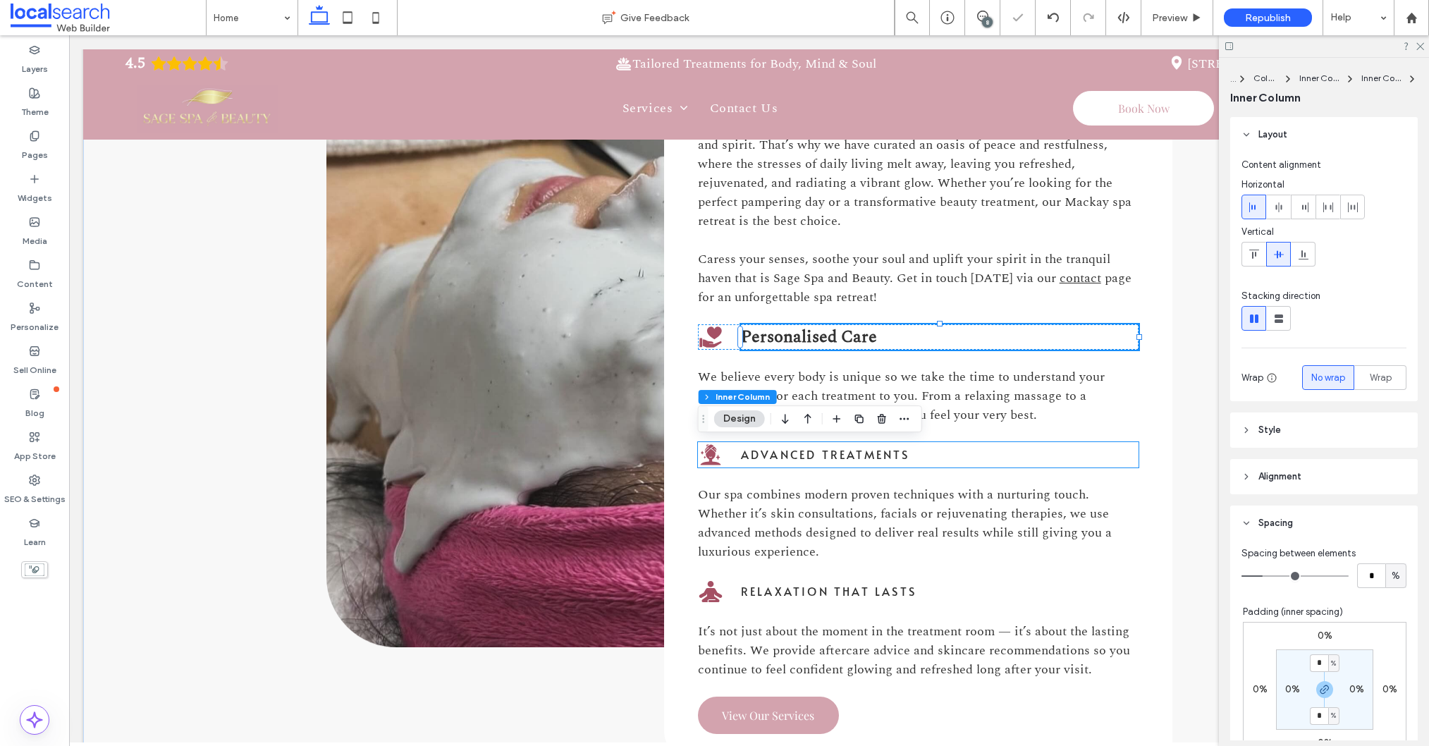
click at [792, 455] on span "Advanced Treatments" at bounding box center [825, 454] width 169 height 16
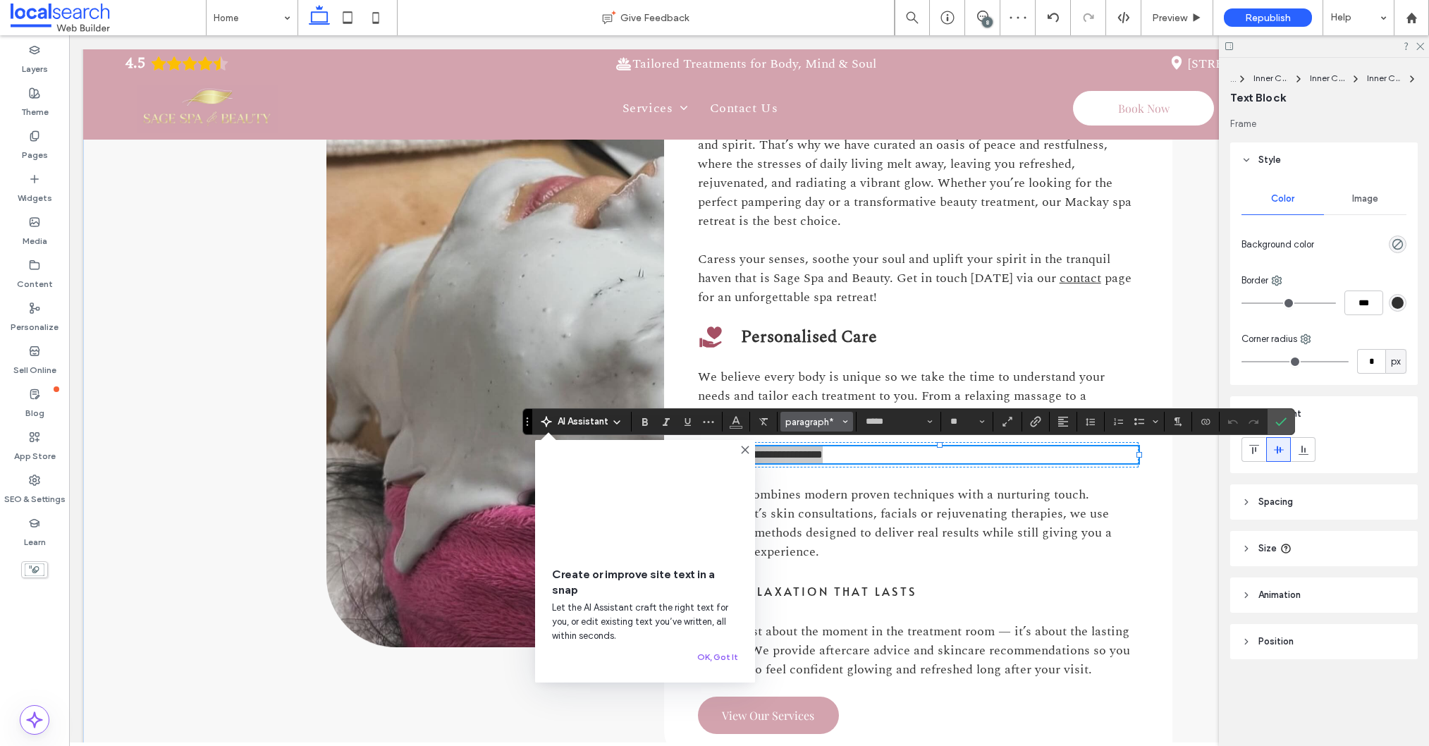
click at [843, 422] on icon "Styles" at bounding box center [845, 422] width 6 height 6
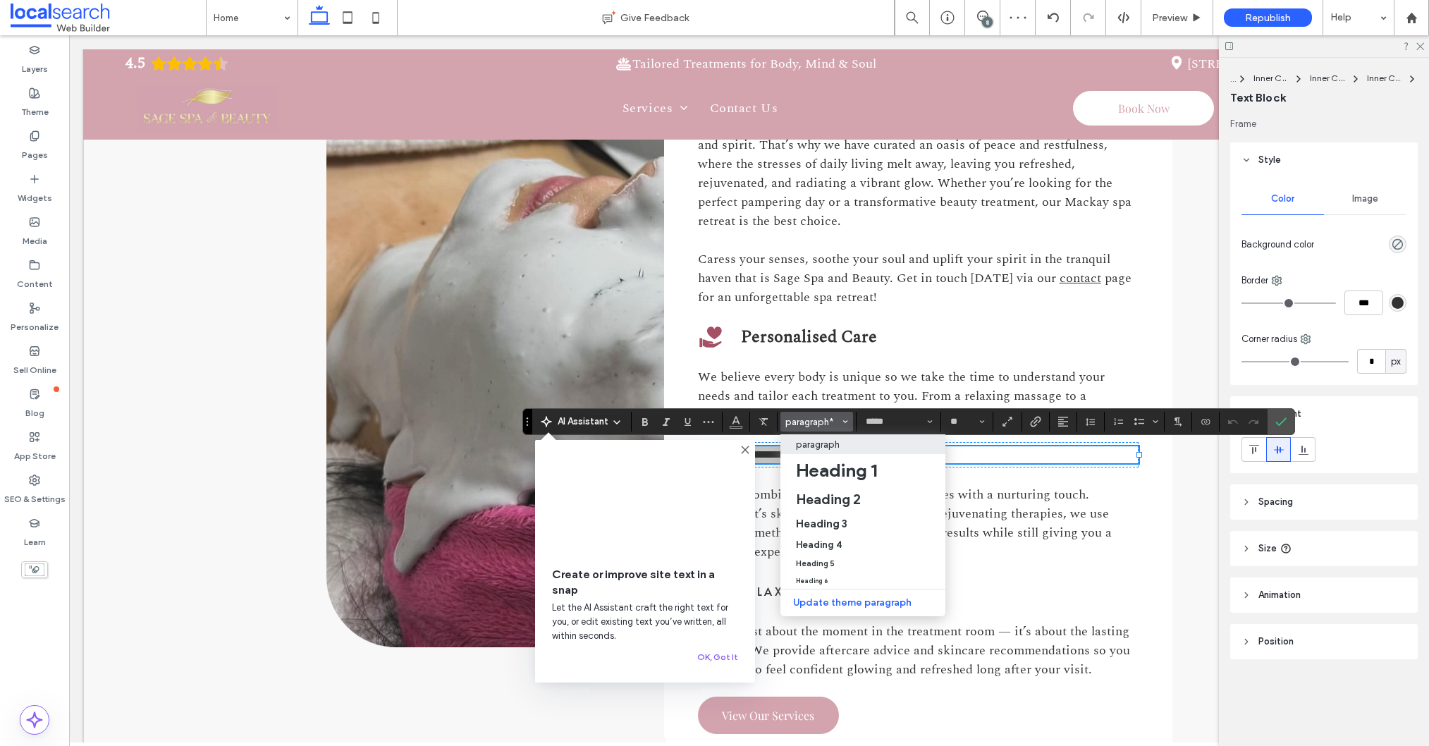
click at [828, 444] on p "paragraph" at bounding box center [818, 444] width 44 height 11
type input "**"
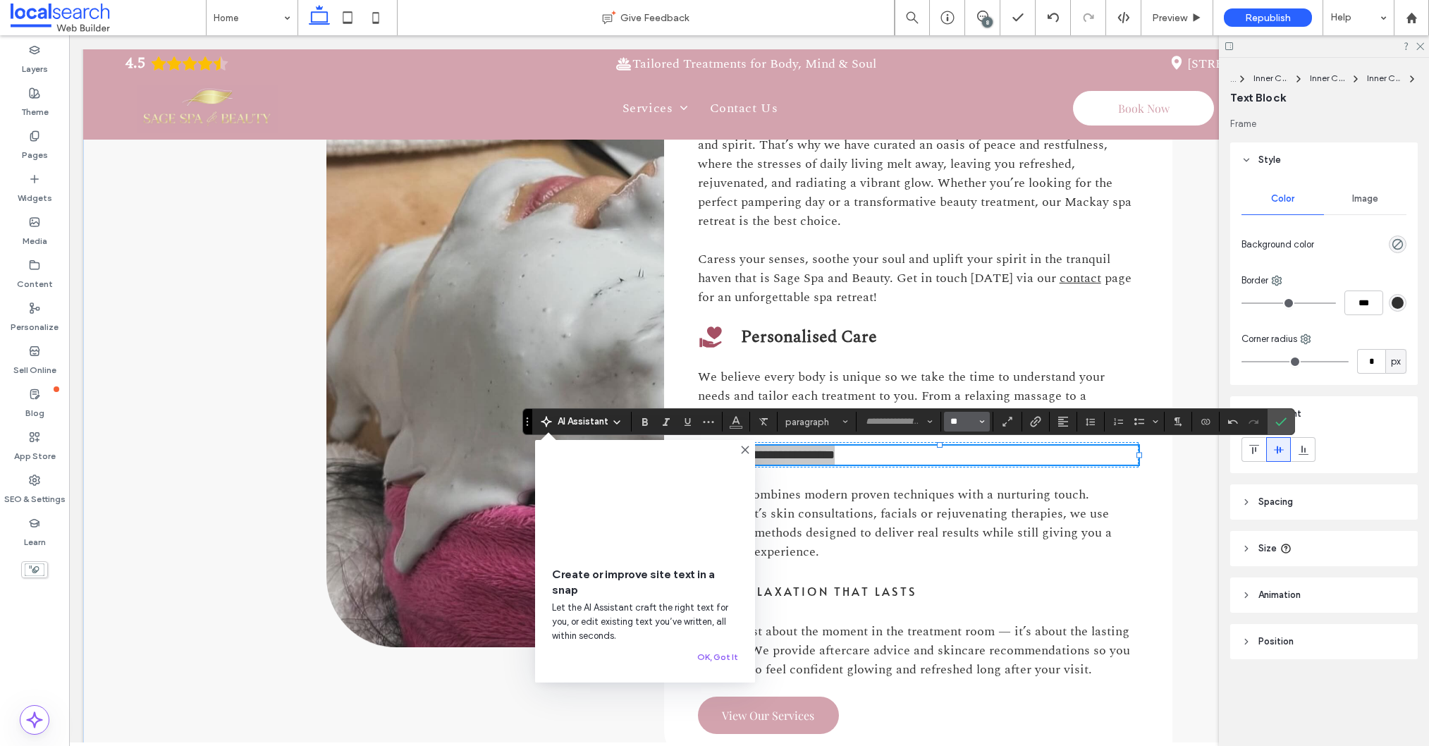
click at [964, 422] on input "**" at bounding box center [962, 421] width 27 height 11
type input "**"
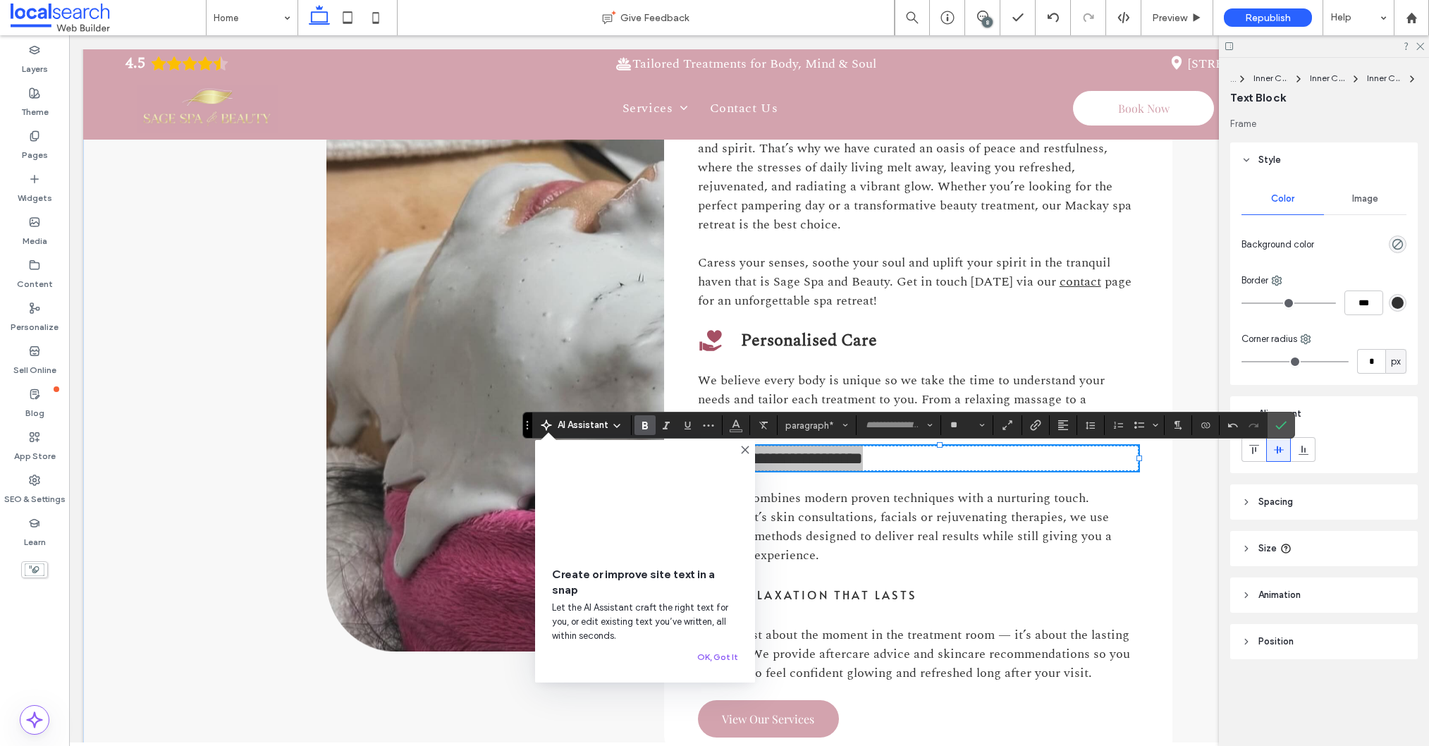
click at [639, 423] on icon "Bold" at bounding box center [644, 424] width 11 height 11
type input "********"
click at [1273, 424] on label "Confirm" at bounding box center [1280, 424] width 21 height 25
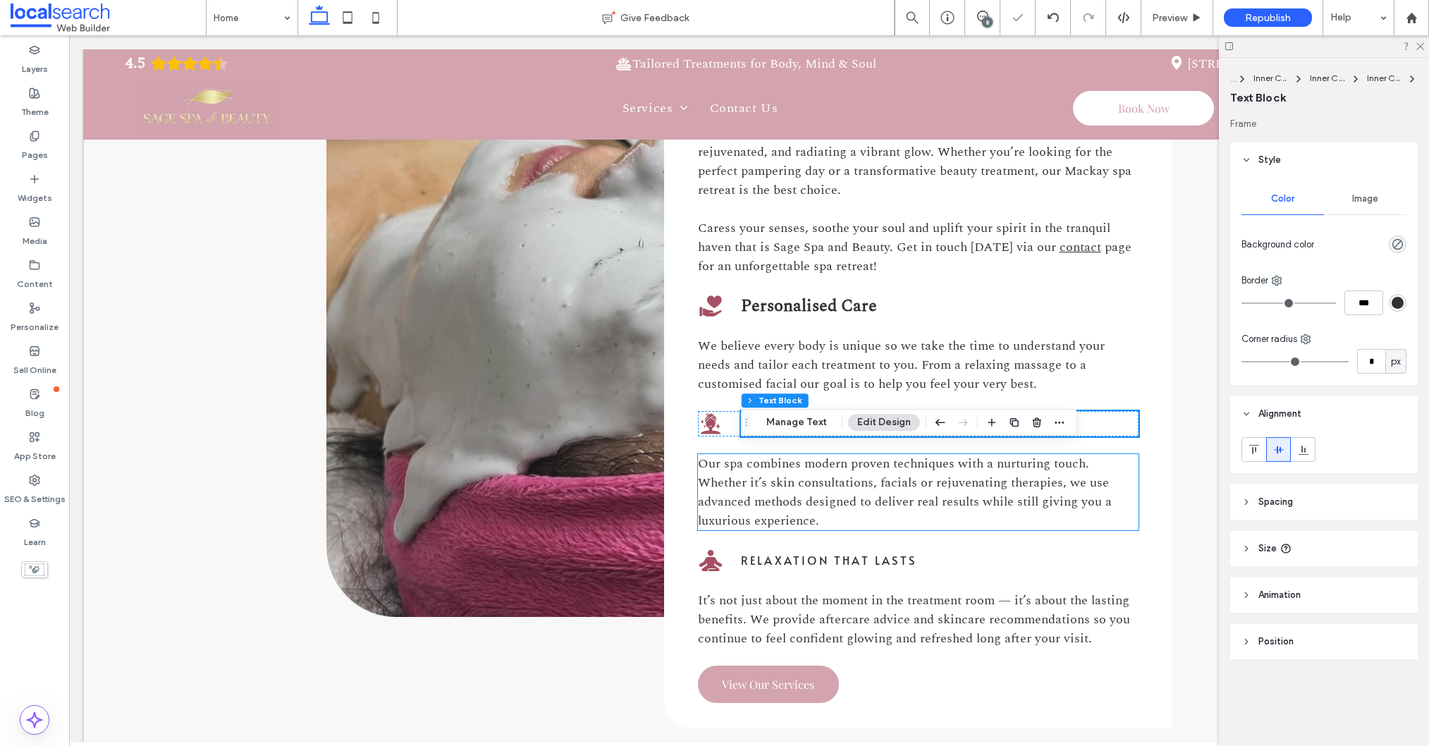
scroll to position [907, 0]
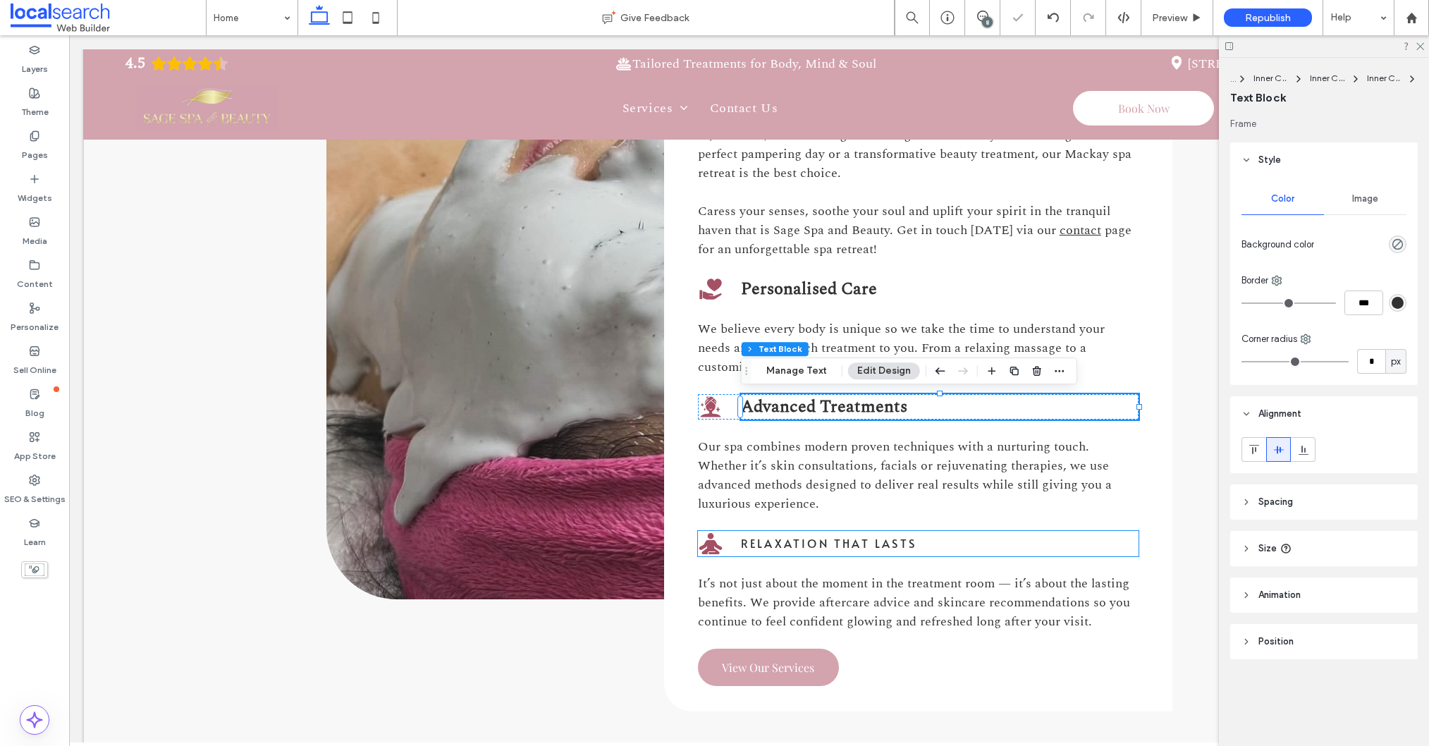
click at [816, 541] on span "Relaxation That Lasts" at bounding box center [829, 543] width 176 height 16
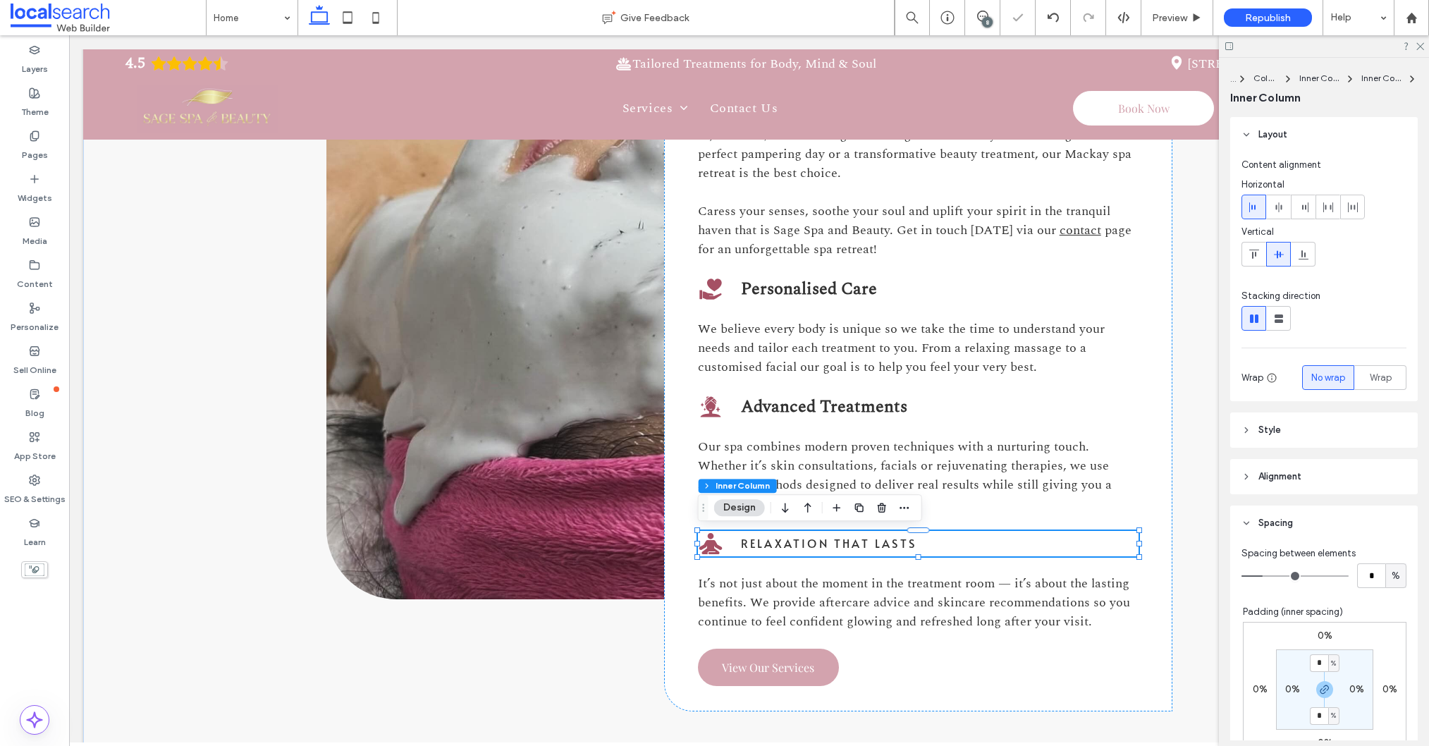
click at [816, 541] on span "Relaxation That Lasts" at bounding box center [829, 543] width 176 height 16
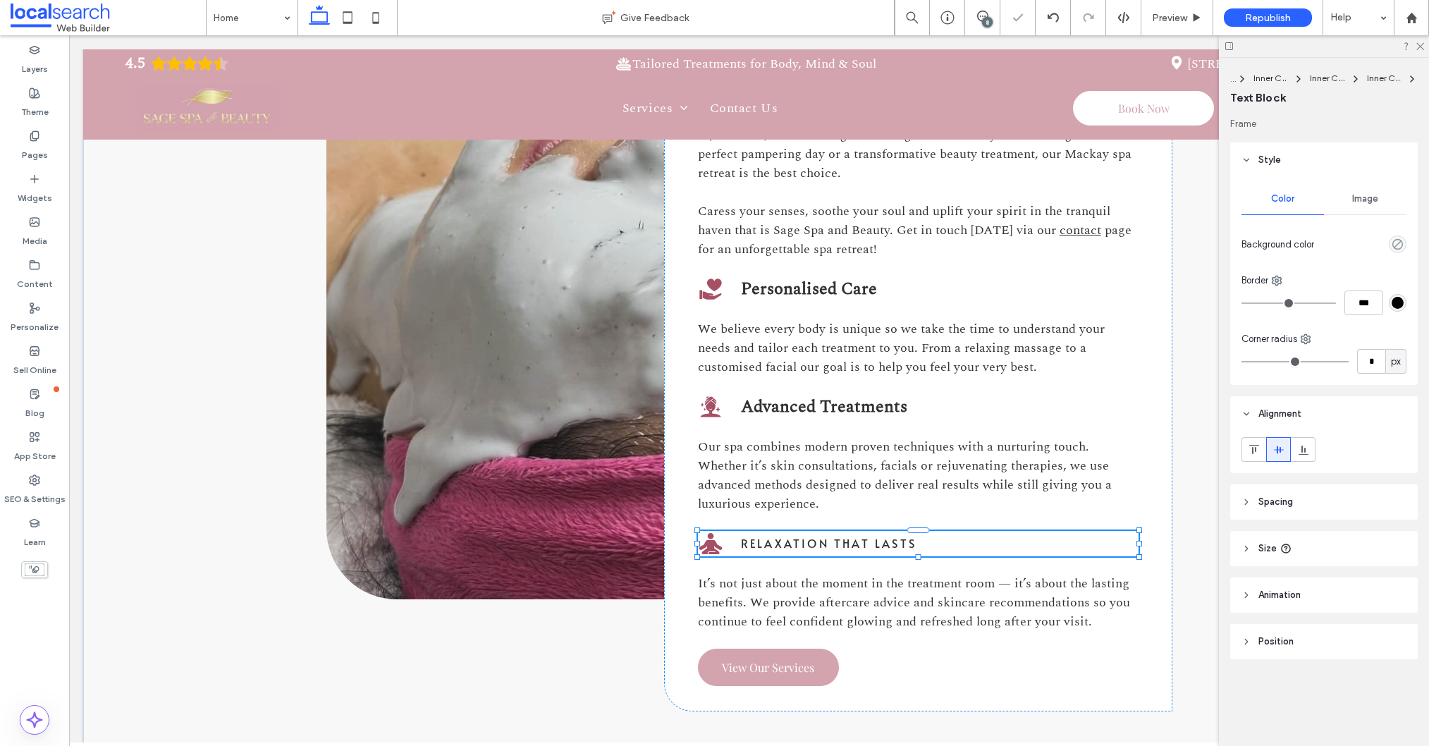
type input "*****"
type input "**"
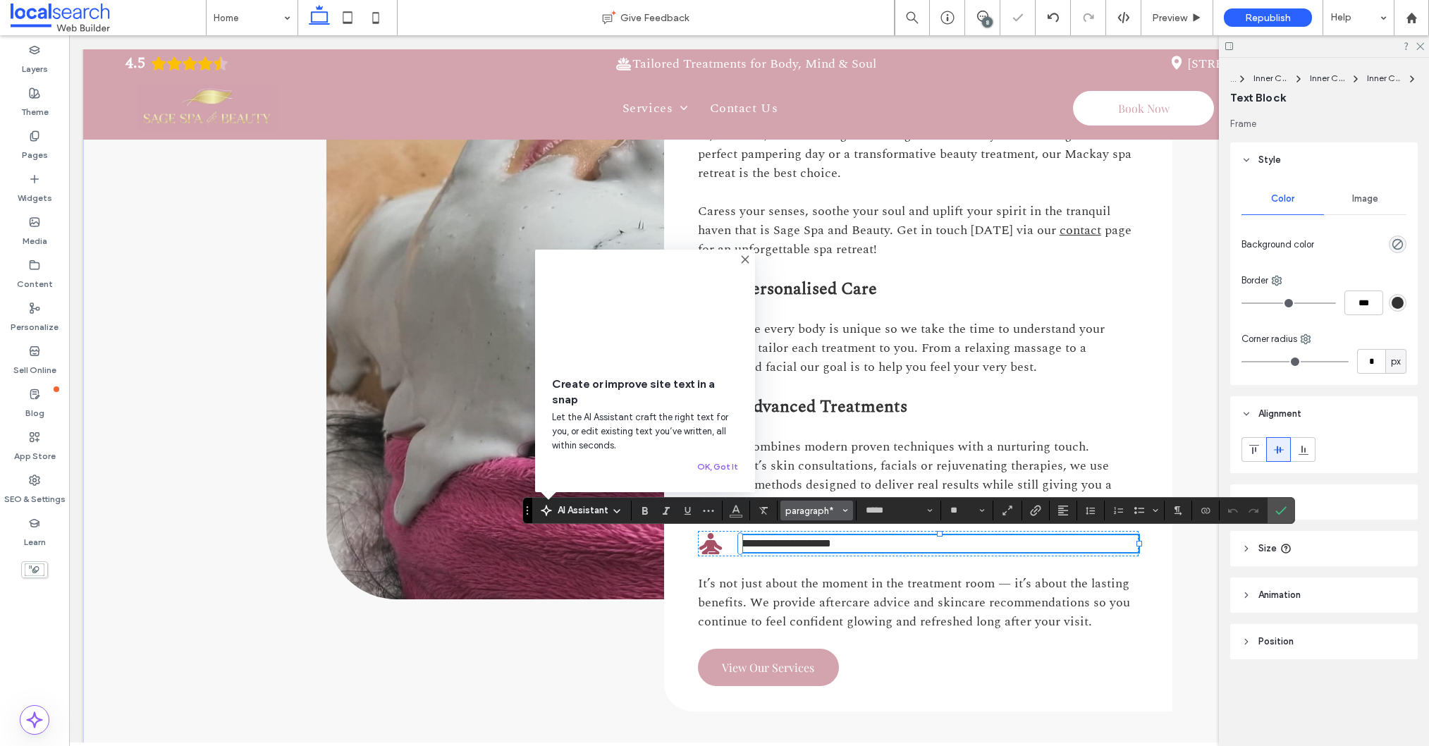
click at [820, 508] on span "paragraph*" at bounding box center [812, 510] width 55 height 11
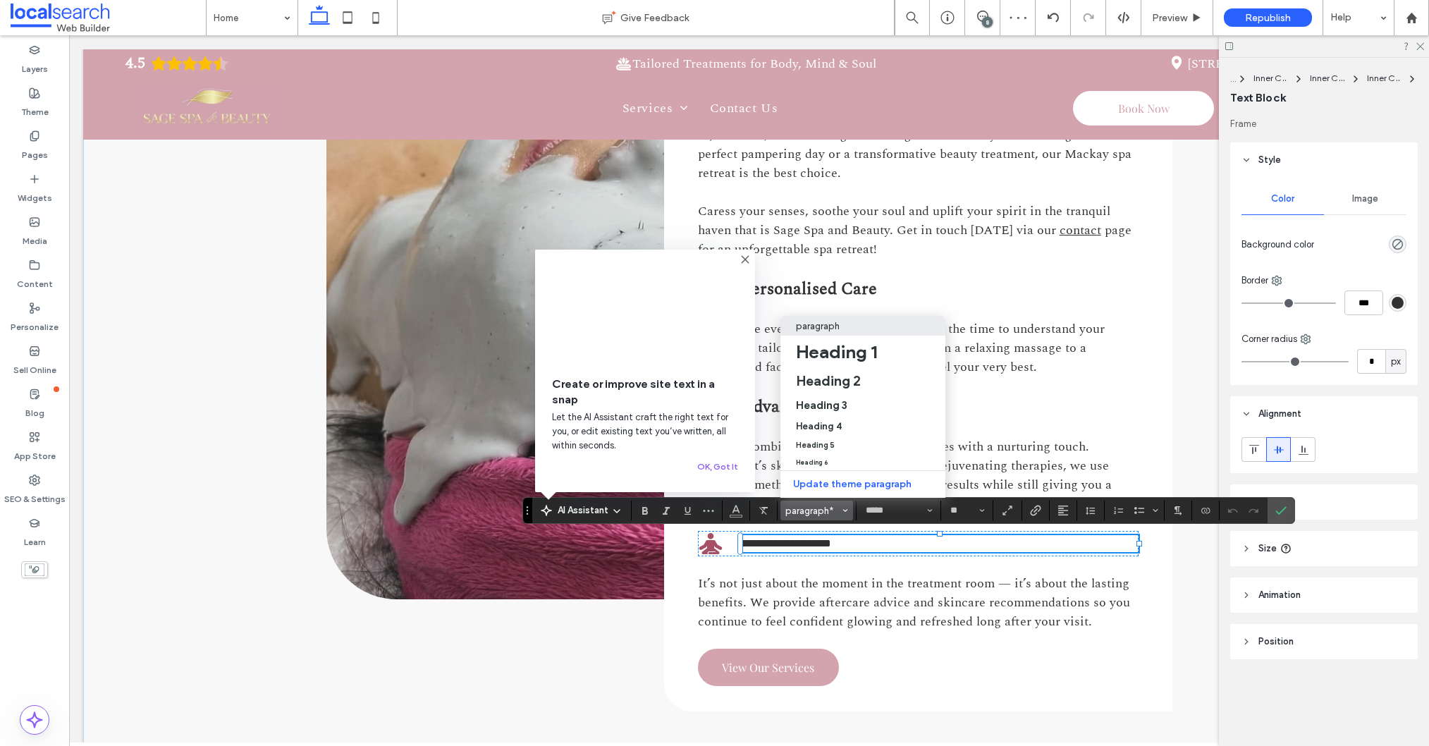
click at [845, 328] on div "paragraph" at bounding box center [863, 326] width 134 height 11
type input "**"
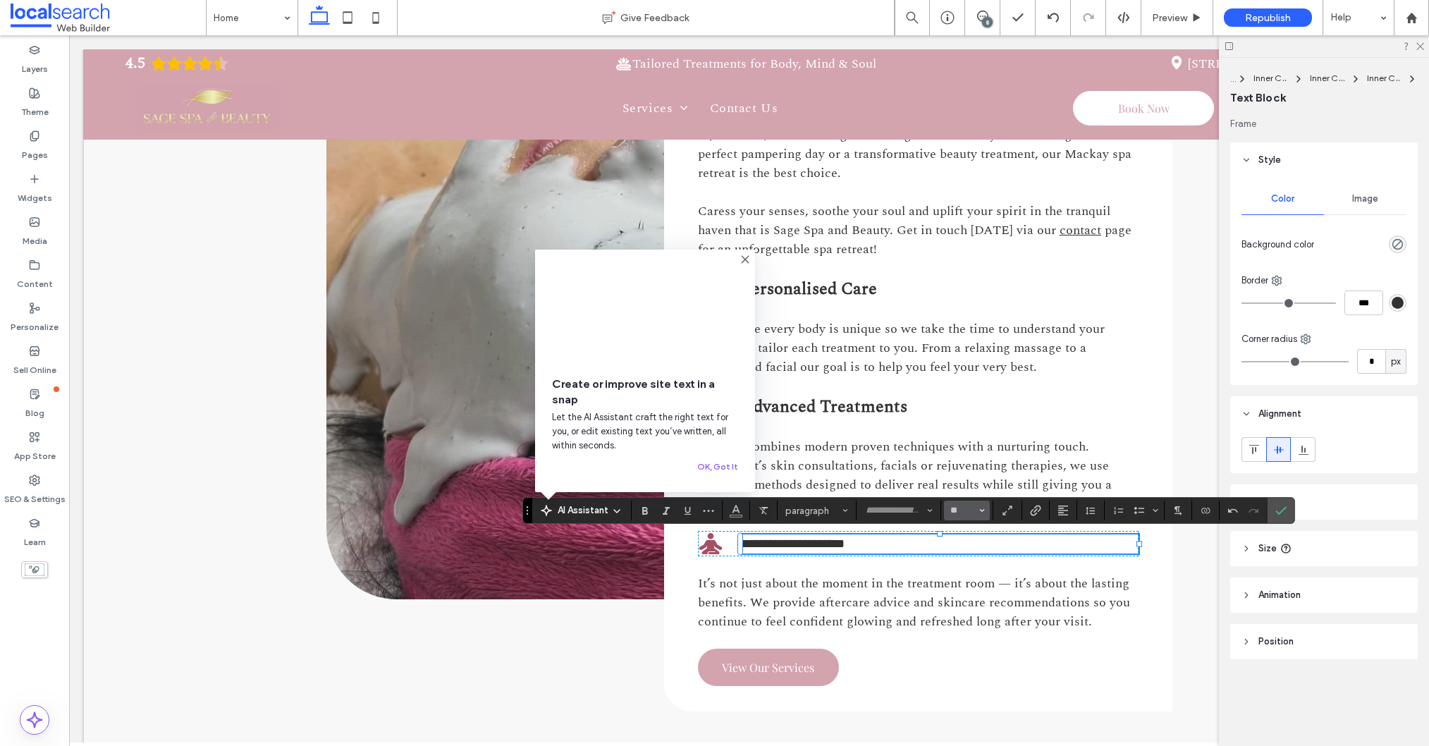
click at [959, 510] on input "**" at bounding box center [962, 510] width 27 height 11
type input "**"
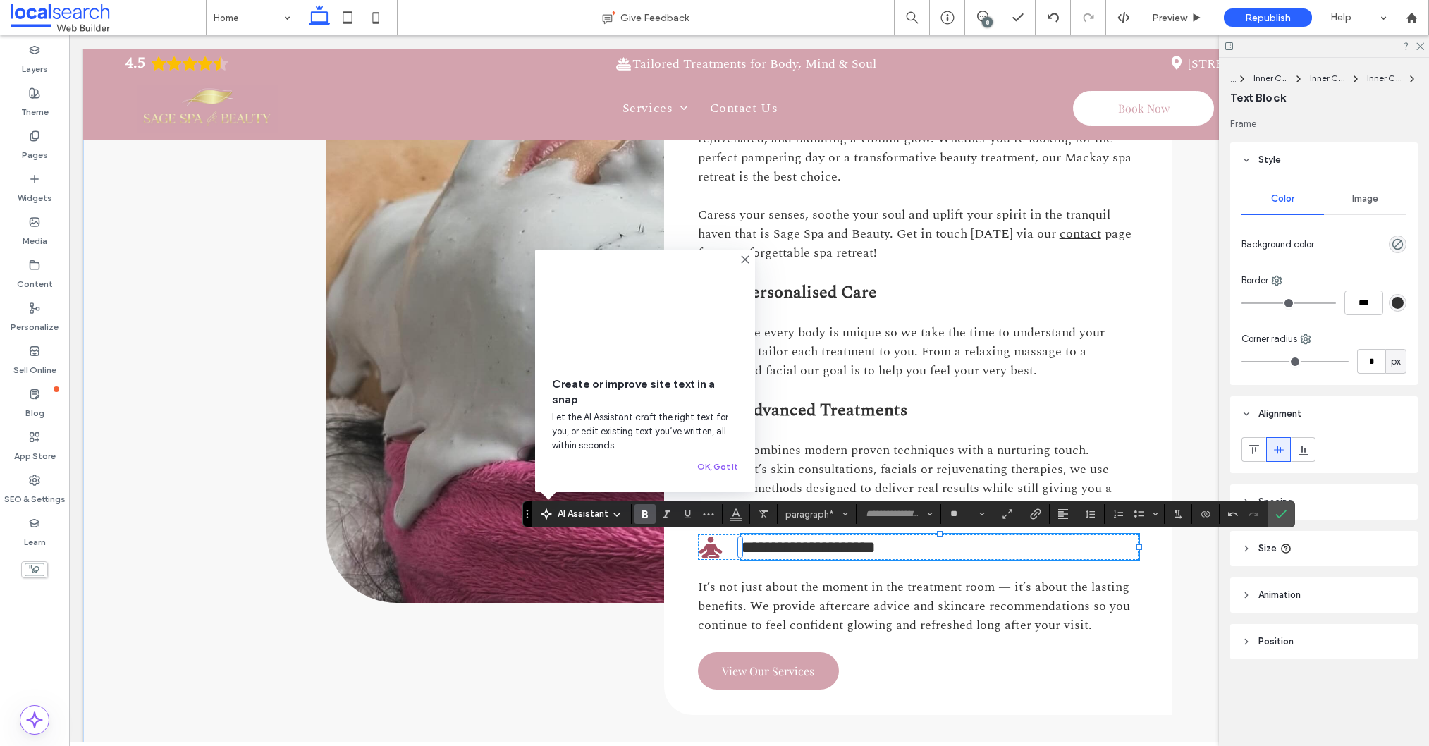
click at [649, 510] on icon "Bold" at bounding box center [644, 513] width 11 height 11
type input "********"
click at [1274, 513] on label "Confirm" at bounding box center [1280, 513] width 21 height 25
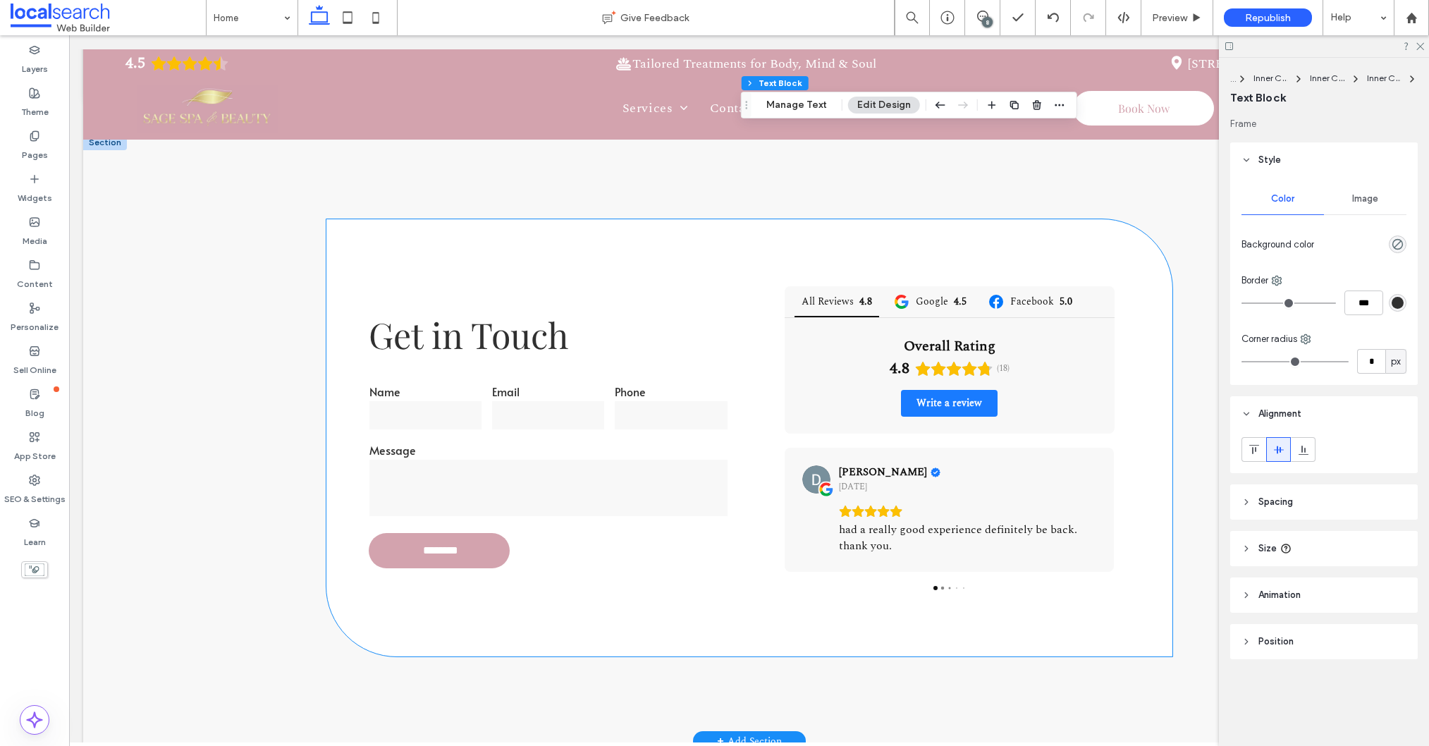
scroll to position [2450, 0]
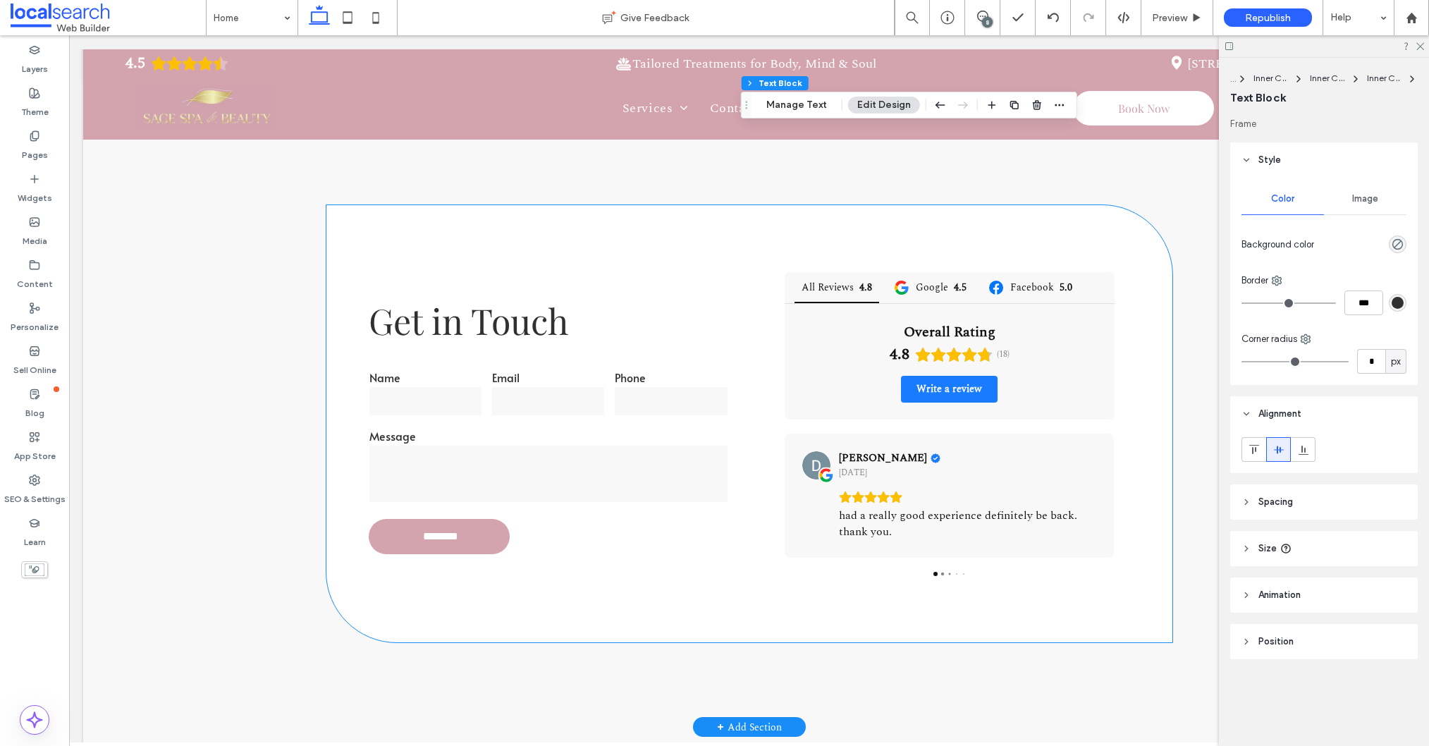
click at [445, 417] on div "Name" at bounding box center [425, 393] width 123 height 59
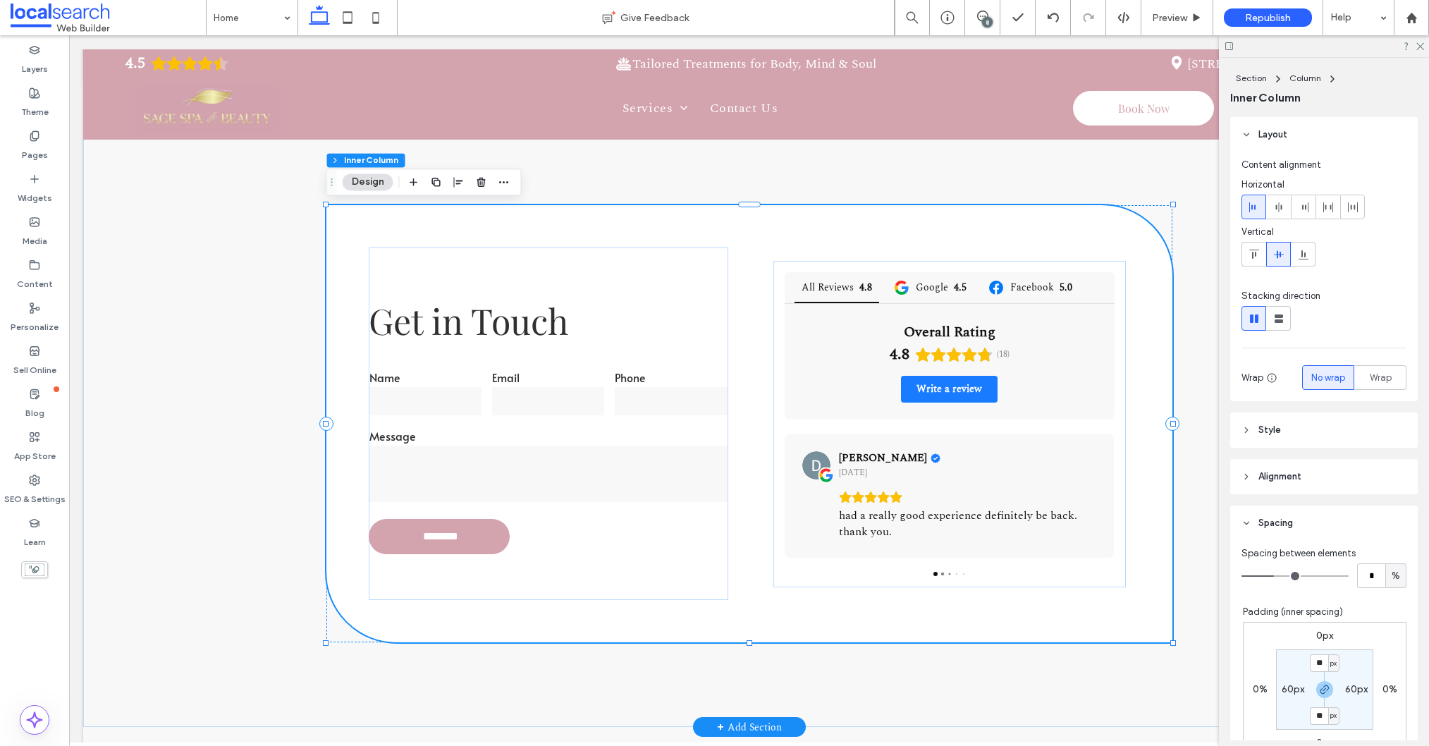
click at [445, 417] on div "Name" at bounding box center [425, 393] width 123 height 59
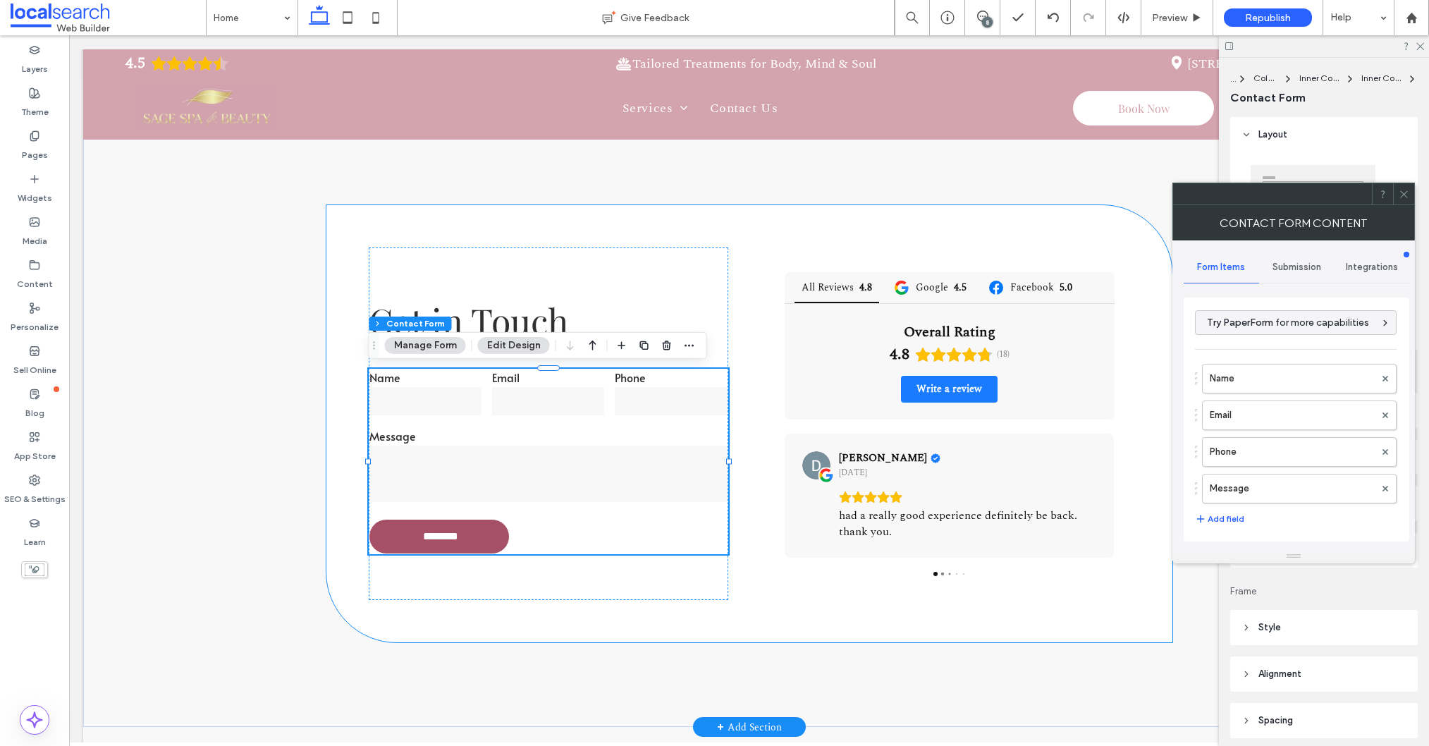
type input "*"
type input "***"
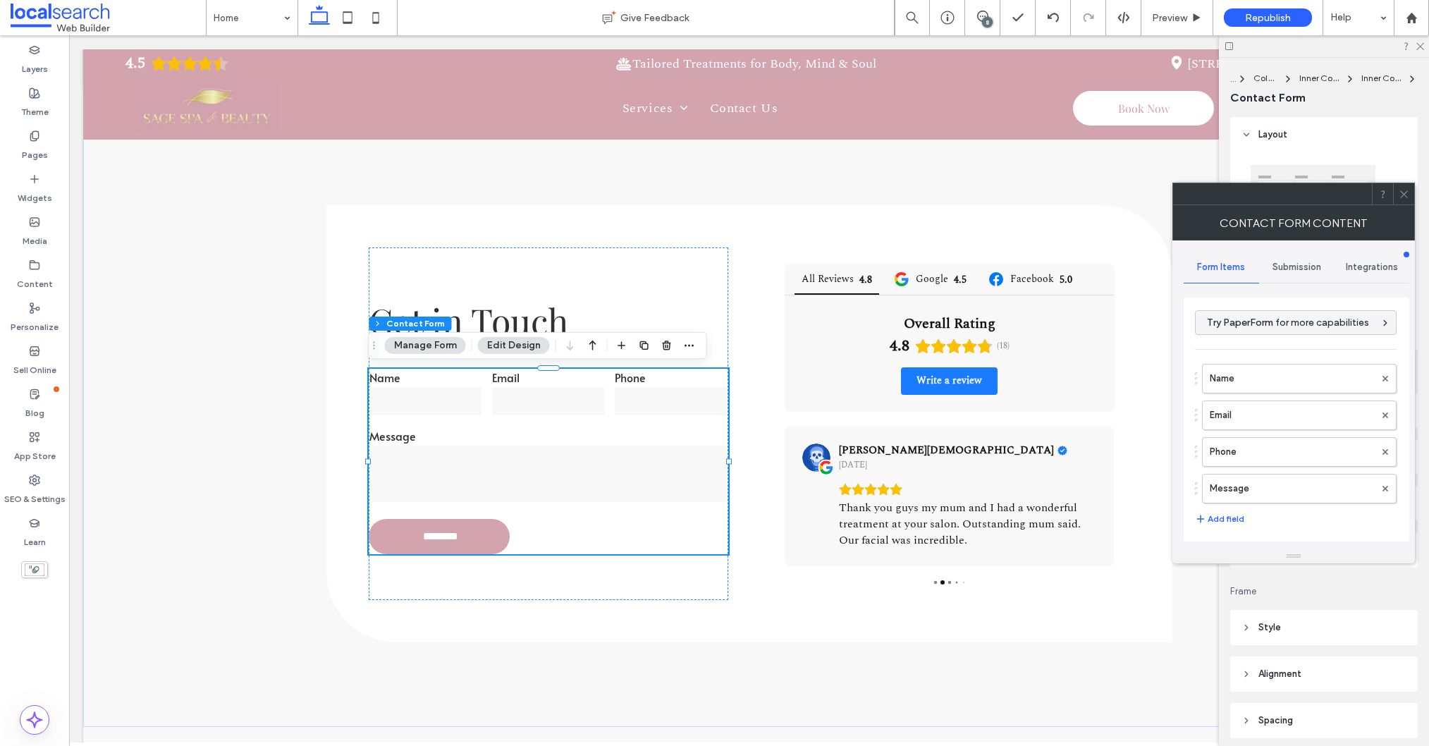
click at [1402, 194] on icon at bounding box center [1404, 194] width 11 height 11
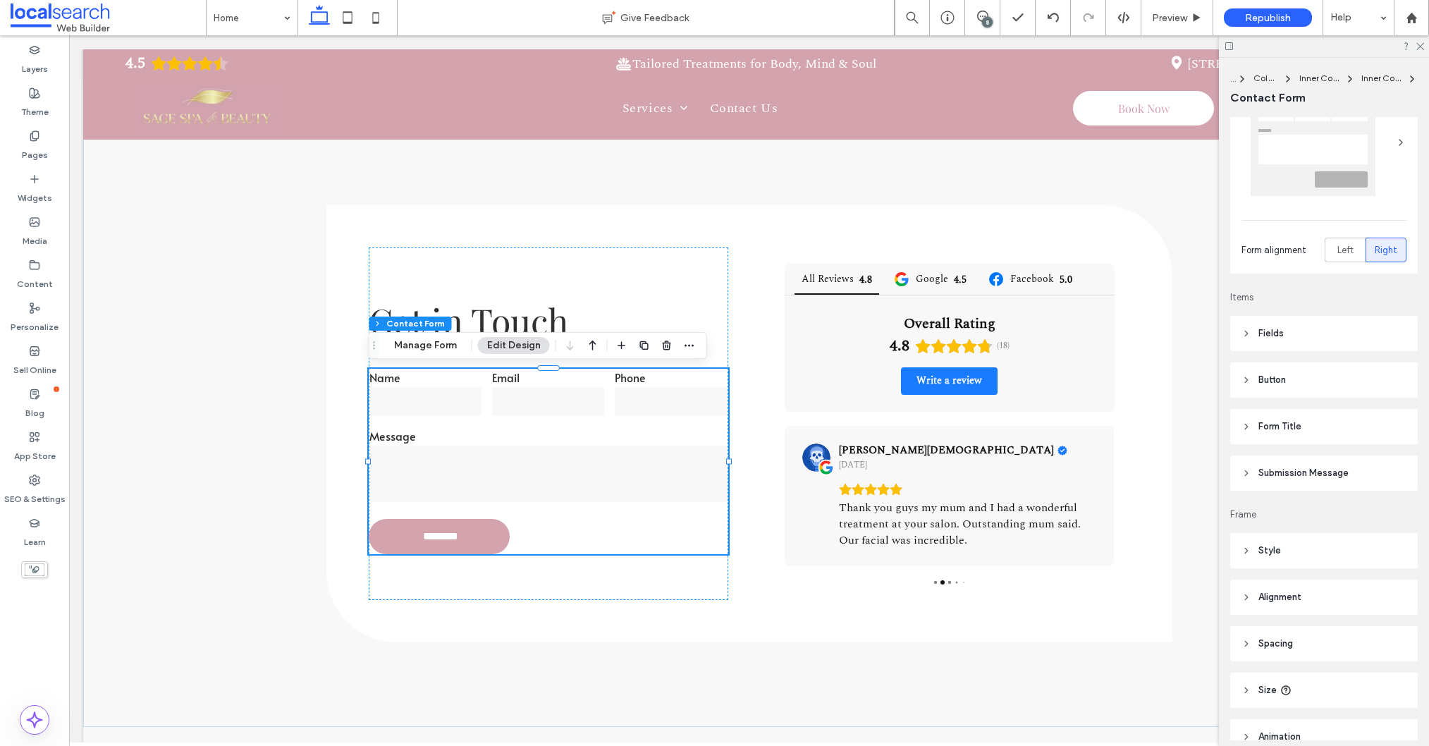
scroll to position [106, 0]
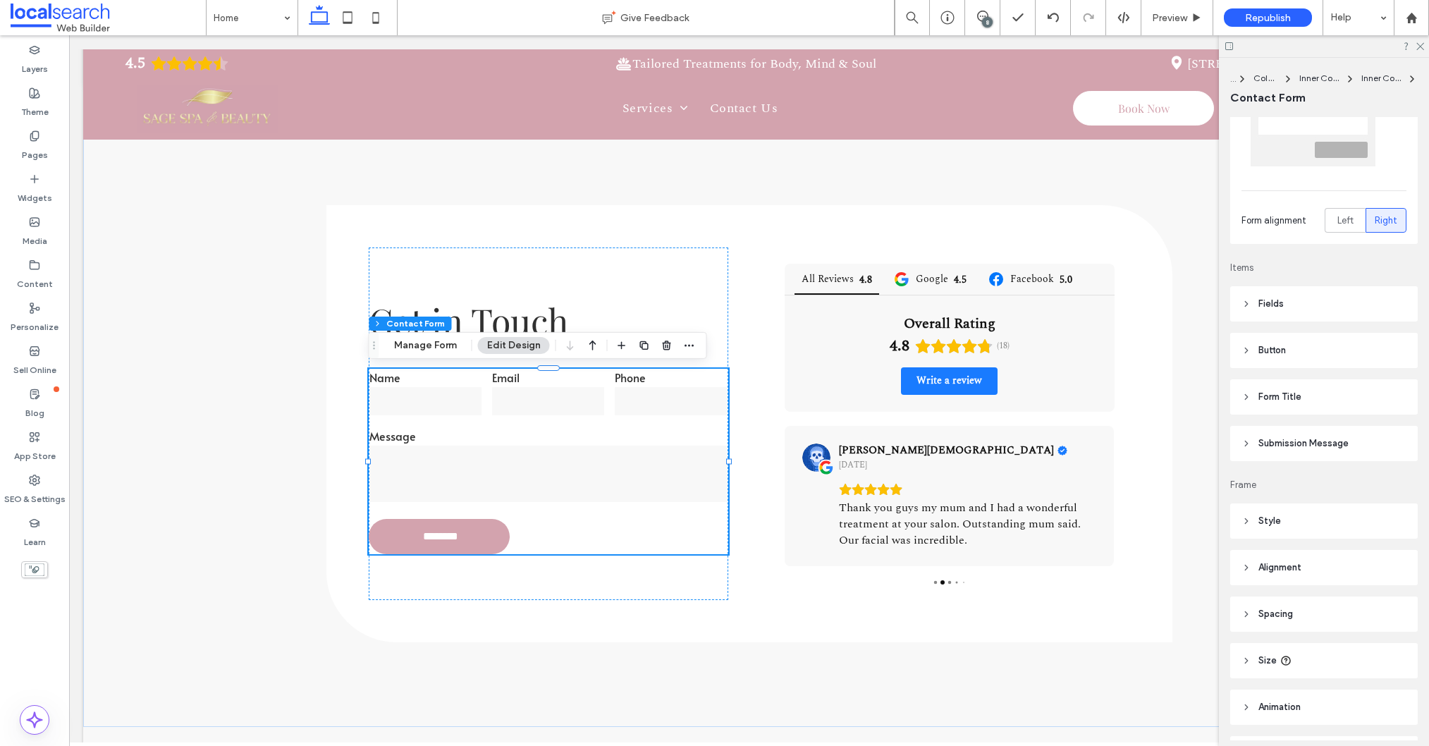
click at [1305, 406] on header "Form Title" at bounding box center [1324, 396] width 188 height 35
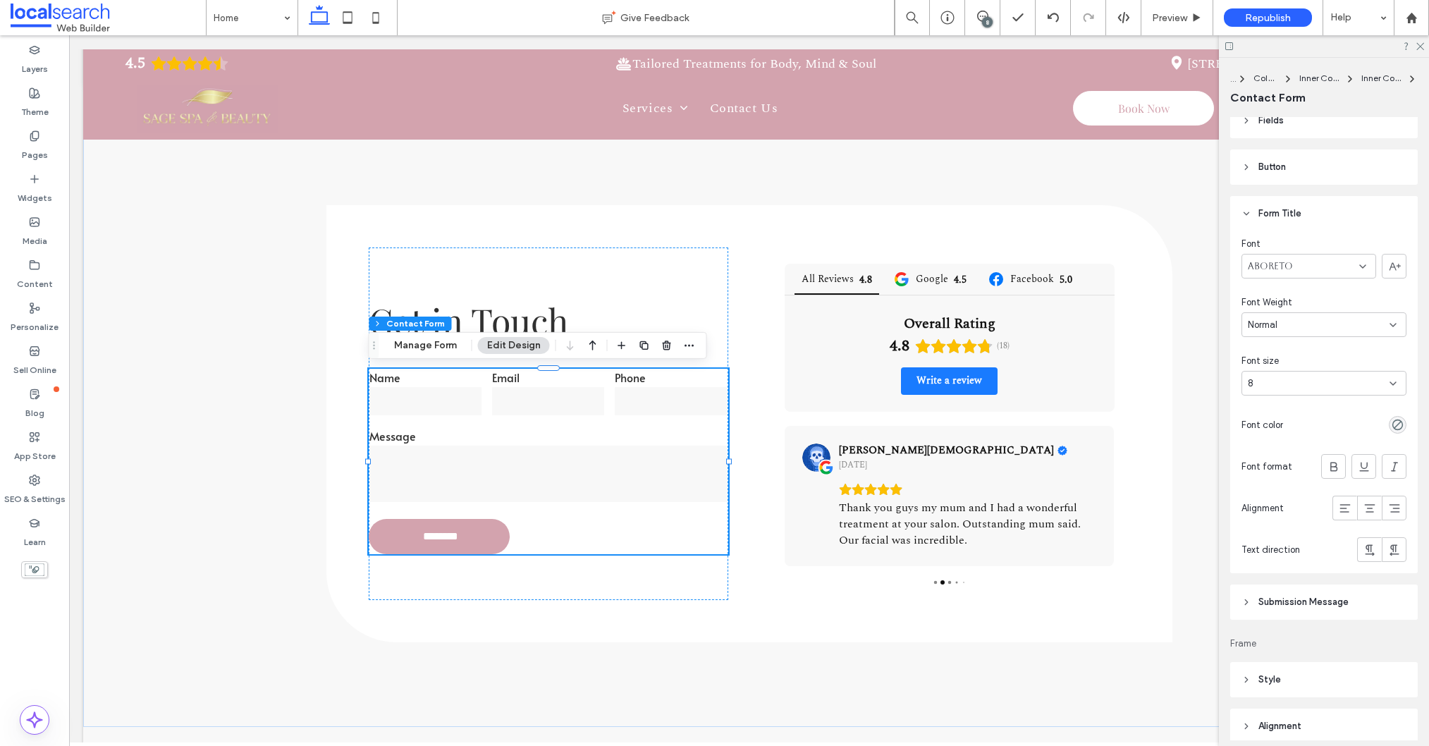
scroll to position [291, 0]
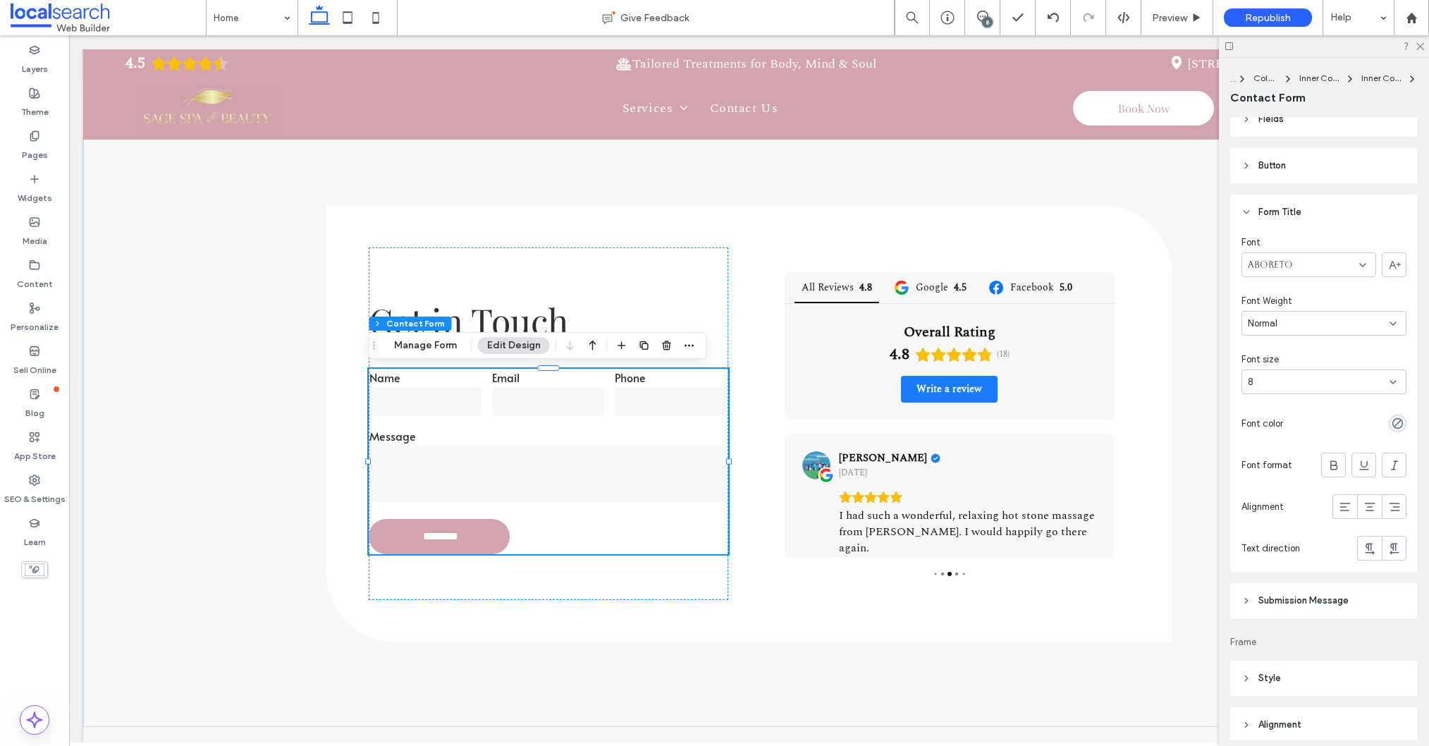
click at [1335, 271] on div "Aboreto" at bounding box center [1308, 264] width 135 height 25
click at [1282, 268] on span "Aboreto" at bounding box center [1270, 265] width 45 height 14
click at [1270, 267] on span "Aboreto" at bounding box center [1270, 265] width 45 height 14
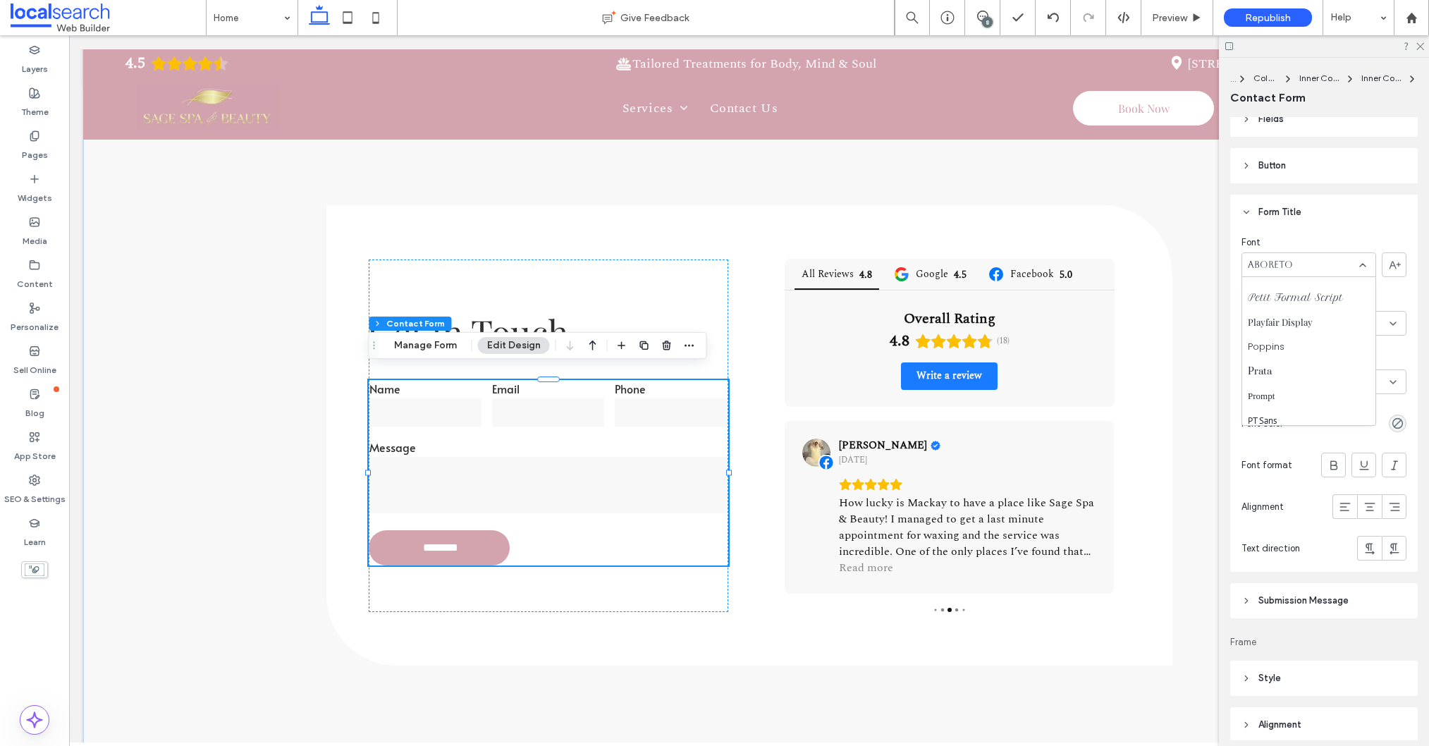
scroll to position [1005, 0]
click at [1311, 339] on span "Playfair Display" at bounding box center [1280, 345] width 65 height 14
click at [1311, 264] on div "Aboreto" at bounding box center [1308, 264] width 135 height 25
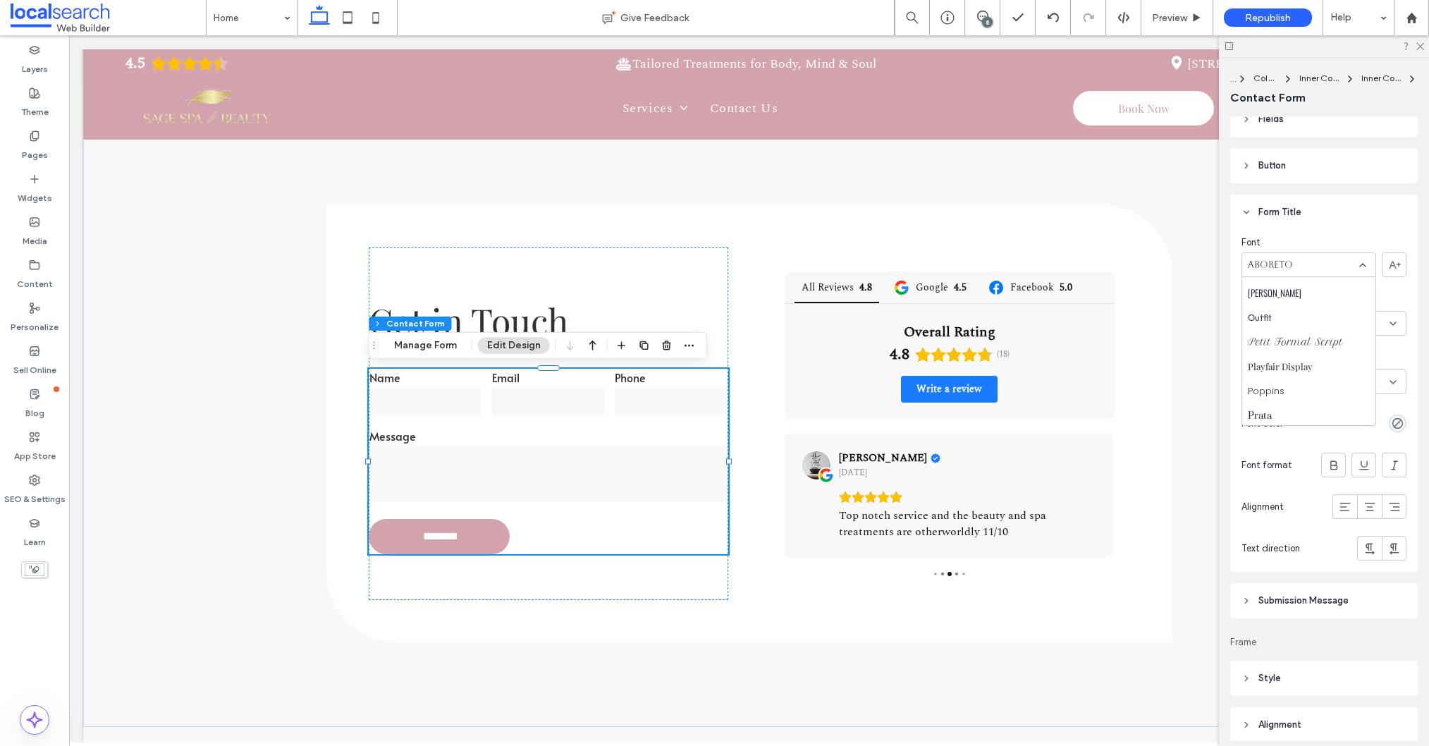
scroll to position [981, 0]
click at [1286, 376] on span "Playfair Display" at bounding box center [1280, 370] width 65 height 14
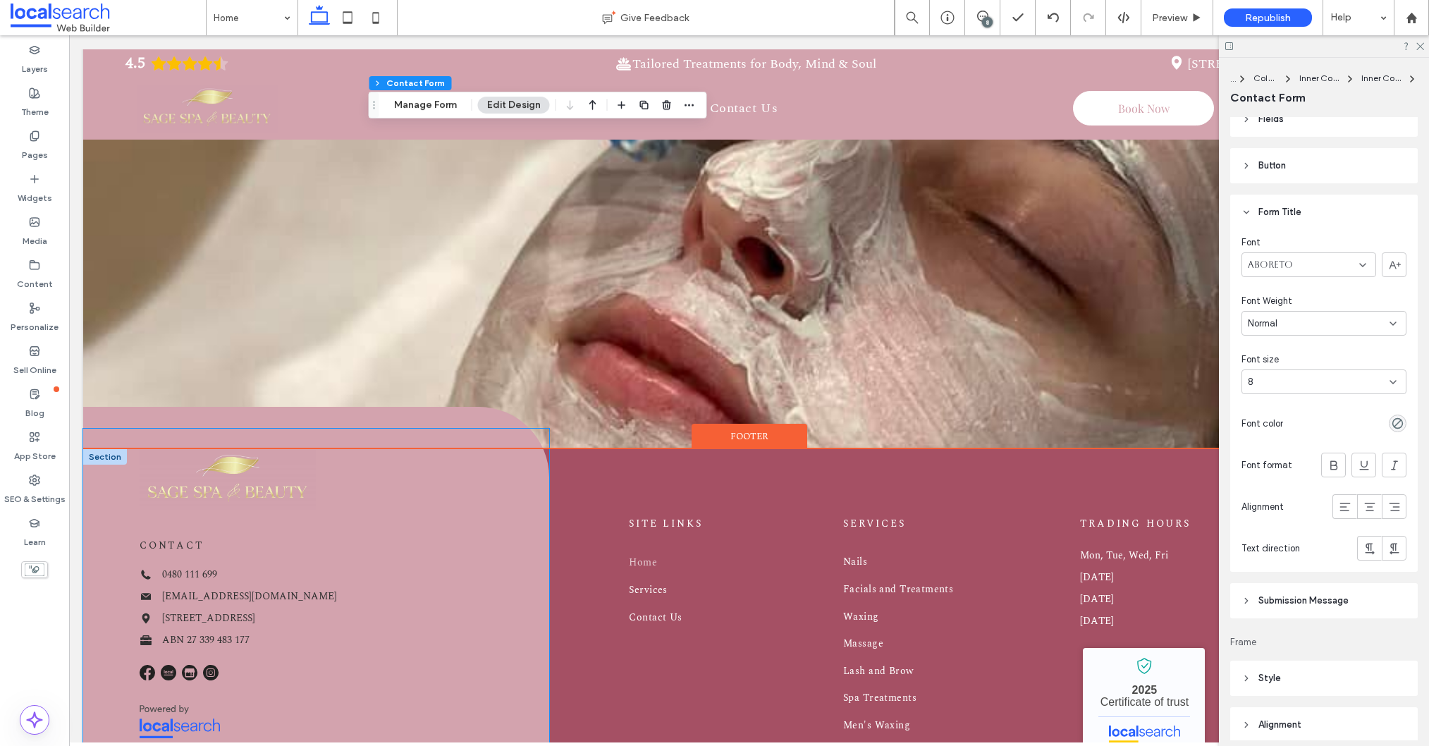
scroll to position [3886, 0]
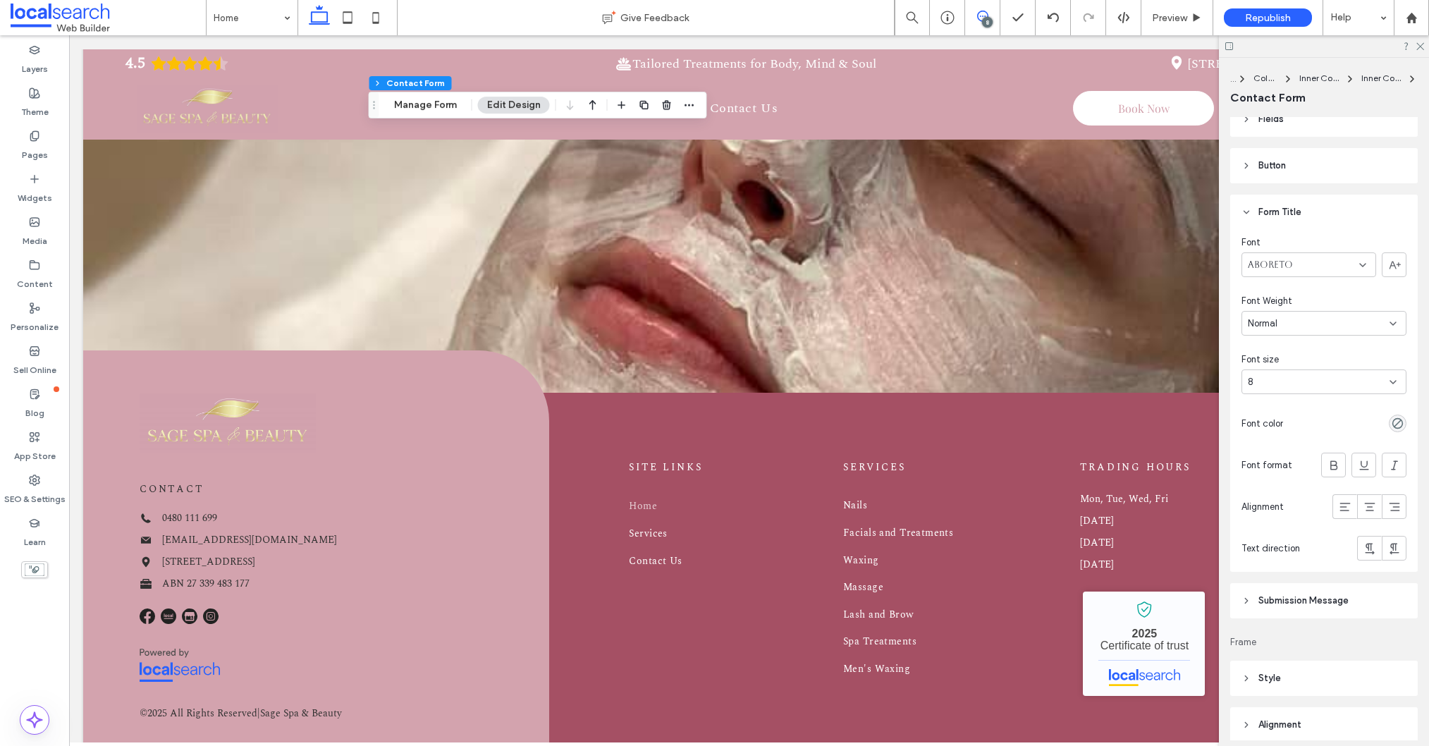
click at [979, 14] on icon at bounding box center [982, 16] width 11 height 11
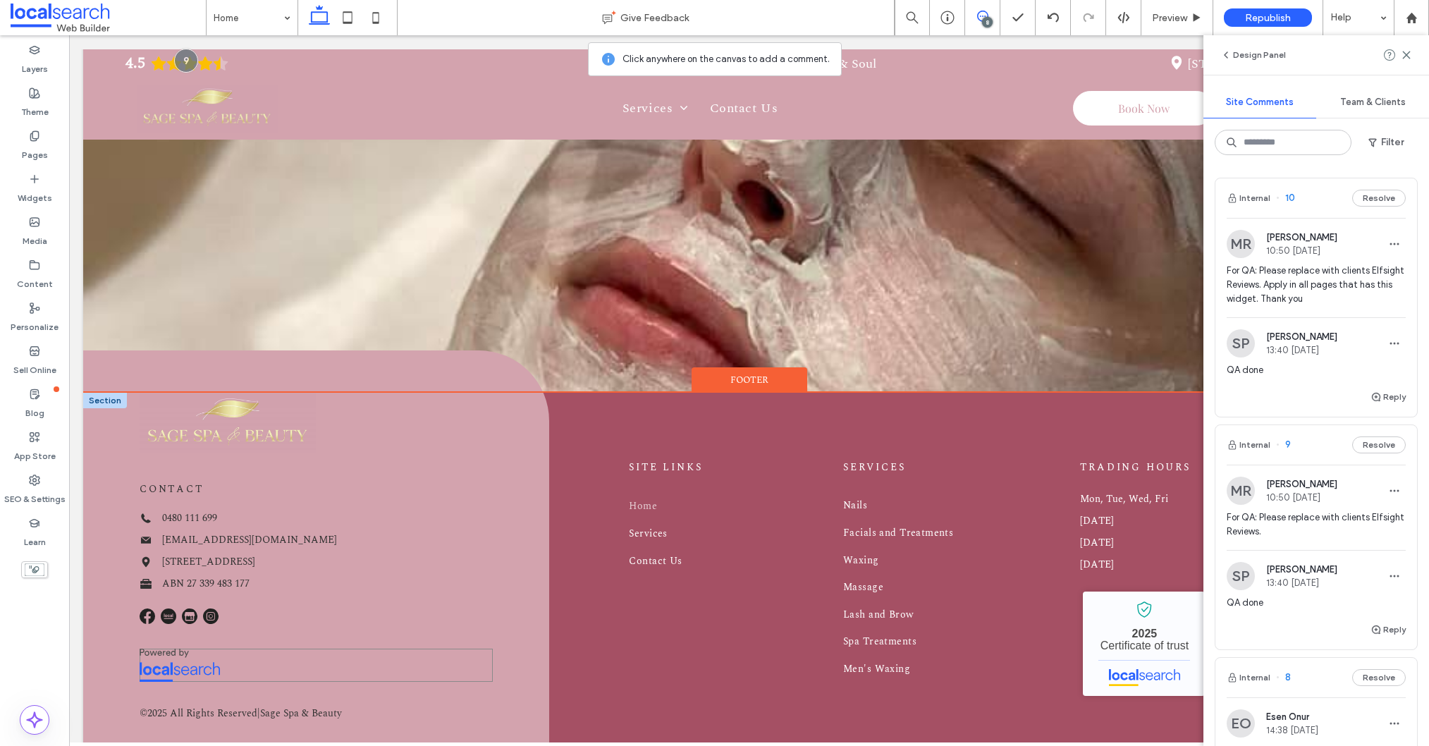
click at [233, 649] on div at bounding box center [316, 665] width 353 height 32
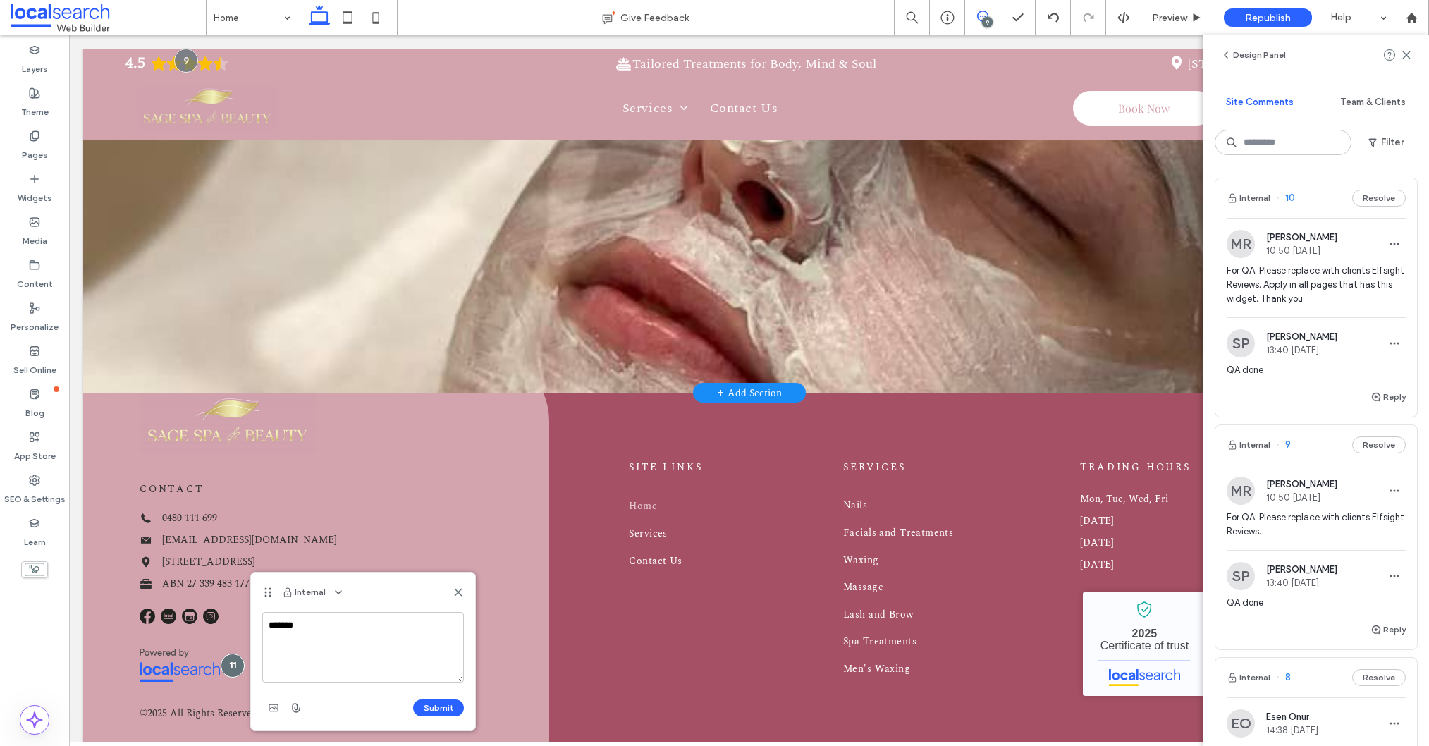
type textarea "******"
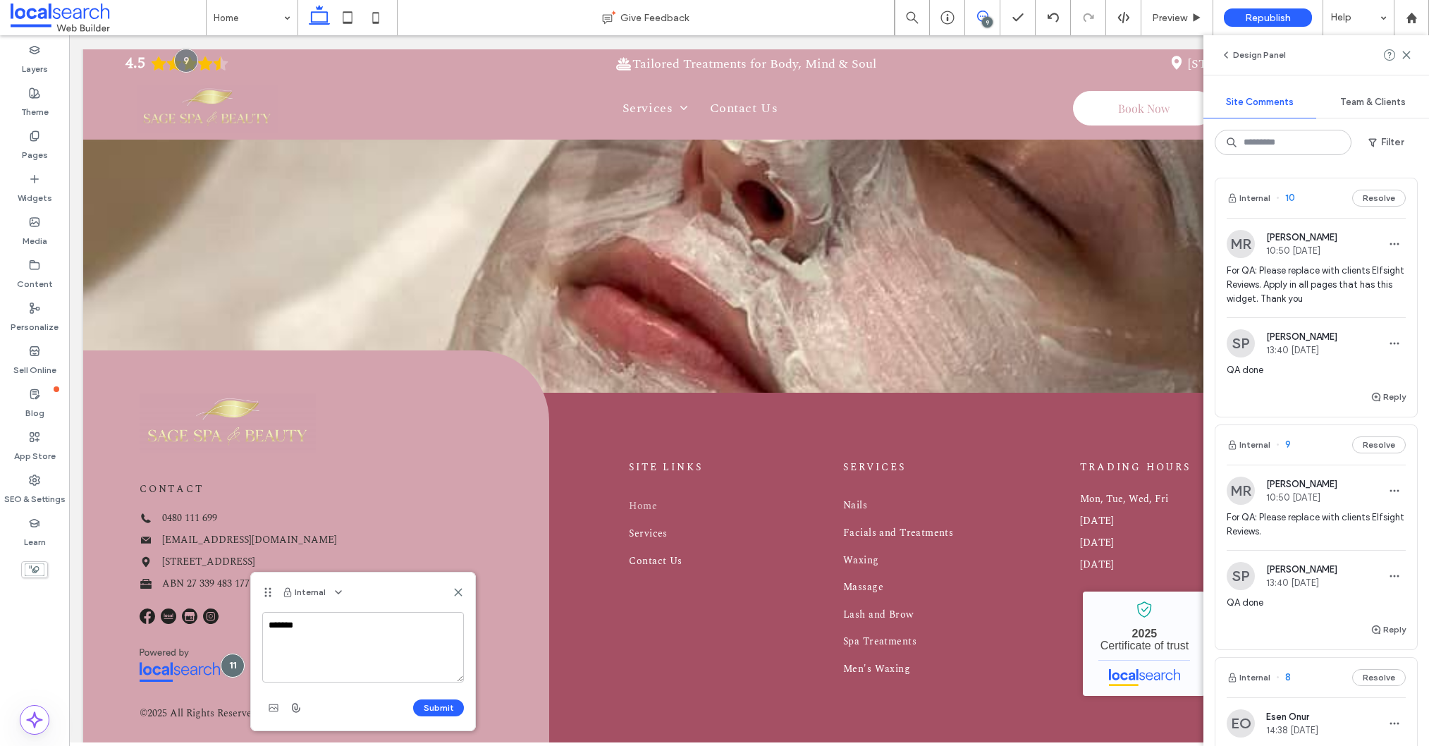
click at [993, 20] on span at bounding box center [982, 16] width 35 height 11
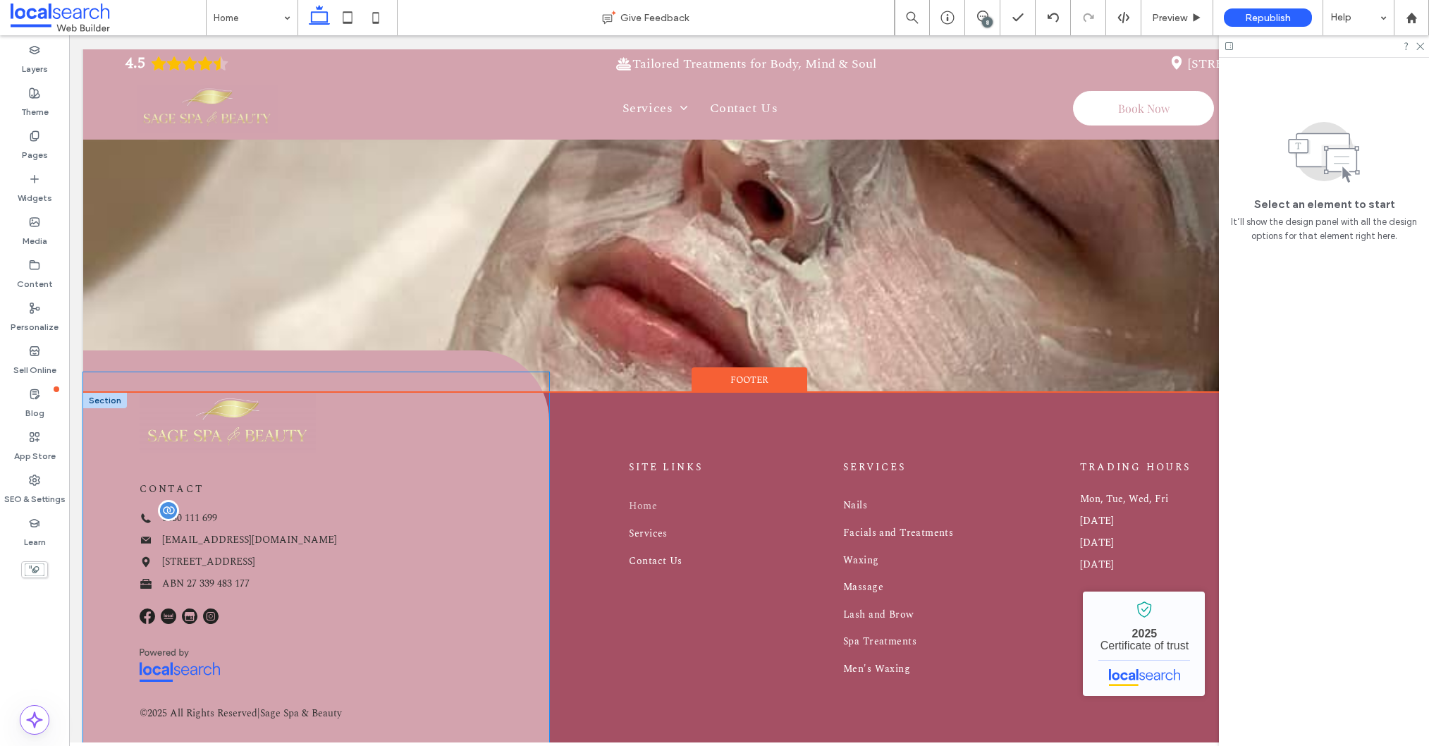
click at [202, 510] on span "0480 111 699" at bounding box center [189, 517] width 55 height 15
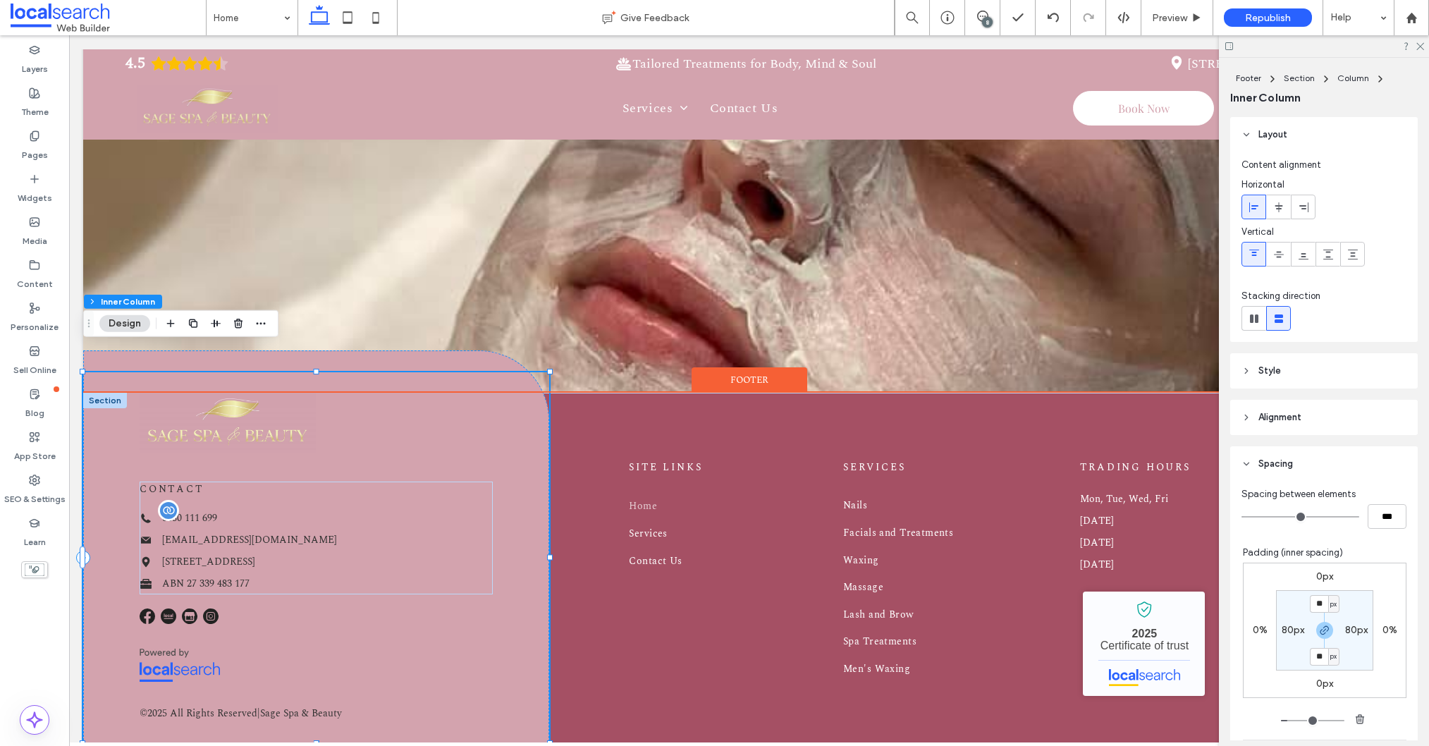
click at [202, 510] on span "0480 111 699" at bounding box center [189, 517] width 55 height 15
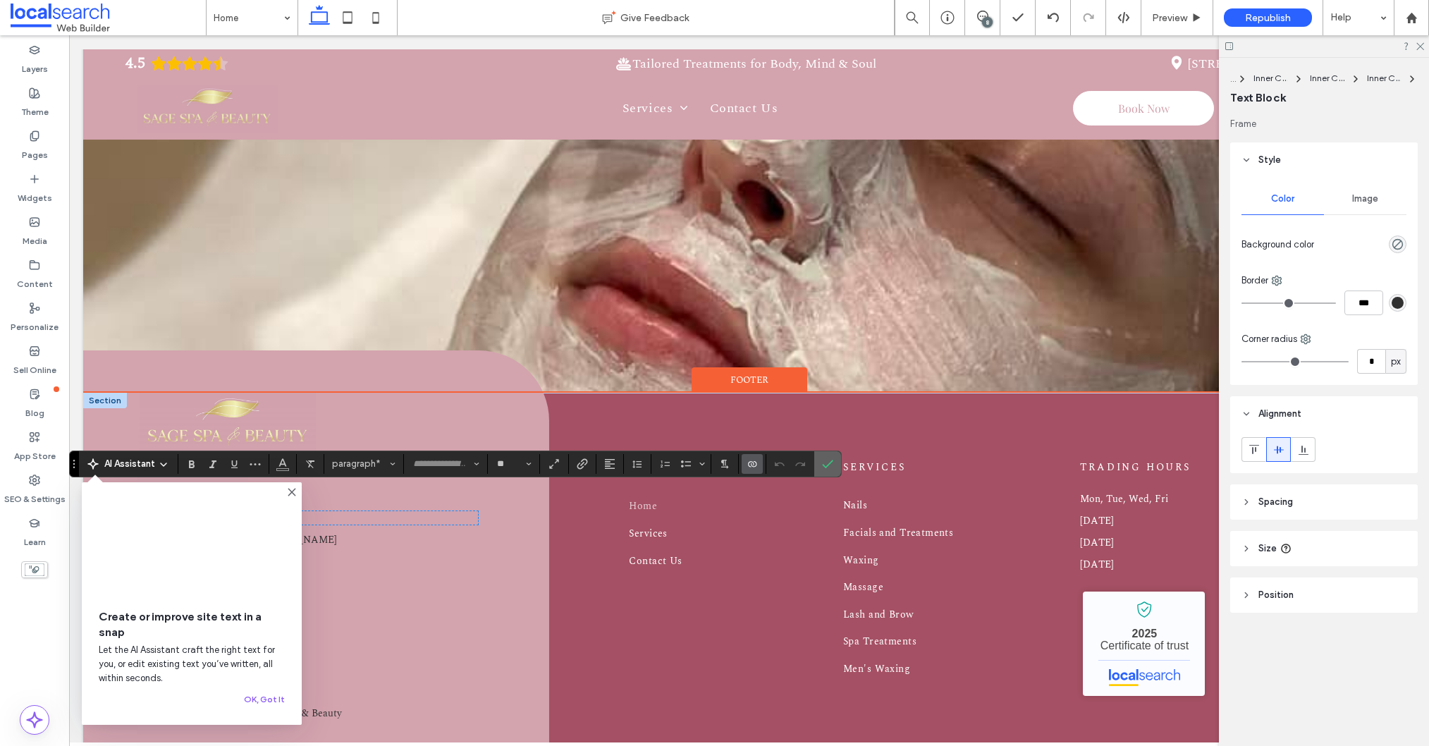
click at [826, 461] on icon "Confirm" at bounding box center [827, 463] width 11 height 11
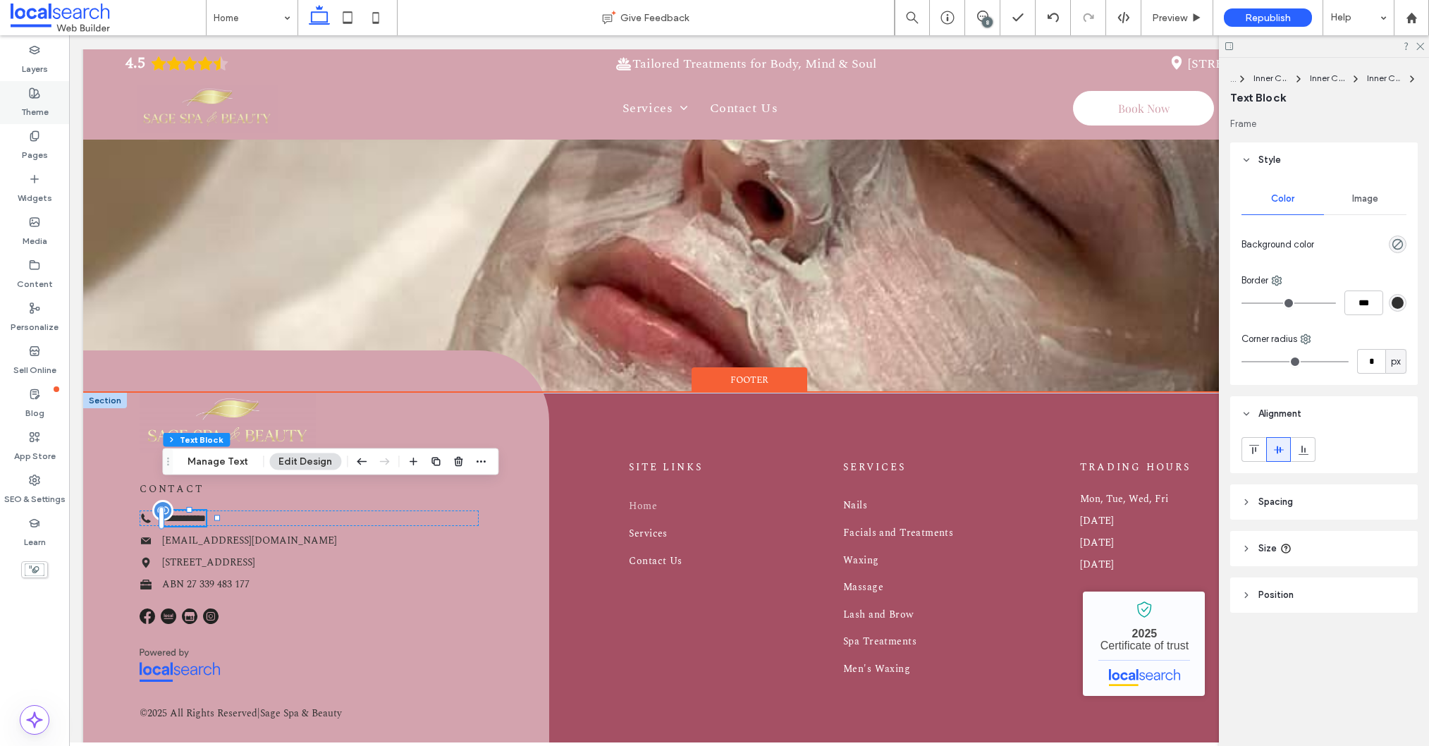
click at [21, 101] on label "Theme" at bounding box center [34, 109] width 27 height 20
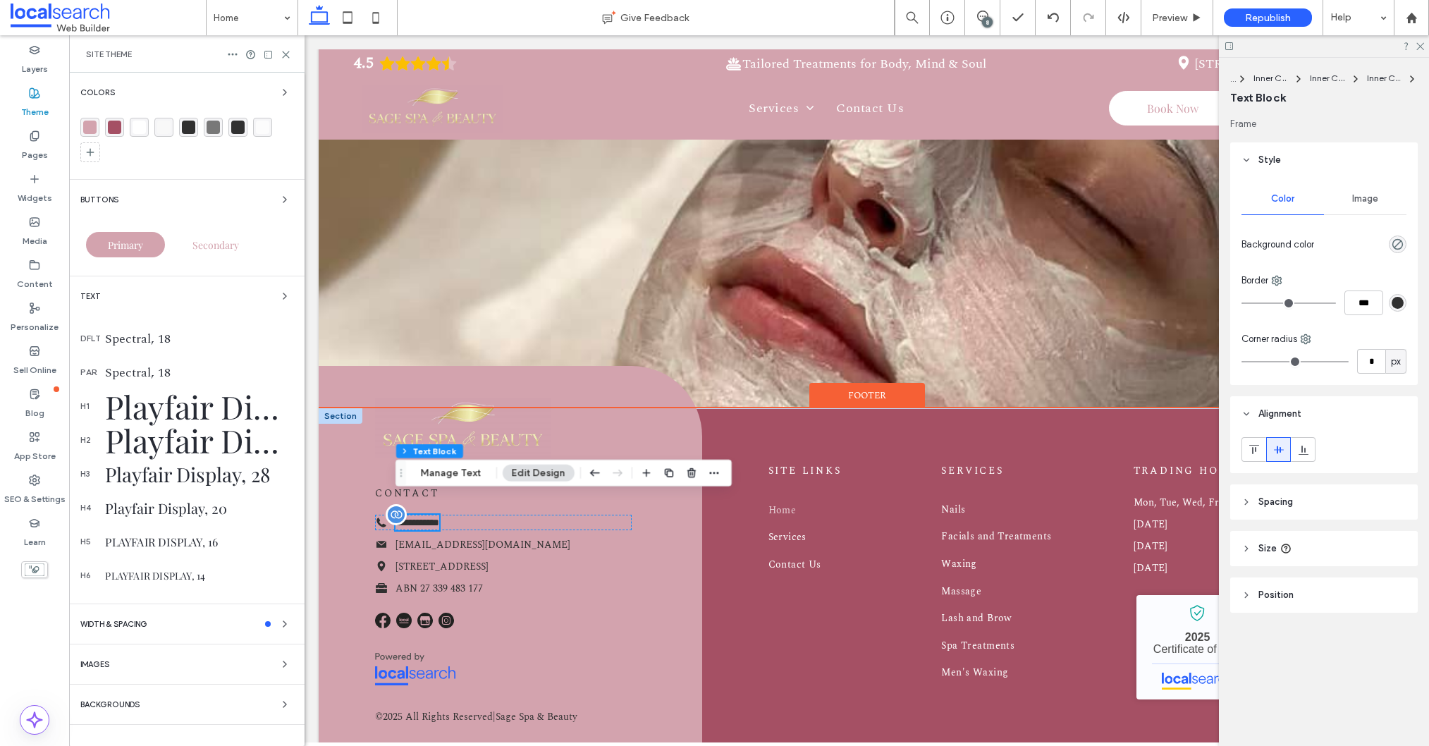
scroll to position [3805, 0]
click at [170, 572] on div "Playfair Display, 14" at bounding box center [199, 575] width 188 height 13
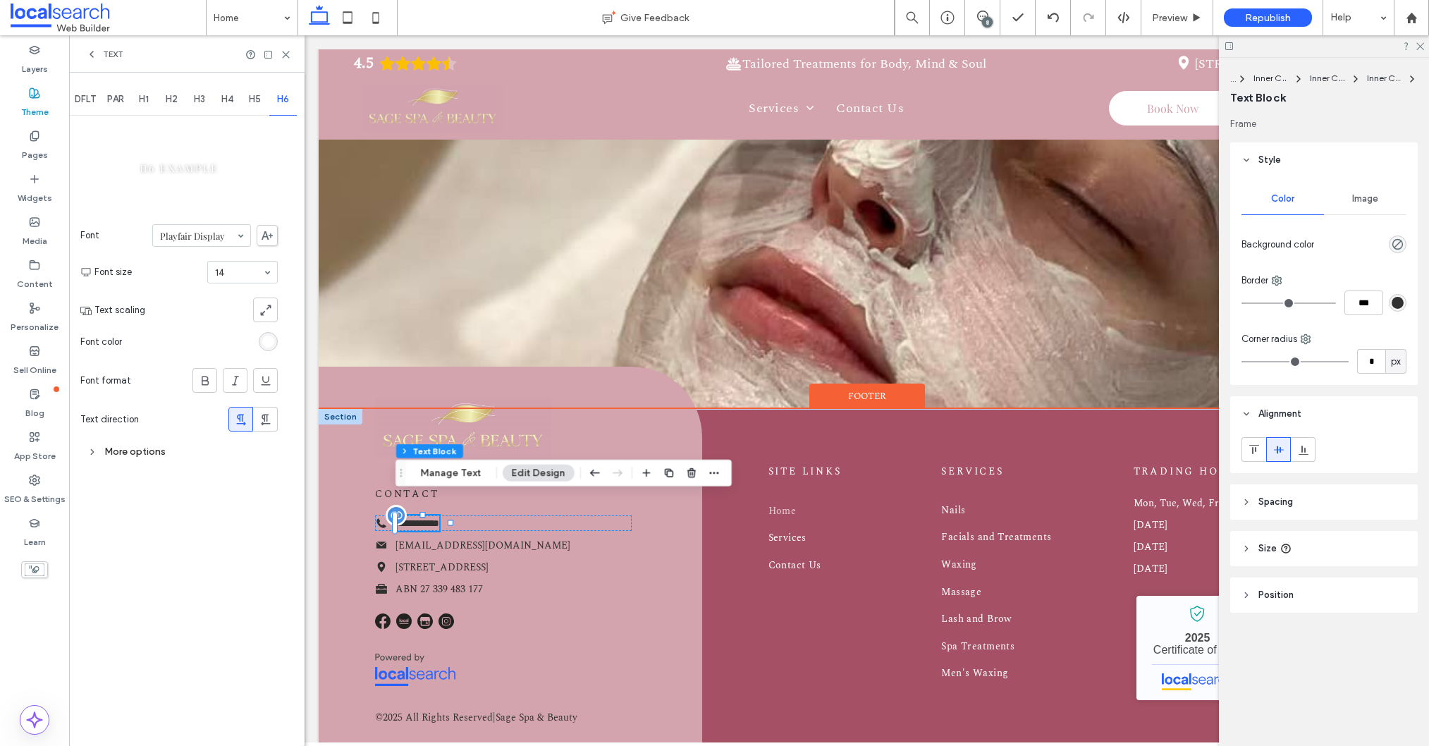
click at [247, 261] on div "14" at bounding box center [242, 272] width 70 height 23
click at [283, 59] on icon at bounding box center [286, 54] width 11 height 11
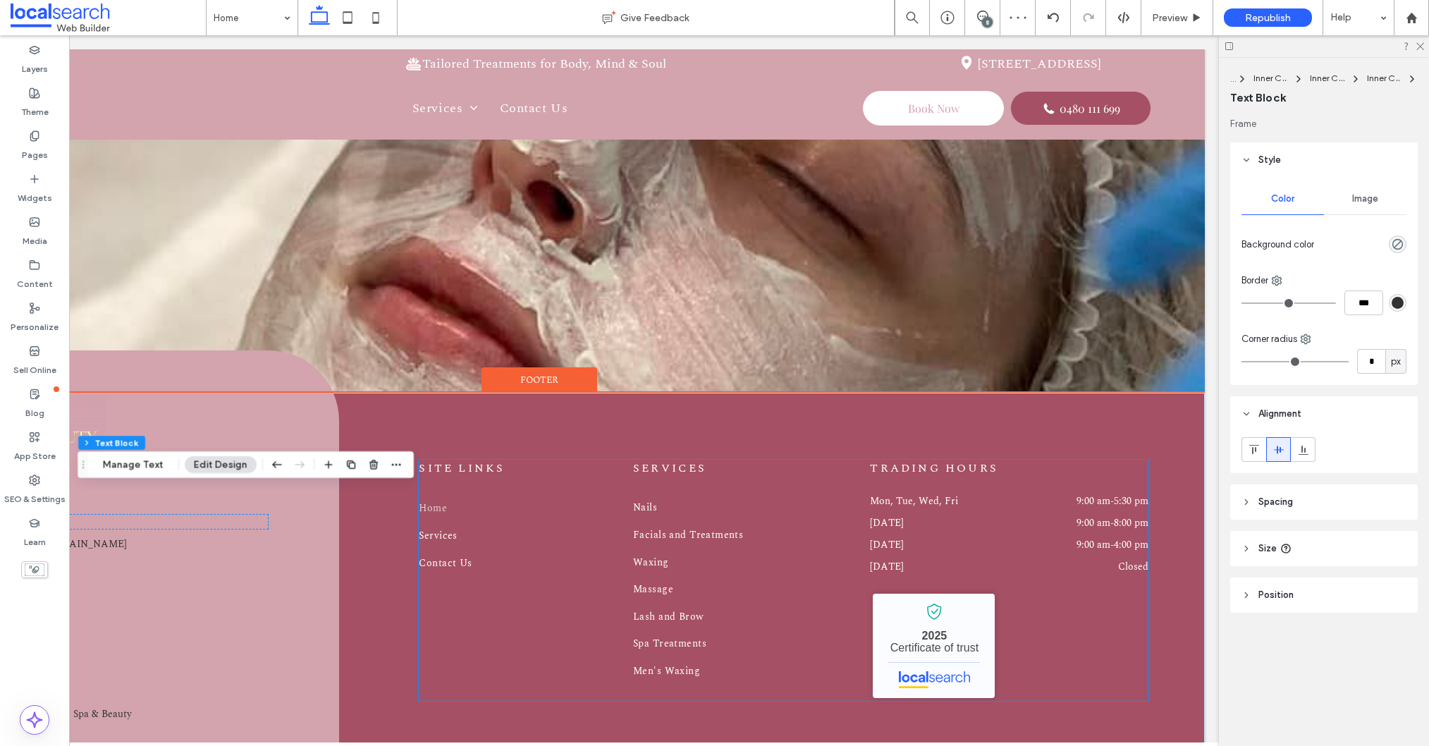
scroll to position [0, 0]
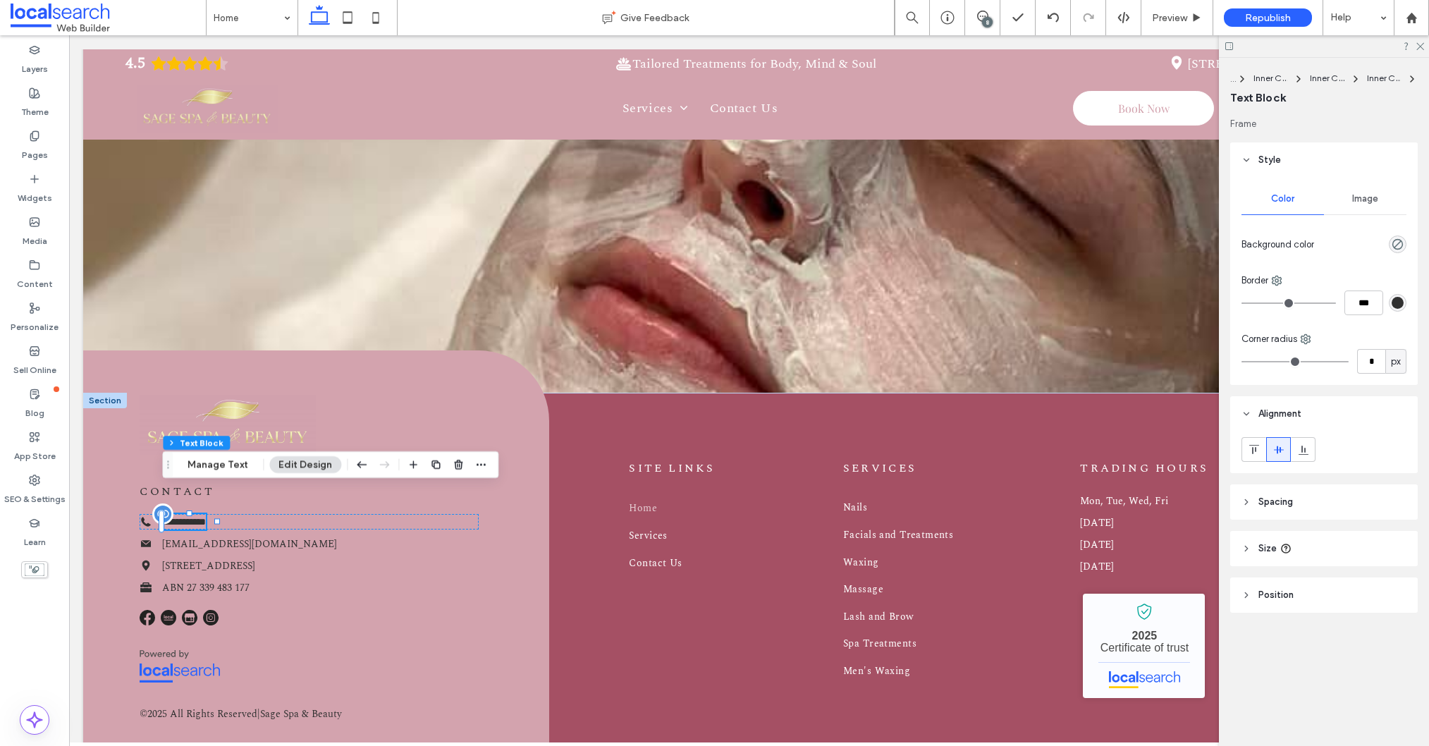
click at [985, 21] on div "8" at bounding box center [987, 22] width 11 height 11
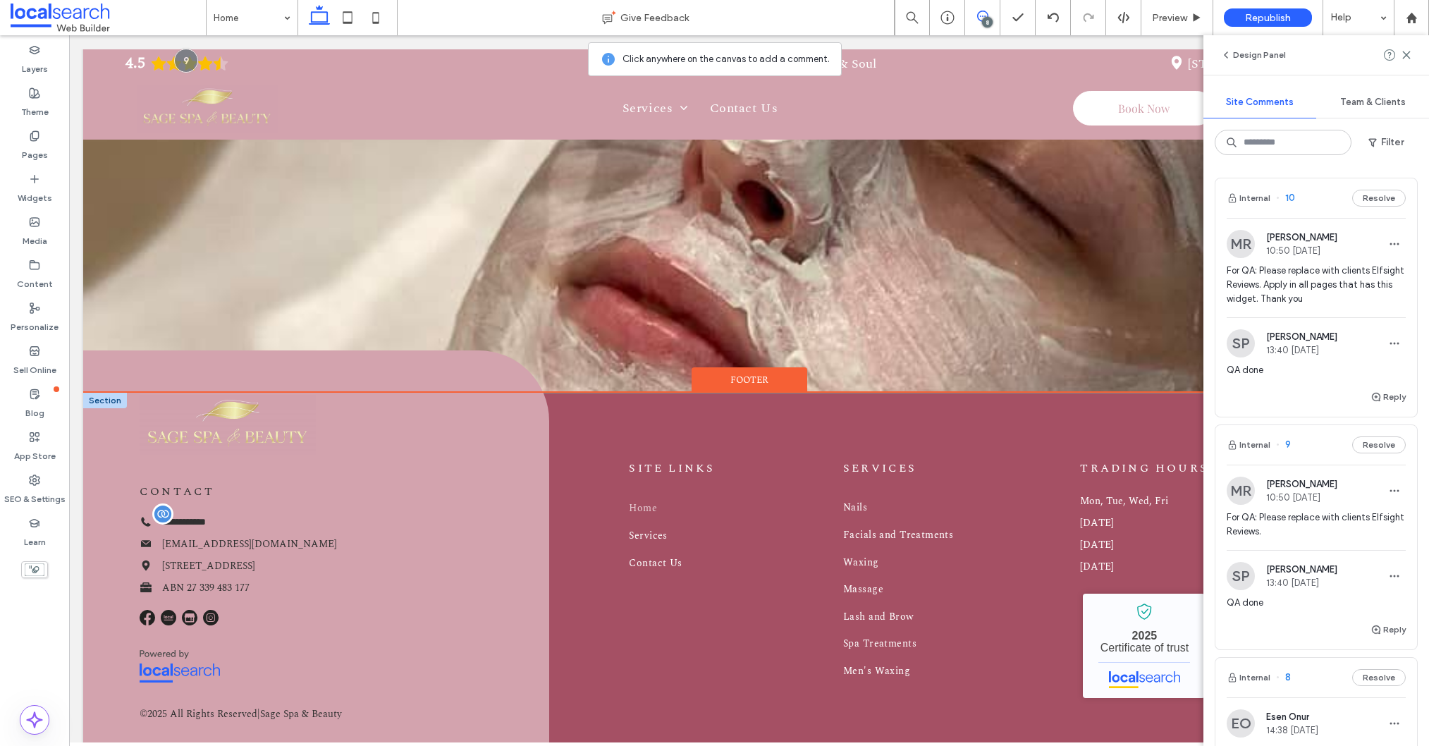
click at [615, 514] on div "**********" at bounding box center [749, 580] width 1332 height 374
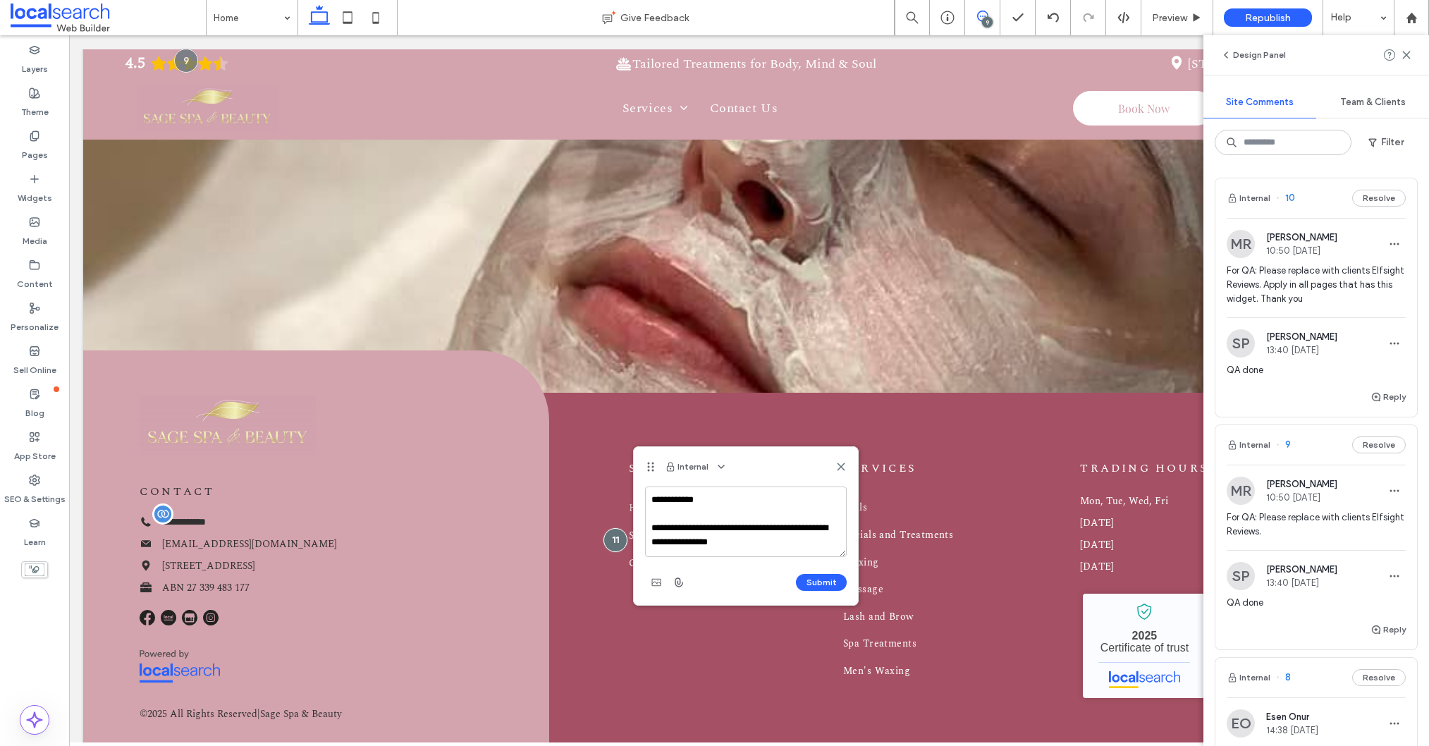
click at [754, 528] on textarea "**********" at bounding box center [746, 521] width 202 height 70
click at [697, 541] on textarea "**********" at bounding box center [746, 521] width 202 height 70
type textarea "**********"
click at [820, 586] on button "Submit" at bounding box center [821, 582] width 51 height 17
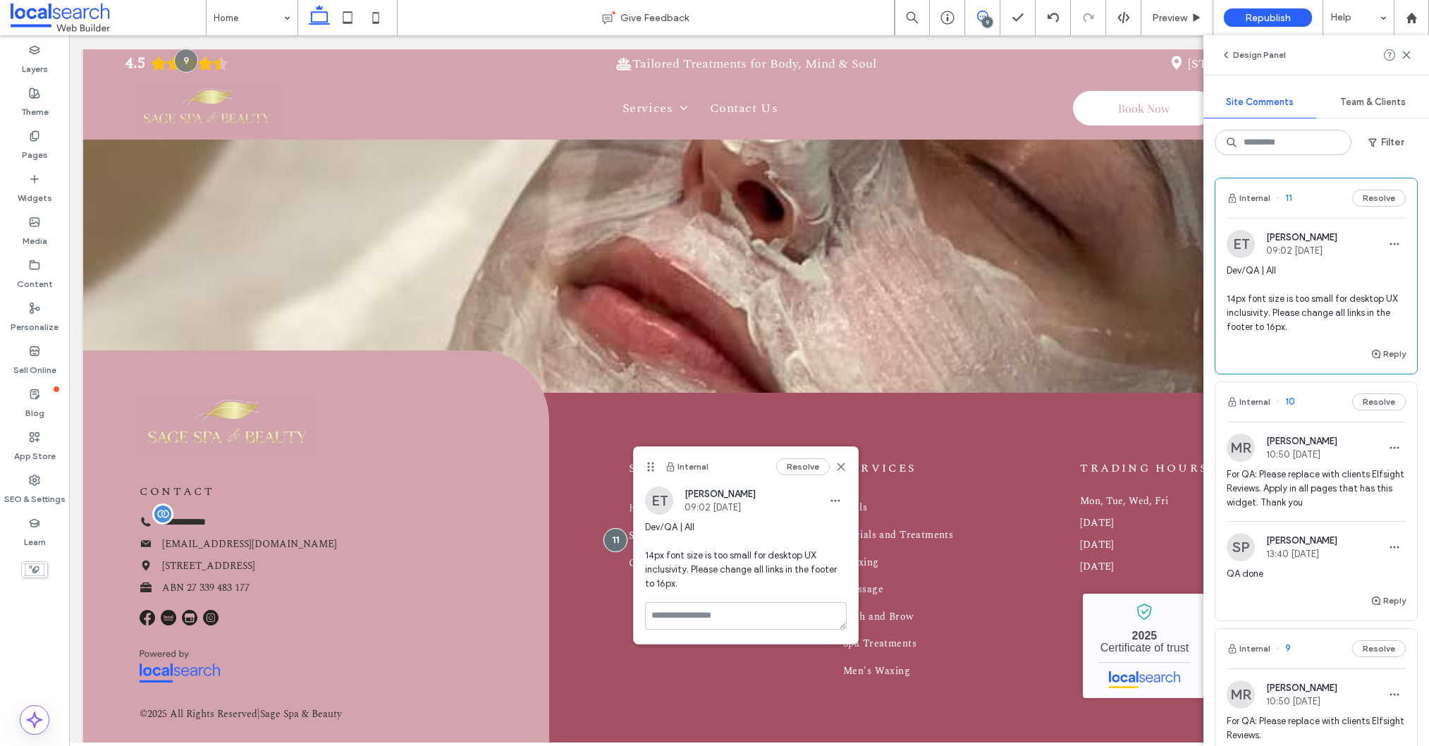
scroll to position [0, 0]
click at [842, 467] on icon at bounding box center [840, 466] width 11 height 11
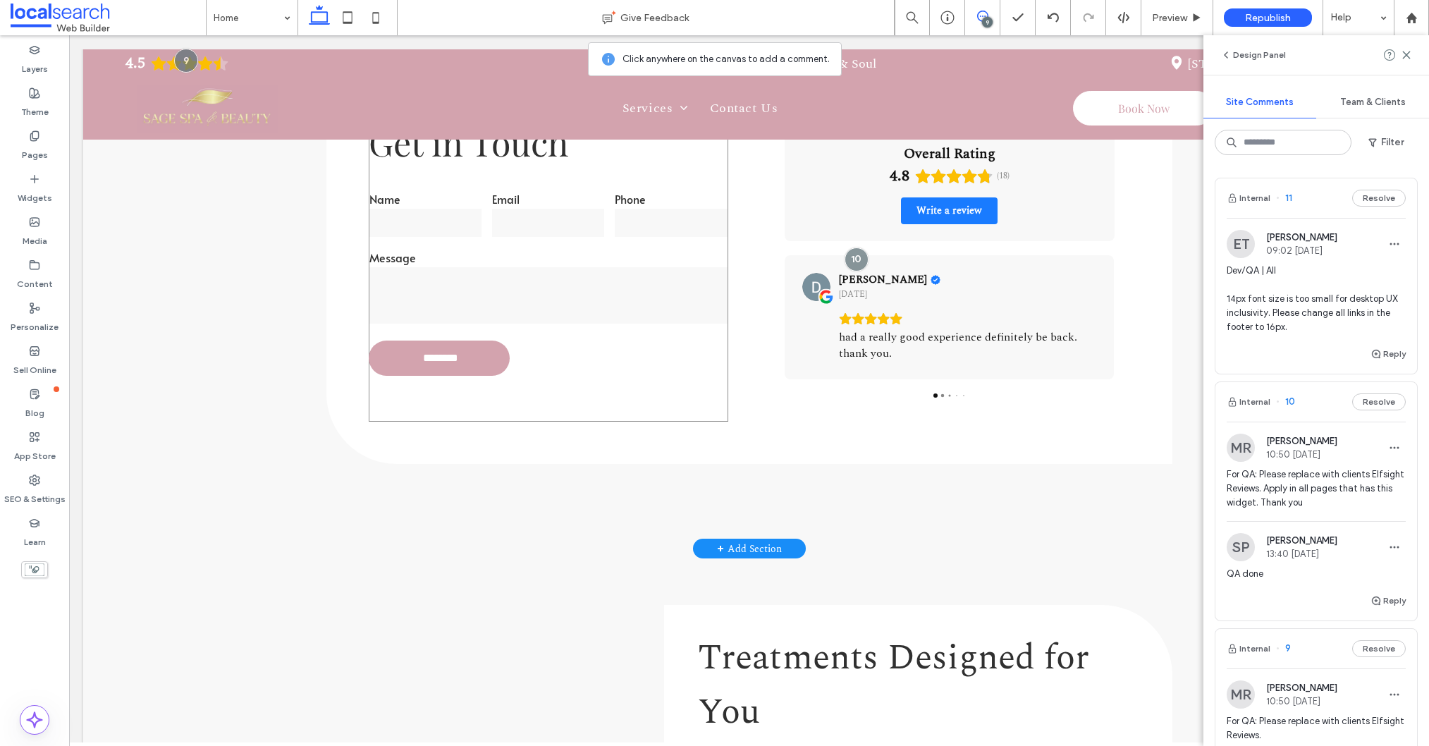
scroll to position [2577, 0]
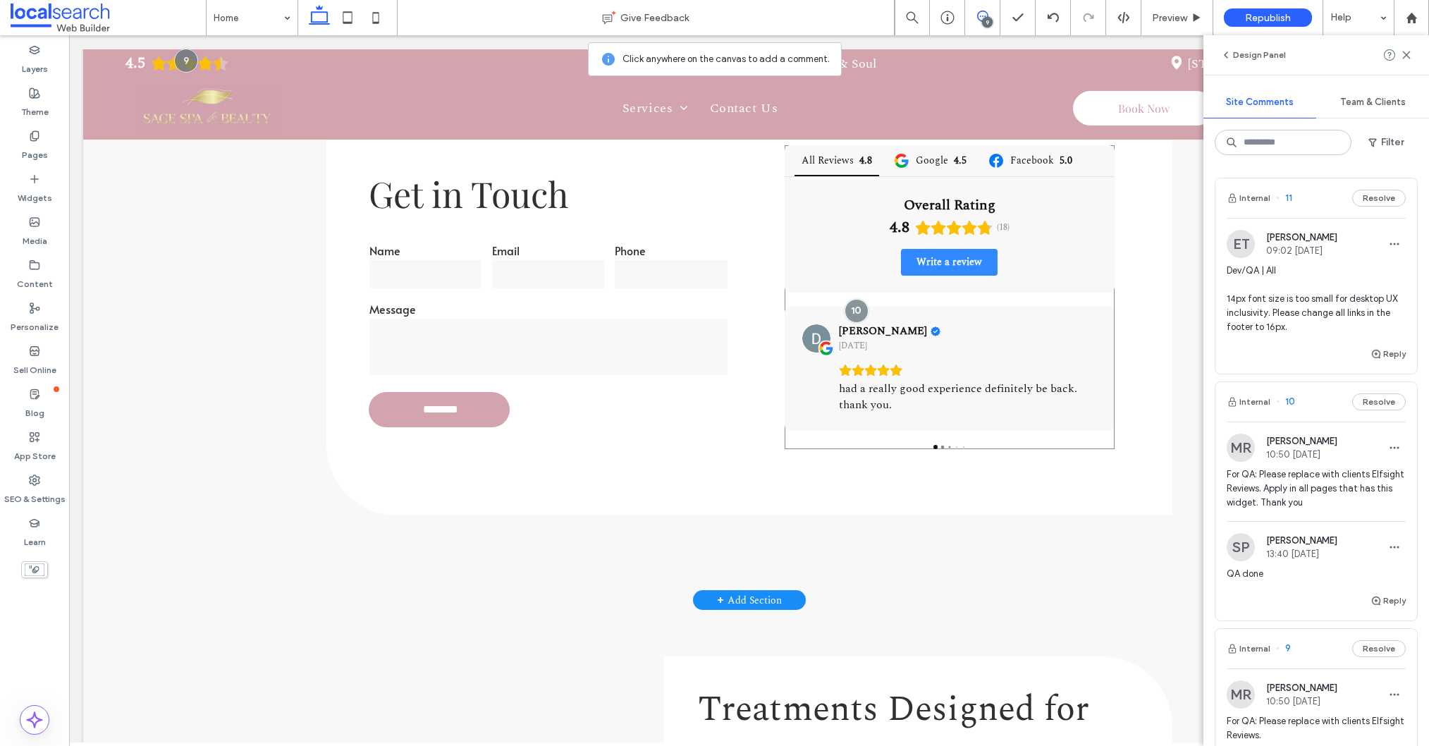
drag, startPoint x: 990, startPoint y: 264, endPoint x: 1002, endPoint y: 271, distance: 13.9
click at [990, 264] on span "Write a review" at bounding box center [949, 262] width 94 height 24
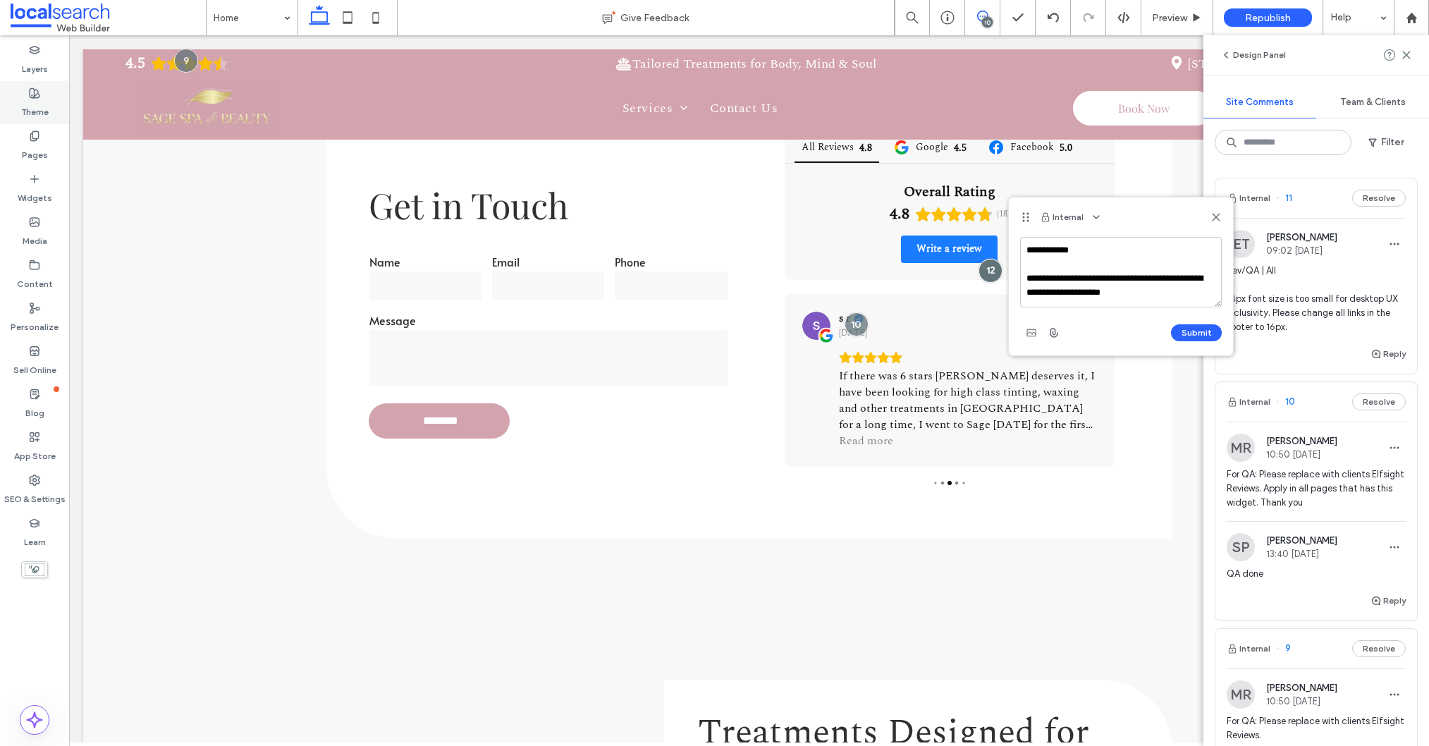
type textarea "**********"
click at [33, 97] on use at bounding box center [35, 93] width 10 height 10
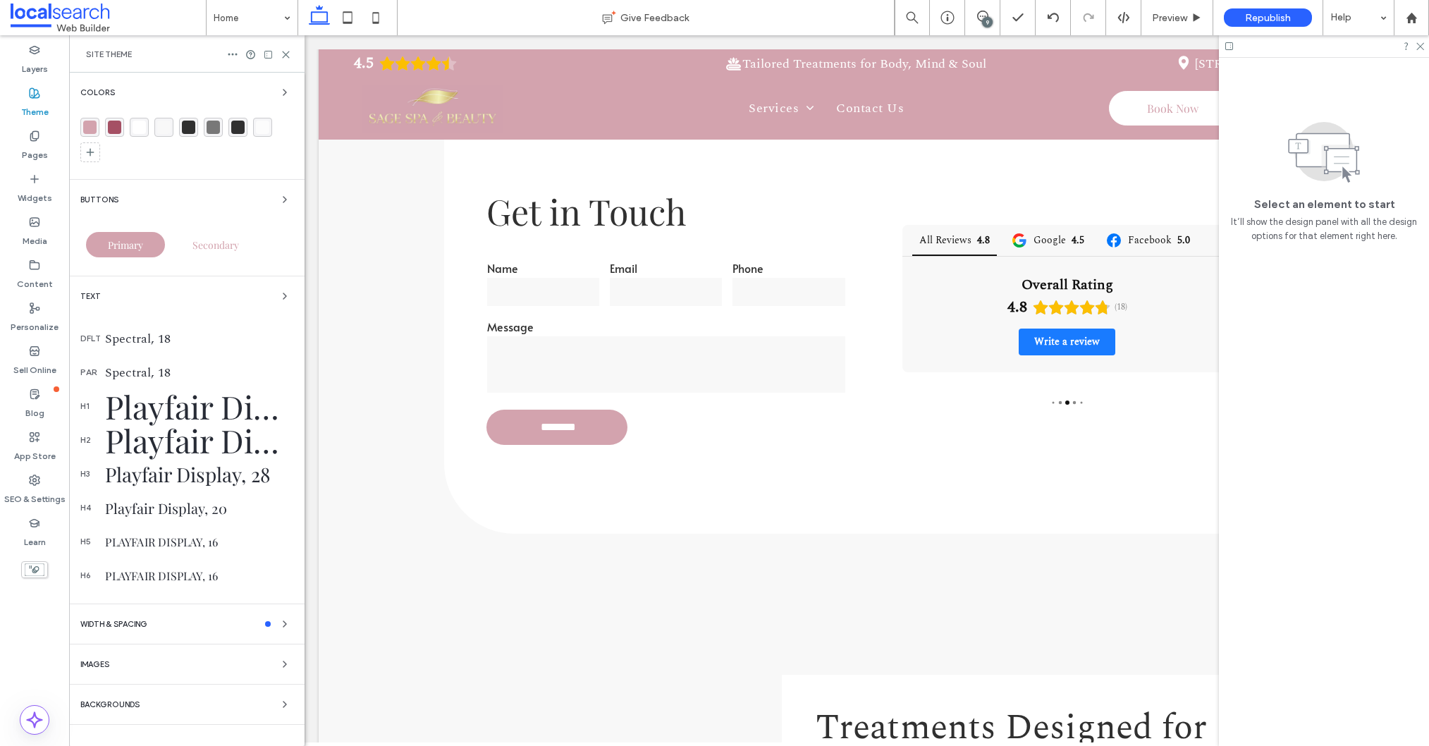
scroll to position [2578, 0]
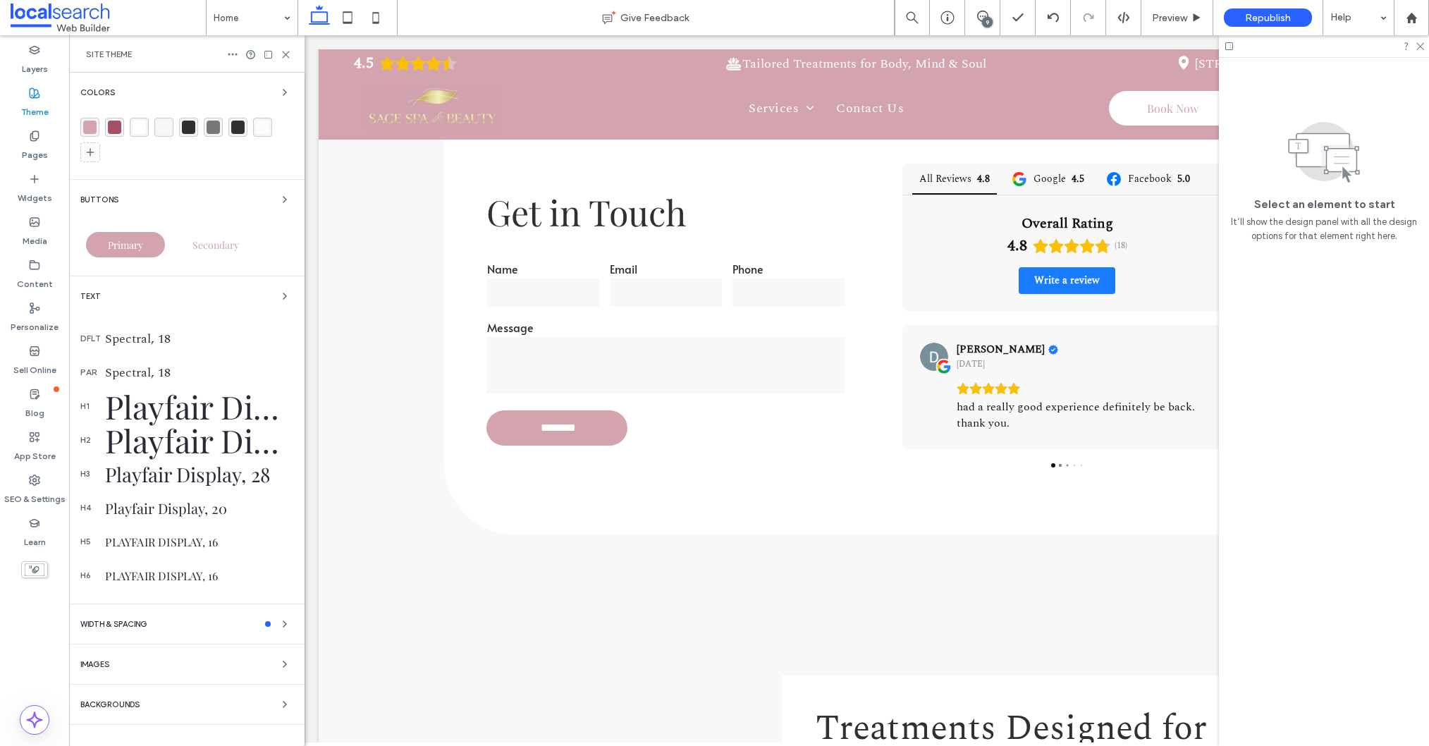
click at [283, 56] on icon at bounding box center [286, 54] width 11 height 11
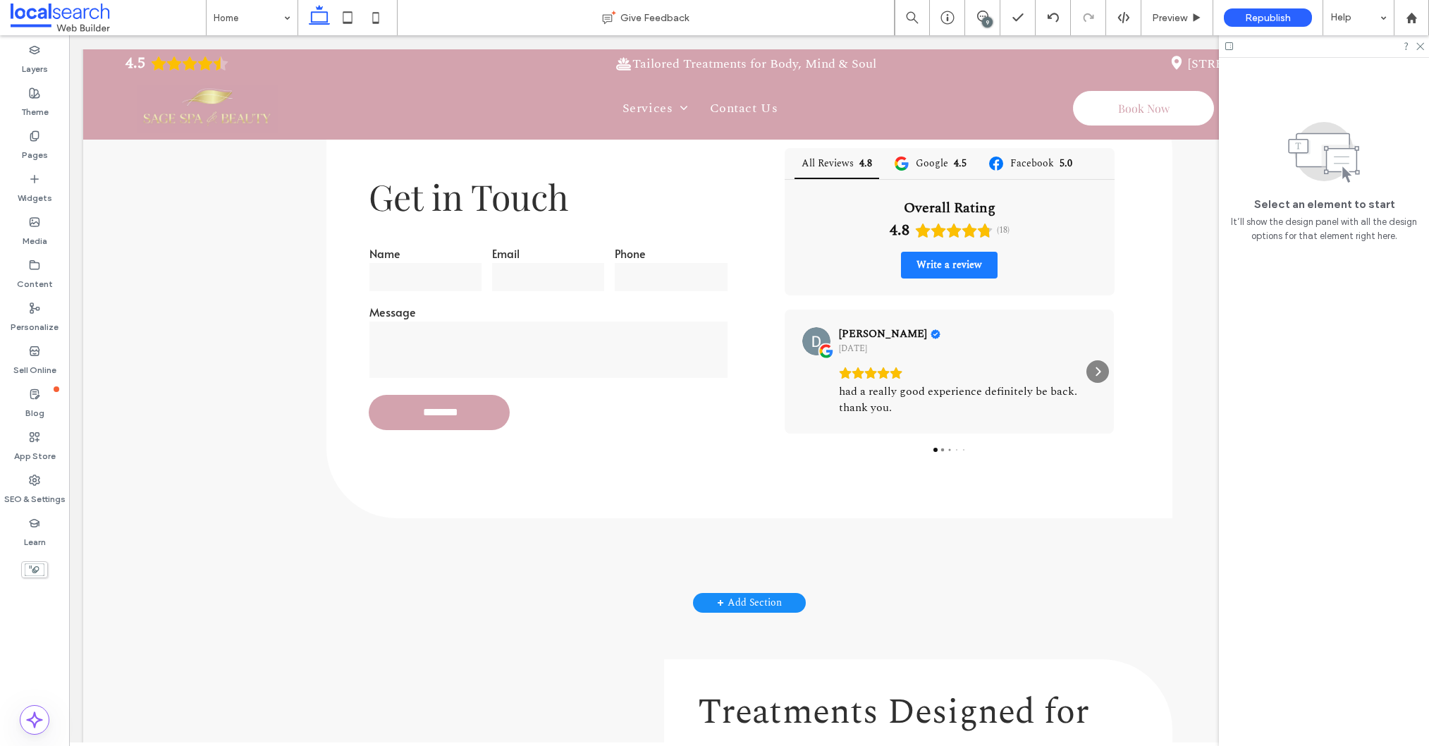
scroll to position [2577, 0]
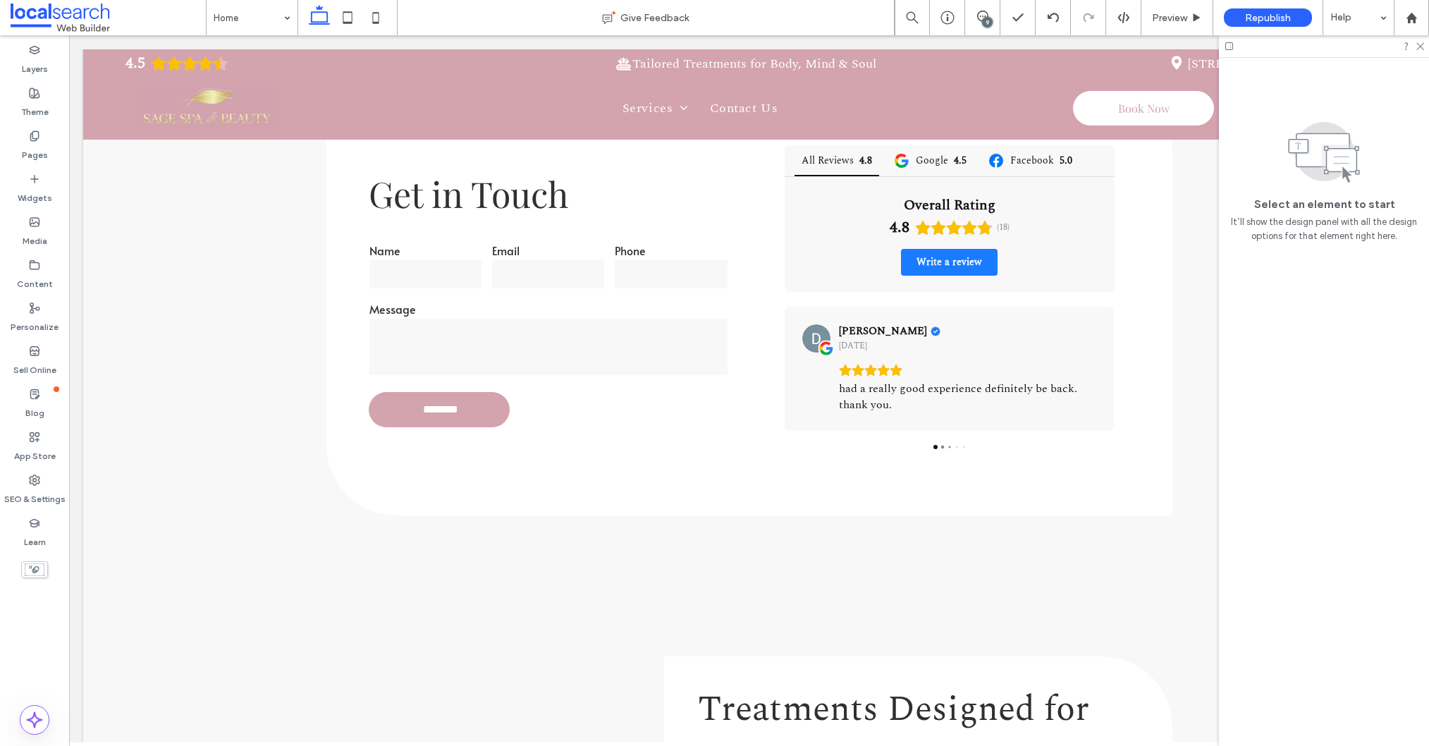
drag, startPoint x: 983, startPoint y: 15, endPoint x: 988, endPoint y: 20, distance: 8.0
click at [983, 15] on icon at bounding box center [982, 16] width 11 height 11
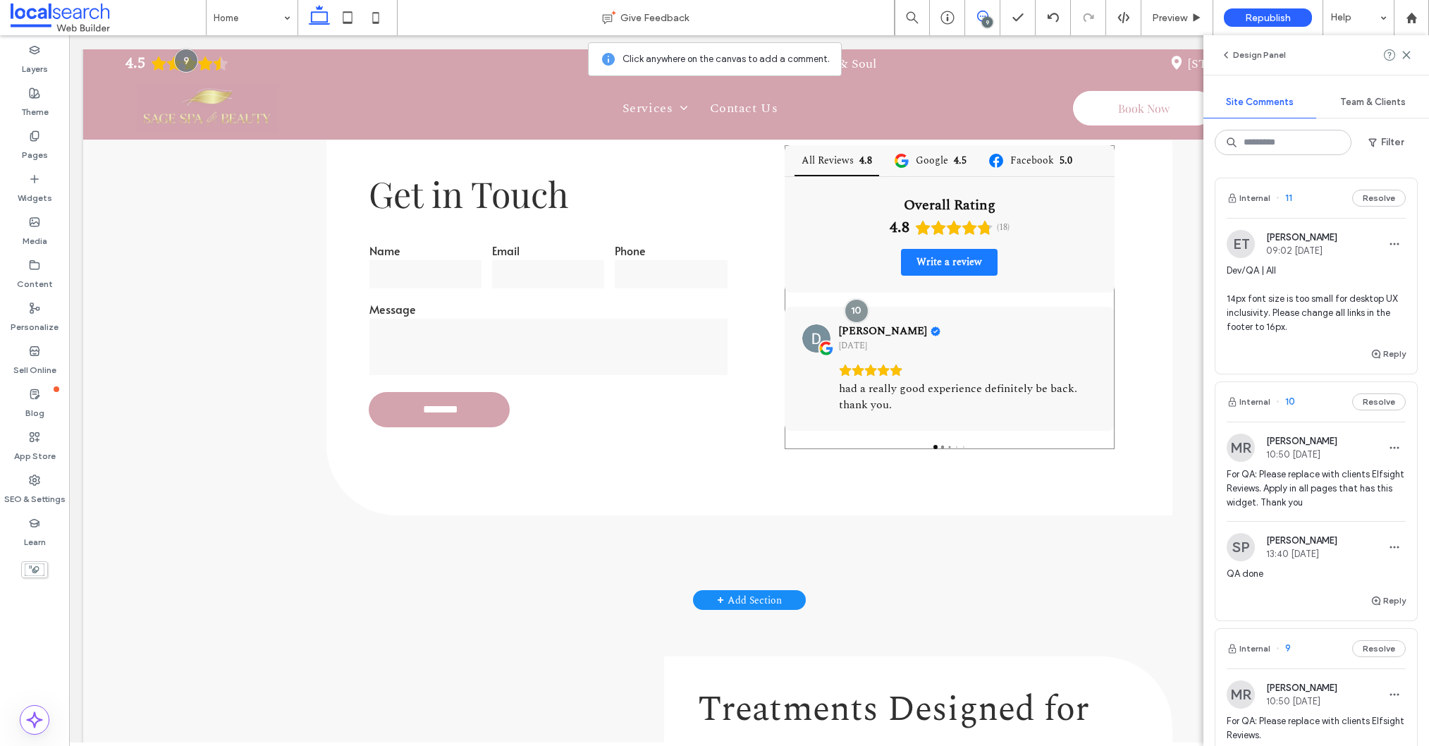
click at [999, 266] on div "Overall Rating 4.8 (18) Write a review" at bounding box center [949, 235] width 329 height 116
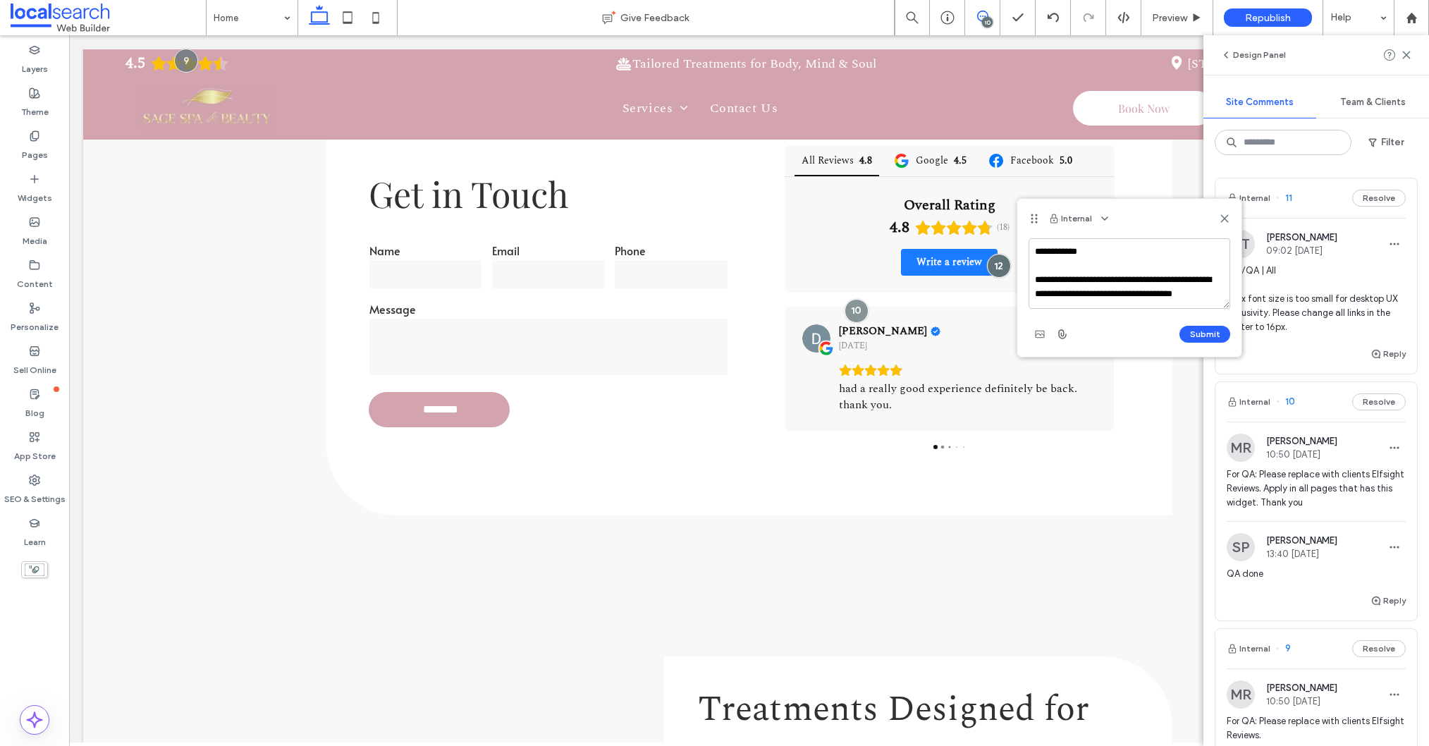
scroll to position [5, 0]
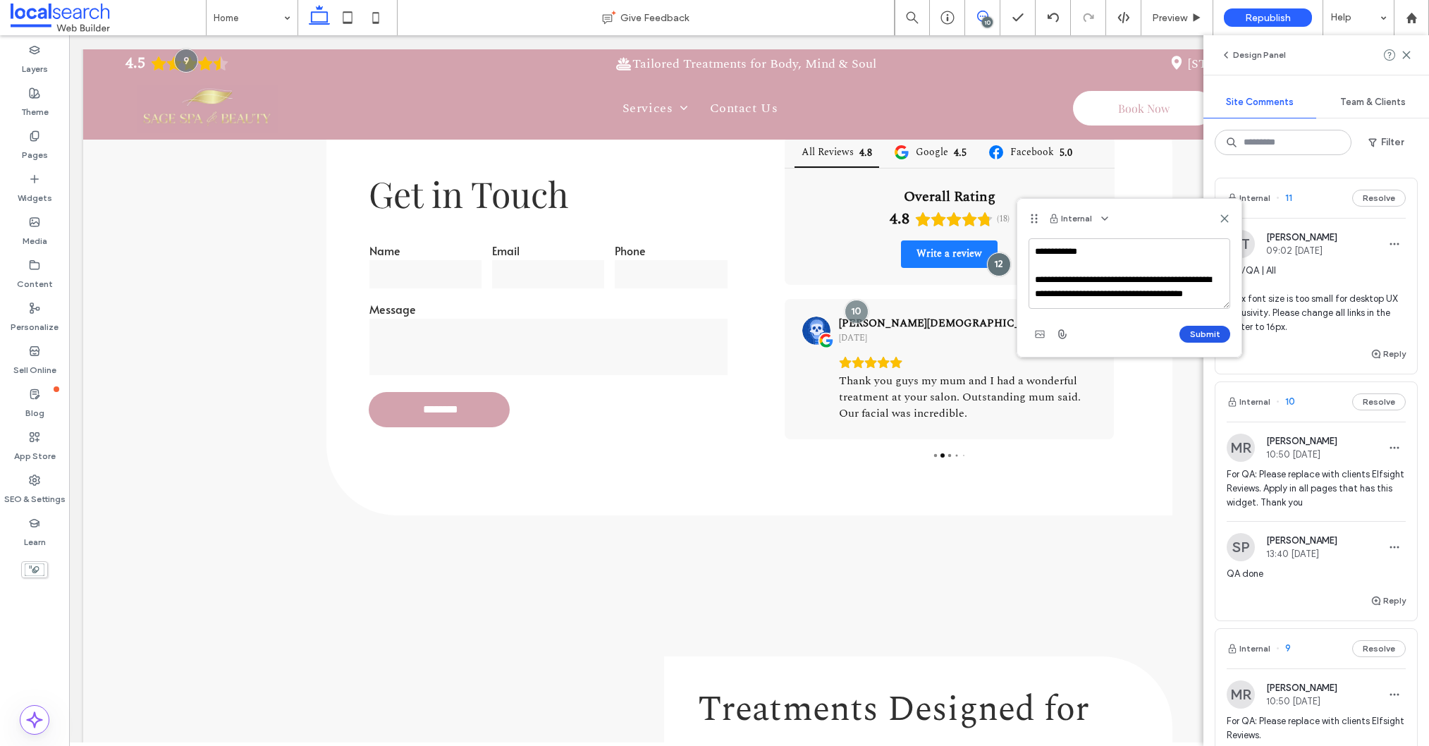
type textarea "**********"
click at [1204, 334] on button "Submit" at bounding box center [1204, 334] width 51 height 17
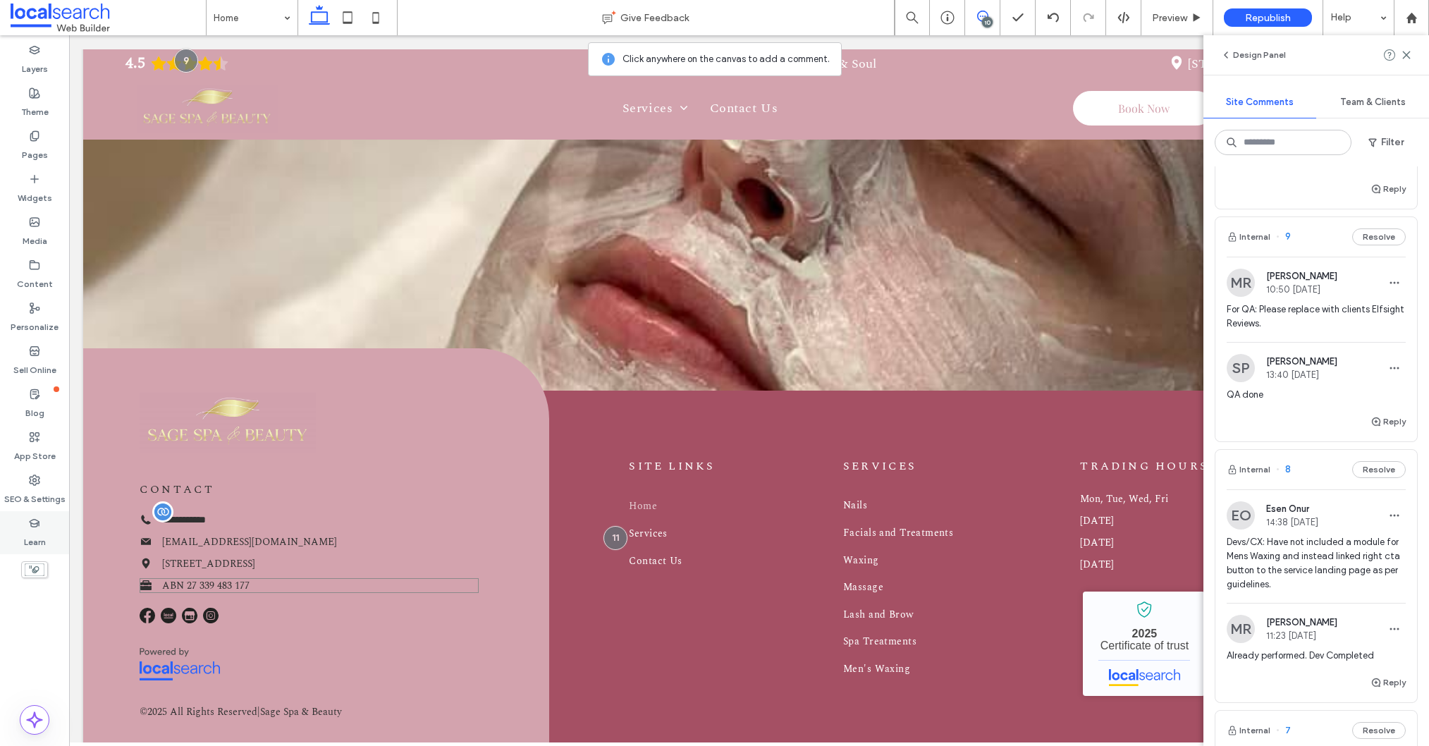
scroll to position [640, 0]
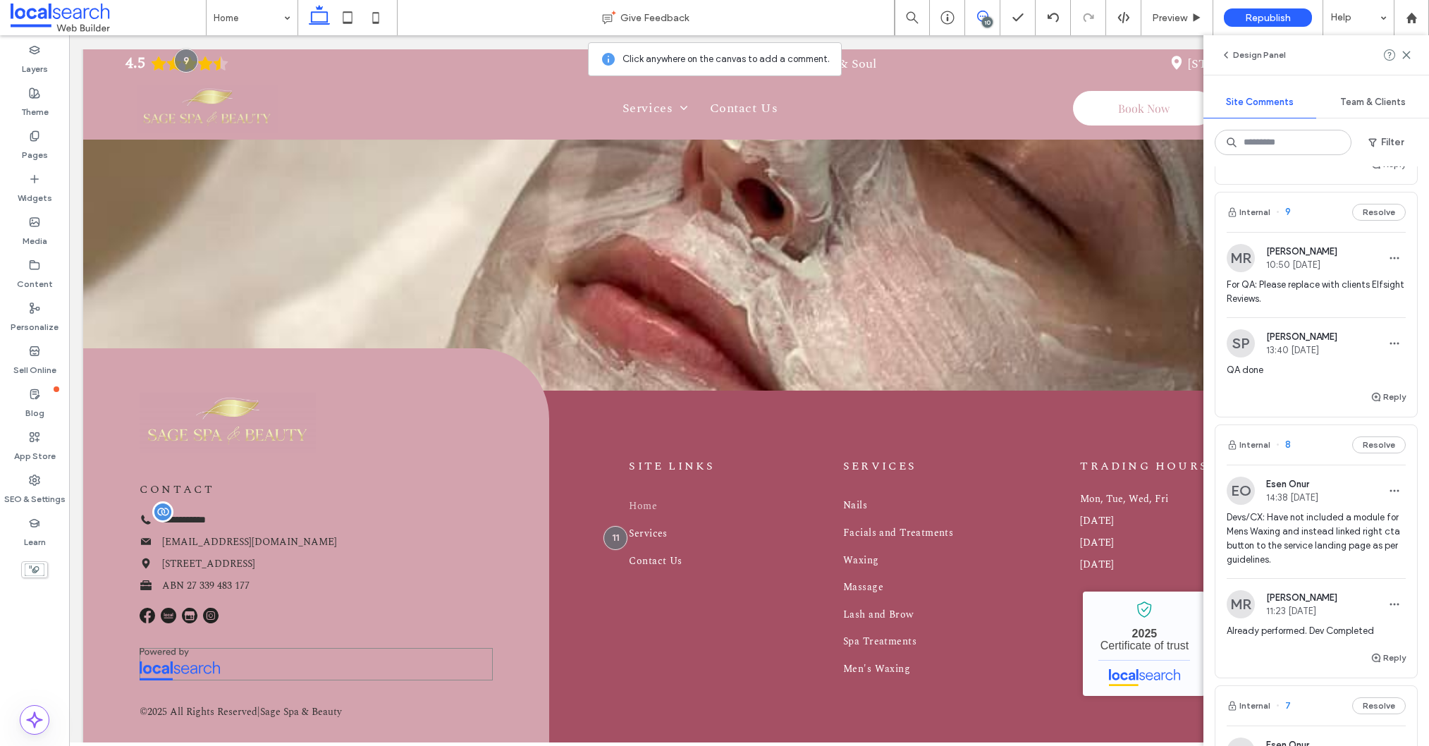
click at [237, 648] on div at bounding box center [316, 664] width 353 height 32
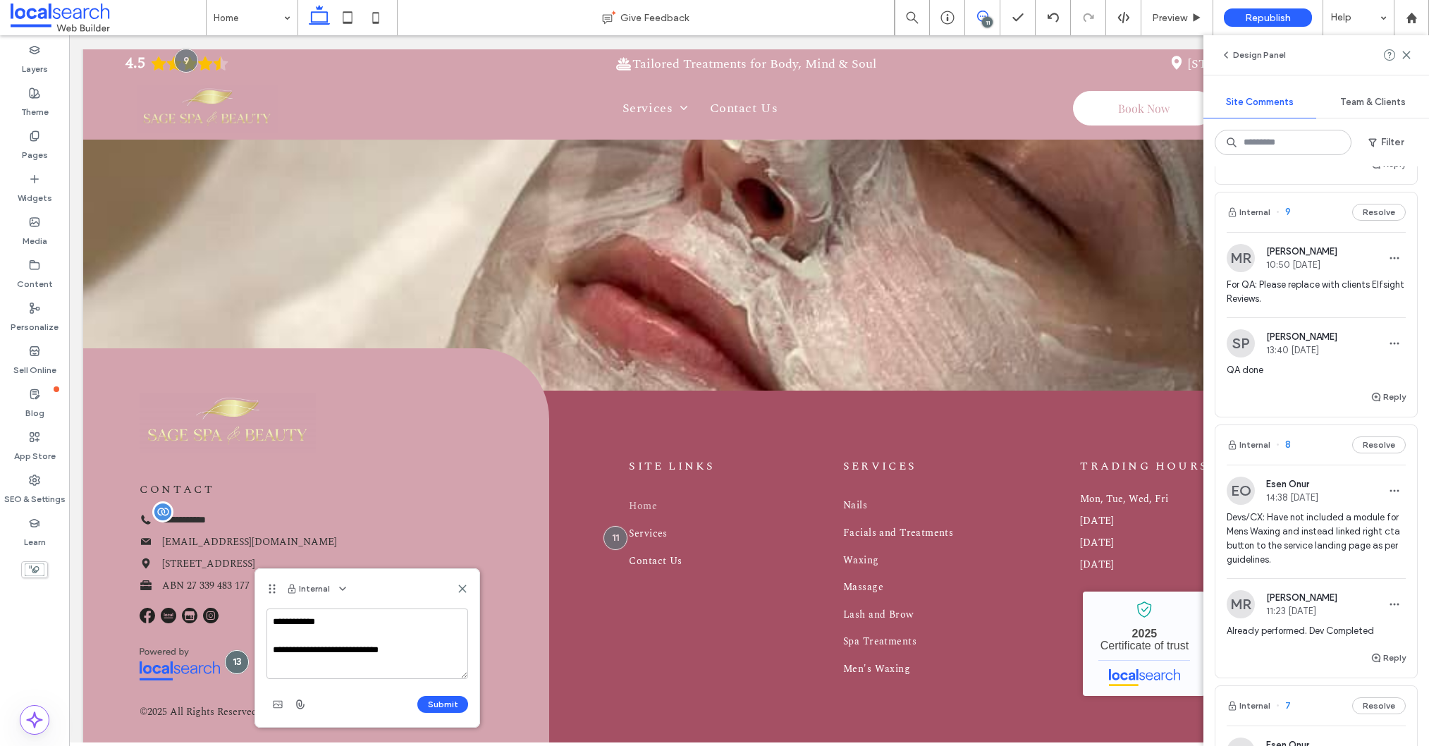
type textarea "**********"
click at [443, 702] on button "Submit" at bounding box center [442, 704] width 51 height 17
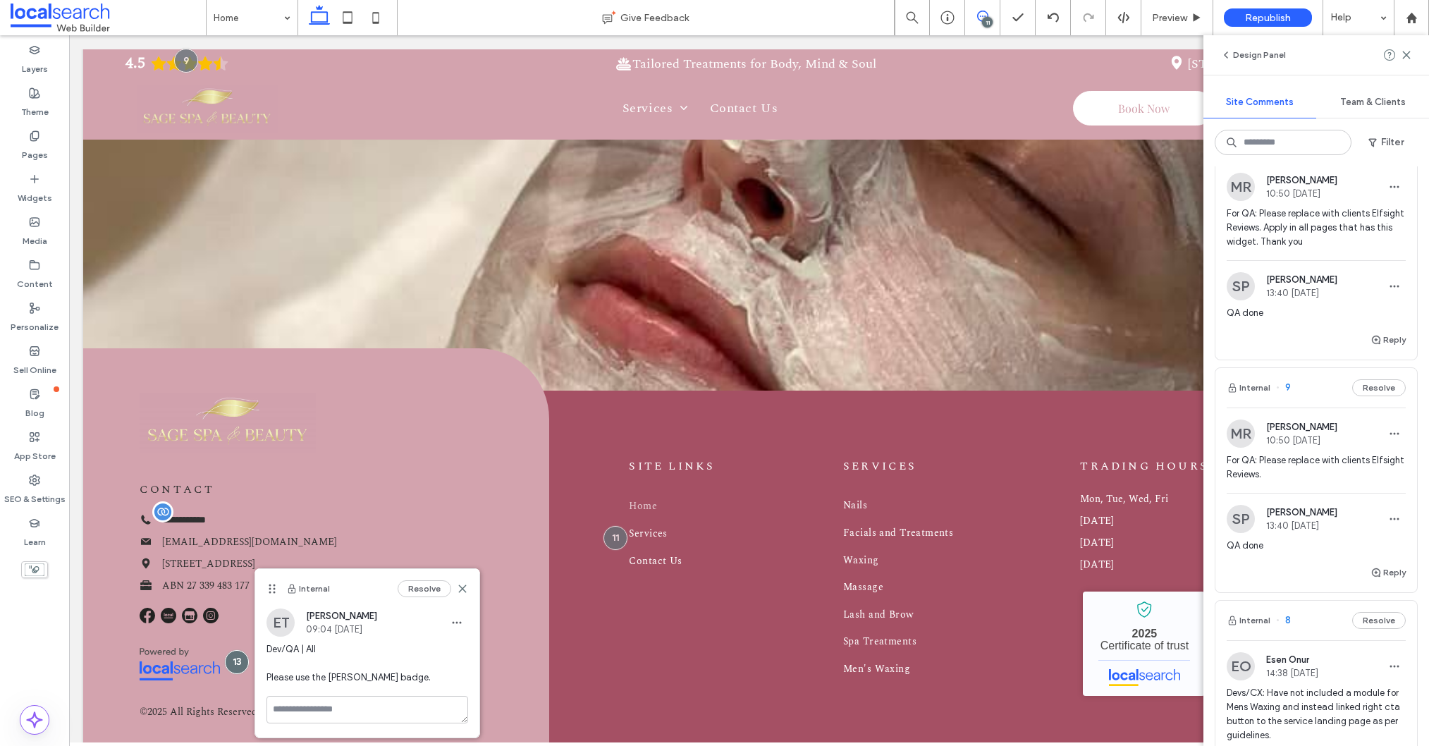
scroll to position [816, 0]
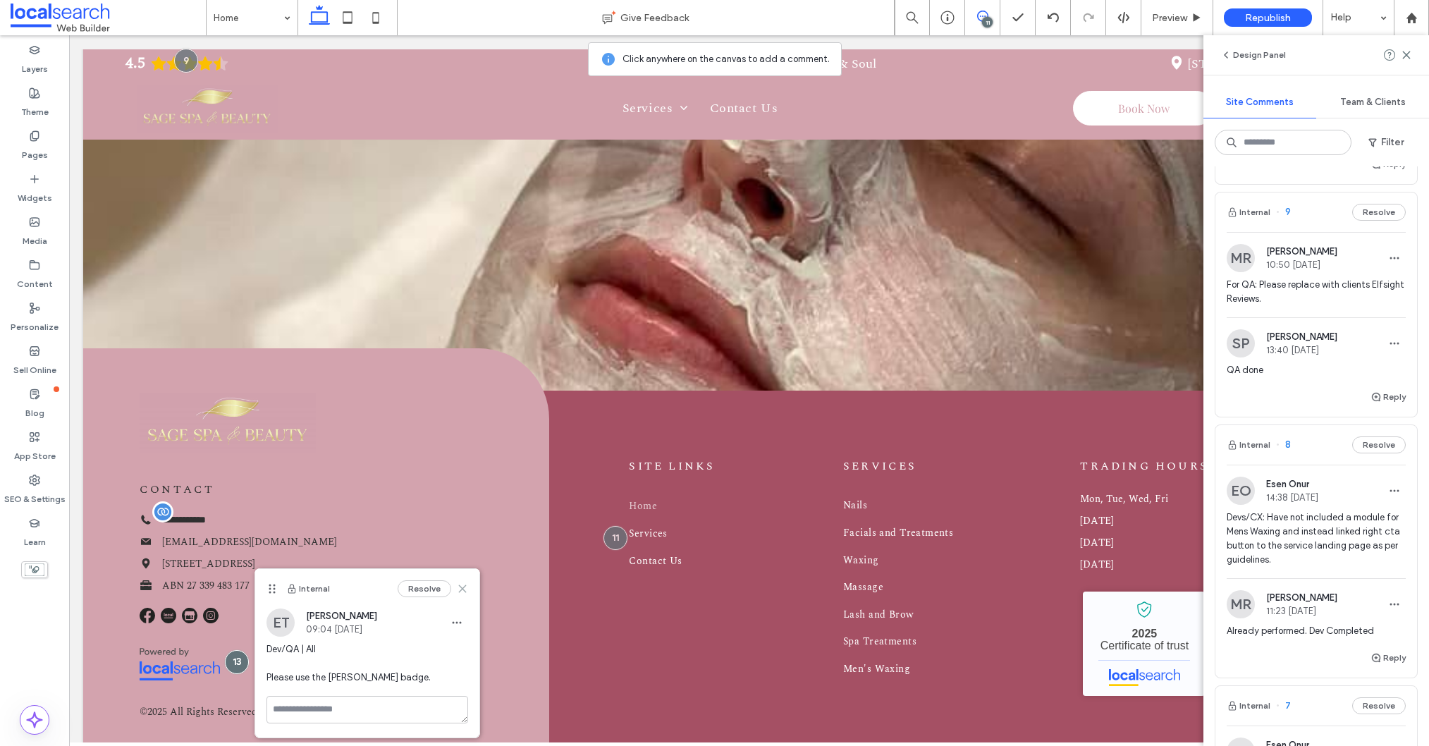
click at [459, 587] on icon at bounding box center [462, 588] width 11 height 11
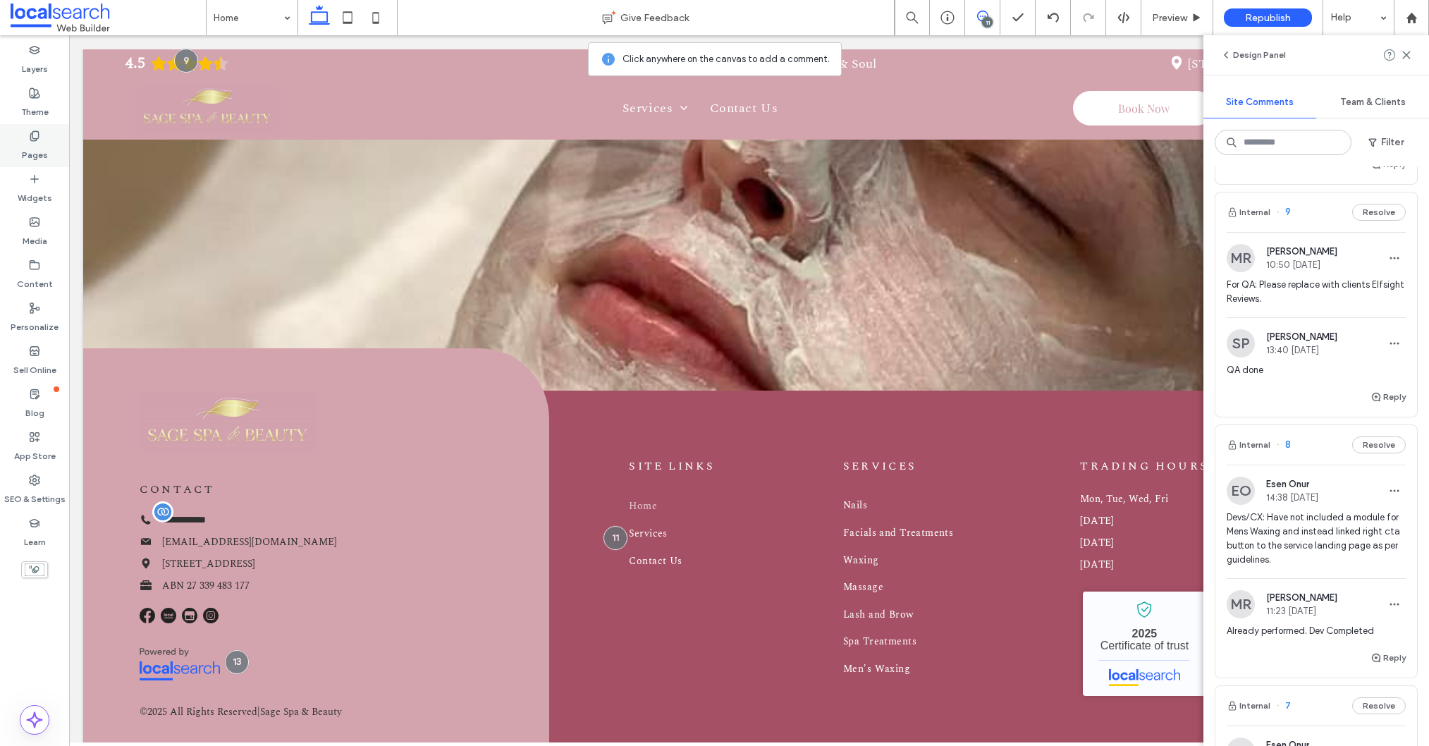
click at [32, 143] on label "Pages" at bounding box center [35, 152] width 26 height 20
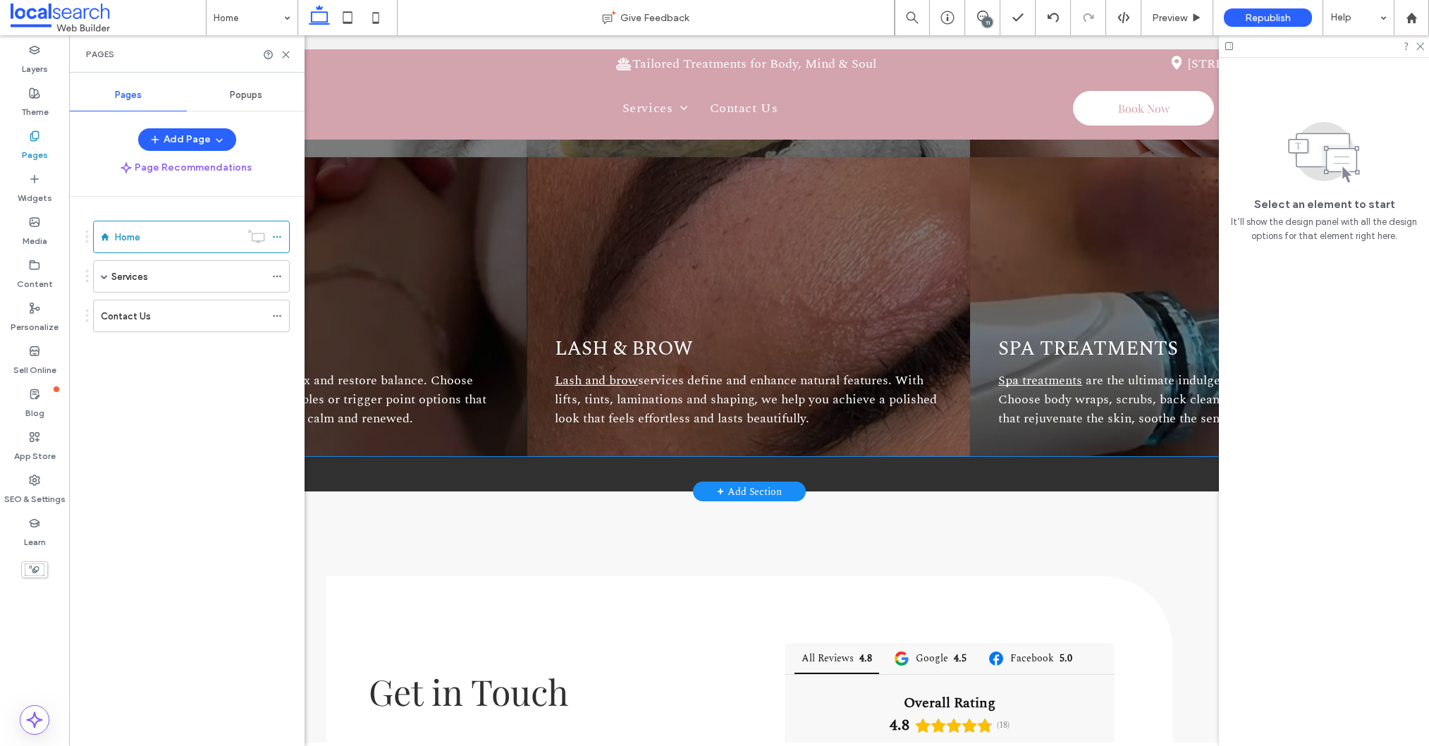
scroll to position [2305, 0]
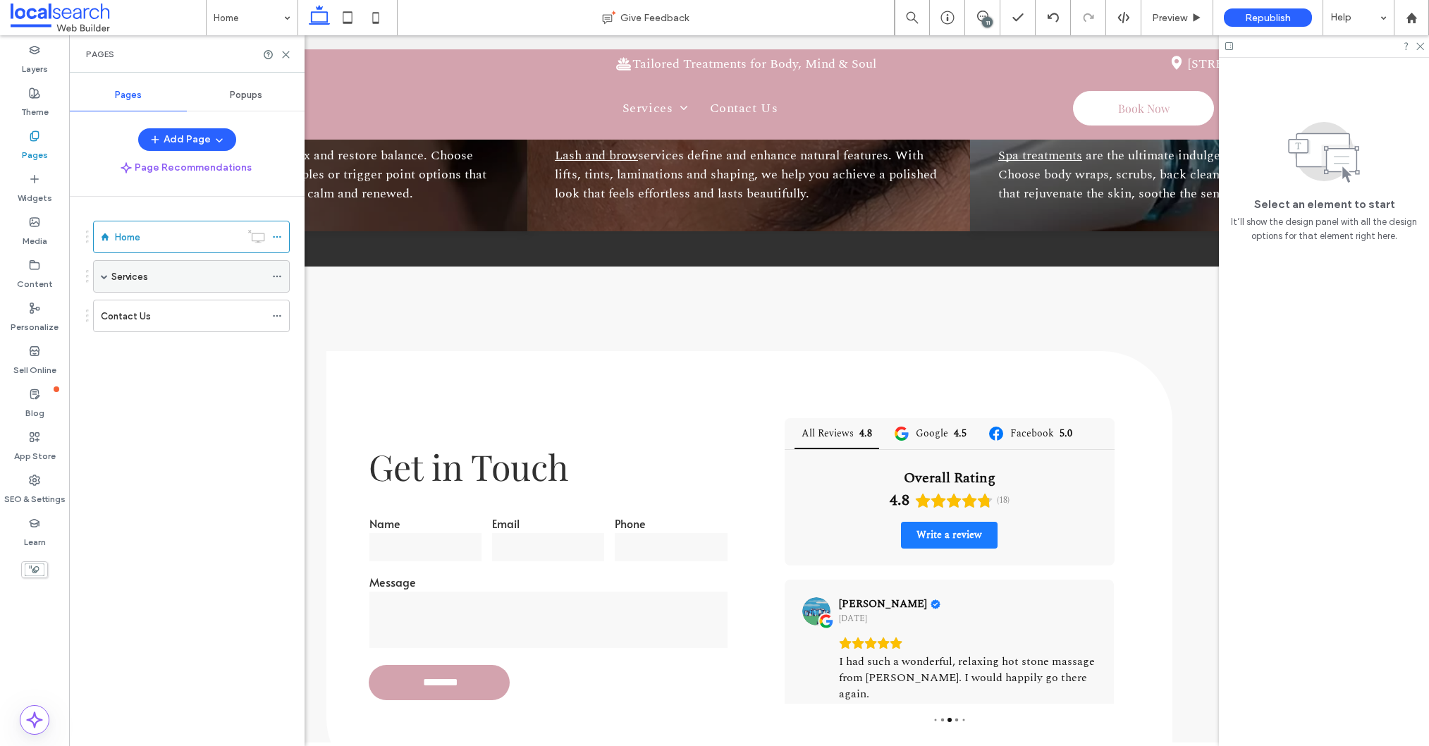
click at [106, 276] on span at bounding box center [104, 276] width 7 height 7
click at [143, 305] on label "Nails" at bounding box center [135, 309] width 20 height 25
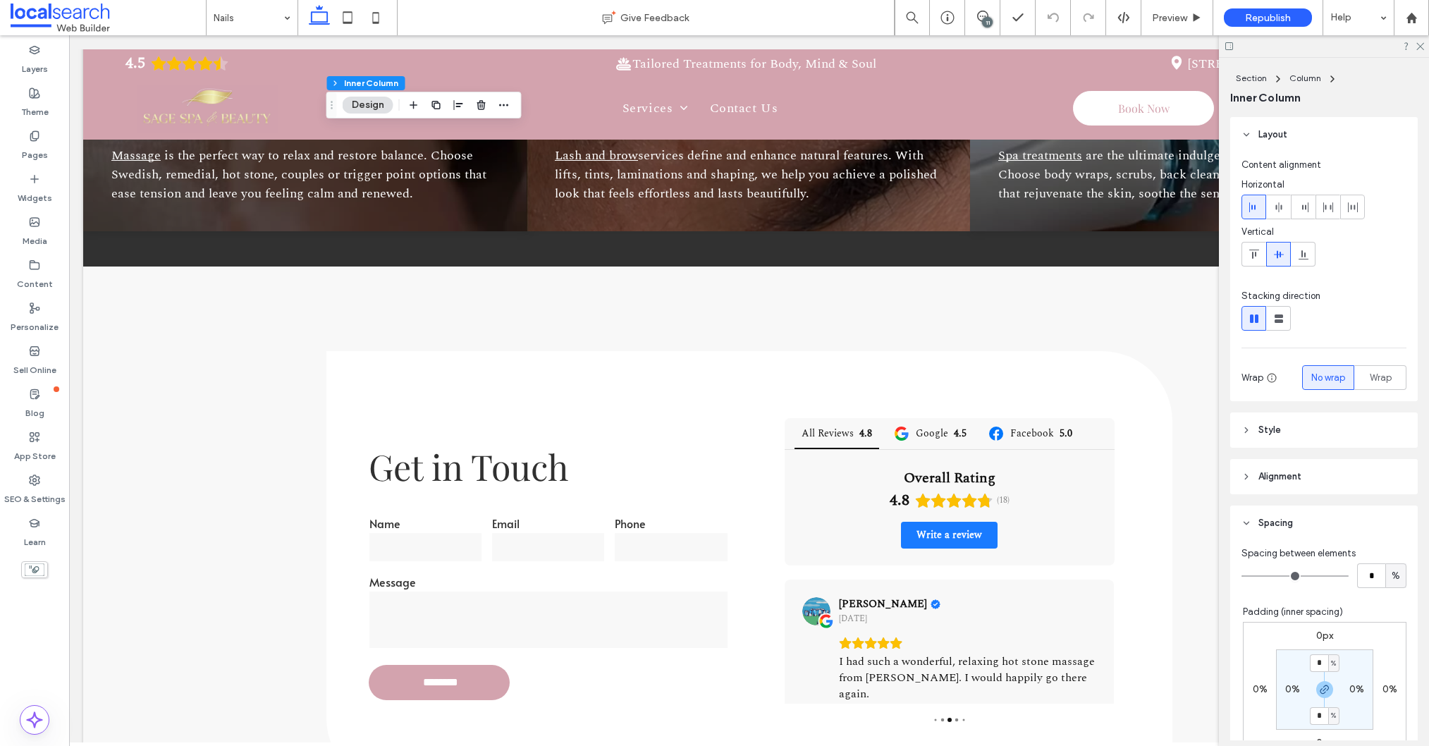
drag, startPoint x: 986, startPoint y: 15, endPoint x: 986, endPoint y: 30, distance: 15.5
click at [986, 15] on icon at bounding box center [982, 16] width 11 height 11
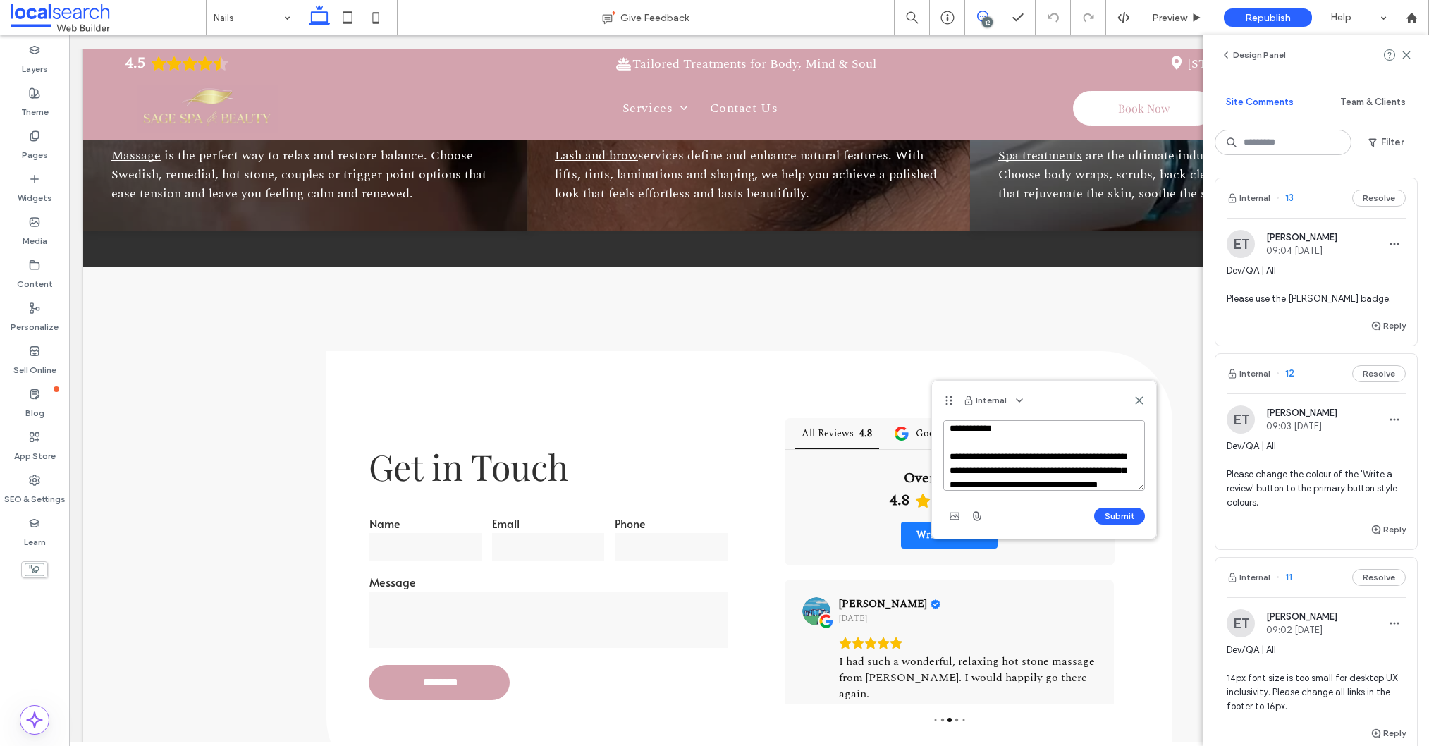
scroll to position [19, 0]
drag, startPoint x: 1021, startPoint y: 470, endPoint x: 1024, endPoint y: 493, distance: 22.8
click at [1020, 471] on textarea "**********" at bounding box center [1044, 455] width 202 height 70
type textarea "**********"
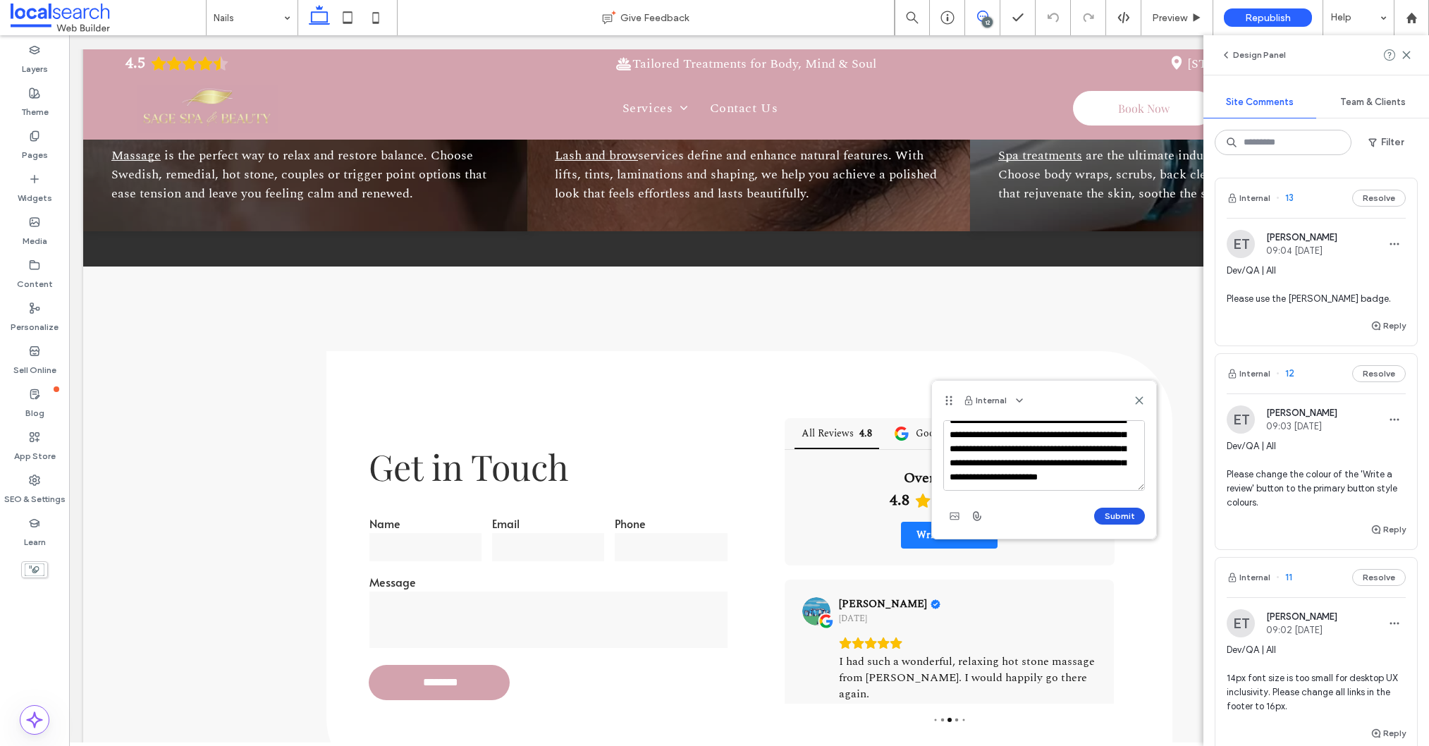
click at [1099, 513] on button "Submit" at bounding box center [1119, 516] width 51 height 17
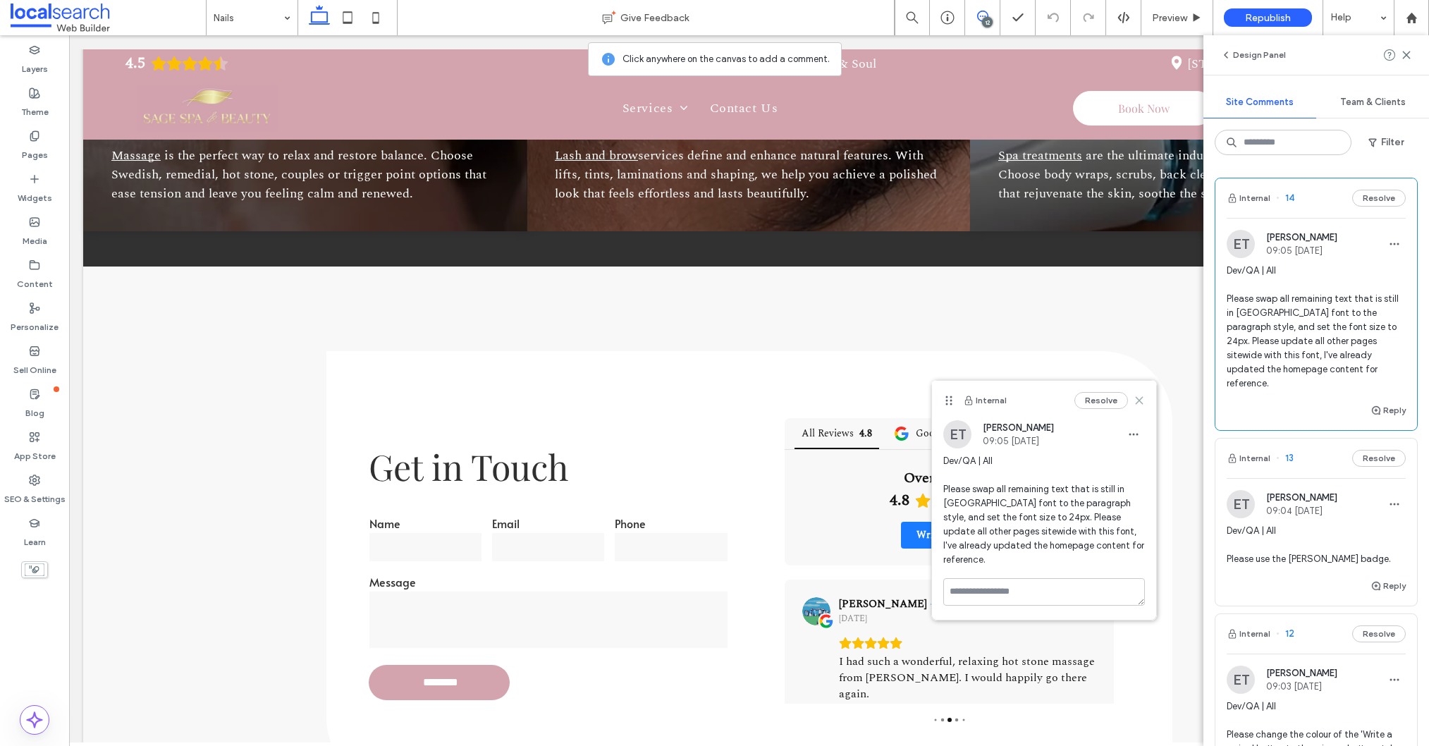
click at [1138, 403] on icon at bounding box center [1139, 400] width 11 height 11
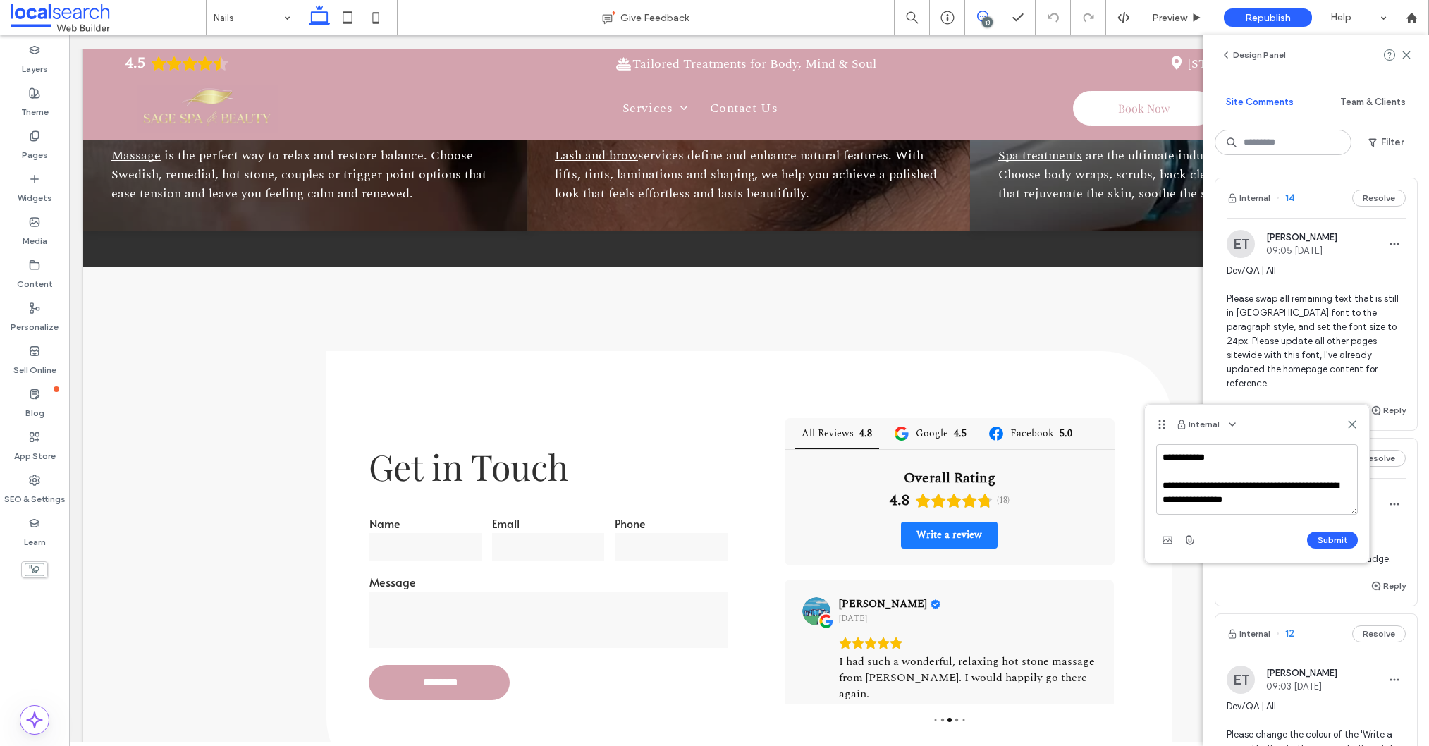
drag, startPoint x: 1264, startPoint y: 501, endPoint x: 1303, endPoint y: 489, distance: 40.4
click at [1303, 487] on textarea "**********" at bounding box center [1257, 479] width 202 height 70
type textarea "**********"
click at [1342, 538] on button "Submit" at bounding box center [1332, 540] width 51 height 17
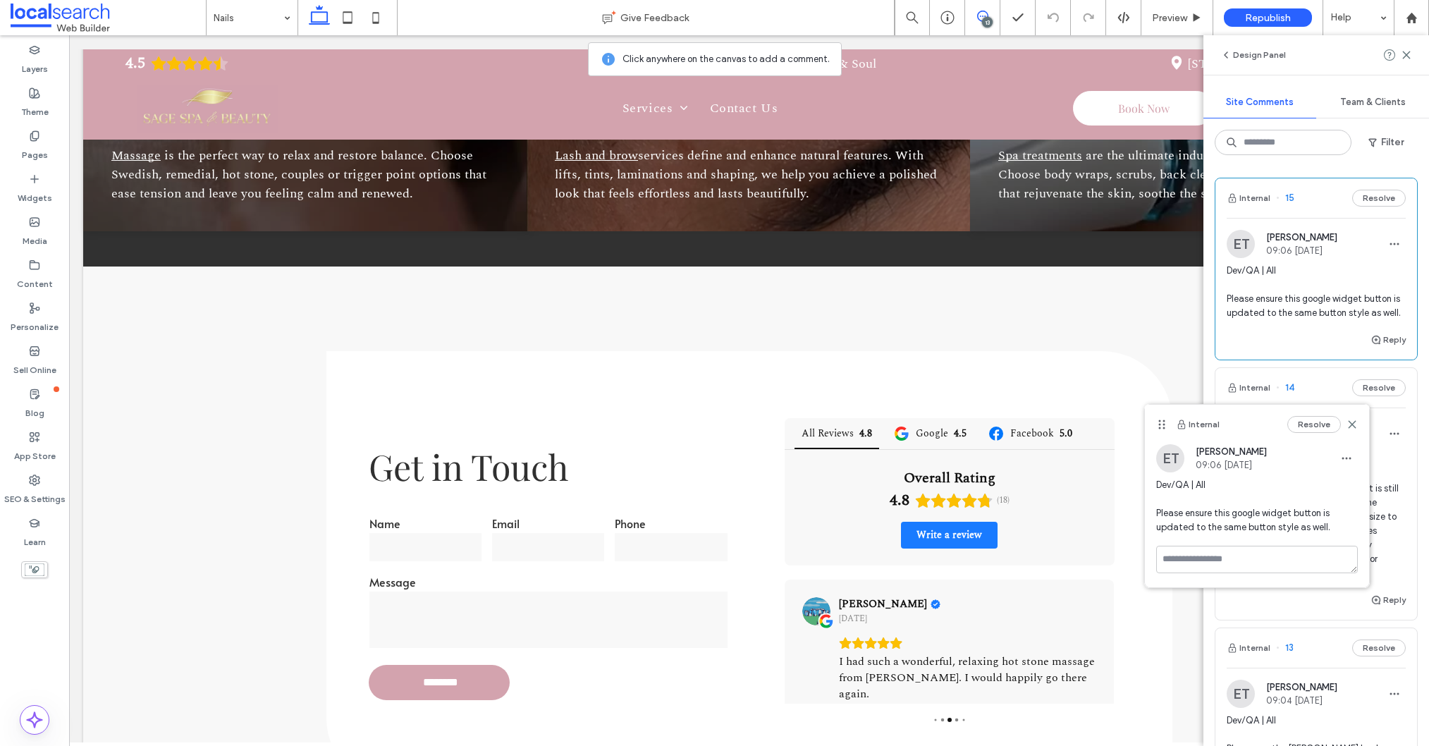
click at [1349, 422] on icon at bounding box center [1351, 424] width 11 height 11
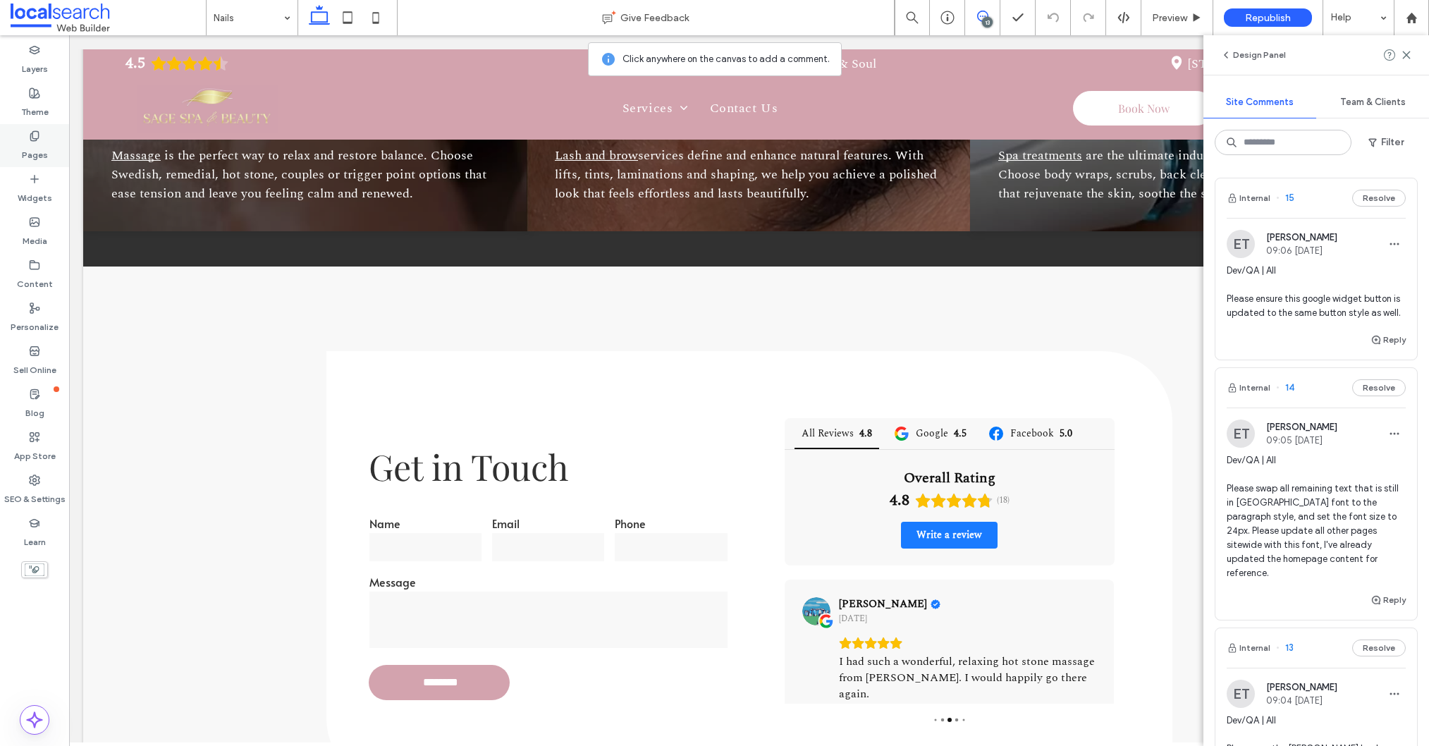
click at [32, 145] on label "Pages" at bounding box center [35, 152] width 26 height 20
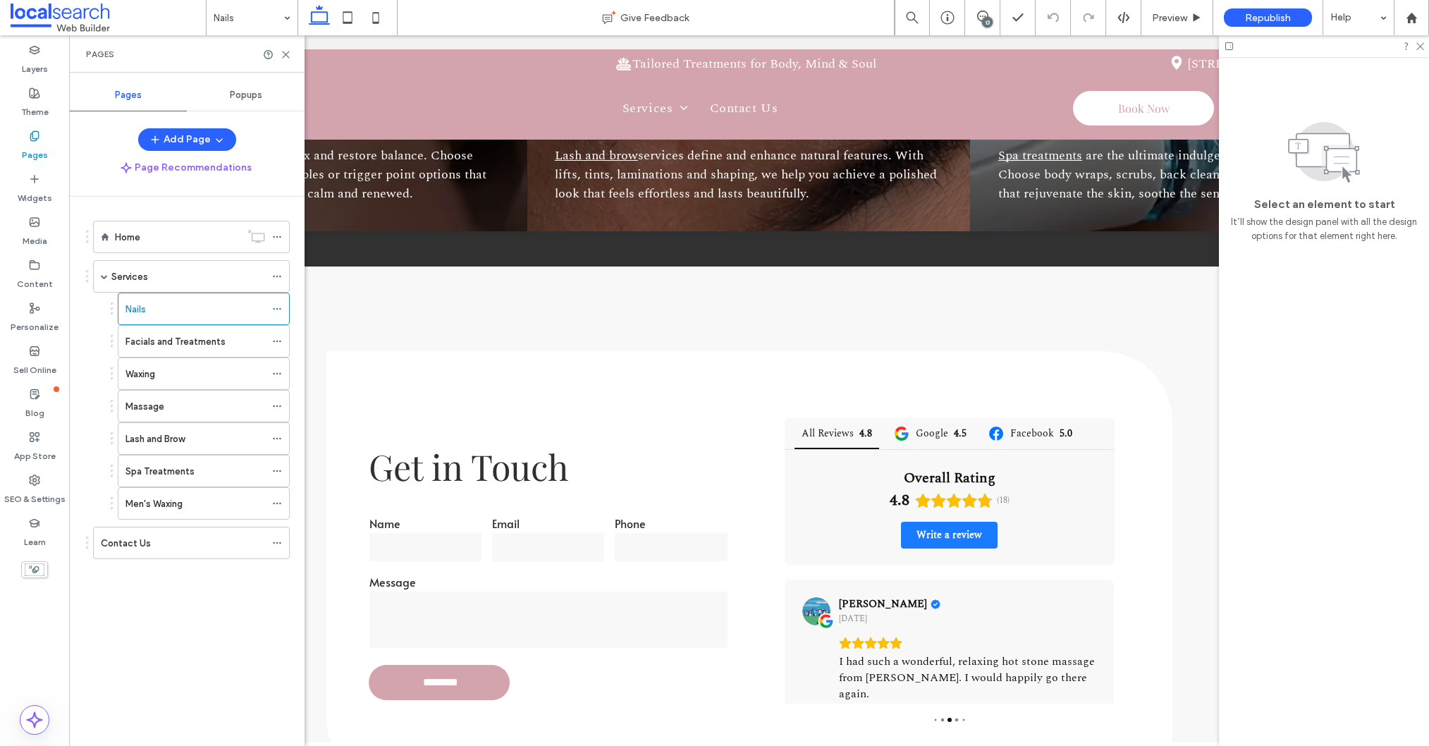
click at [163, 528] on div "Contact Us" at bounding box center [183, 542] width 164 height 31
click at [286, 54] on use at bounding box center [286, 54] width 6 height 6
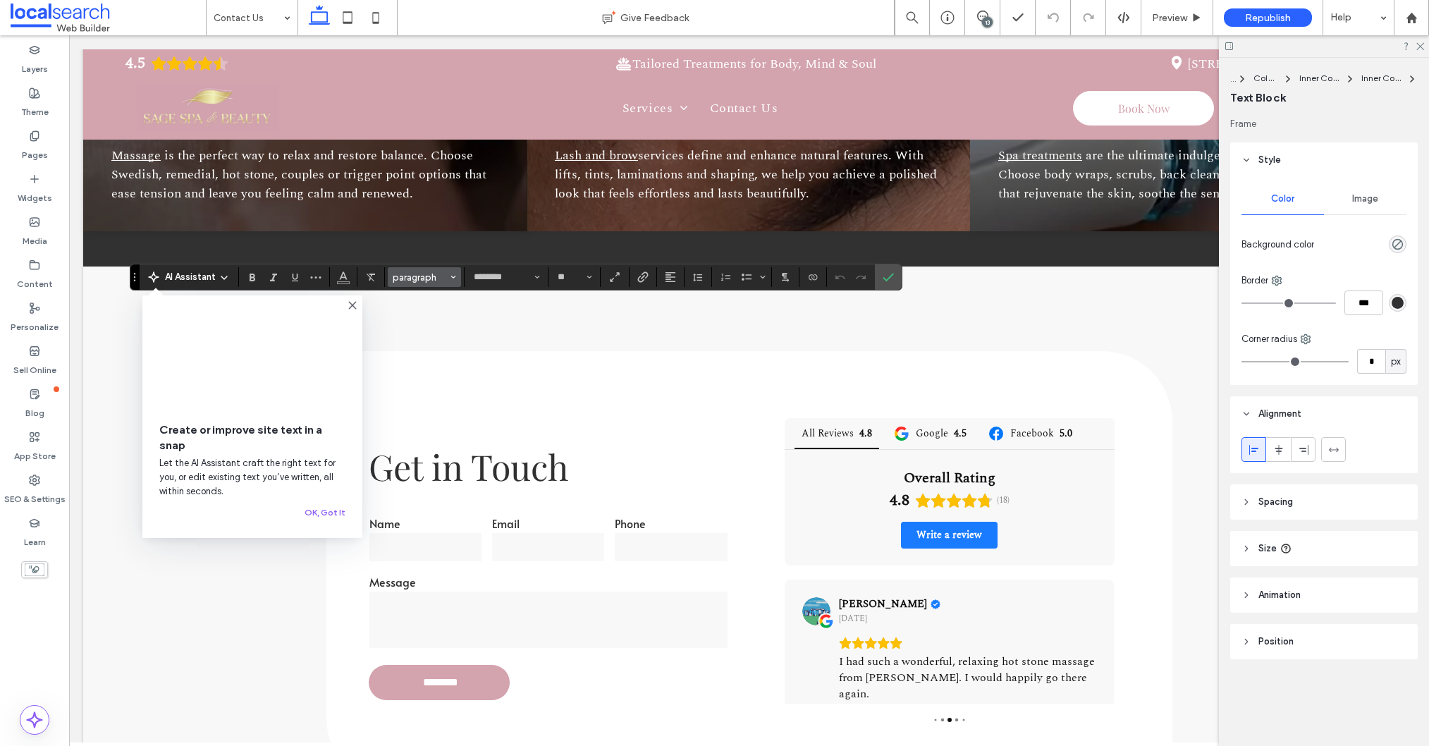
click at [431, 276] on span "paragraph" at bounding box center [420, 277] width 55 height 11
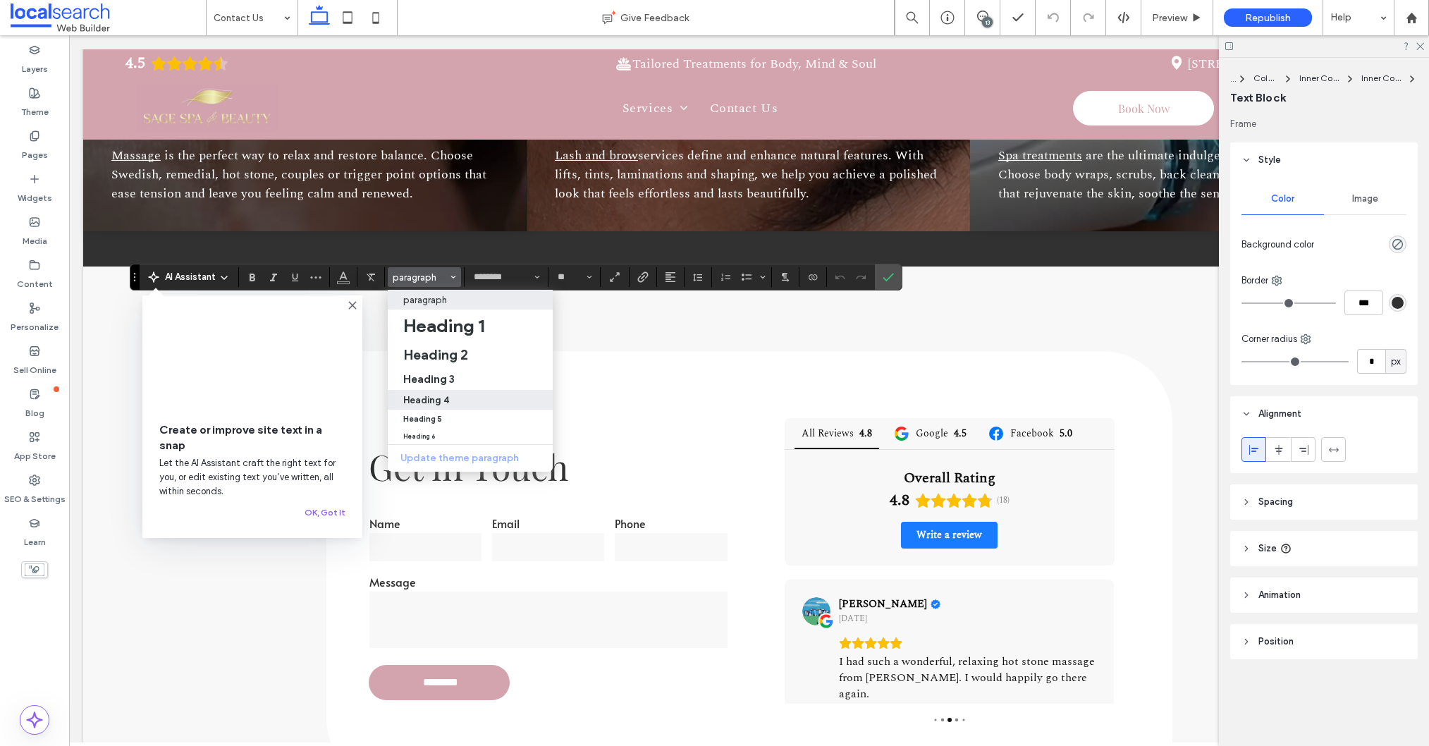
click at [443, 395] on h4 "Heading 4" at bounding box center [426, 400] width 46 height 11
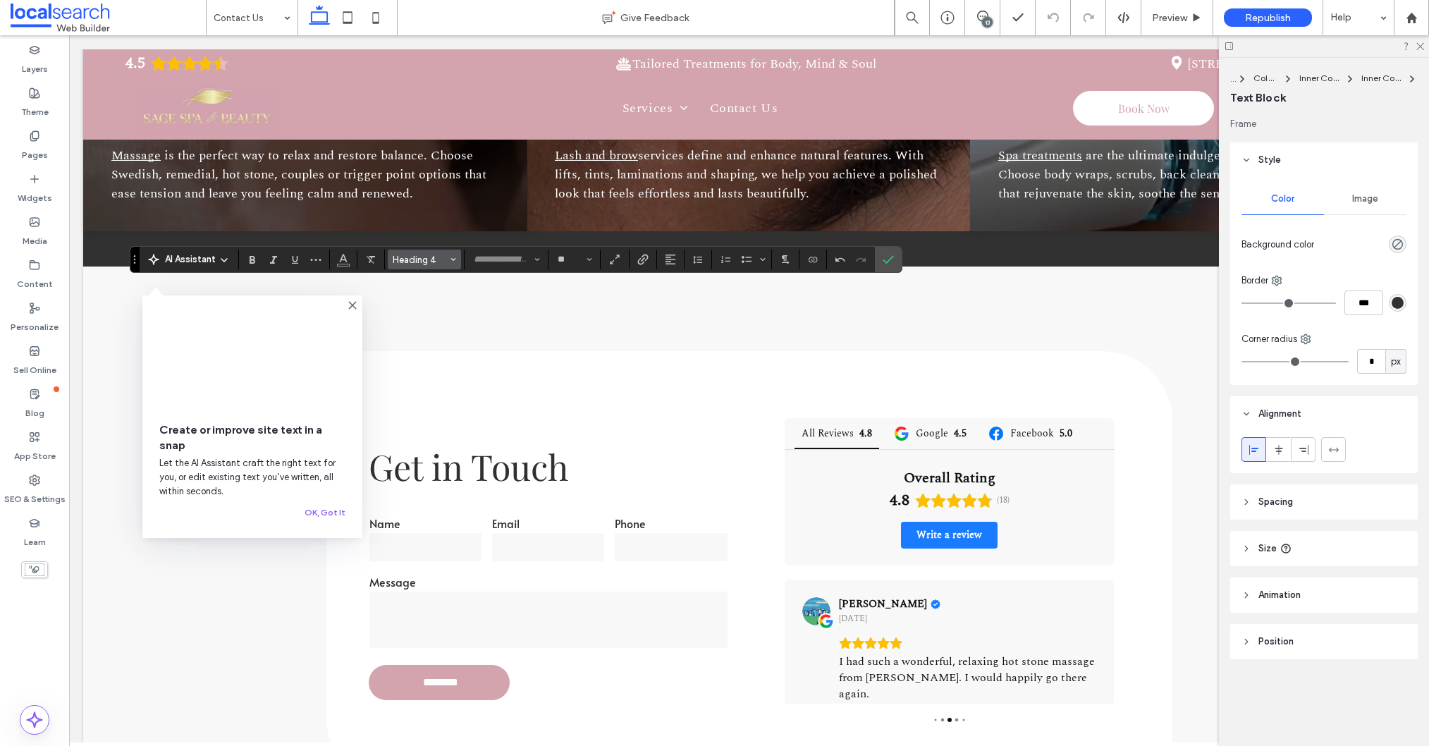
click at [448, 262] on button "Heading 4" at bounding box center [424, 260] width 73 height 20
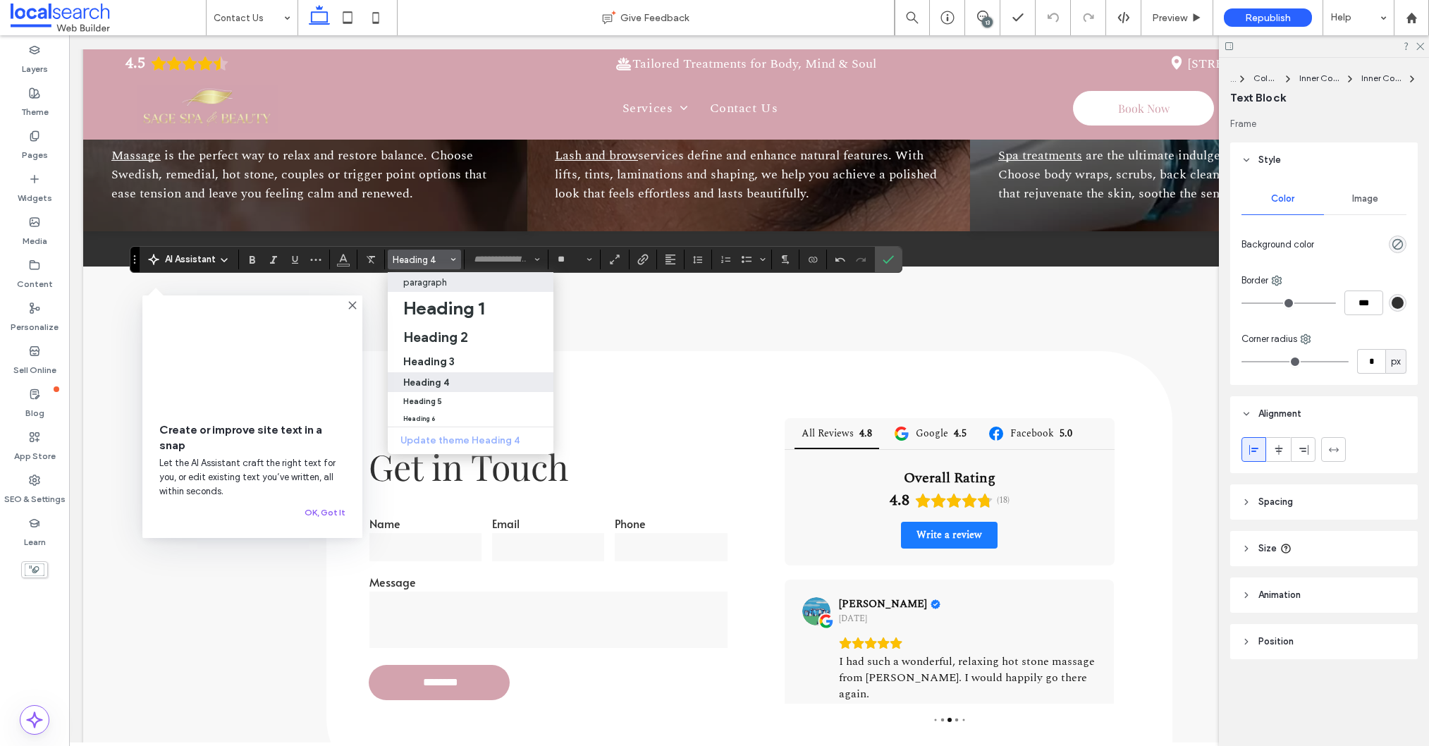
click at [454, 286] on div "paragraph" at bounding box center [470, 282] width 135 height 11
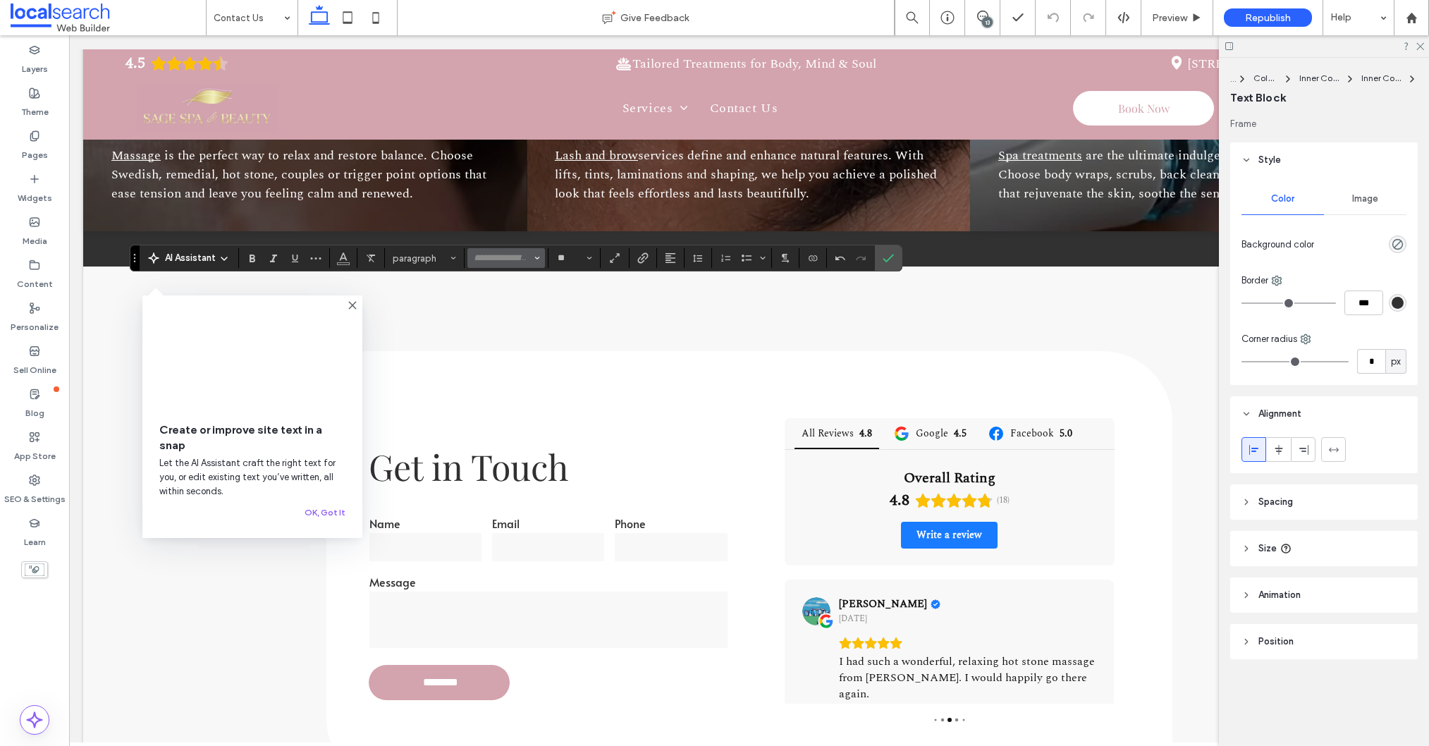
click at [503, 263] on input "Font & Font weight-input" at bounding box center [502, 257] width 60 height 11
click at [440, 259] on span "paragraph" at bounding box center [420, 258] width 55 height 11
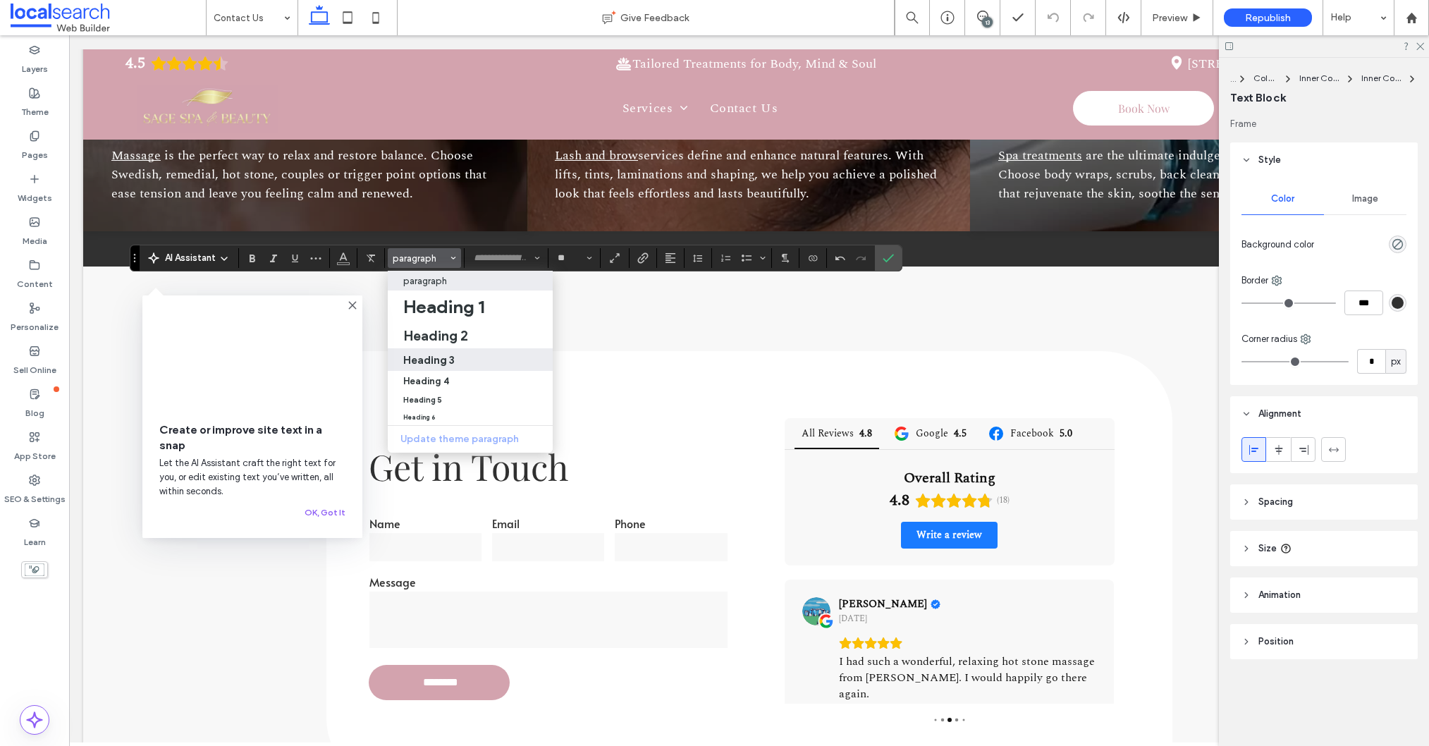
click at [438, 355] on h3 "Heading 3" at bounding box center [428, 359] width 51 height 13
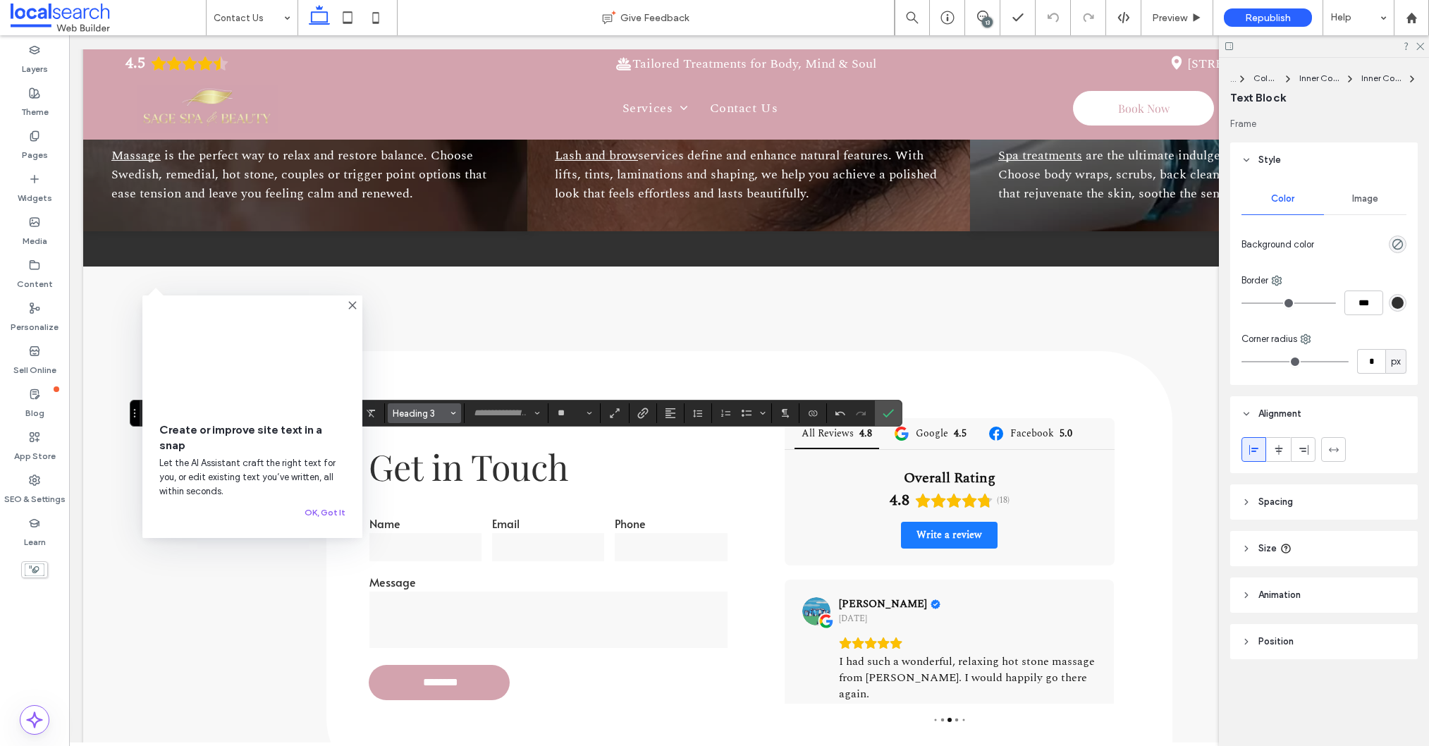
click at [436, 419] on button "Heading 3" at bounding box center [424, 413] width 73 height 20
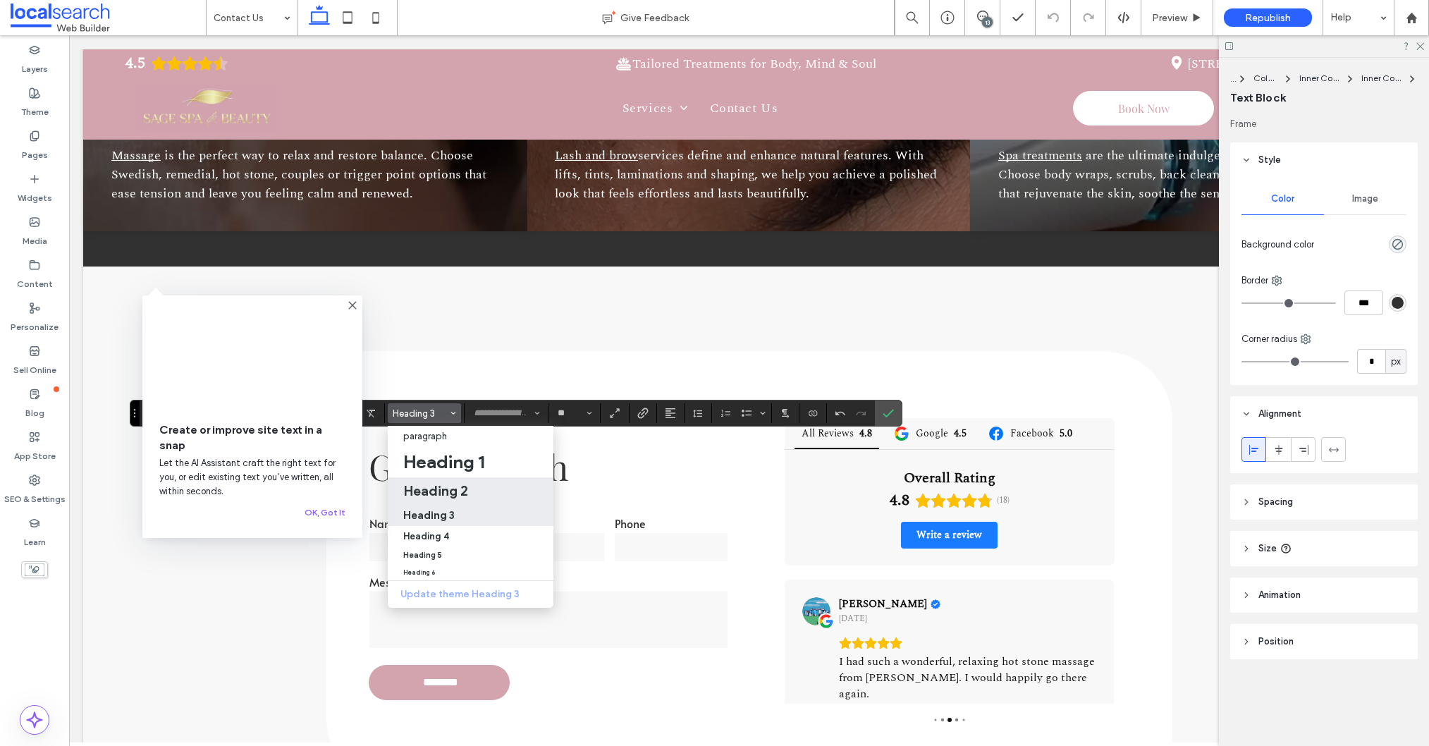
click at [436, 486] on h2 "Heading 2" at bounding box center [435, 490] width 65 height 17
type input "**"
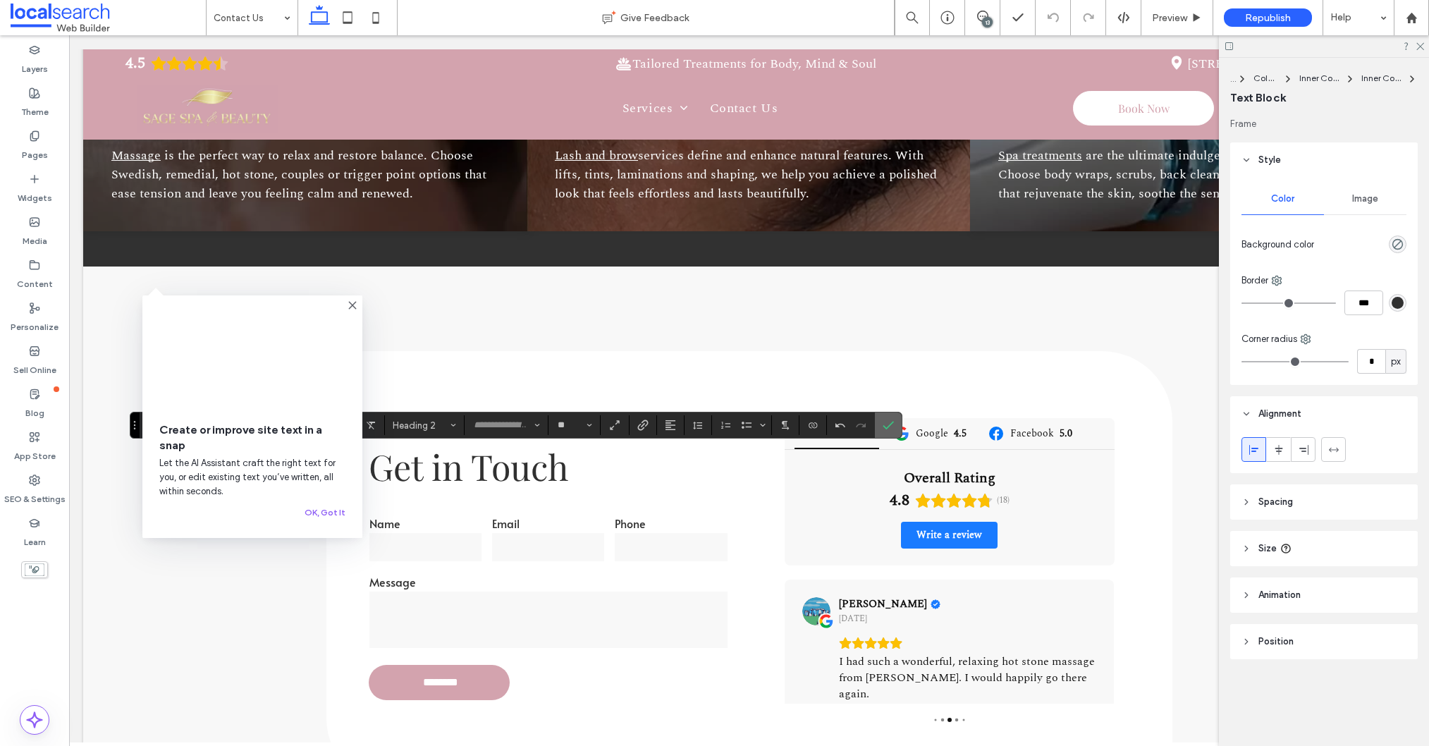
click at [883, 429] on icon "Confirm" at bounding box center [888, 424] width 11 height 11
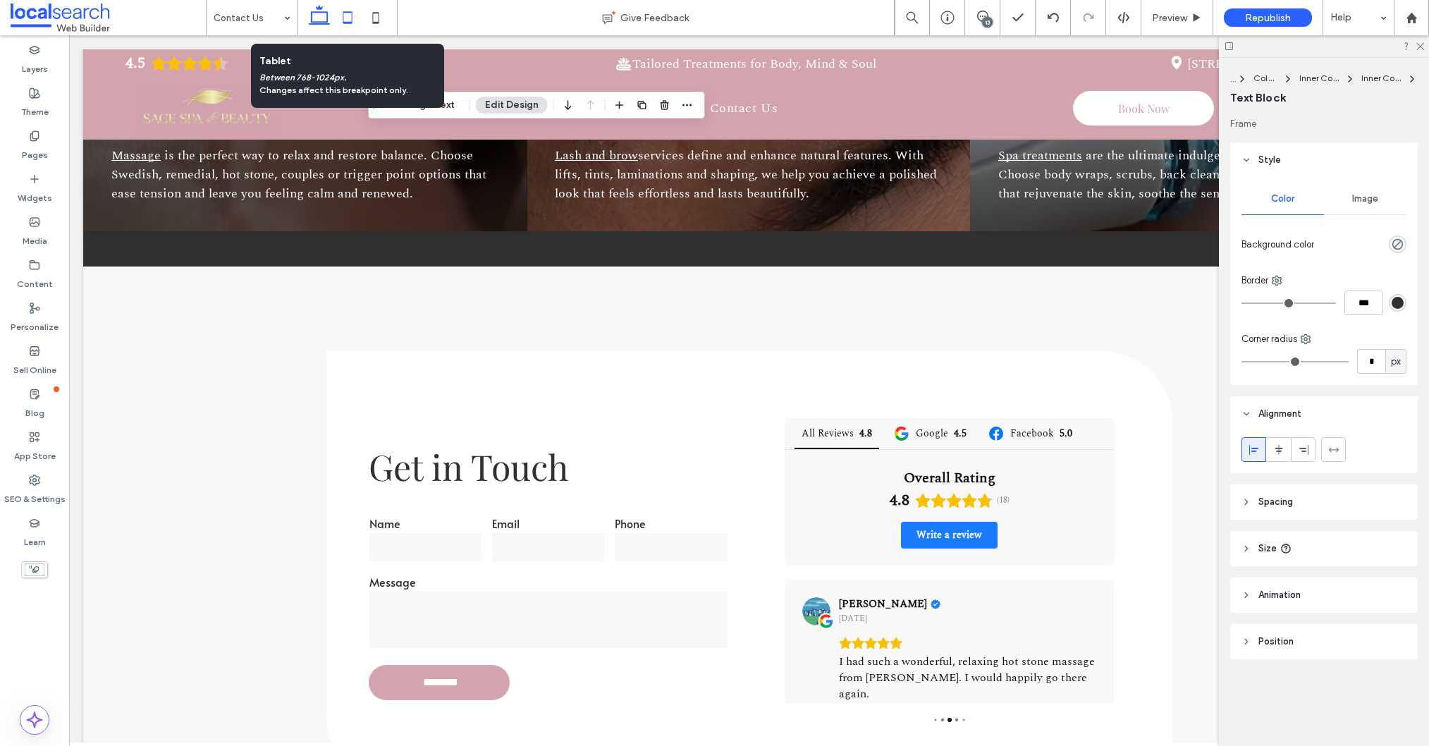
click at [351, 15] on icon at bounding box center [347, 18] width 28 height 28
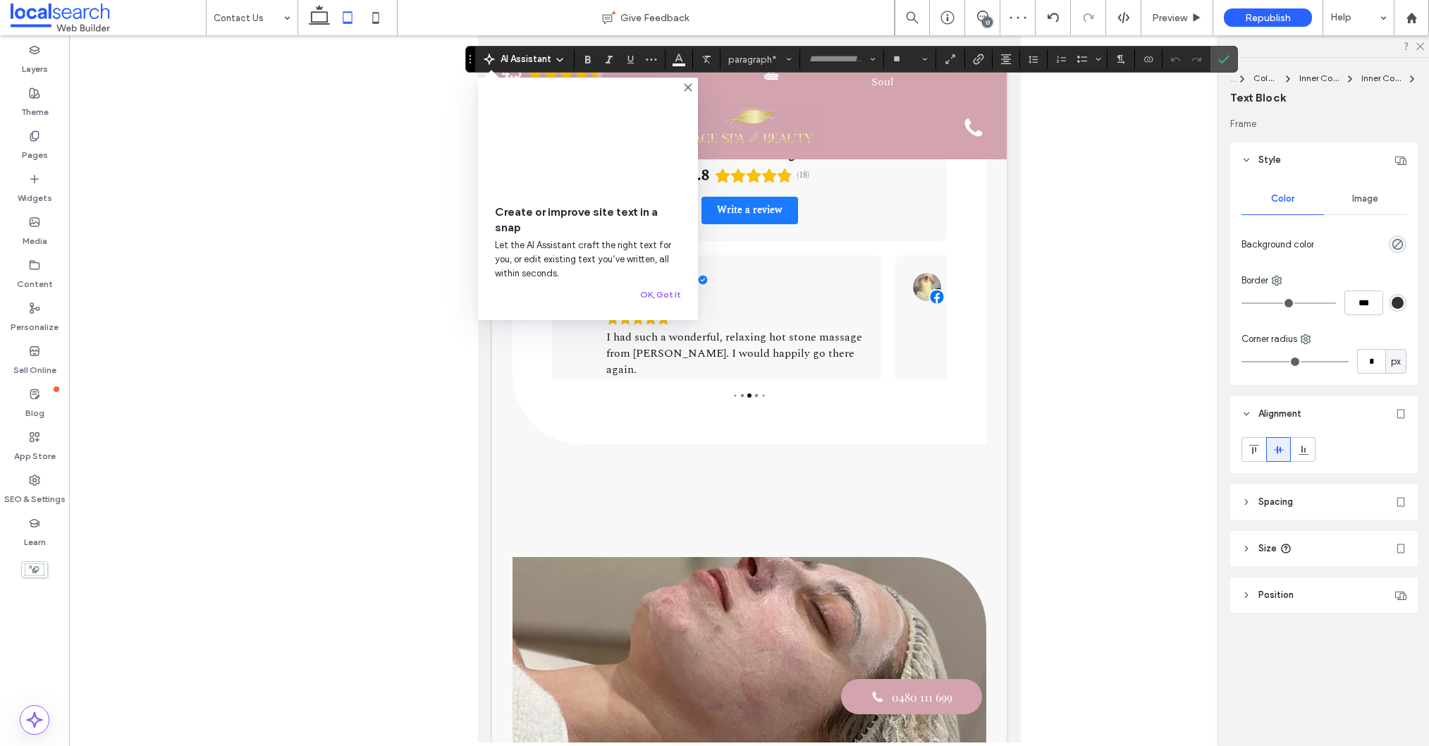
drag, startPoint x: 1230, startPoint y: 57, endPoint x: 1108, endPoint y: 64, distance: 122.9
click at [1230, 57] on label "Confirm" at bounding box center [1223, 59] width 21 height 25
click at [1003, 60] on icon "Alignment" at bounding box center [1005, 59] width 11 height 11
drag, startPoint x: 1030, startPoint y: 82, endPoint x: 1128, endPoint y: 86, distance: 98.1
click at [1030, 82] on label "ui.textEditor.alignment.left" at bounding box center [1019, 82] width 49 height 20
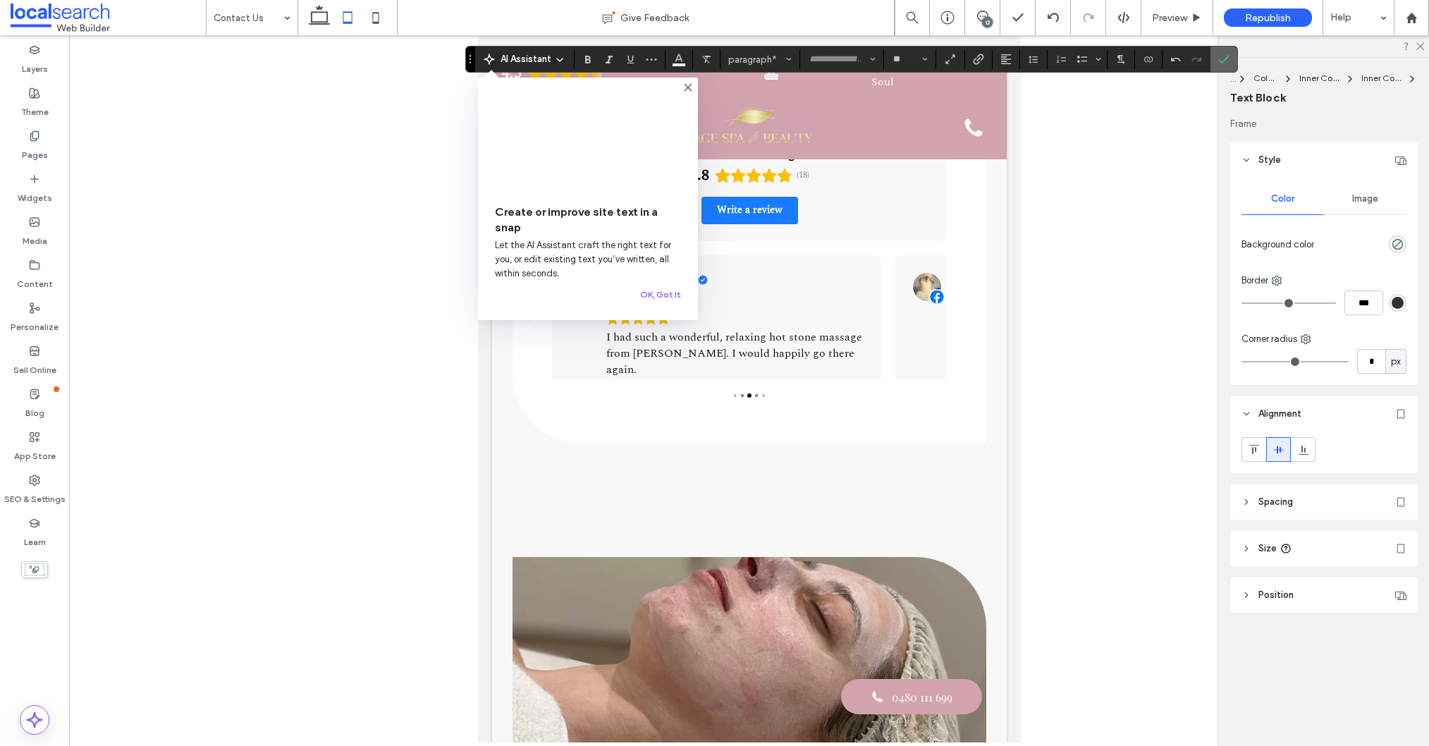
drag, startPoint x: 1221, startPoint y: 62, endPoint x: 1029, endPoint y: 100, distance: 195.5
click at [1221, 62] on use "Confirm" at bounding box center [1223, 59] width 11 height 8
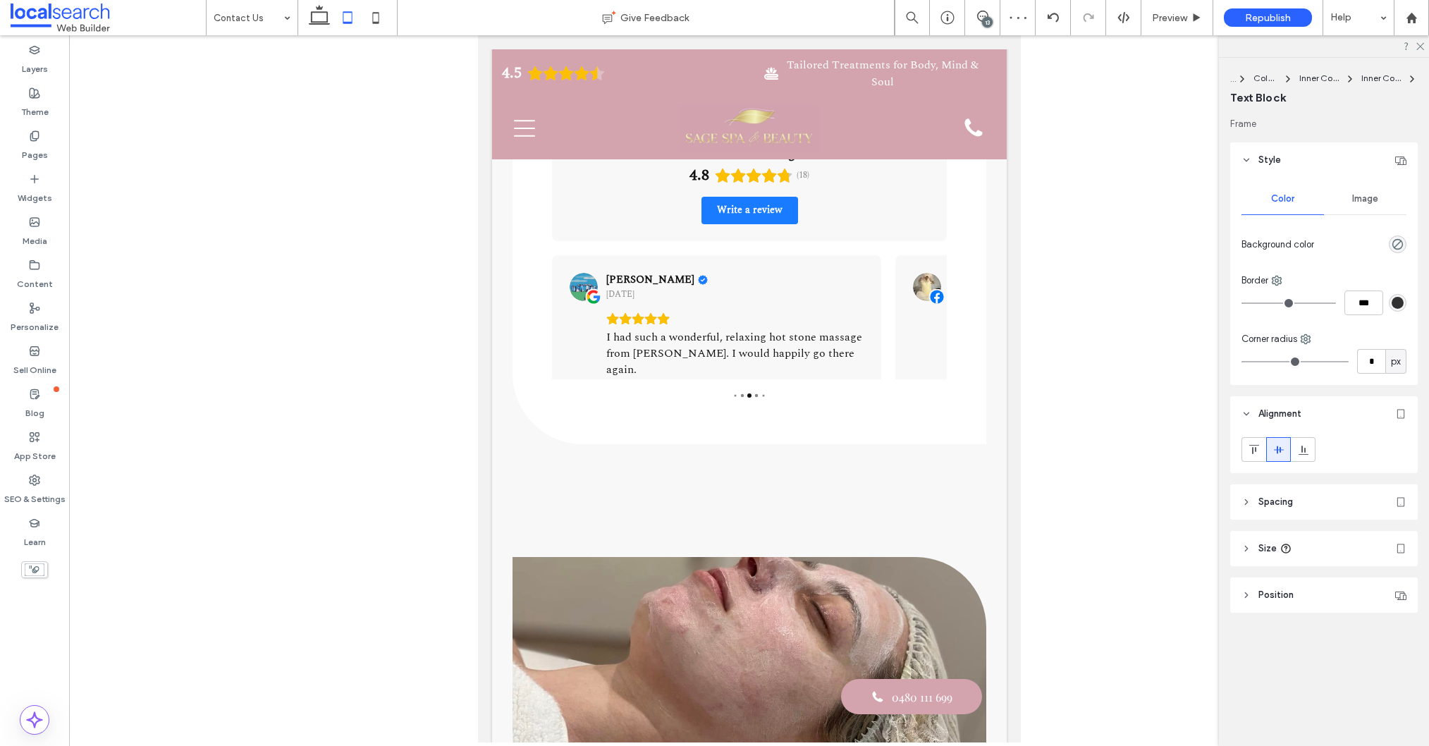
type input "***"
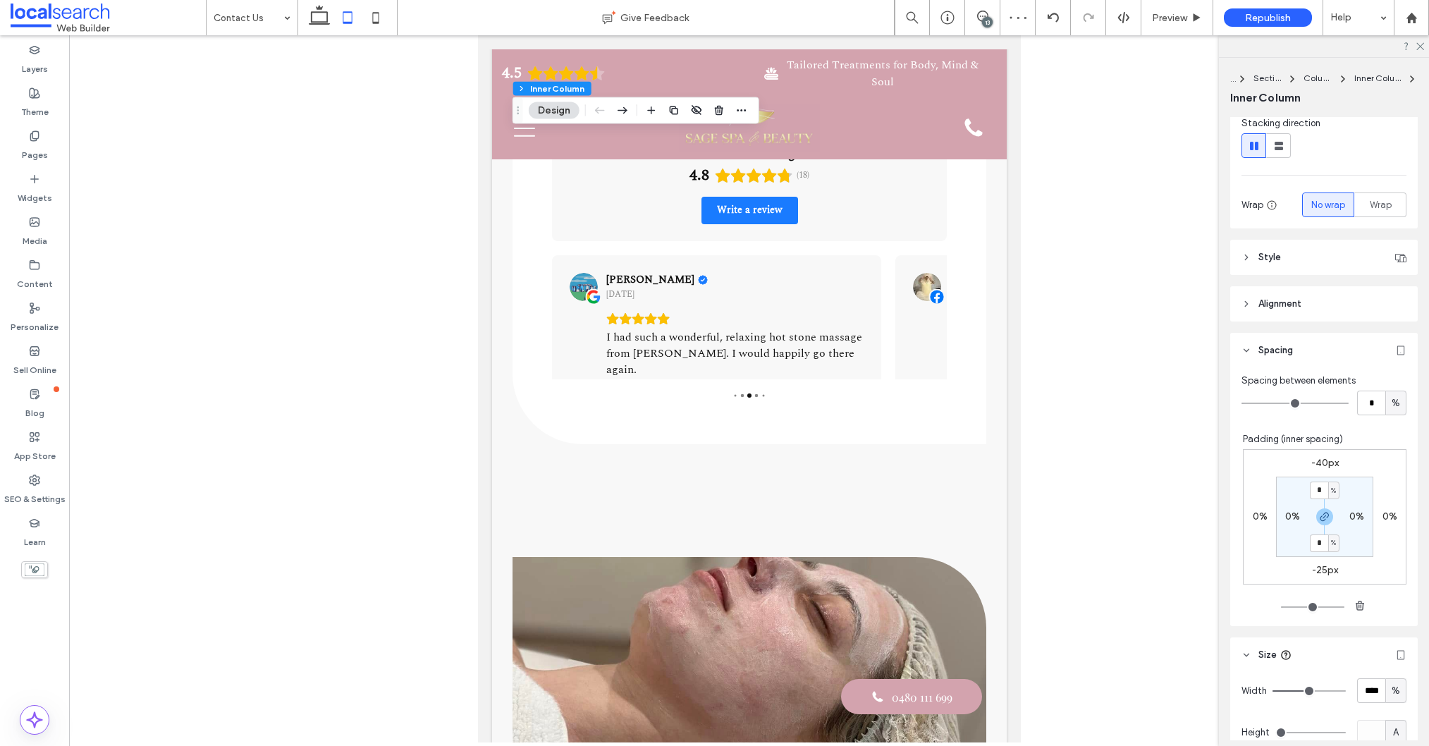
scroll to position [325, 0]
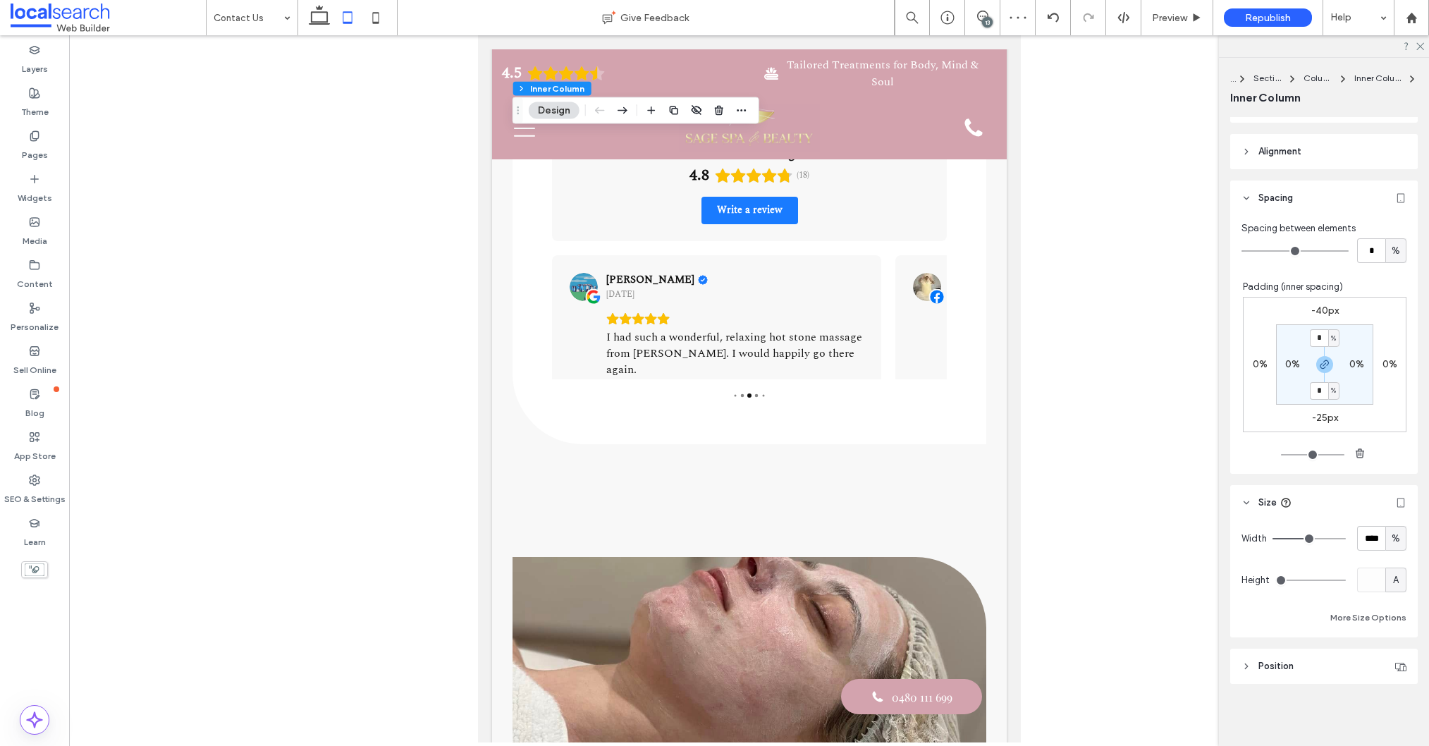
click at [1330, 308] on label "-40px" at bounding box center [1324, 311] width 27 height 12
type input "*"
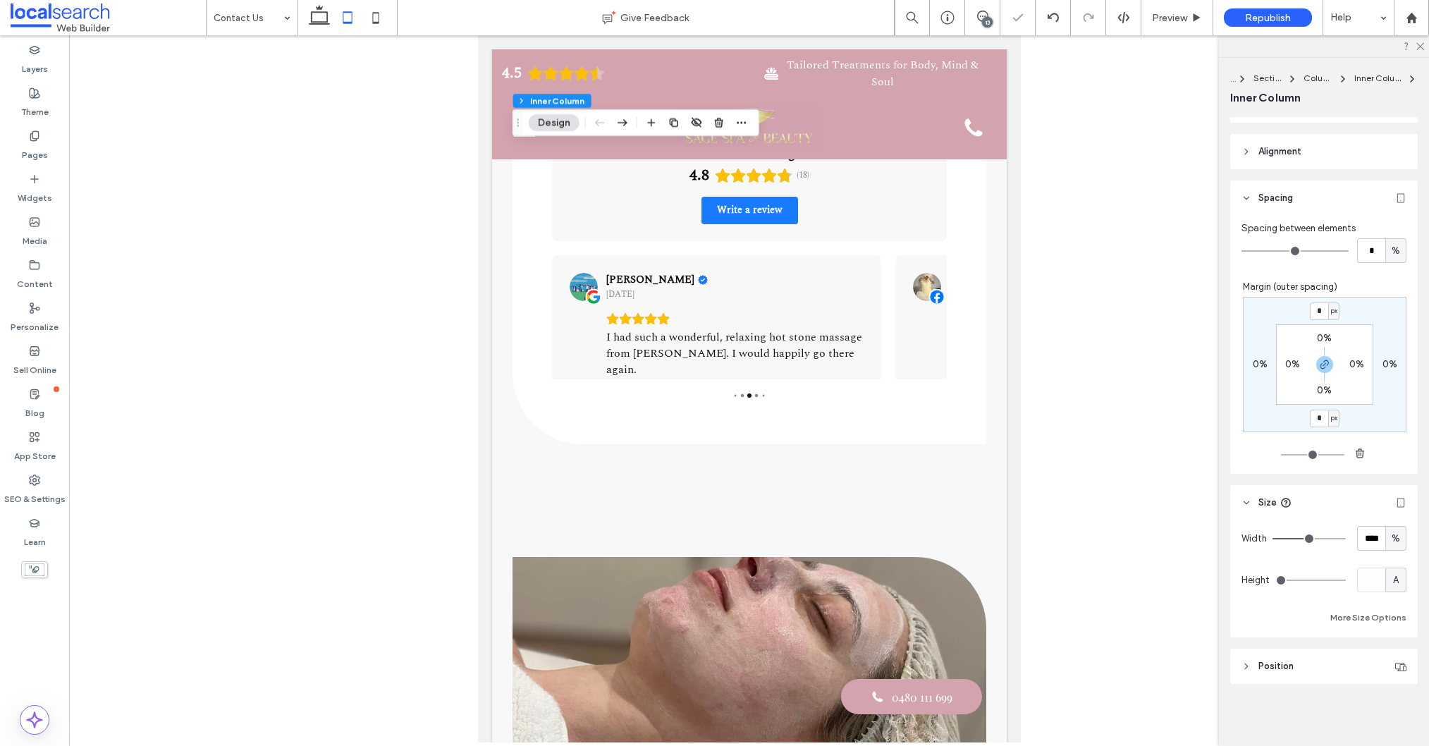
drag, startPoint x: 1396, startPoint y: 531, endPoint x: 1407, endPoint y: 615, distance: 85.3
click at [1396, 532] on span "%" at bounding box center [1396, 539] width 8 height 14
click at [1393, 662] on span "A" at bounding box center [1396, 662] width 6 height 14
type input "*"
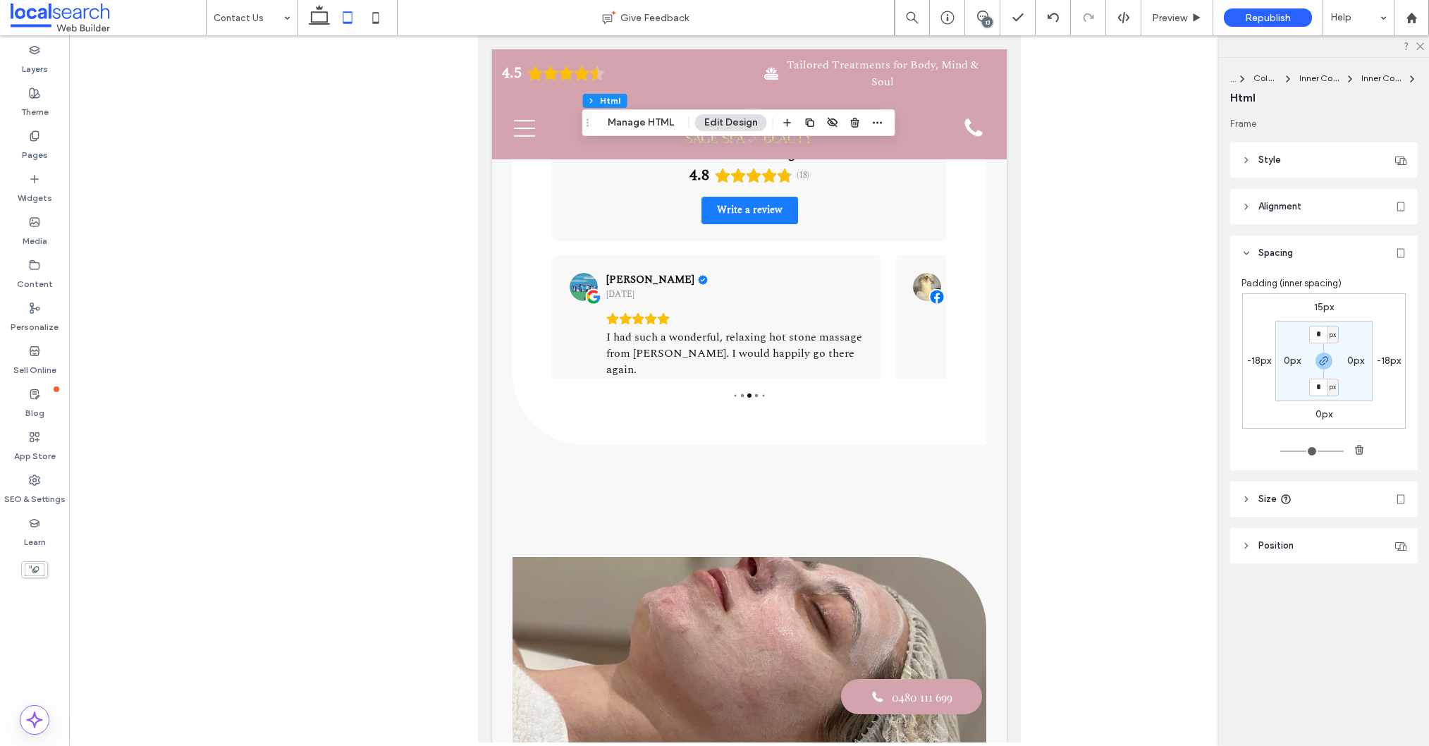
drag, startPoint x: 1258, startPoint y: 359, endPoint x: 1318, endPoint y: 369, distance: 60.8
click at [1257, 359] on label "-18px" at bounding box center [1259, 361] width 24 height 12
type input "*"
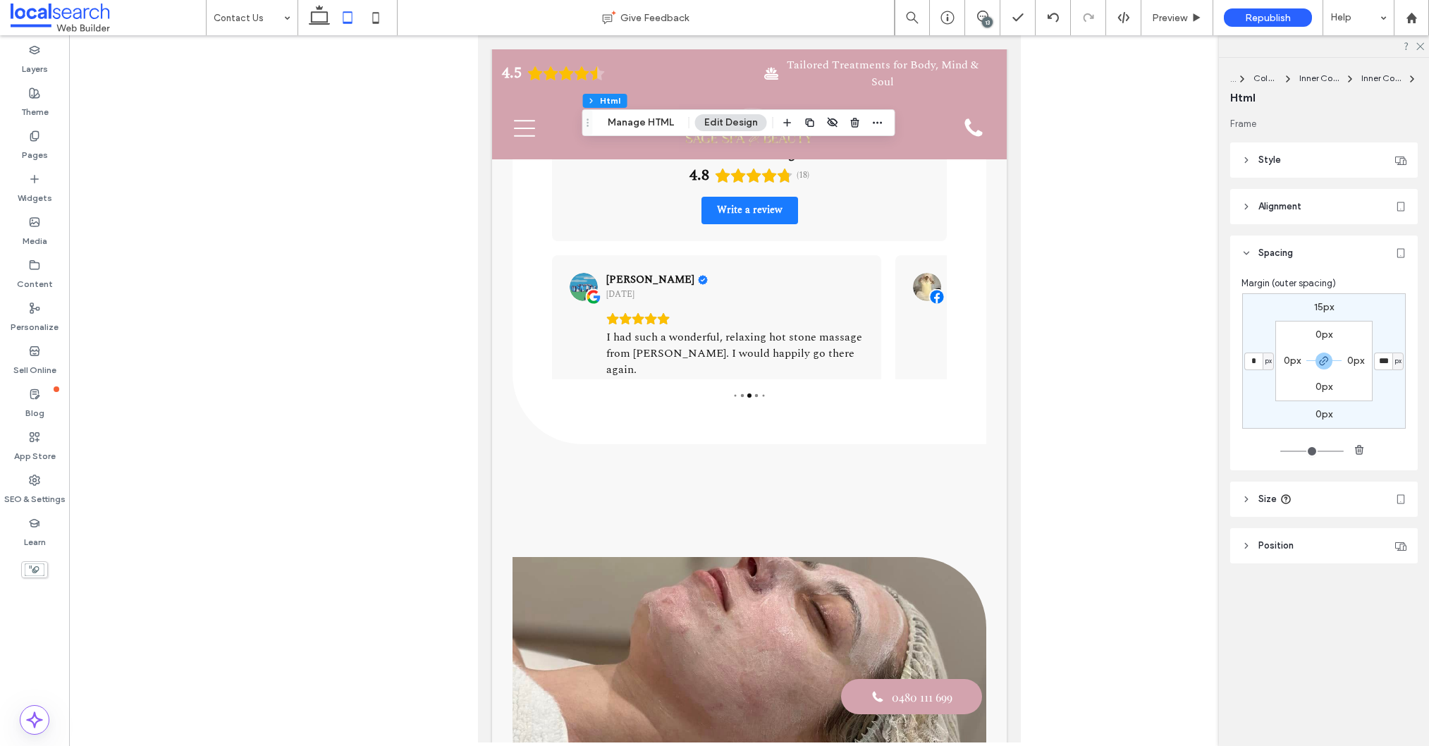
type input "*"
click at [1318, 307] on label "15px" at bounding box center [1324, 307] width 20 height 12
type input "*"
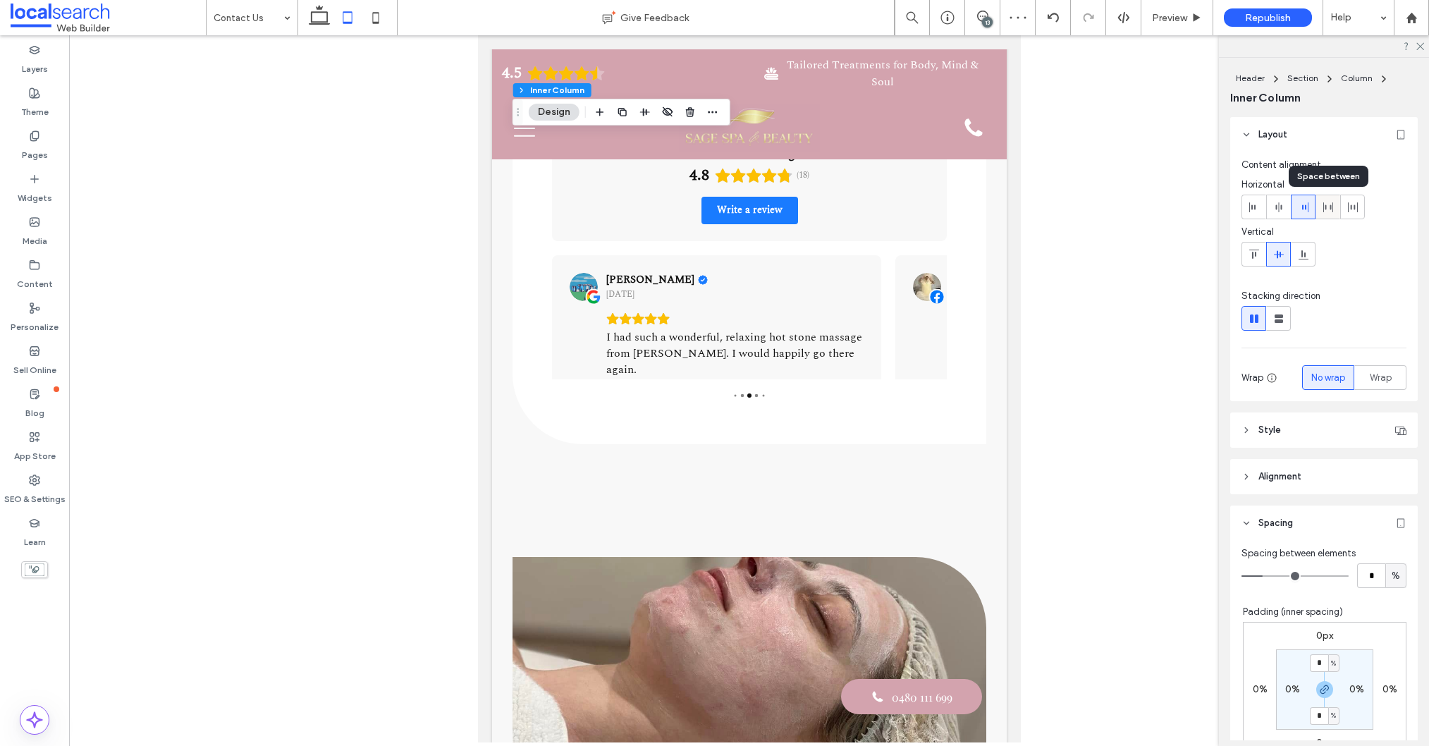
click at [1327, 211] on icon at bounding box center [1328, 207] width 11 height 11
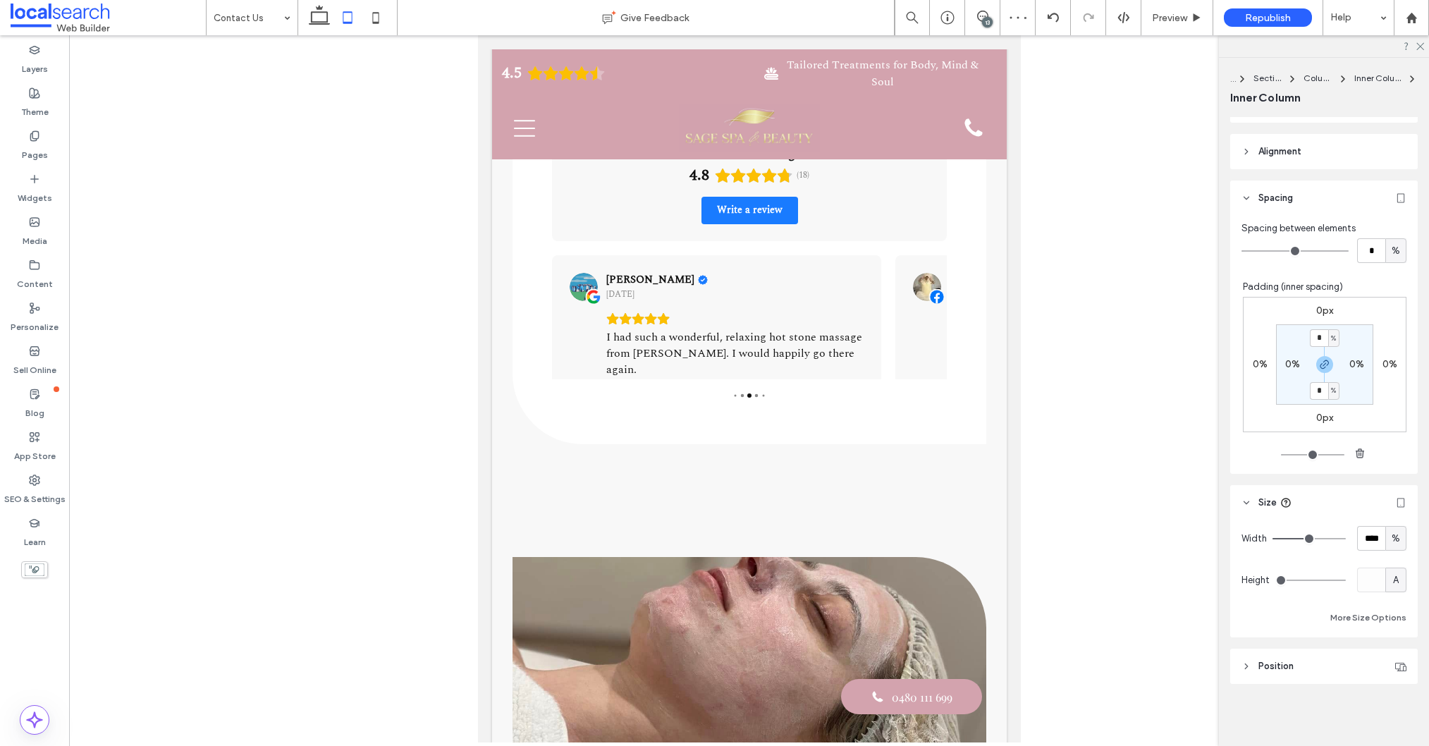
type input "**"
type input "****"
drag, startPoint x: 1392, startPoint y: 534, endPoint x: 1392, endPoint y: 543, distance: 8.5
click at [1392, 534] on span "%" at bounding box center [1396, 539] width 8 height 14
drag, startPoint x: 1399, startPoint y: 670, endPoint x: 1390, endPoint y: 660, distance: 13.5
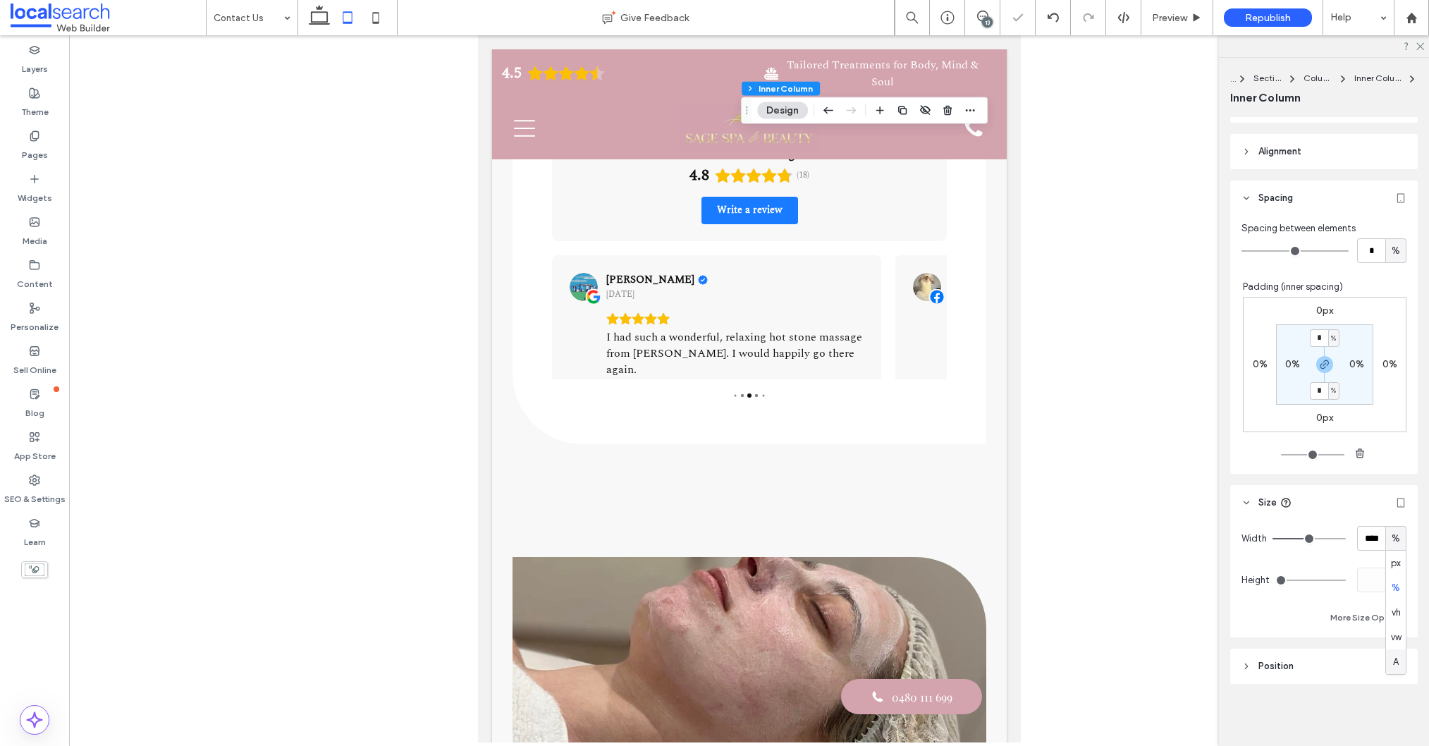
click at [1399, 670] on div "A" at bounding box center [1396, 661] width 20 height 25
type input "*"
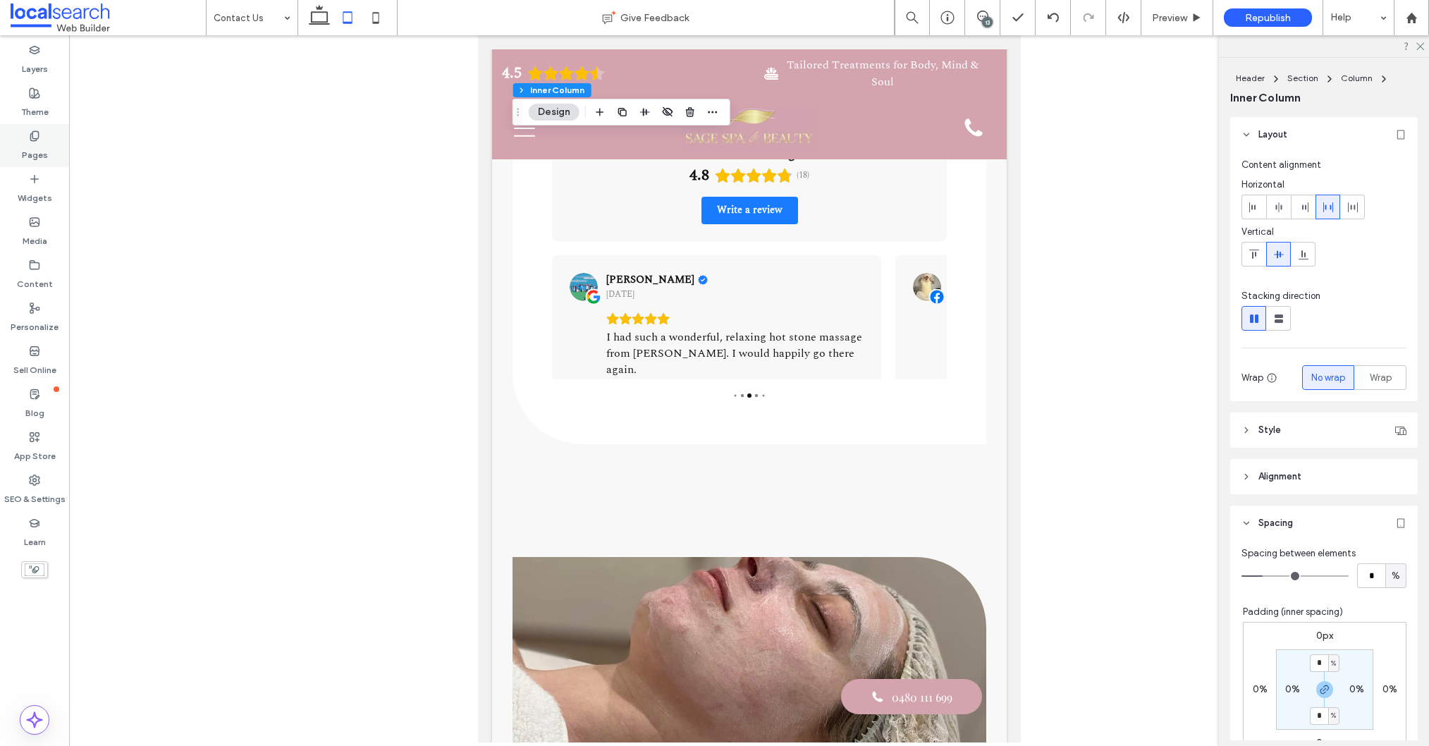
click at [27, 133] on div "Pages" at bounding box center [34, 145] width 69 height 43
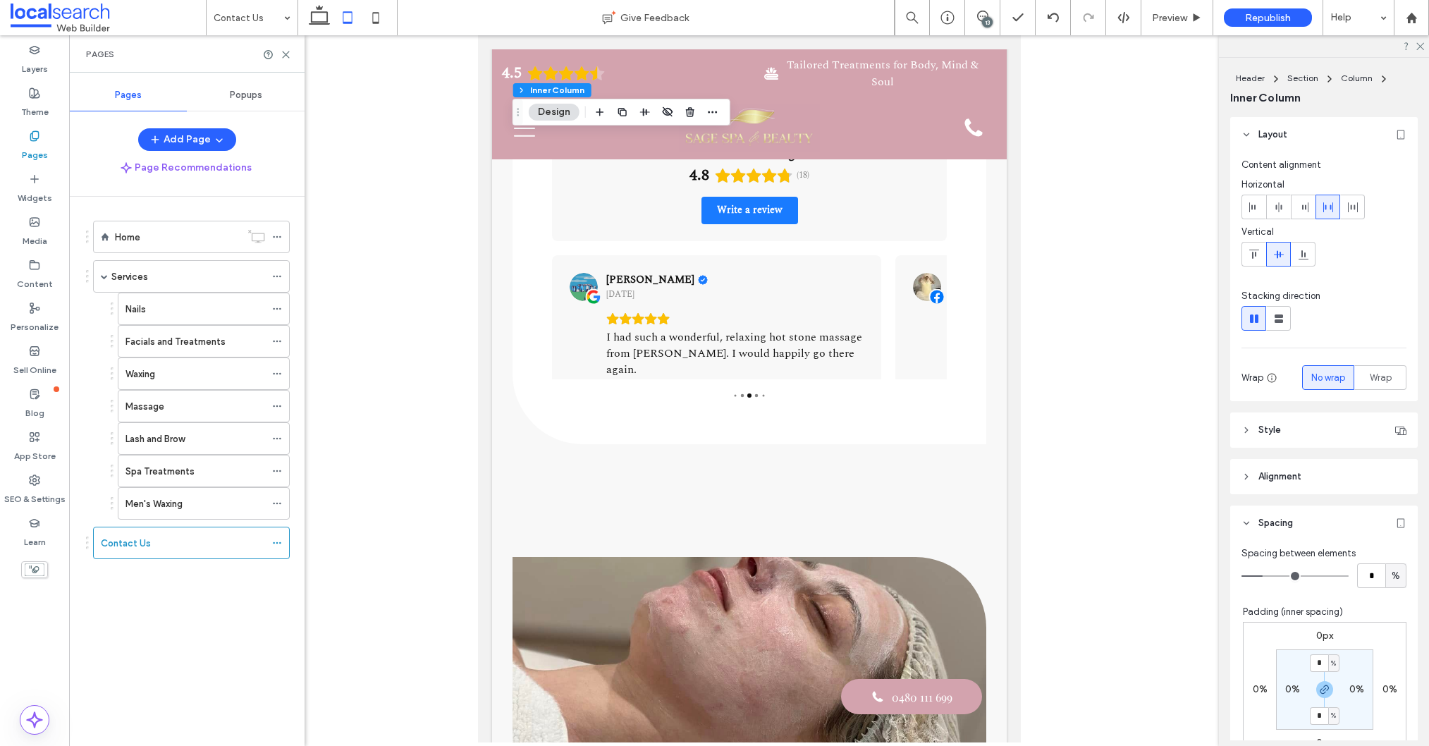
click at [166, 315] on div "Nails" at bounding box center [195, 309] width 140 height 15
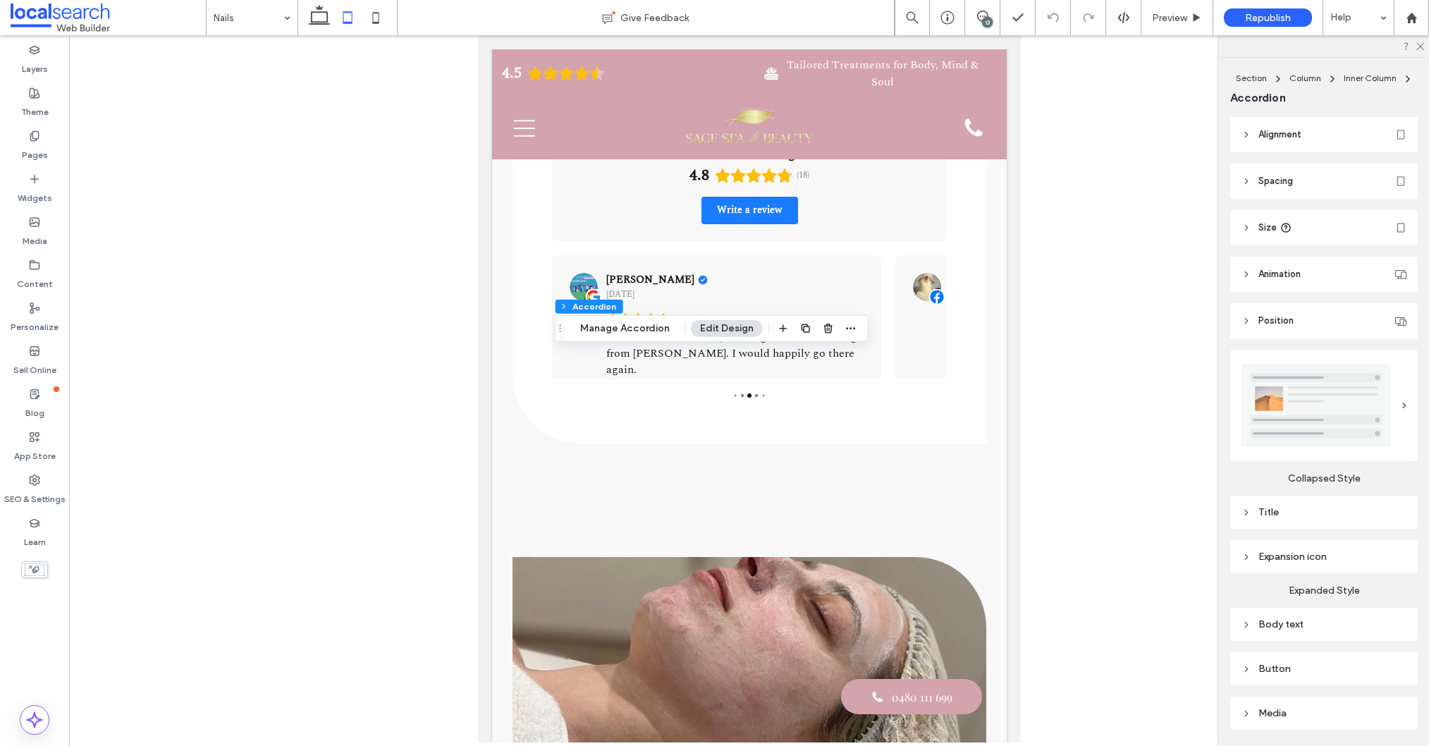
click at [1294, 516] on div "Title" at bounding box center [1323, 512] width 165 height 12
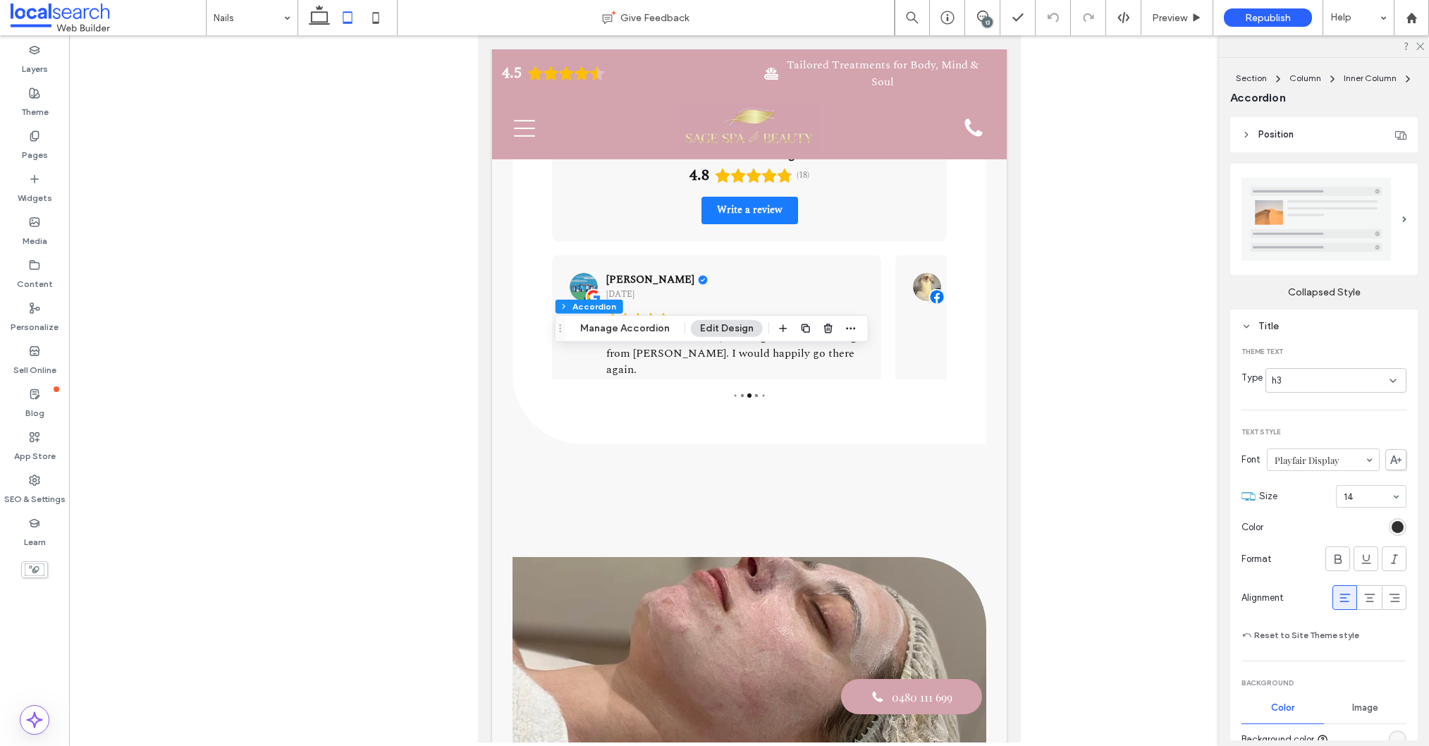
scroll to position [183, 0]
click at [46, 143] on label "Pages" at bounding box center [35, 152] width 26 height 20
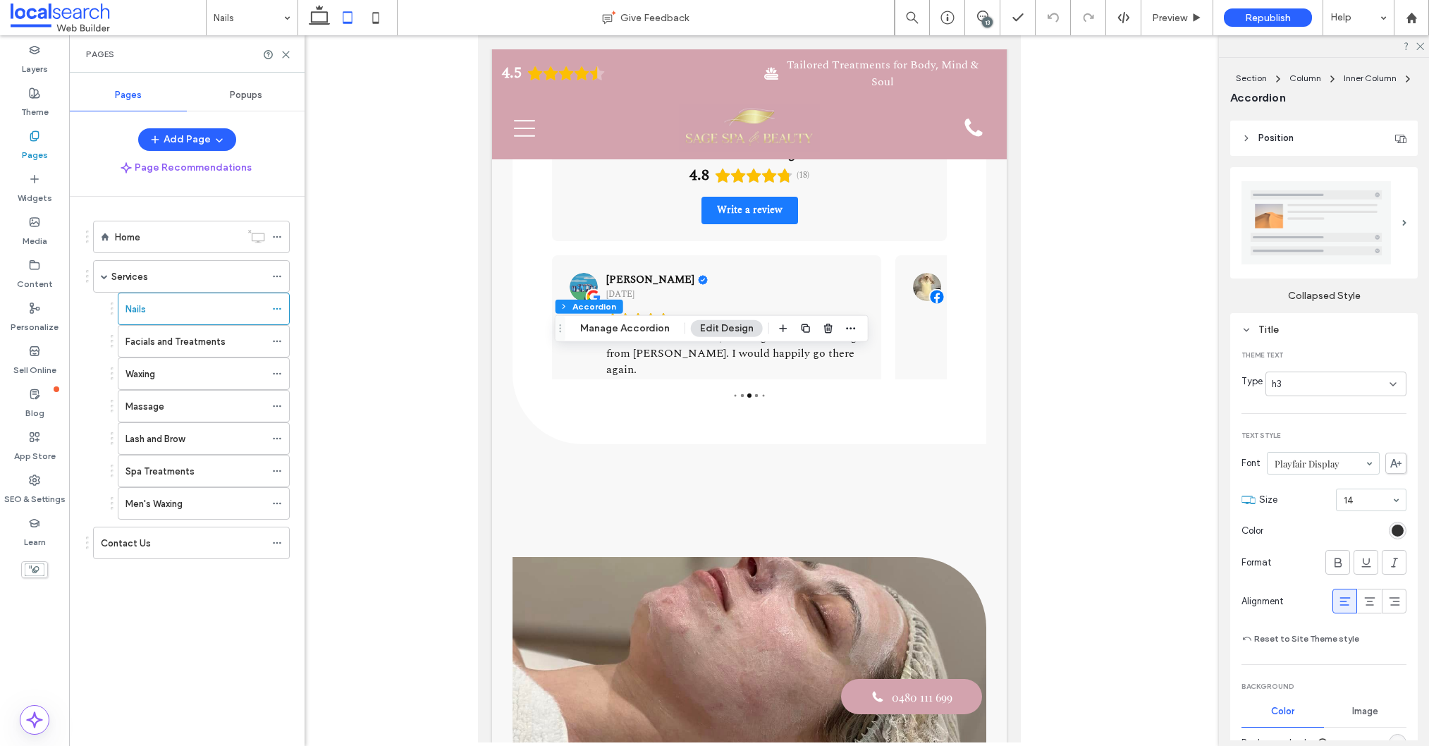
click at [291, 56] on div "Pages" at bounding box center [186, 53] width 235 height 37
click at [284, 54] on icon at bounding box center [286, 54] width 11 height 11
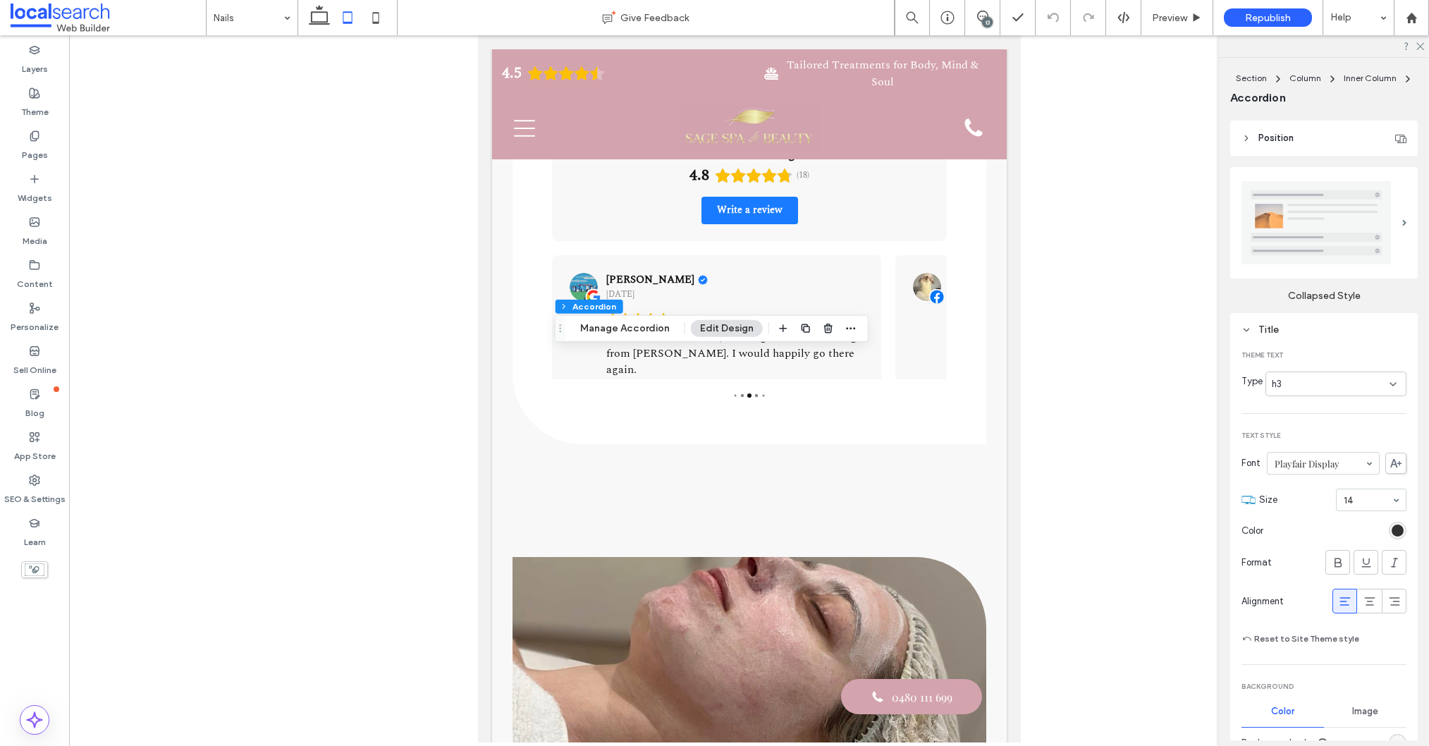
click at [983, 13] on icon at bounding box center [982, 16] width 11 height 11
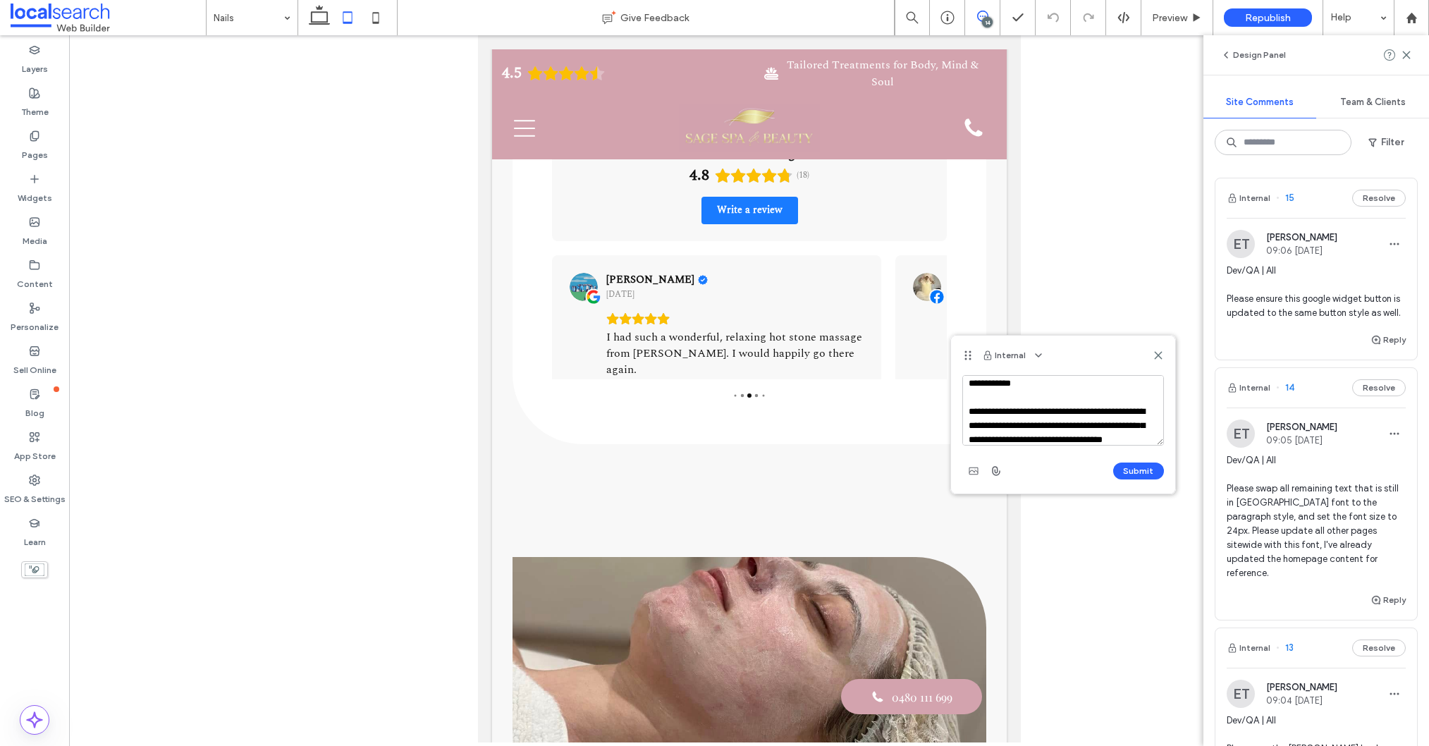
scroll to position [19, 0]
type textarea "**********"
click at [1146, 472] on button "Submit" at bounding box center [1138, 470] width 51 height 17
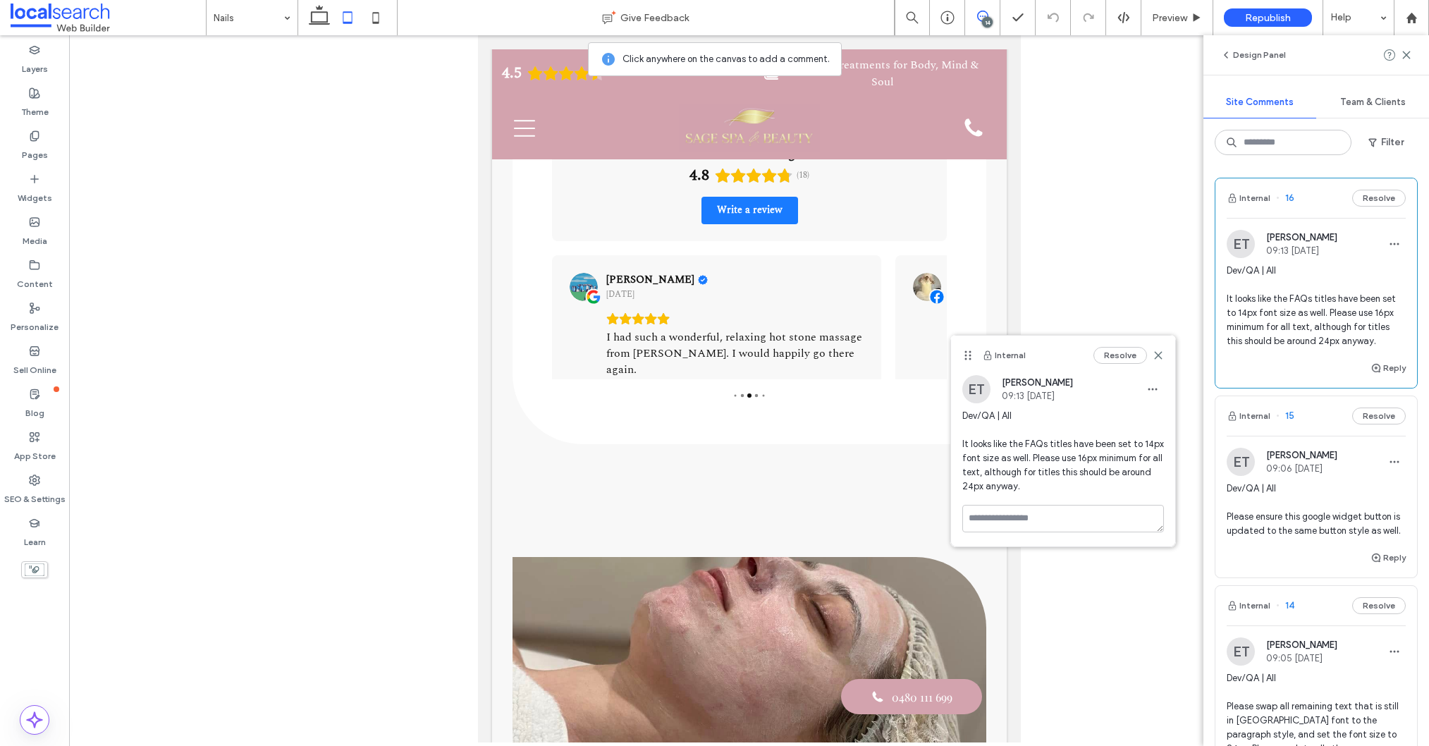
click at [1158, 350] on icon at bounding box center [1158, 355] width 11 height 11
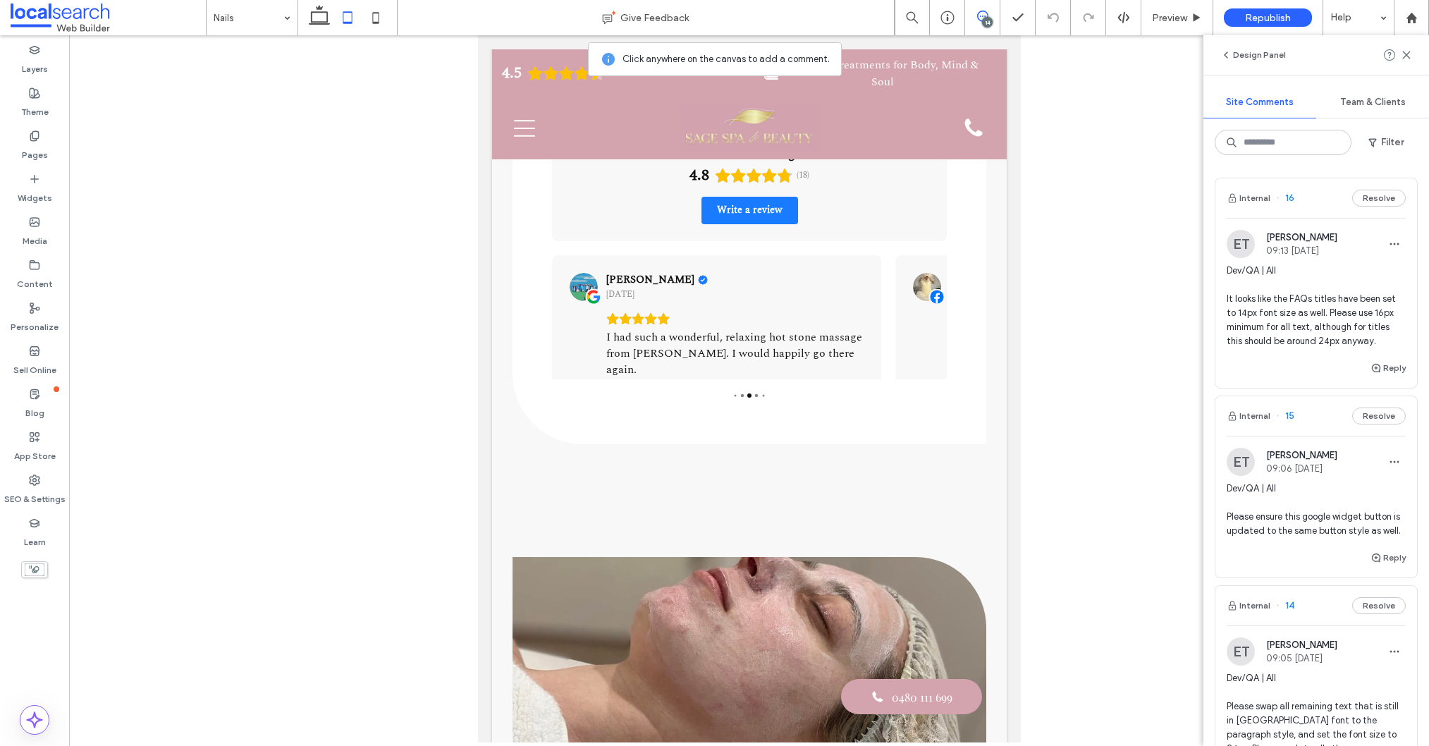
click at [985, 11] on icon at bounding box center [982, 16] width 11 height 11
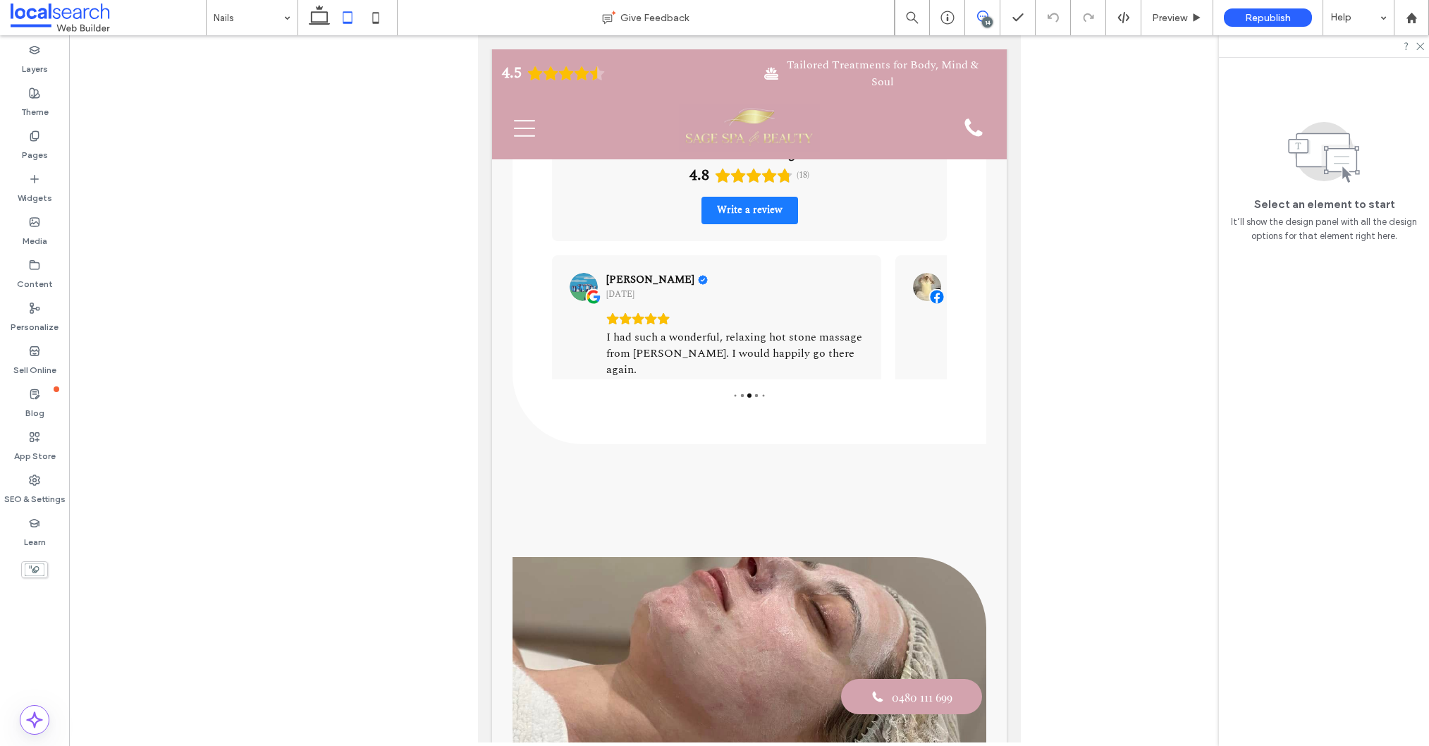
drag, startPoint x: 989, startPoint y: 18, endPoint x: 998, endPoint y: 20, distance: 9.4
click at [988, 18] on div "14" at bounding box center [987, 22] width 11 height 11
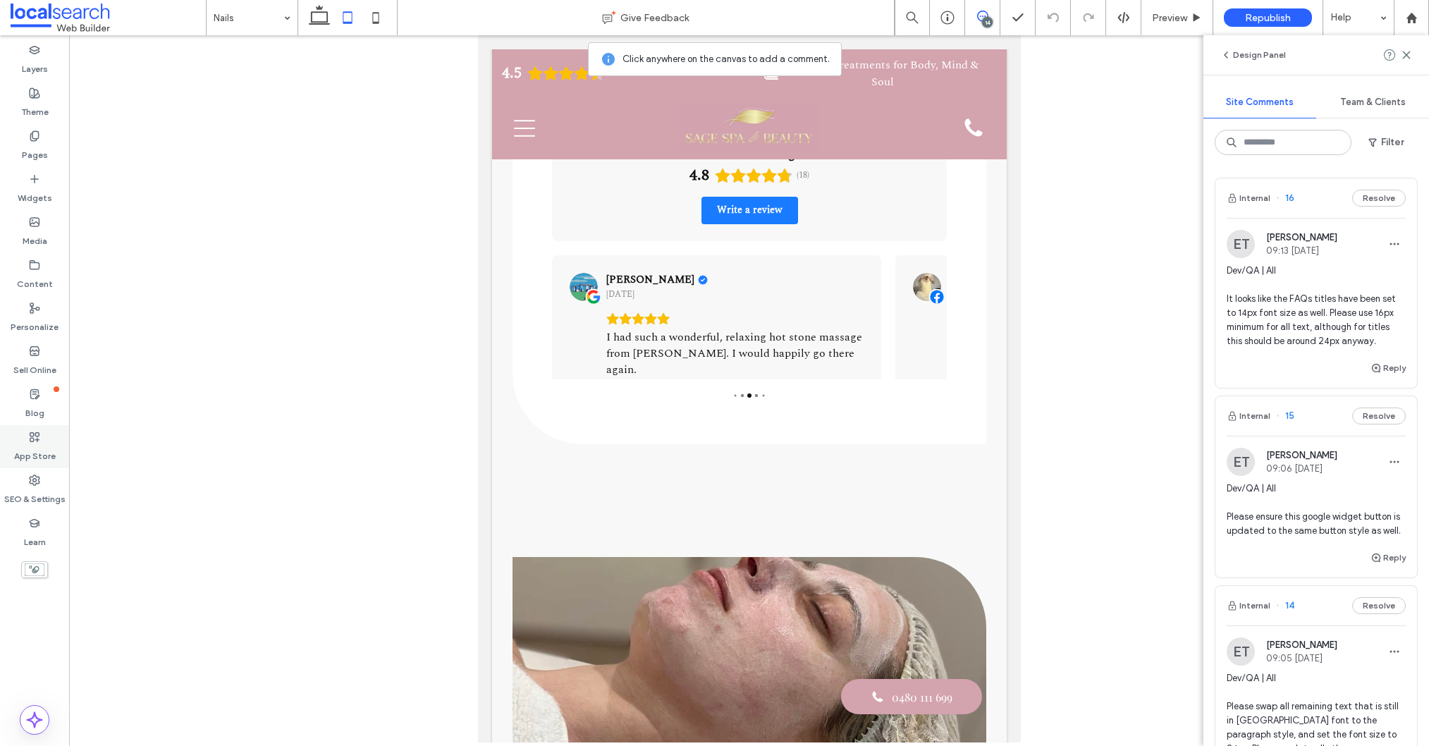
drag, startPoint x: 37, startPoint y: 484, endPoint x: 67, endPoint y: 430, distance: 62.2
click at [37, 484] on icon at bounding box center [34, 479] width 11 height 11
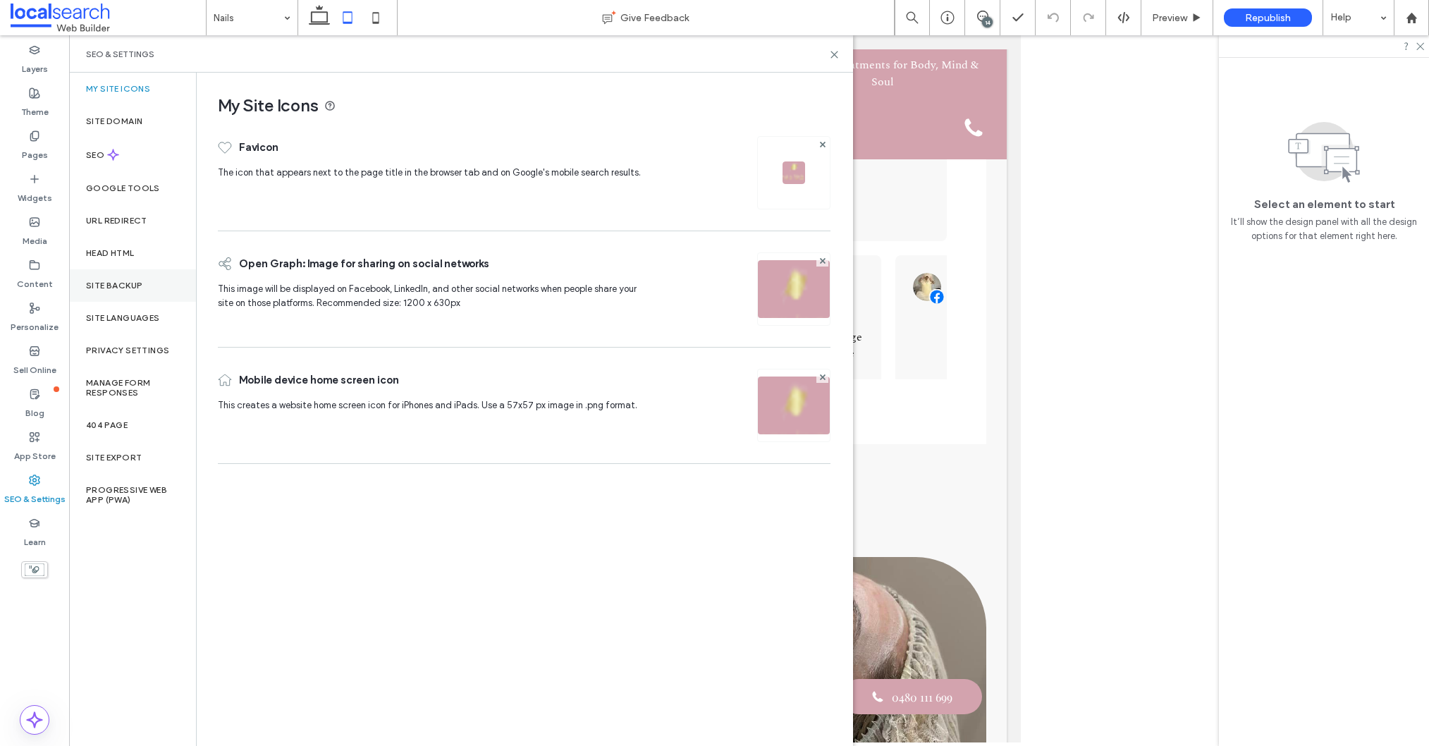
click at [125, 277] on div "Site Backup" at bounding box center [132, 285] width 127 height 32
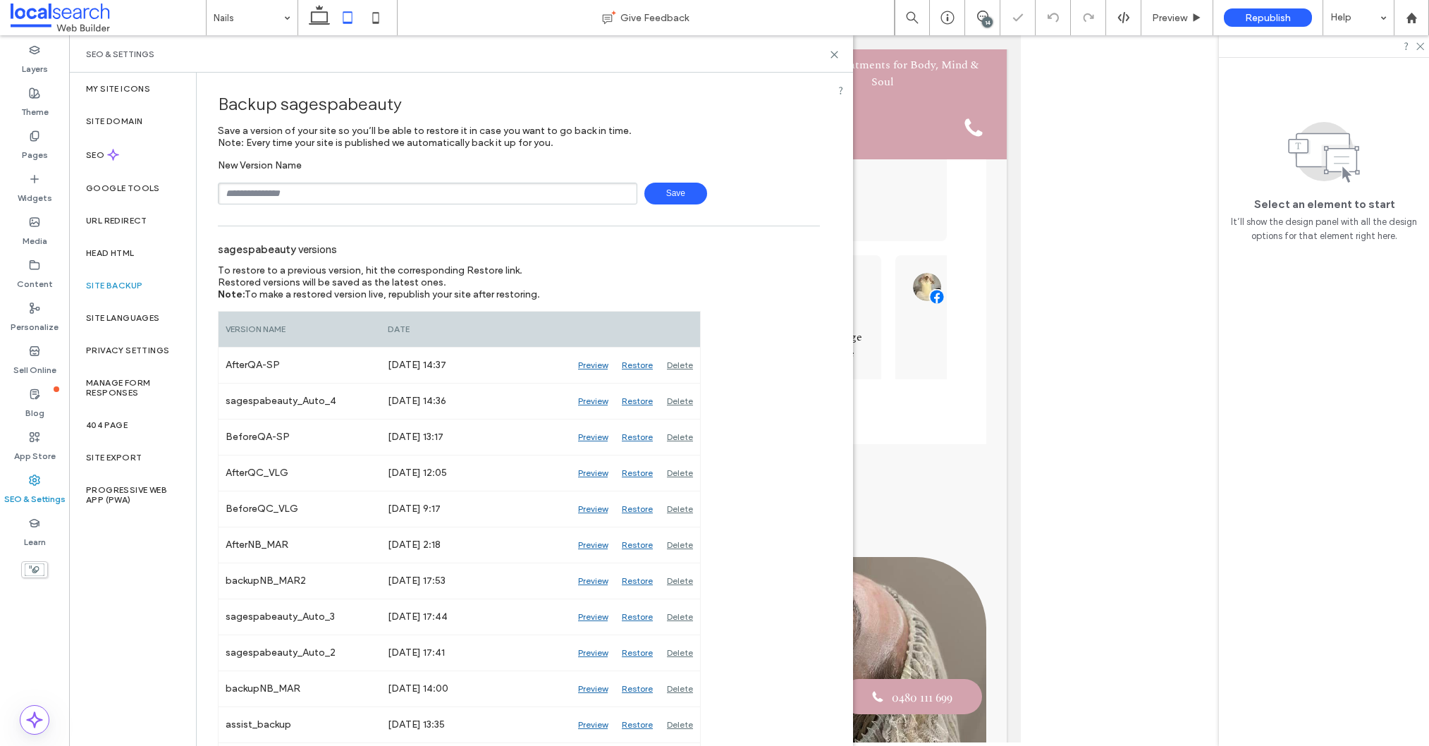
click at [287, 191] on input "text" at bounding box center [427, 194] width 419 height 22
type input "**********"
click at [667, 193] on span "Save" at bounding box center [675, 194] width 63 height 22
